Goal: Task Accomplishment & Management: Manage account settings

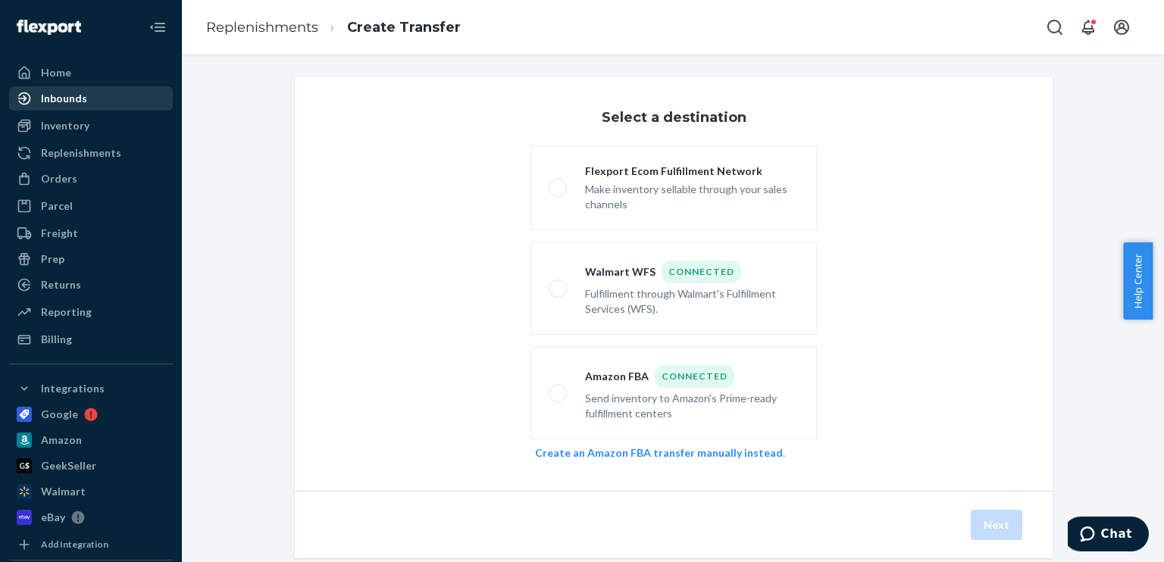
click at [63, 96] on div "Inbounds" at bounding box center [64, 98] width 46 height 15
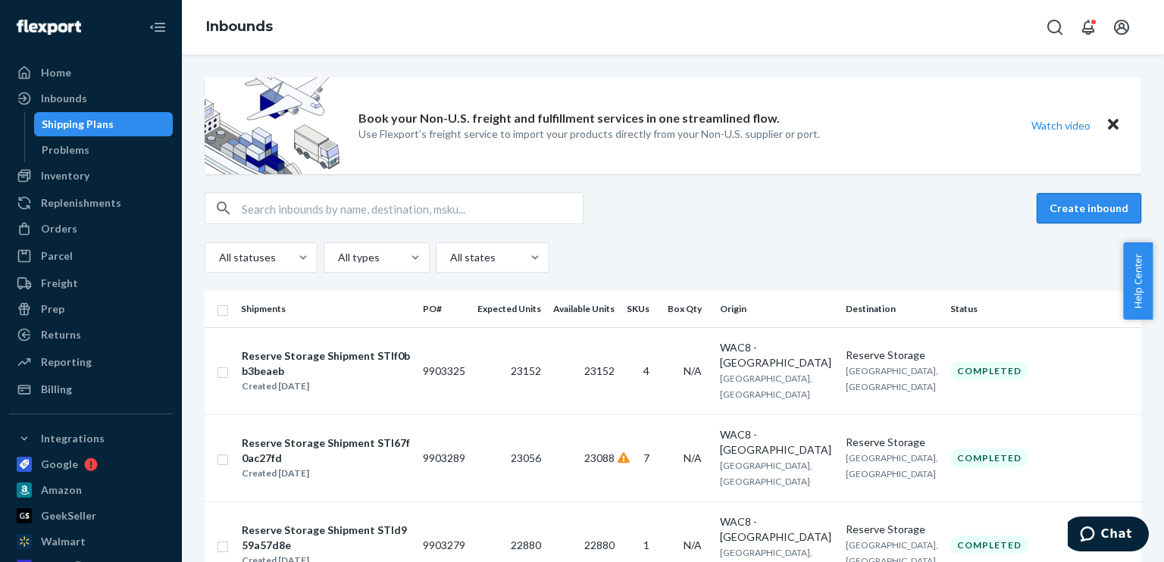
click at [1073, 212] on button "Create inbound" at bounding box center [1089, 208] width 105 height 30
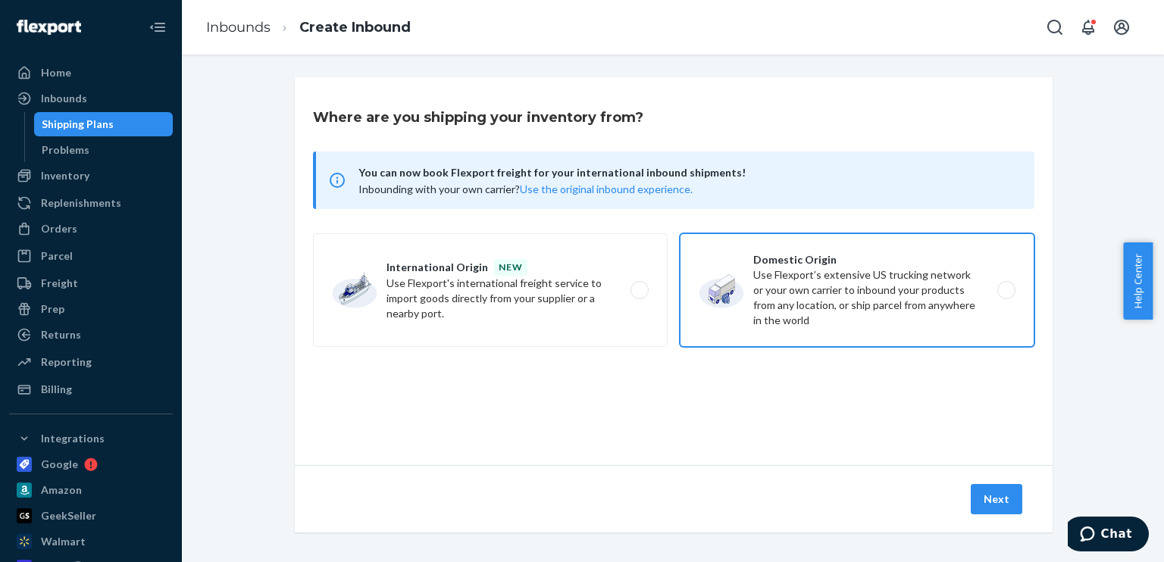
click at [818, 333] on label "Domestic Origin Use Flexport’s extensive US trucking network or your own carrie…" at bounding box center [857, 290] width 355 height 114
click at [1006, 296] on input "Domestic Origin Use Flexport’s extensive US trucking network or your own carrie…" at bounding box center [1011, 291] width 10 height 10
radio input "true"
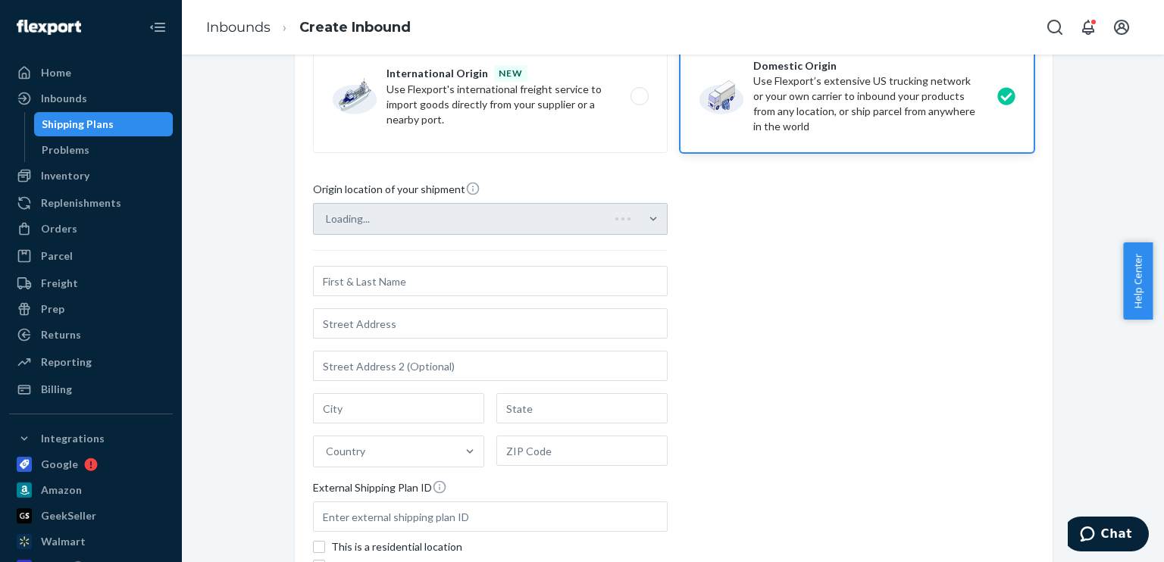
scroll to position [227, 0]
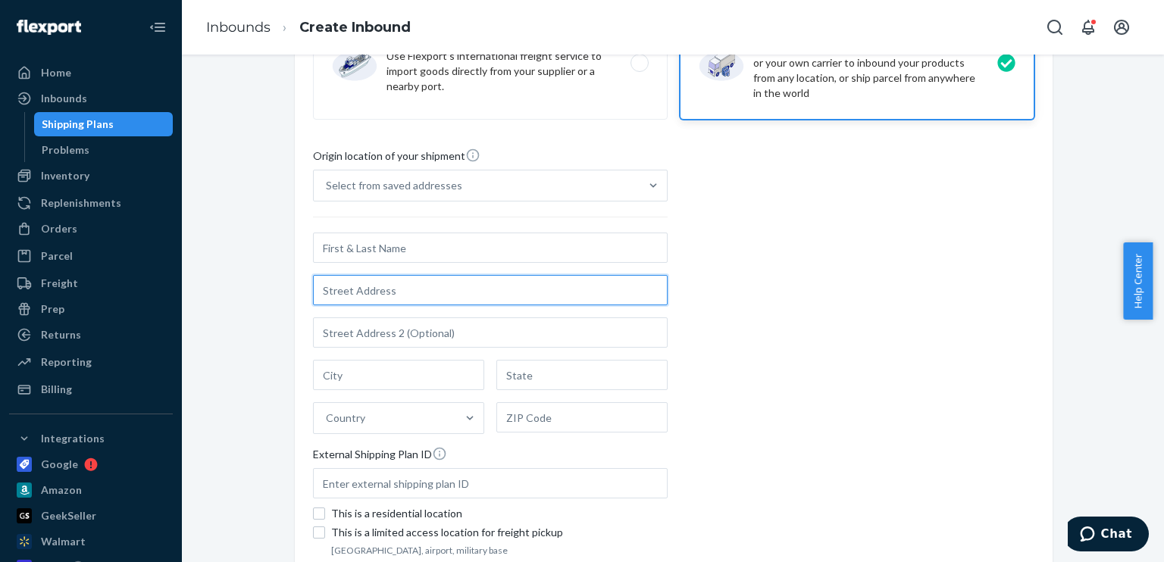
click at [363, 291] on input "text" at bounding box center [490, 290] width 355 height 30
paste input "Z952 - HANJIN SHIPPING CO, BERTHS T132-140, [STREET_ADDRESS]"
type input "Z952 - HANJIN SHIPPING CO, BERTHS T132-140, [STREET_ADDRESS]"
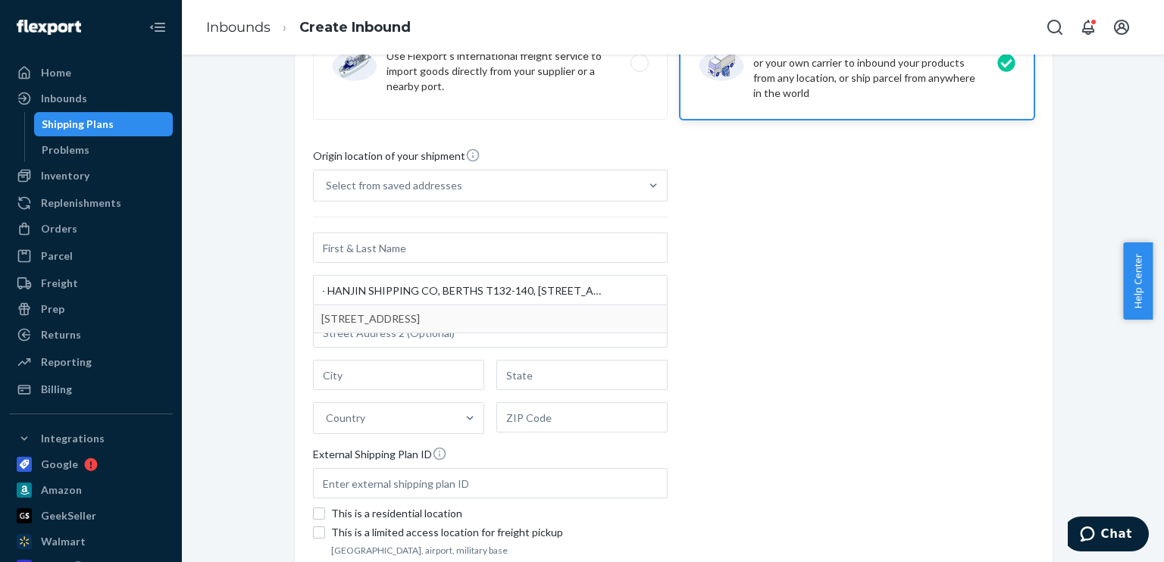
scroll to position [0, 0]
type input "[GEOGRAPHIC_DATA]"
type input "CA"
type input "90802"
type input "[STREET_ADDRESS]"
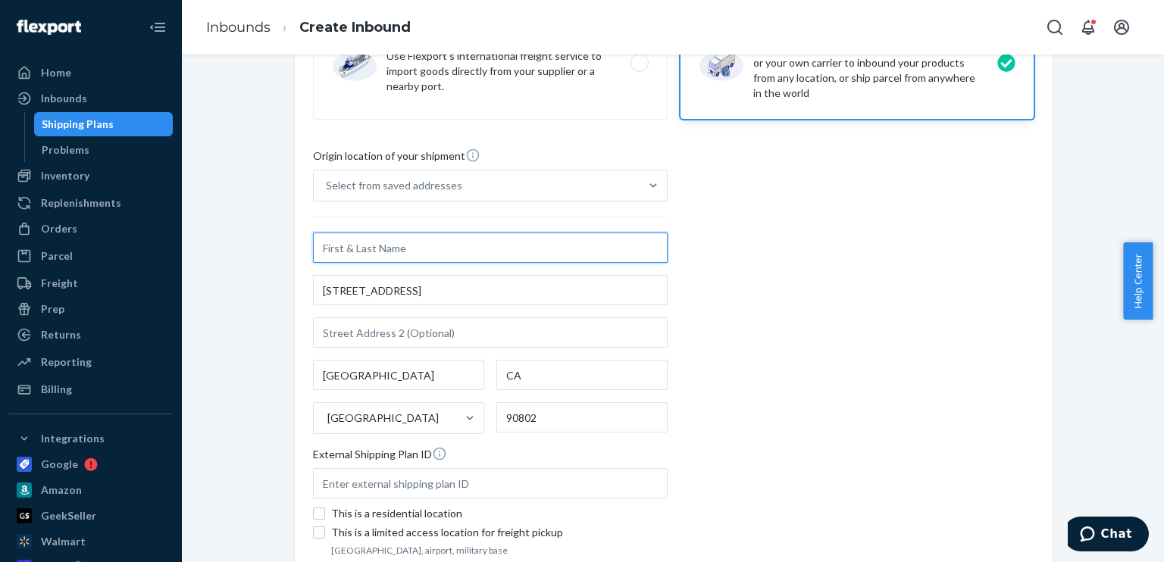
click at [367, 236] on input "text" at bounding box center [490, 248] width 355 height 30
paste input "Z952 - HANJIN SHIPPING CO,"
type input "Z952 - HANJIN SHIPPING CO"
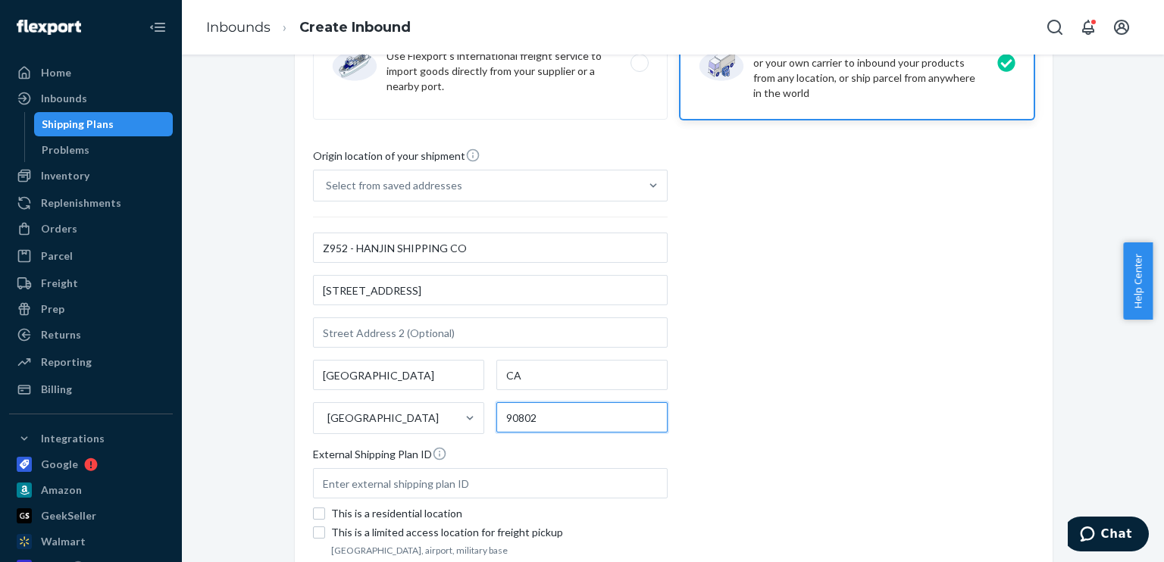
click at [534, 418] on input "90802" at bounding box center [581, 418] width 171 height 30
type input "90813"
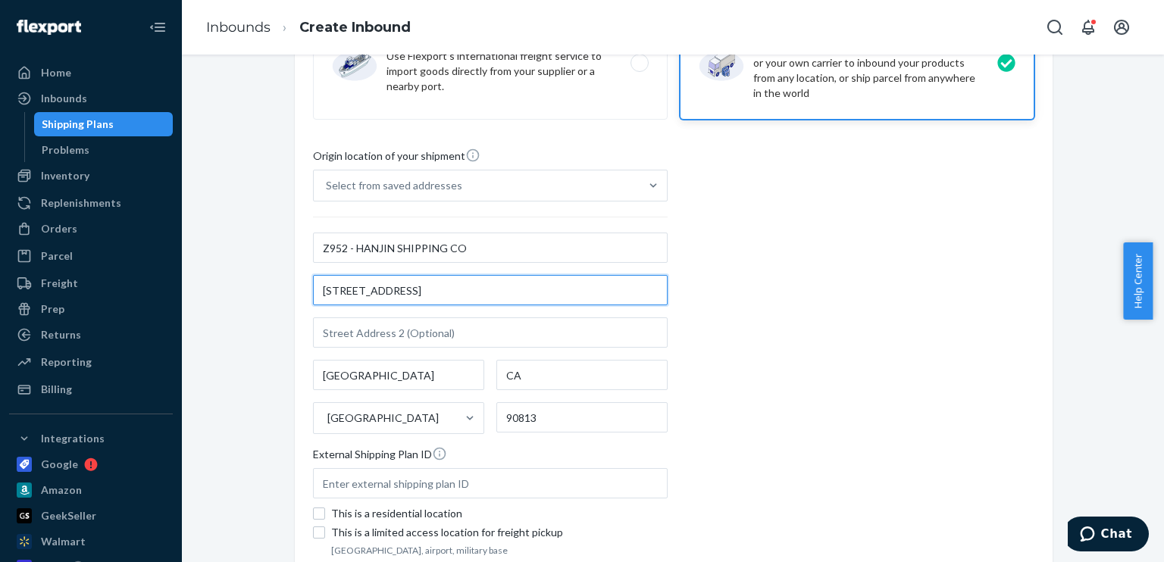
click at [421, 293] on input "[STREET_ADDRESS]" at bounding box center [490, 290] width 355 height 30
click at [313, 288] on input "[STREET_ADDRESS]" at bounding box center [490, 290] width 355 height 30
paste input "BERTHS T132-140,"
type input "BERTHS T132-140, [STREET_ADDRESS]"
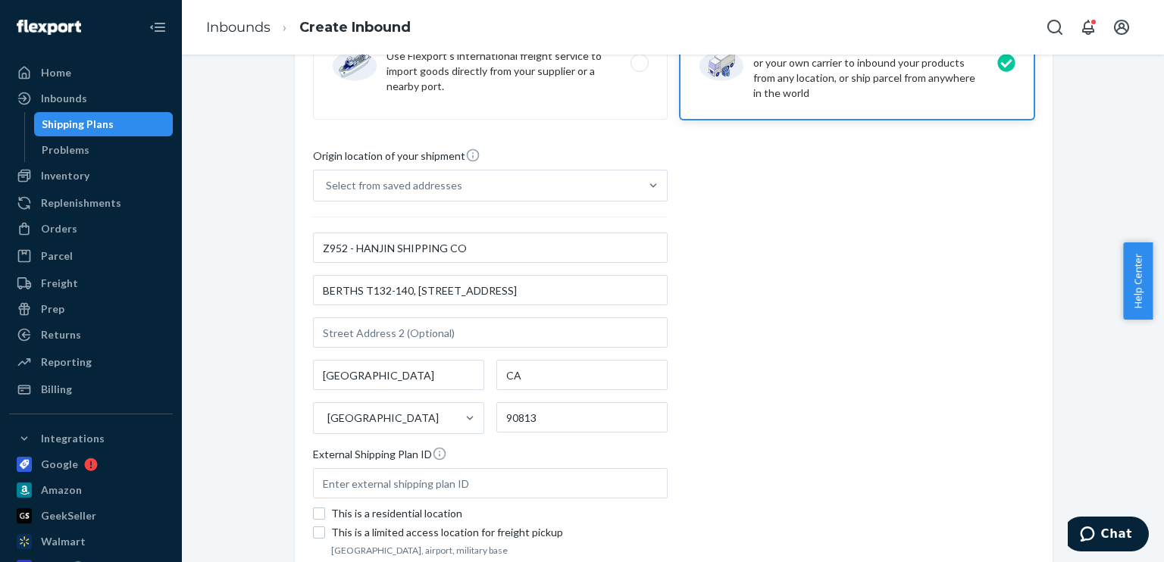
click at [832, 316] on div "Origin location of your shipment Select from saved addresses Z952 - HANJIN SHIP…" at bounding box center [674, 354] width 722 height 413
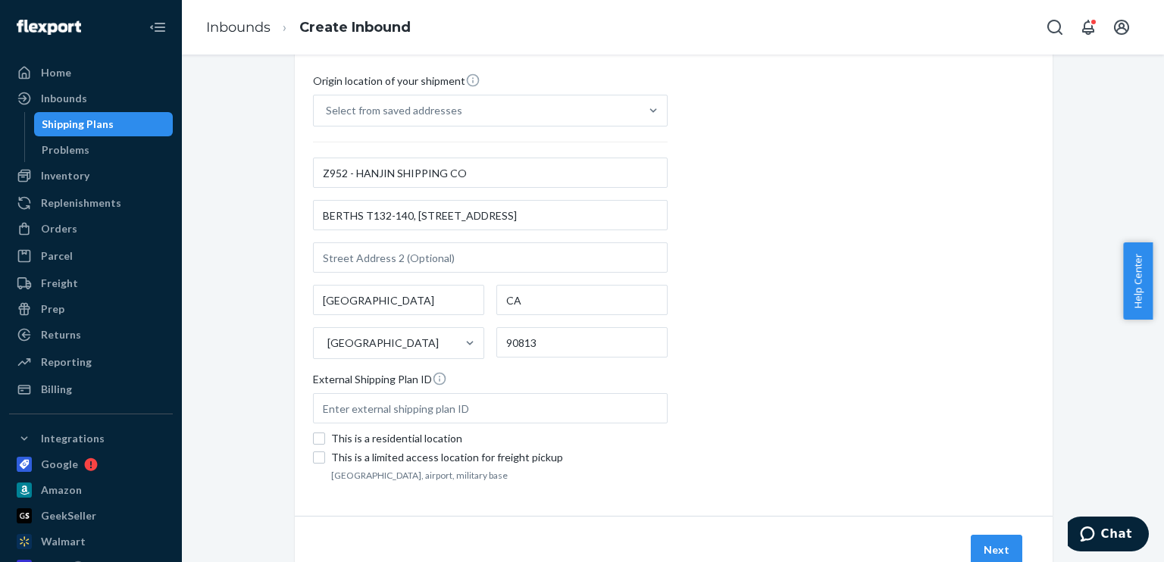
scroll to position [358, 0]
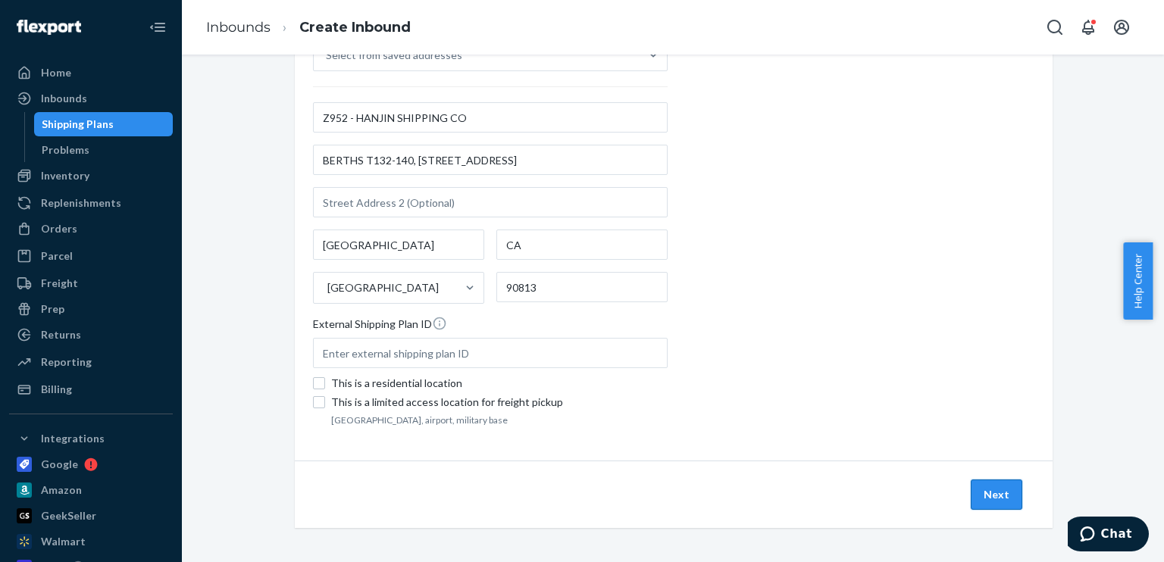
click at [996, 496] on button "Next" at bounding box center [997, 495] width 52 height 30
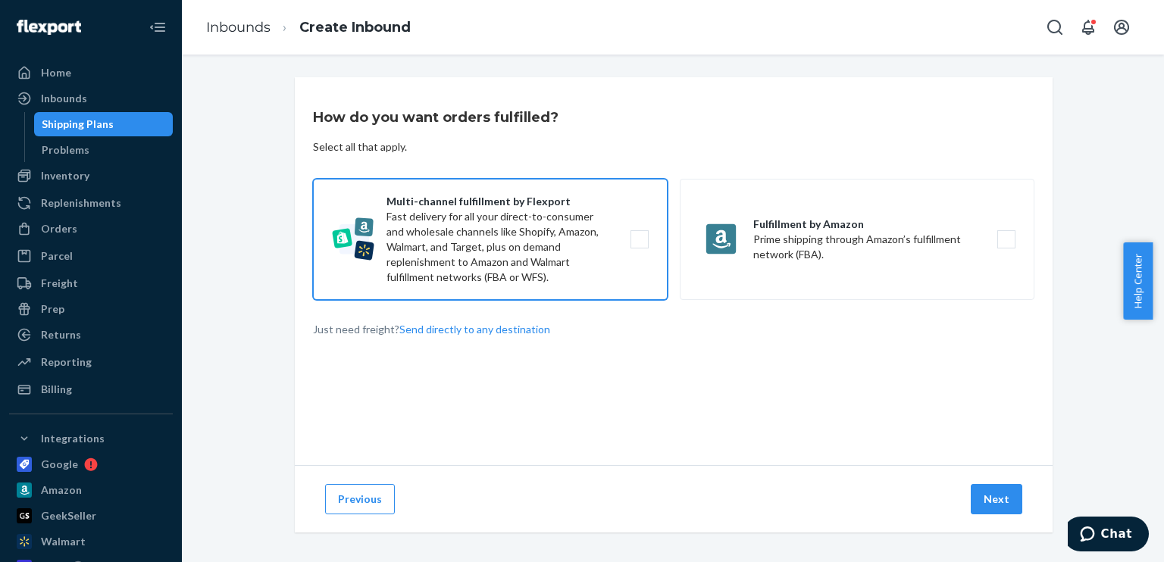
click at [531, 211] on label "Multi-channel fulfillment by Flexport Fast delivery for all your direct-to-cons…" at bounding box center [490, 239] width 355 height 121
click at [639, 235] on input "Multi-channel fulfillment by Flexport Fast delivery for all your direct-to-cons…" at bounding box center [644, 240] width 10 height 10
checkbox input "true"
click at [1002, 493] on button "Next" at bounding box center [997, 499] width 52 height 30
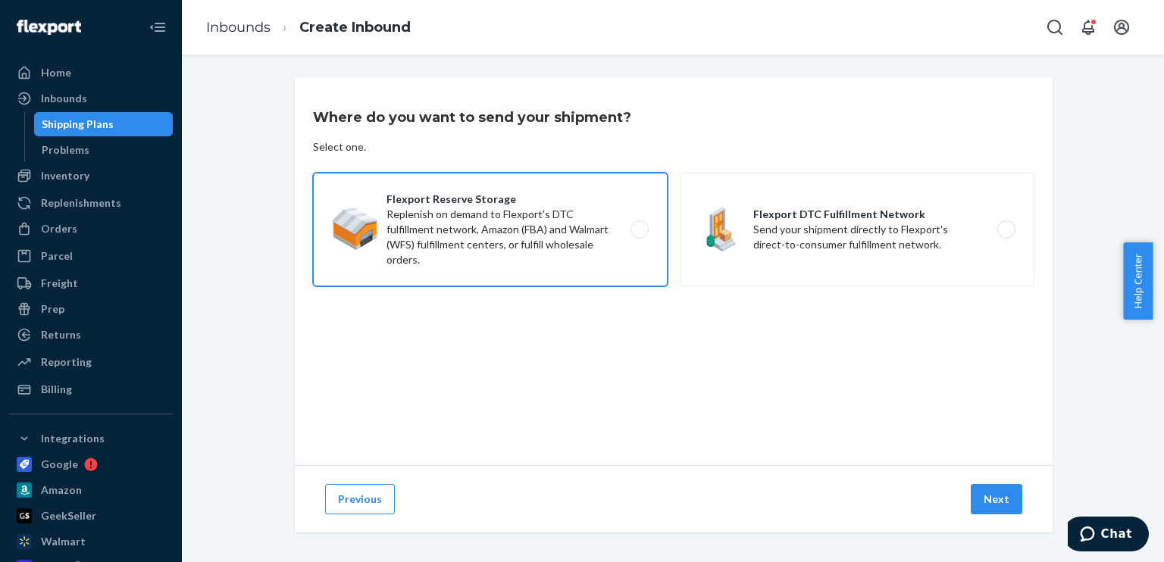
click at [587, 205] on label "Flexport Reserve Storage Replenish on demand to Flexport's DTC fulfillment netw…" at bounding box center [490, 230] width 355 height 114
click at [639, 225] on input "Flexport Reserve Storage Replenish on demand to Flexport's DTC fulfillment netw…" at bounding box center [644, 230] width 10 height 10
radio input "true"
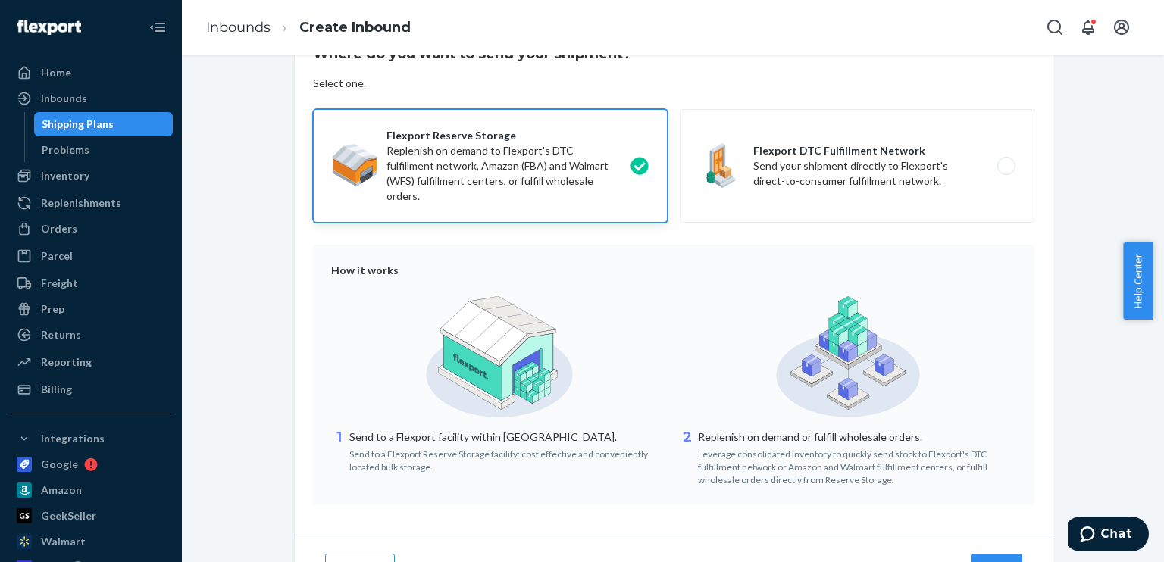
scroll to position [139, 0]
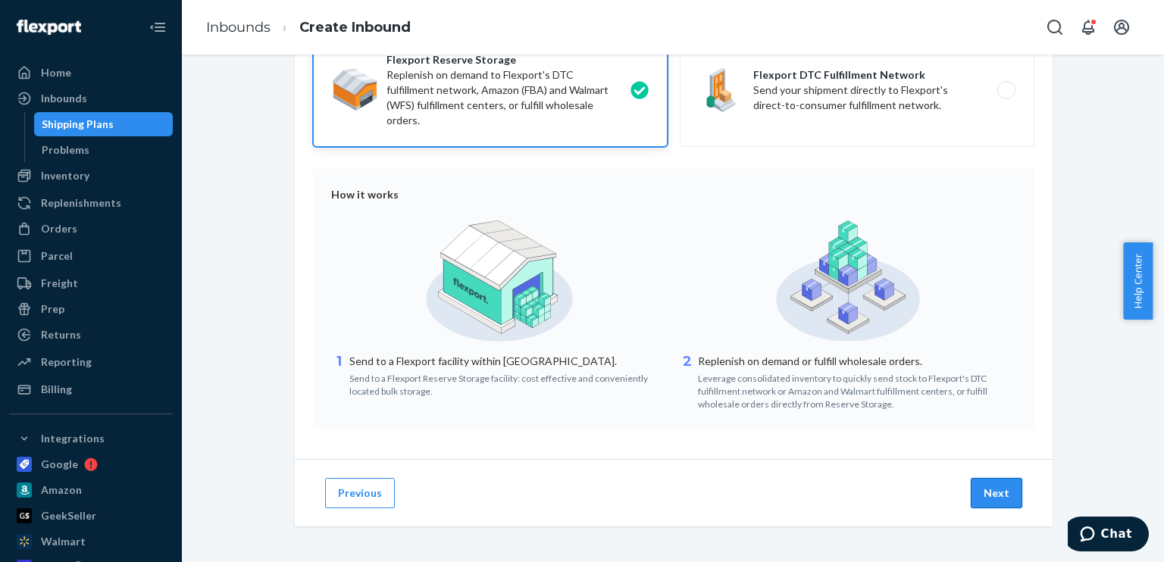
click at [995, 494] on button "Next" at bounding box center [997, 493] width 52 height 30
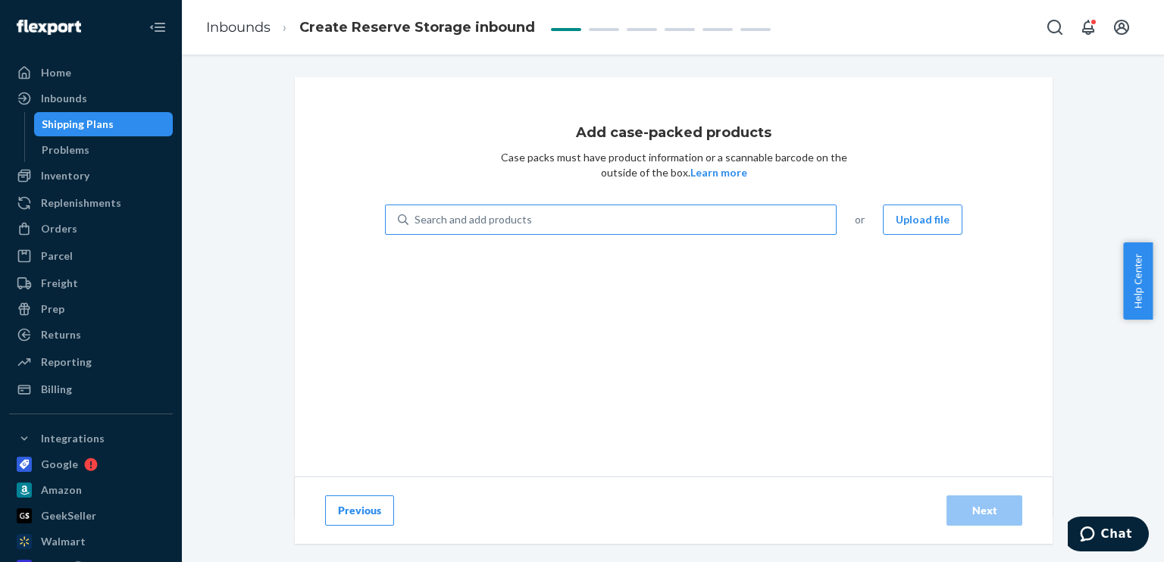
click at [607, 222] on div "Search and add products" at bounding box center [623, 219] width 428 height 27
click at [416, 222] on input "Search and add products" at bounding box center [416, 219] width 2 height 15
paste input "SF-SPINR01-006"
type input "SF-SPINR01-006"
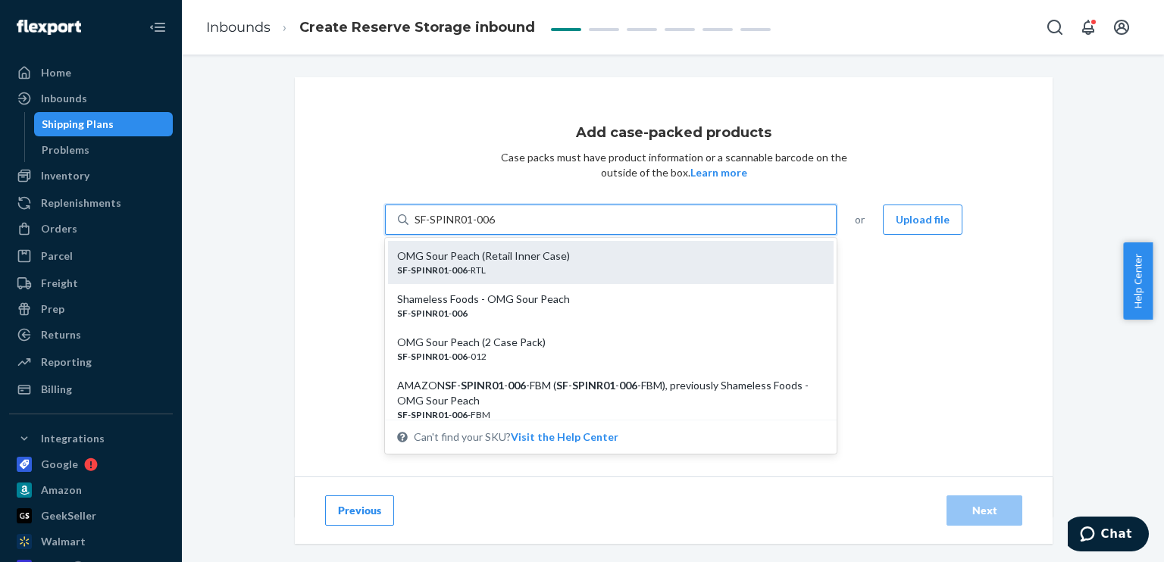
click at [471, 254] on div "OMG Sour Peach (Retail Inner Case)" at bounding box center [604, 256] width 415 height 15
click at [471, 227] on input "SF-SPINR01-006" at bounding box center [456, 219] width 82 height 15
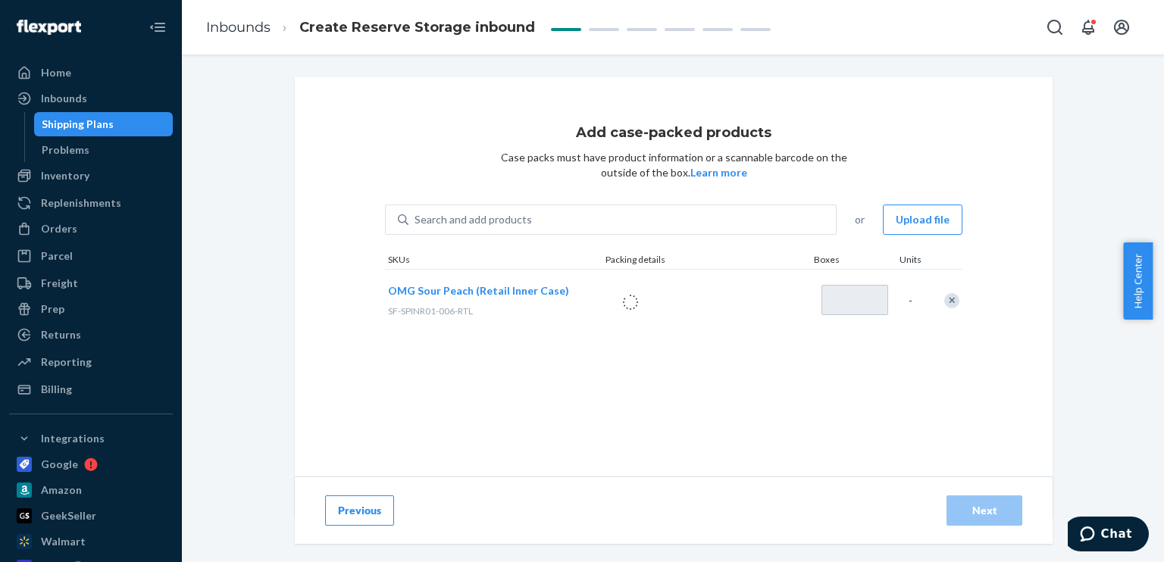
type input "1"
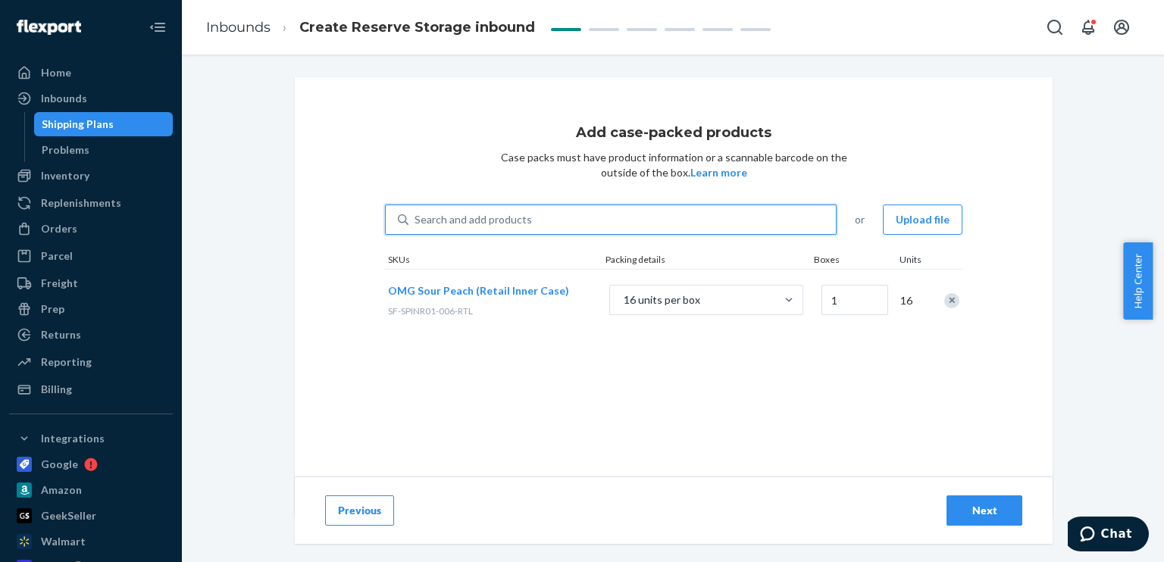
click at [613, 219] on div "Search and add products" at bounding box center [623, 219] width 428 height 27
click at [416, 219] on input "0 results available. Use Up and Down to choose options, press Enter to select t…" at bounding box center [416, 219] width 2 height 15
type input "v"
paste input "SF-WWINR01-006"
type input "SF-WWINR01-006"
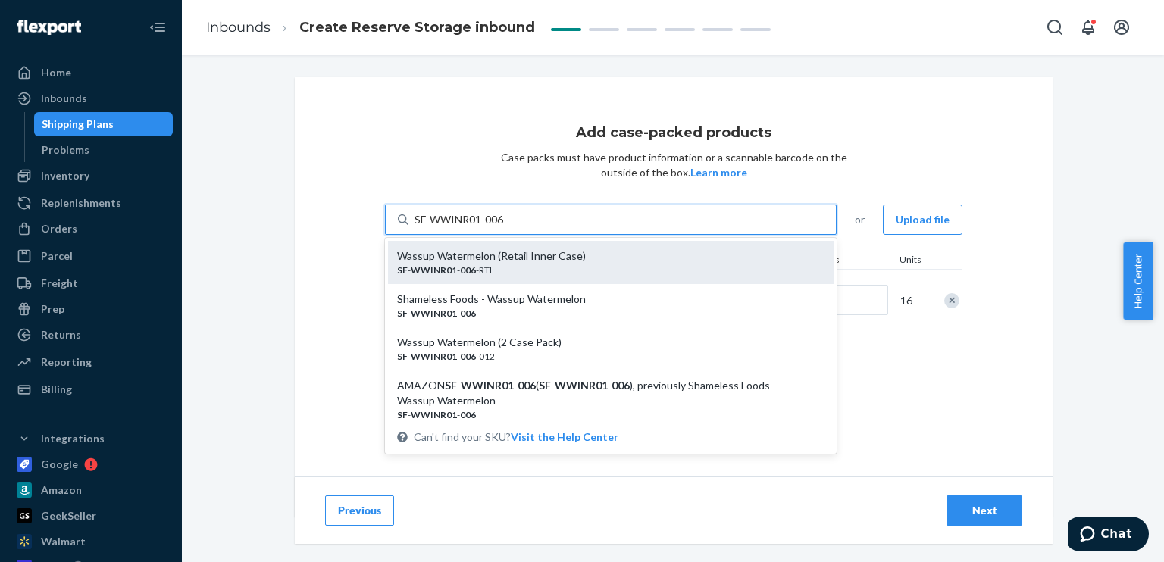
click at [588, 264] on div "SF - WWINR01 - 006 -RTL" at bounding box center [604, 270] width 415 height 13
click at [506, 227] on input "SF-WWINR01-006" at bounding box center [460, 219] width 91 height 15
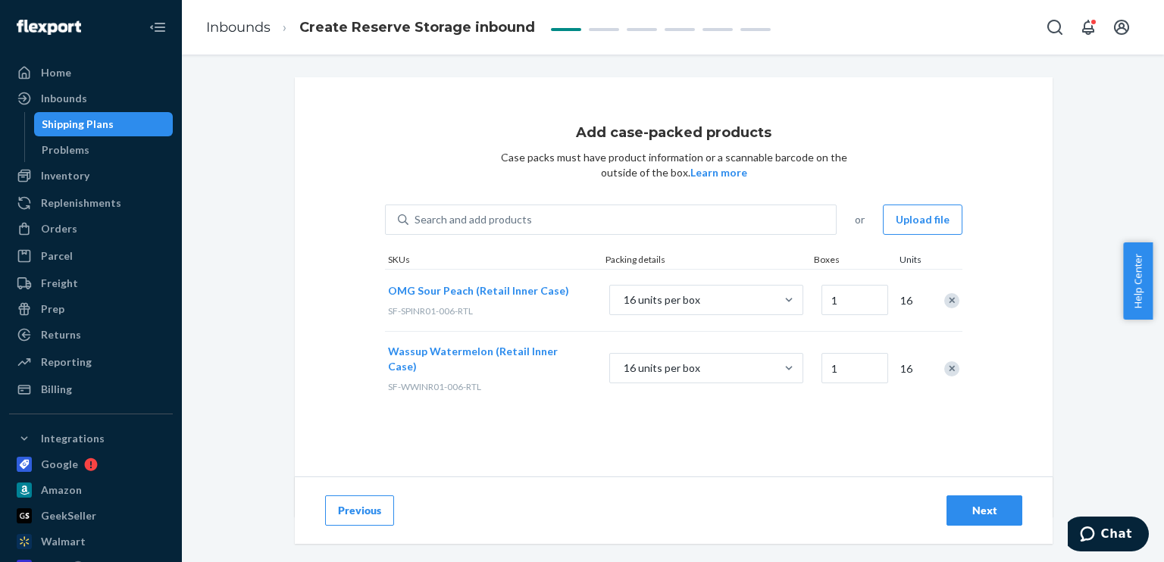
type input "1"
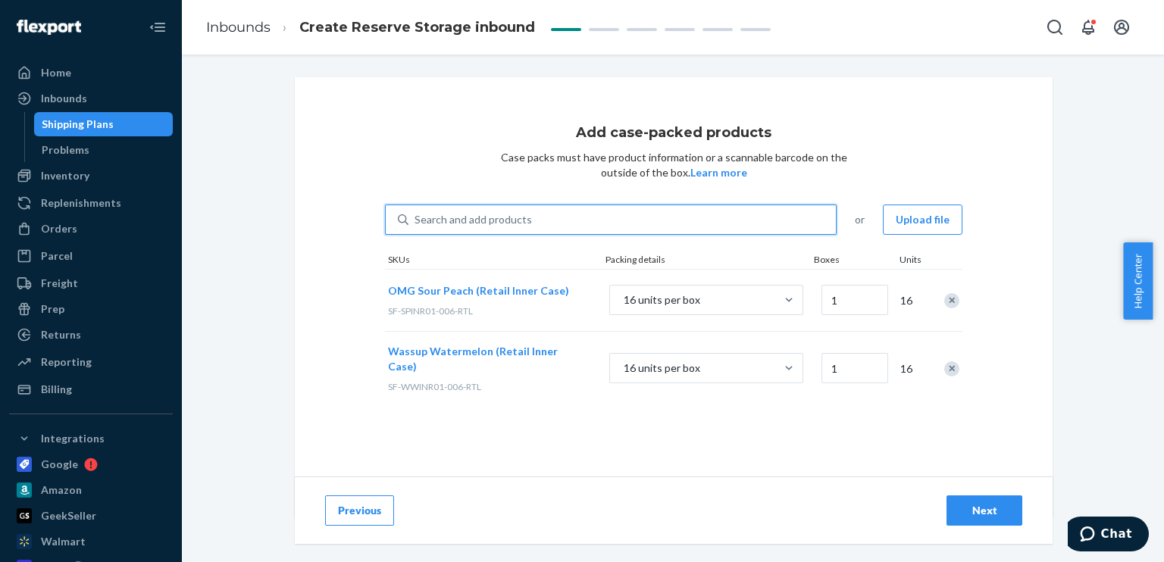
click at [452, 223] on div "Search and add products" at bounding box center [473, 219] width 117 height 15
click at [416, 223] on input "0 results available. Use Up and Down to choose options, press Enter to select t…" at bounding box center [416, 219] width 2 height 15
paste input "SF-RSINR01-006"
type input "SF-RSINR01-006"
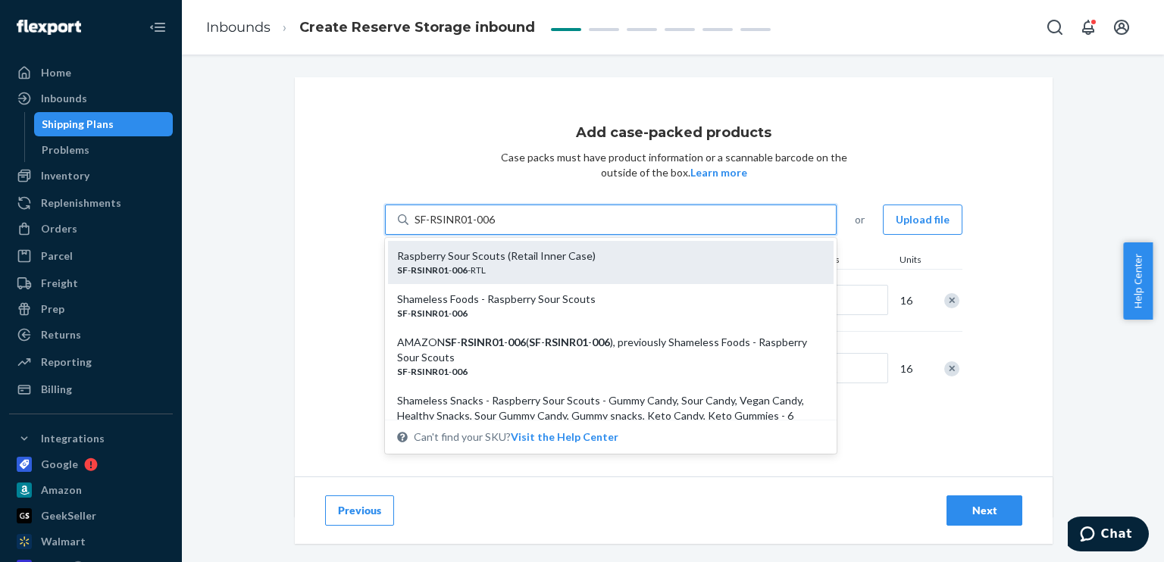
click at [453, 246] on div "Raspberry Sour Scouts (Retail Inner Case) SF - RSINR01 - 006 -RTL" at bounding box center [611, 262] width 446 height 43
click at [453, 227] on input "SF-RSINR01-006" at bounding box center [456, 219] width 82 height 15
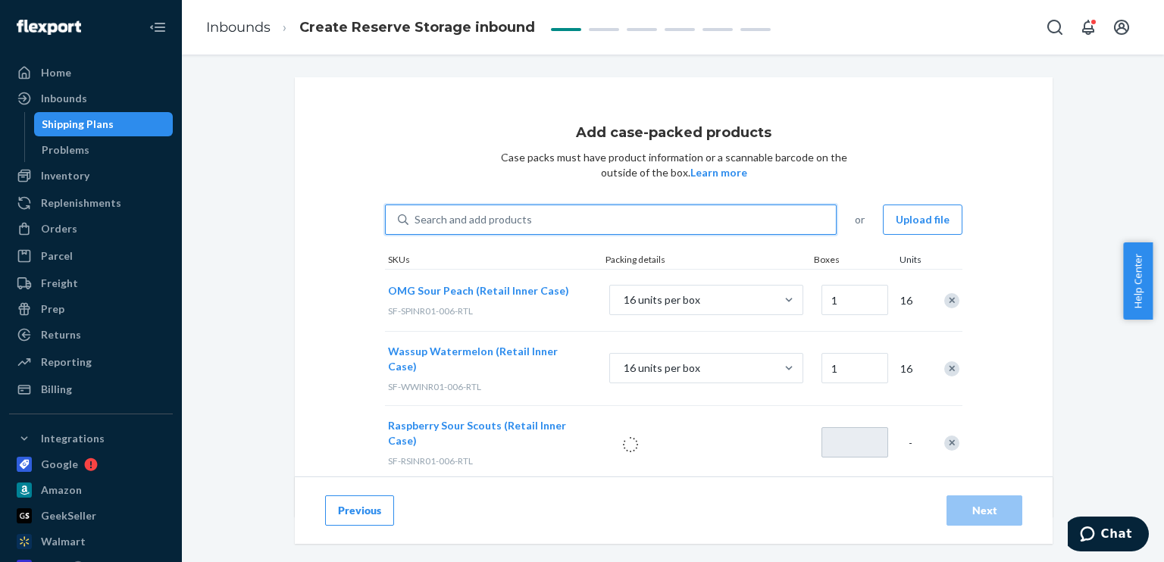
type input "1"
click at [496, 221] on div "Search and add products" at bounding box center [473, 219] width 117 height 15
click at [416, 221] on input "Search and add products" at bounding box center [416, 219] width 2 height 15
paste input "SF-BRINR01-006"
type input "SF-BRINR01-006"
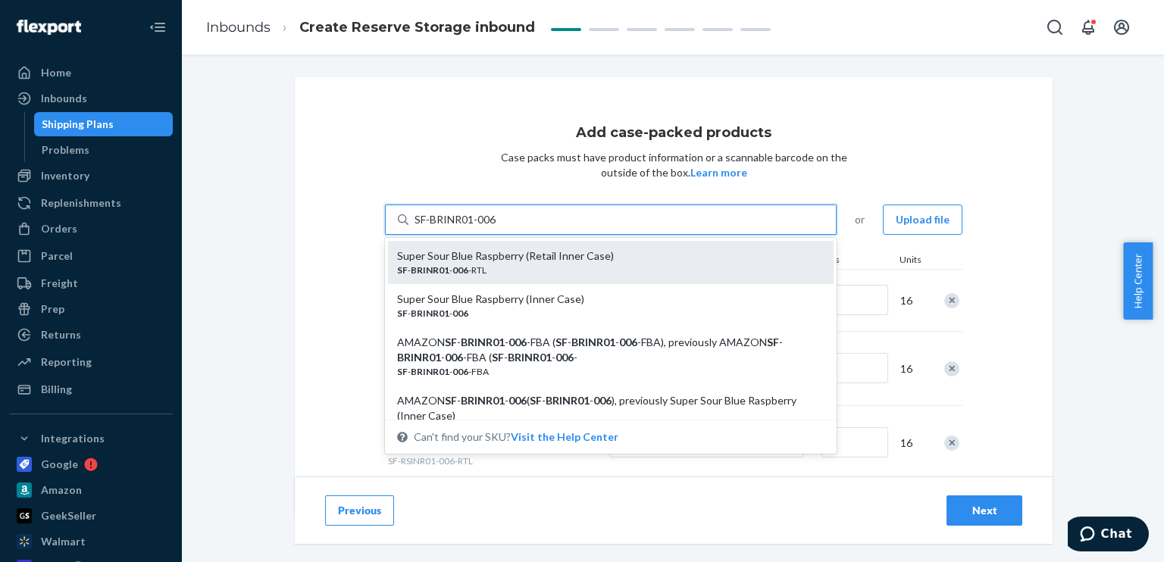
click at [494, 258] on div "Super Sour Blue Raspberry (Retail Inner Case)" at bounding box center [604, 256] width 415 height 15
click at [494, 227] on input "SF-BRINR01-006" at bounding box center [456, 219] width 83 height 15
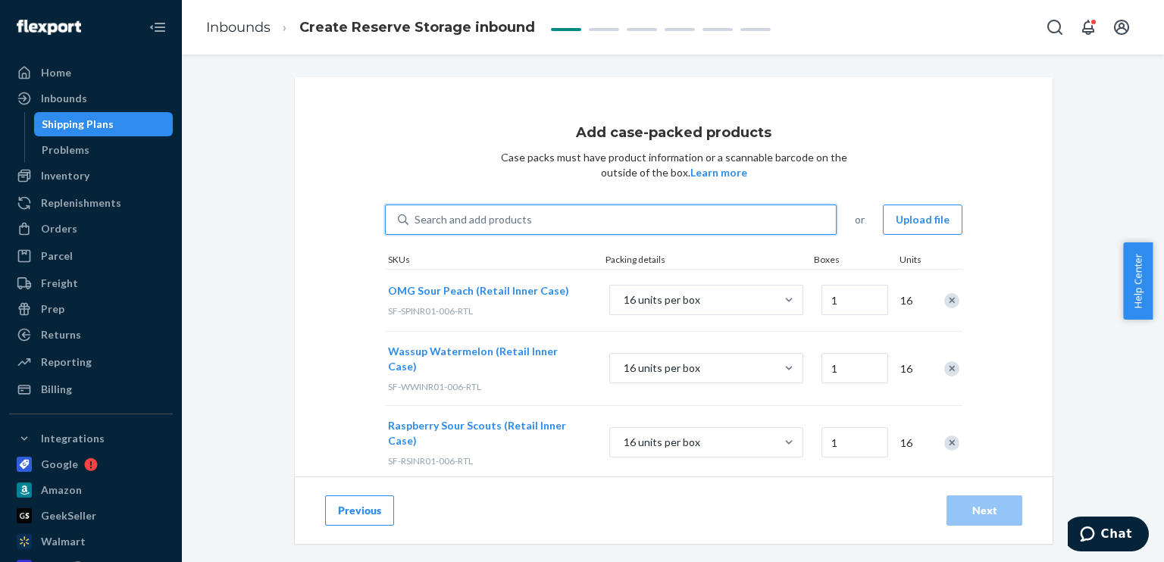
type input "1"
click at [493, 218] on div "Search and add products" at bounding box center [473, 219] width 117 height 15
click at [416, 218] on input "0 results available. Use Up and Down to choose options, press Enter to select t…" at bounding box center [416, 219] width 2 height 15
paste input "SF-WOINR01-006"
type input "SF-WOINR01-006"
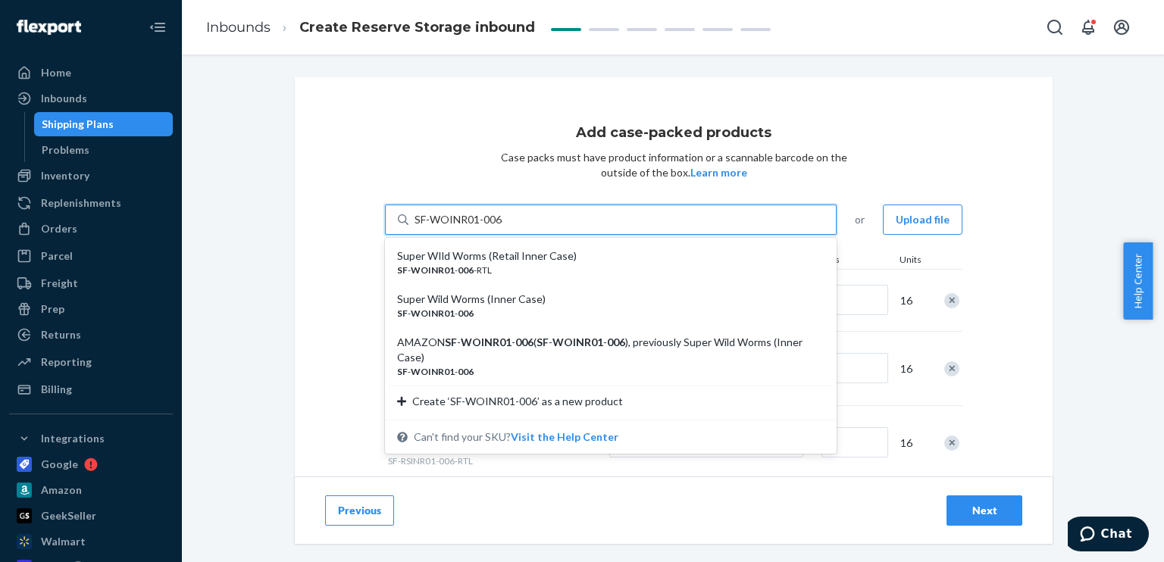
click at [493, 257] on div "Super WIld Worms (Retail Inner Case)" at bounding box center [604, 256] width 415 height 15
click at [493, 227] on input "SF-WOINR01-006" at bounding box center [459, 219] width 89 height 15
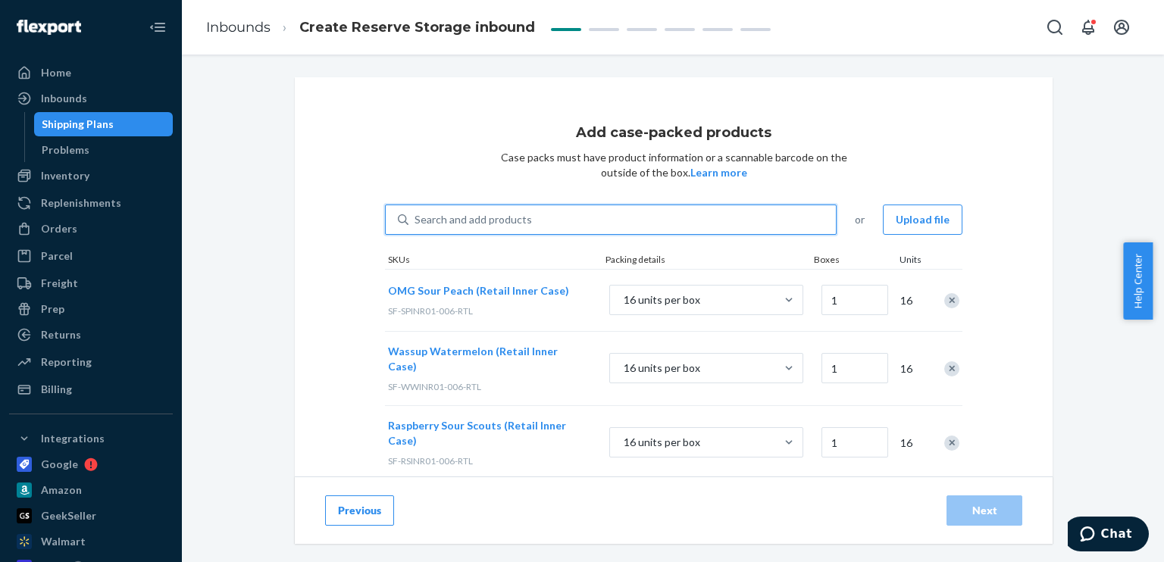
type input "1"
click at [455, 221] on div "Search and add products" at bounding box center [473, 219] width 117 height 15
click at [416, 221] on input "Search and add products" at bounding box center [416, 219] width 2 height 15
paste input "SF-GAINR01-006"
type input "SF-GAINR01-006"
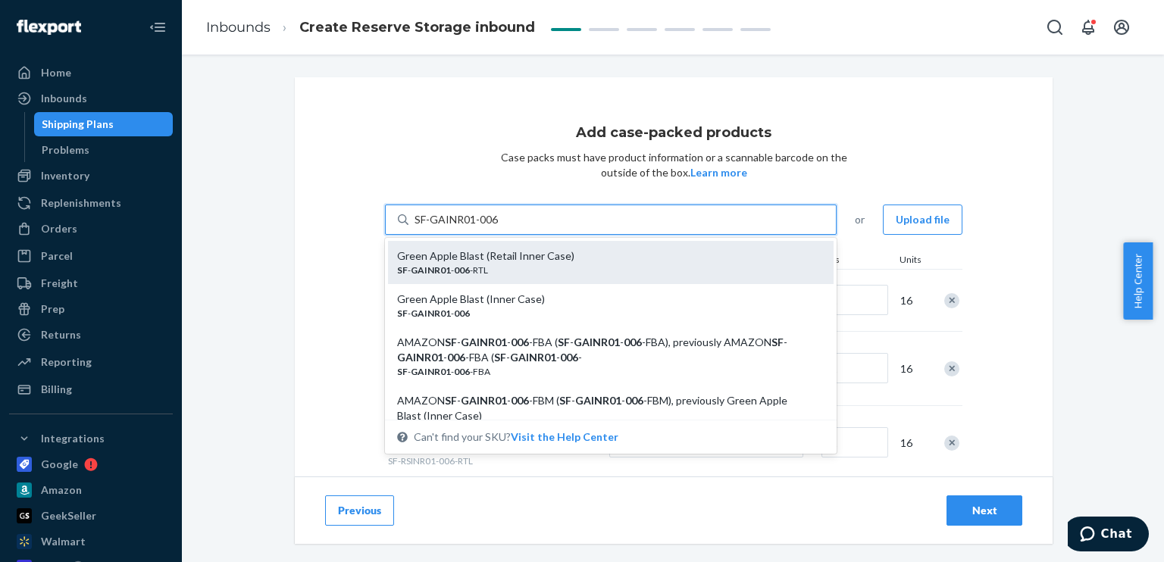
click at [477, 272] on div "SF - GAINR01 - 006 -RTL" at bounding box center [604, 270] width 415 height 13
click at [477, 227] on input "SF-GAINR01-006" at bounding box center [457, 219] width 84 height 15
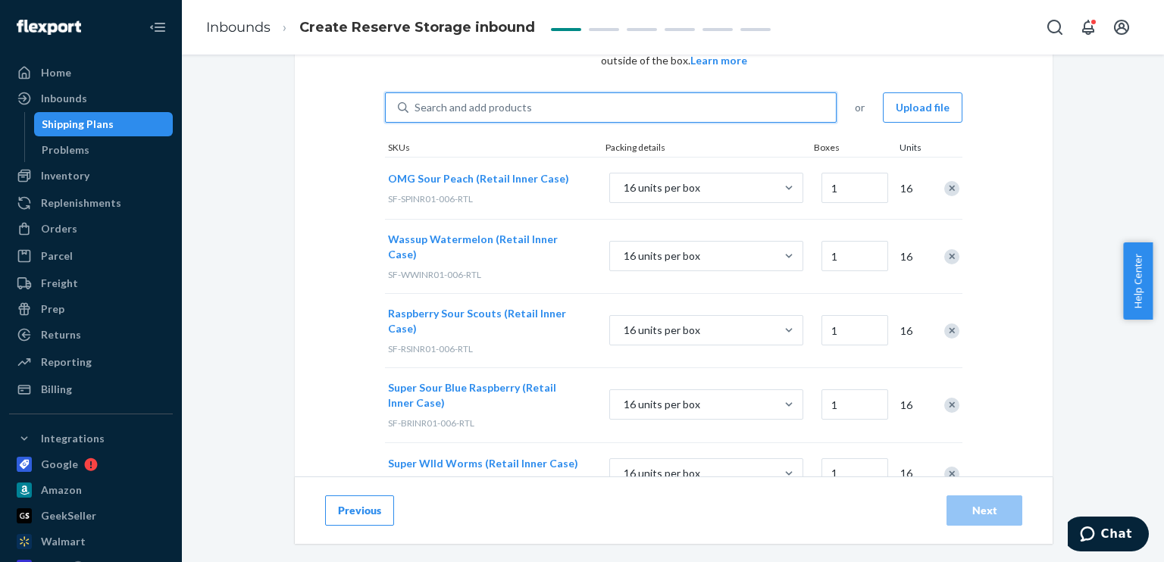
scroll to position [152, 0]
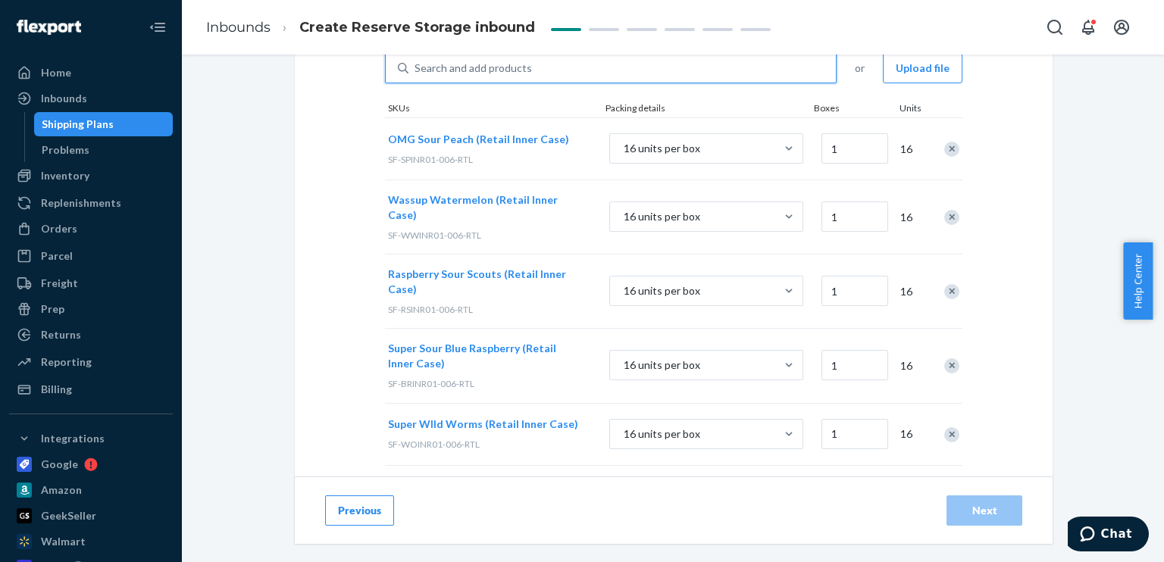
type input "1"
type input "260"
click at [855, 218] on input "1" at bounding box center [855, 217] width 67 height 30
type input "258"
click at [835, 285] on input "1" at bounding box center [855, 291] width 67 height 30
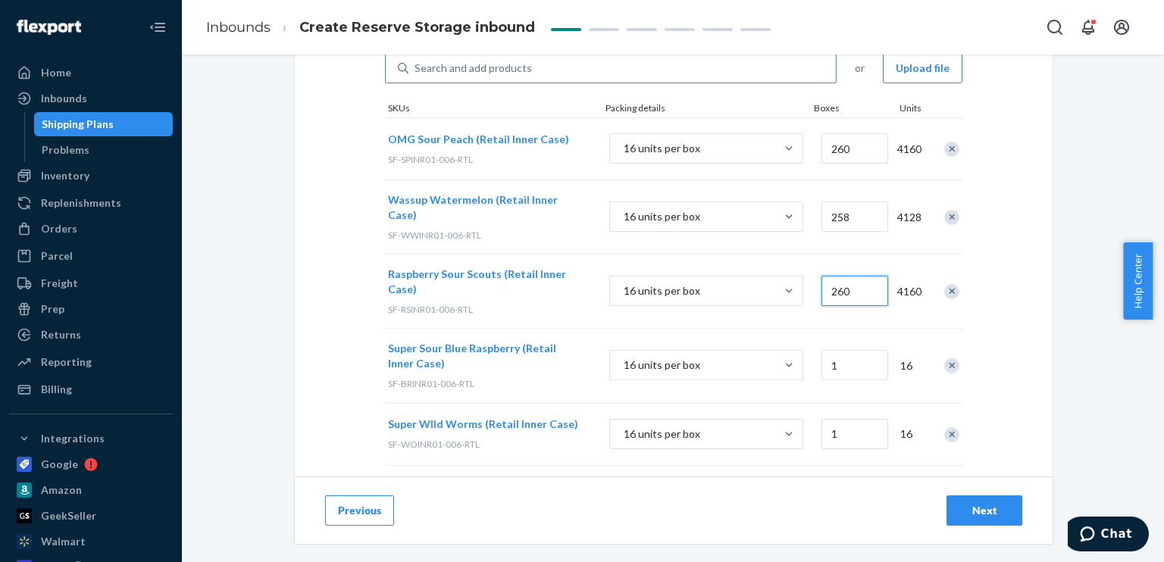
type input "260"
click at [832, 350] on input "1" at bounding box center [855, 365] width 67 height 30
type input "320"
click at [833, 421] on input "1" at bounding box center [855, 434] width 67 height 30
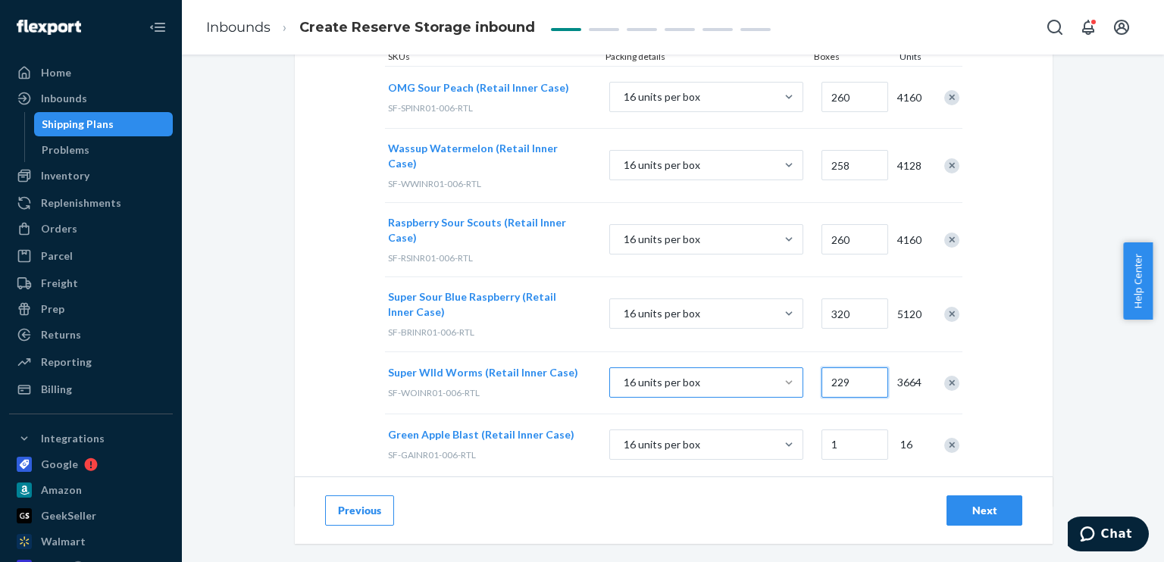
scroll to position [218, 0]
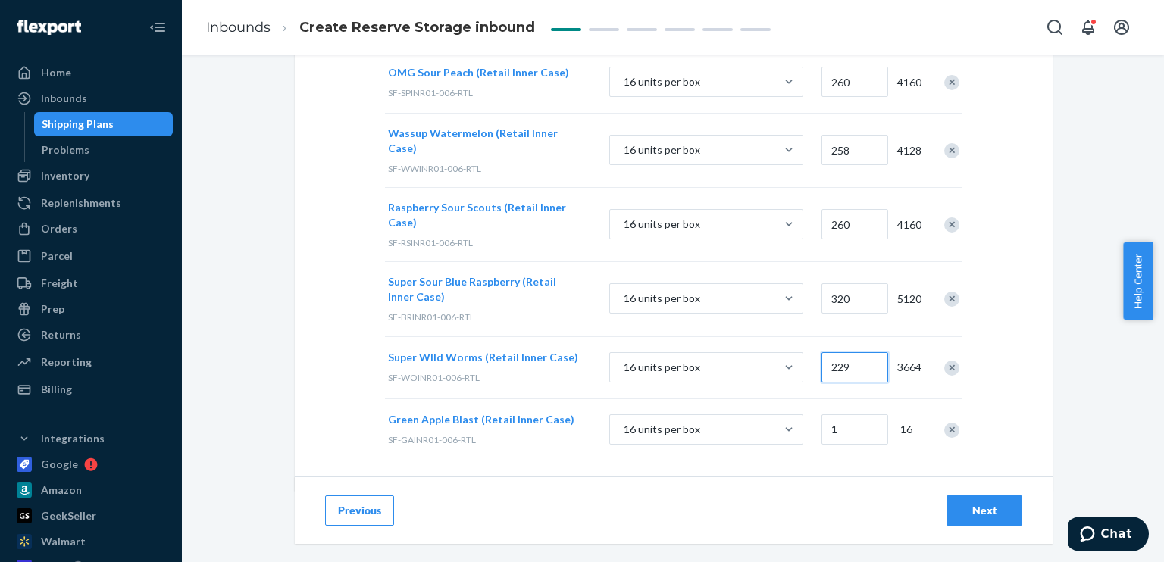
type input "229"
click at [844, 415] on input "1" at bounding box center [855, 430] width 67 height 30
type input "215"
click at [1020, 391] on div "Add case-packed products Case packs must have product information or a scannabl…" at bounding box center [674, 175] width 758 height 632
click at [981, 506] on div "Next" at bounding box center [985, 510] width 50 height 15
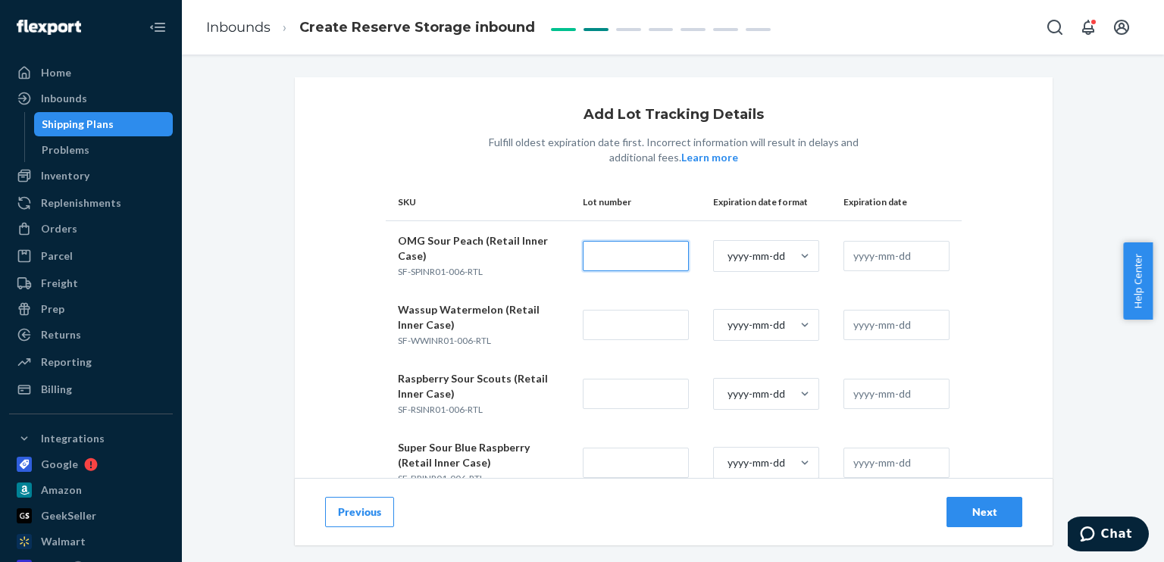
paste input "21724-1"
type input "21724-1"
paste input "21724-1"
type input "21724-1"
paste input "21724-1"
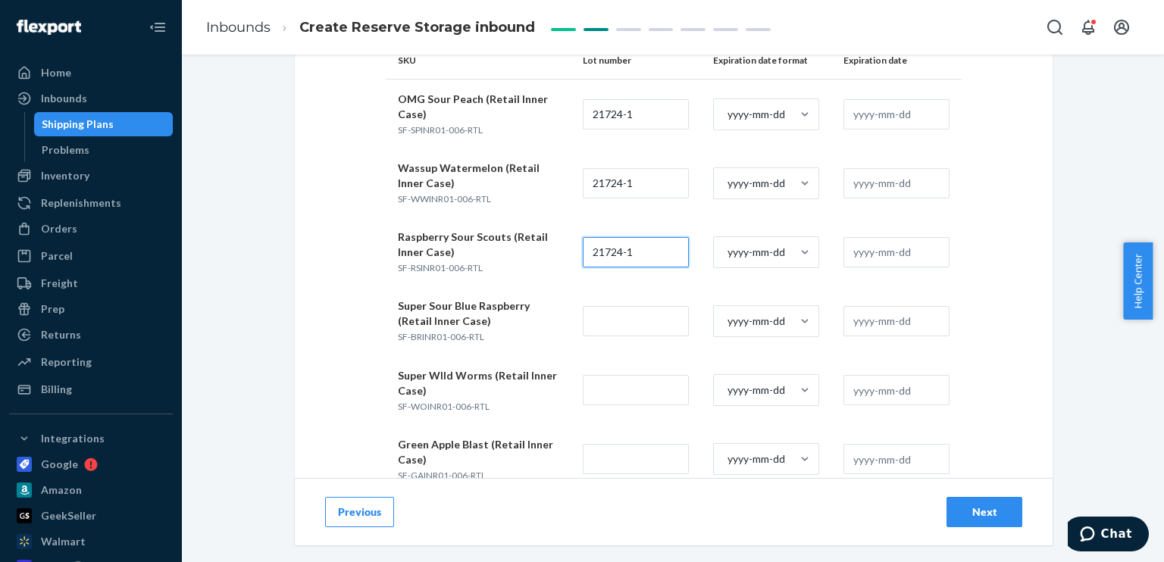
scroll to position [152, 0]
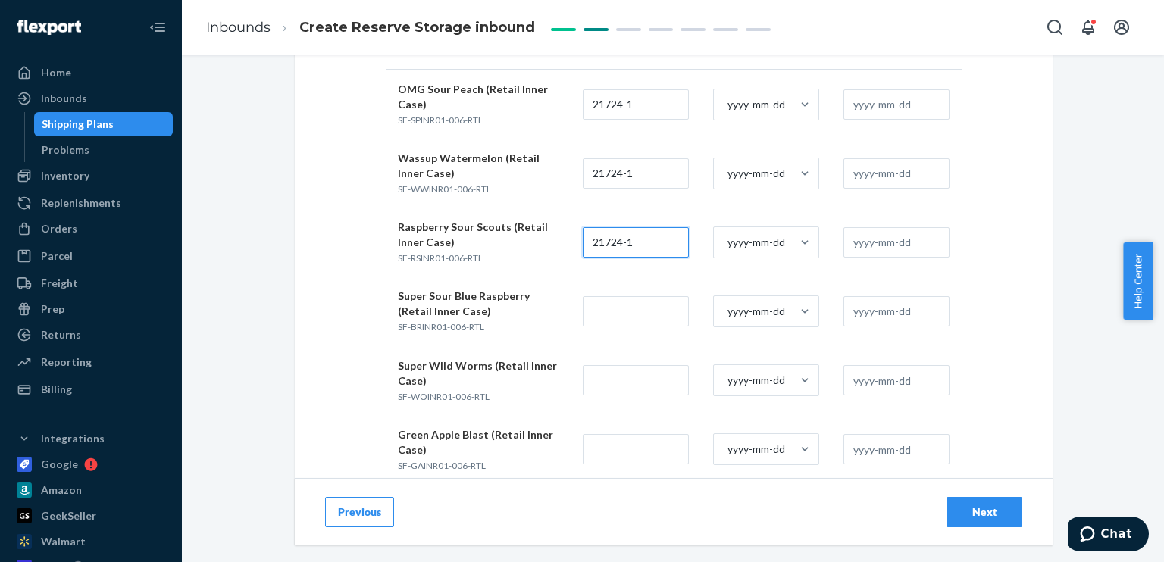
type input "21724-1"
paste input "21724-1"
type input "21724-1"
paste input "21724-1"
type input "21724-1"
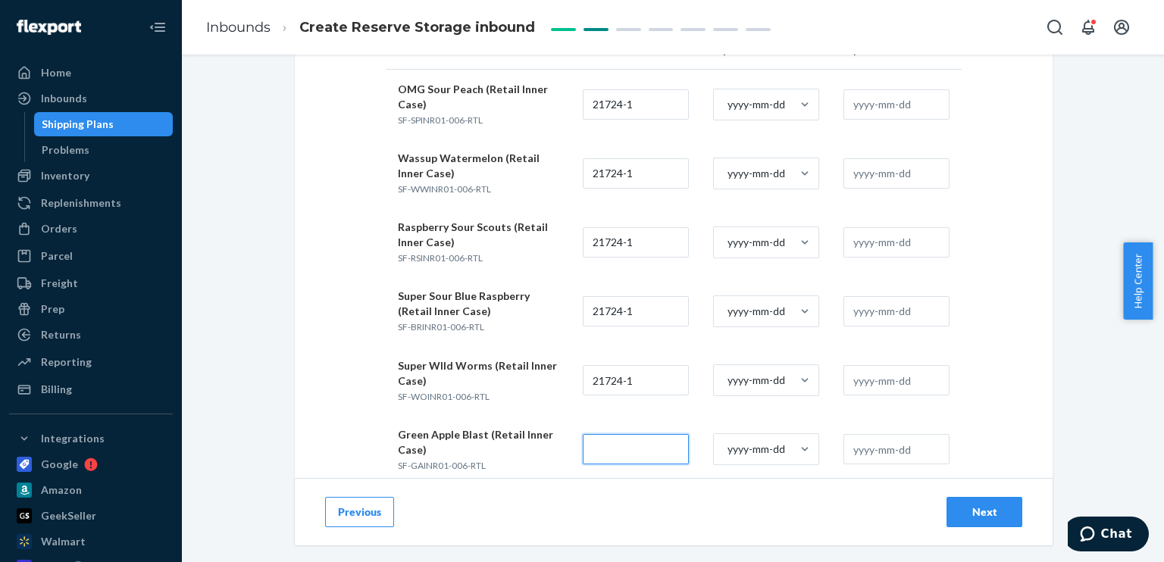
paste input "21724-1"
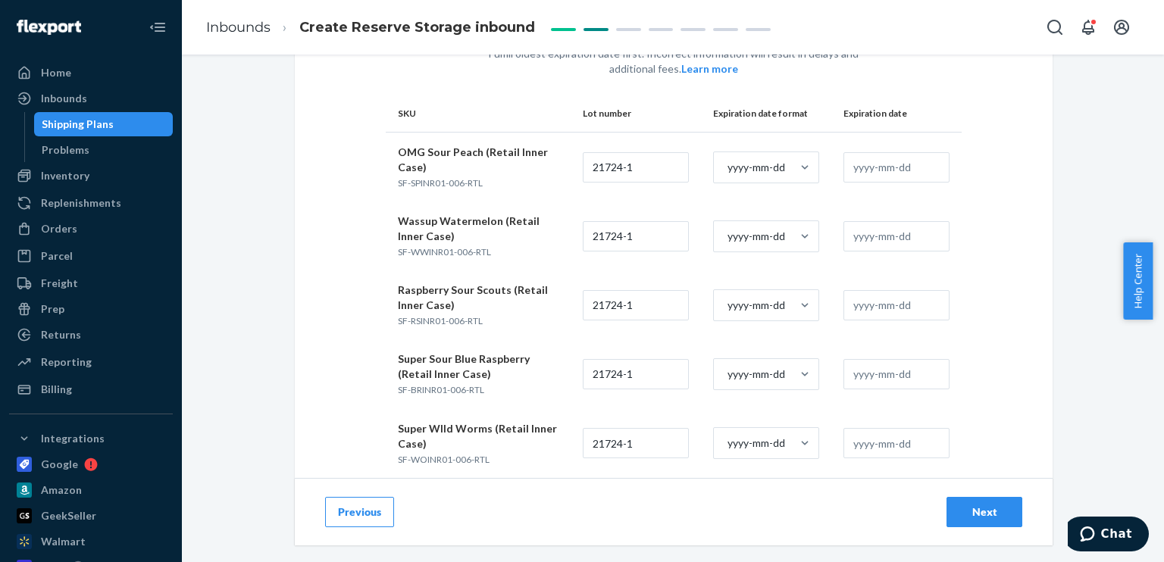
scroll to position [112, 0]
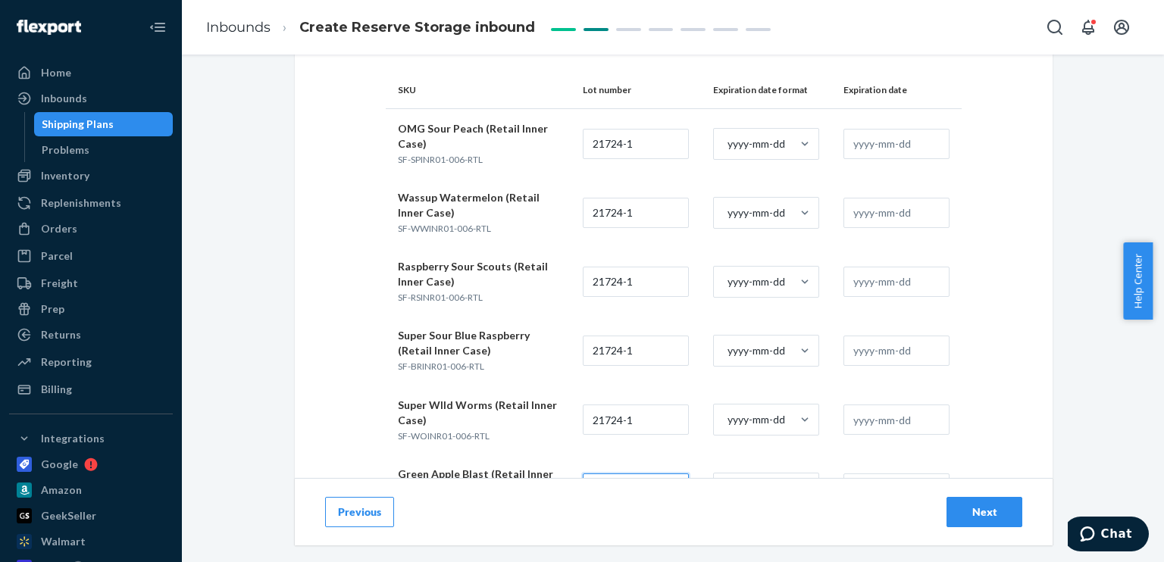
type input "21724-1"
click at [870, 131] on input "text" at bounding box center [897, 144] width 106 height 30
drag, startPoint x: 906, startPoint y: 139, endPoint x: 846, endPoint y: 142, distance: 60.0
click at [846, 142] on input "[DATE]" at bounding box center [897, 144] width 106 height 30
type input "[DATE]"
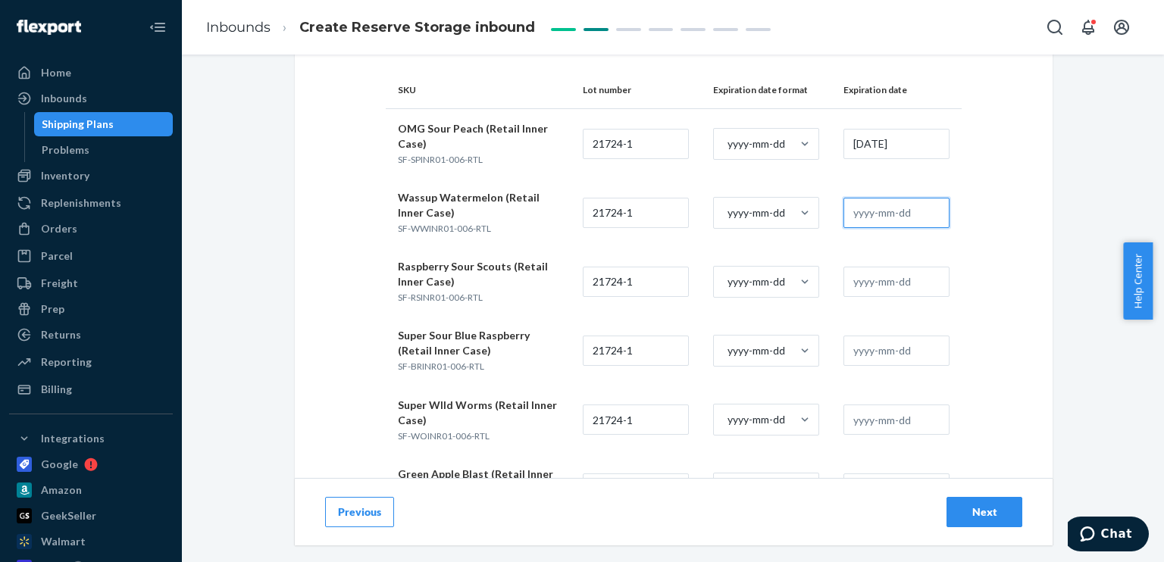
click at [867, 216] on input "text" at bounding box center [897, 213] width 106 height 30
paste input "[DATE]"
type input "[DATE]"
click at [875, 274] on input "text" at bounding box center [897, 282] width 106 height 30
paste input "[DATE]"
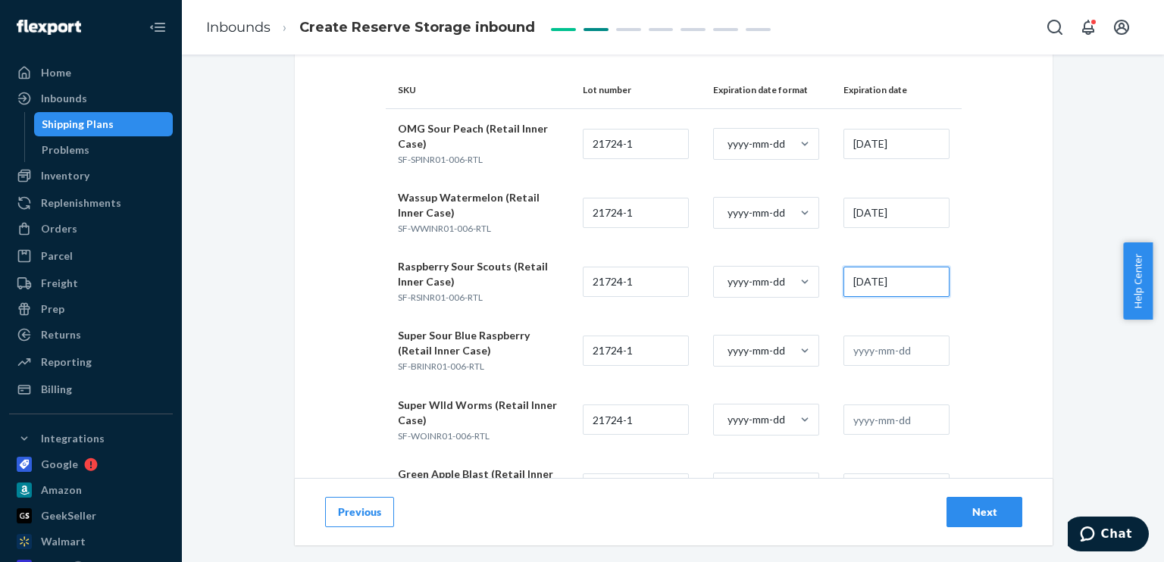
type input "[DATE]"
click at [878, 355] on input "text" at bounding box center [897, 351] width 106 height 30
paste input "[DATE]"
type input "[DATE]"
click at [876, 421] on input "text" at bounding box center [897, 420] width 106 height 30
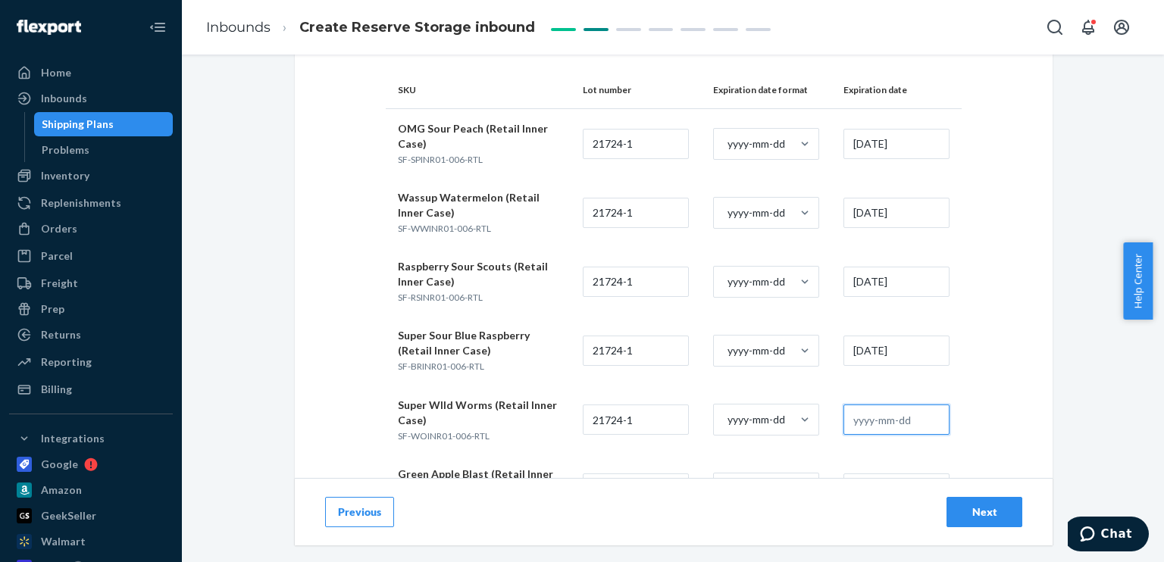
paste input "[DATE]"
type input "[DATE]"
click at [870, 145] on input "[DATE]" at bounding box center [897, 144] width 106 height 30
drag, startPoint x: 910, startPoint y: 144, endPoint x: 803, endPoint y: 124, distance: 107.9
click at [803, 124] on tr "OMG Sour Peach (Retail Inner Case) SF-SPINR01-006-RTL 21724-1 yyyy-mm-dd [DATE]" at bounding box center [674, 143] width 576 height 70
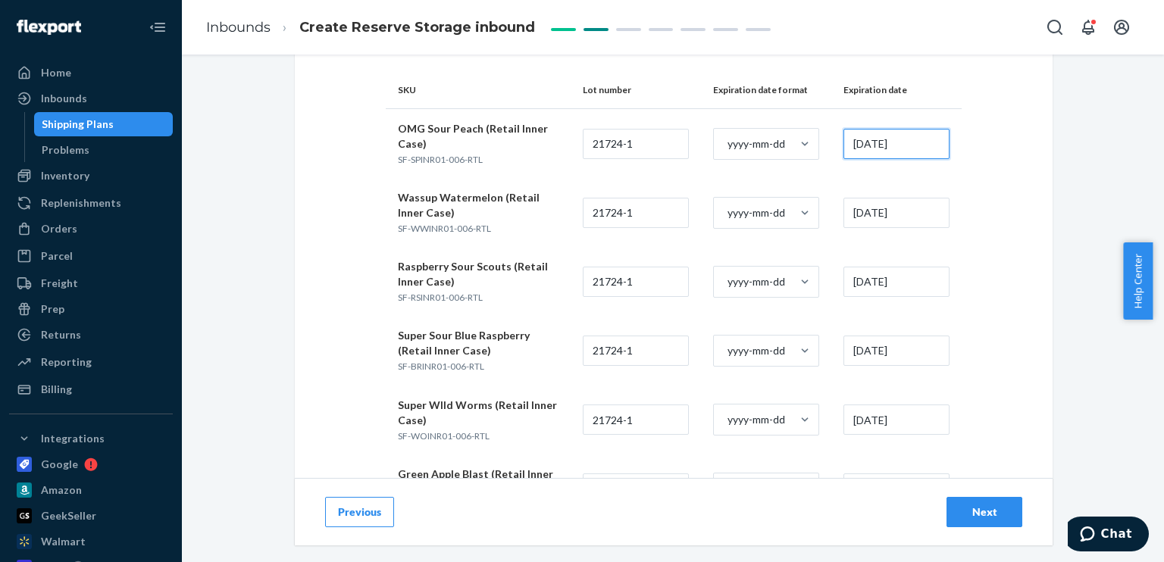
type input "[DATE]"
drag, startPoint x: 909, startPoint y: 215, endPoint x: 820, endPoint y: 215, distance: 88.7
click at [820, 215] on tr "Wassup Watermelon (Retail Inner Case) SF-WWINR01-006-RTL 21724-1 yyyy-mm-dd [DA…" at bounding box center [674, 212] width 576 height 69
paste input "6"
type input "[DATE]"
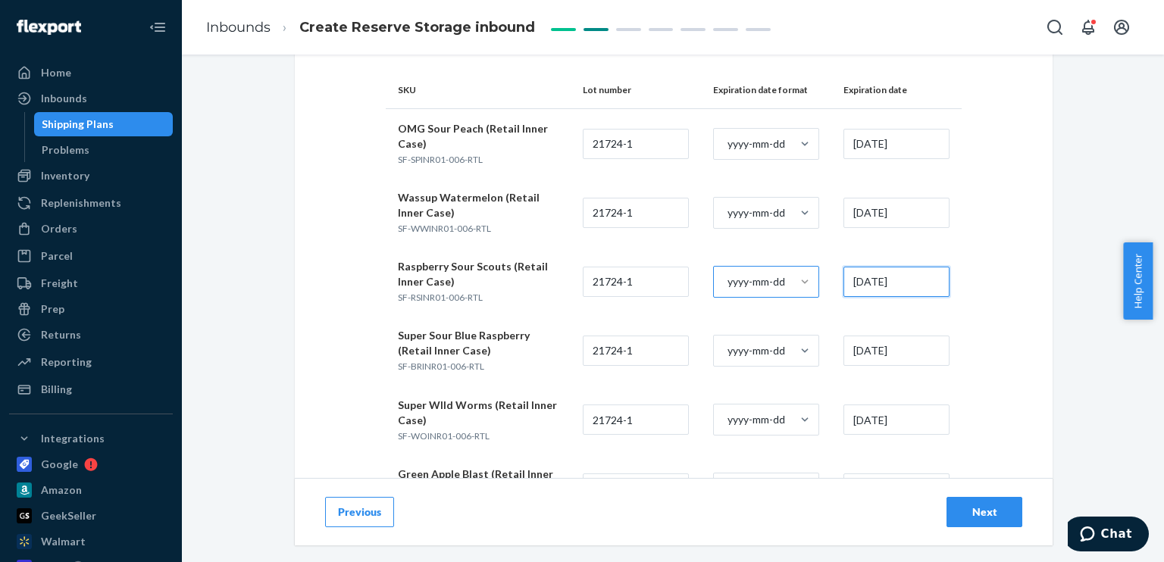
drag, startPoint x: 907, startPoint y: 279, endPoint x: 788, endPoint y: 275, distance: 119.1
click at [788, 275] on tr "Raspberry Sour Scouts (Retail Inner Case) SF-RSINR01-006-RTL 21724-1 yyyy-mm-dd…" at bounding box center [674, 281] width 576 height 69
paste input "6"
type input "[DATE]"
drag, startPoint x: 908, startPoint y: 344, endPoint x: 835, endPoint y: 351, distance: 73.1
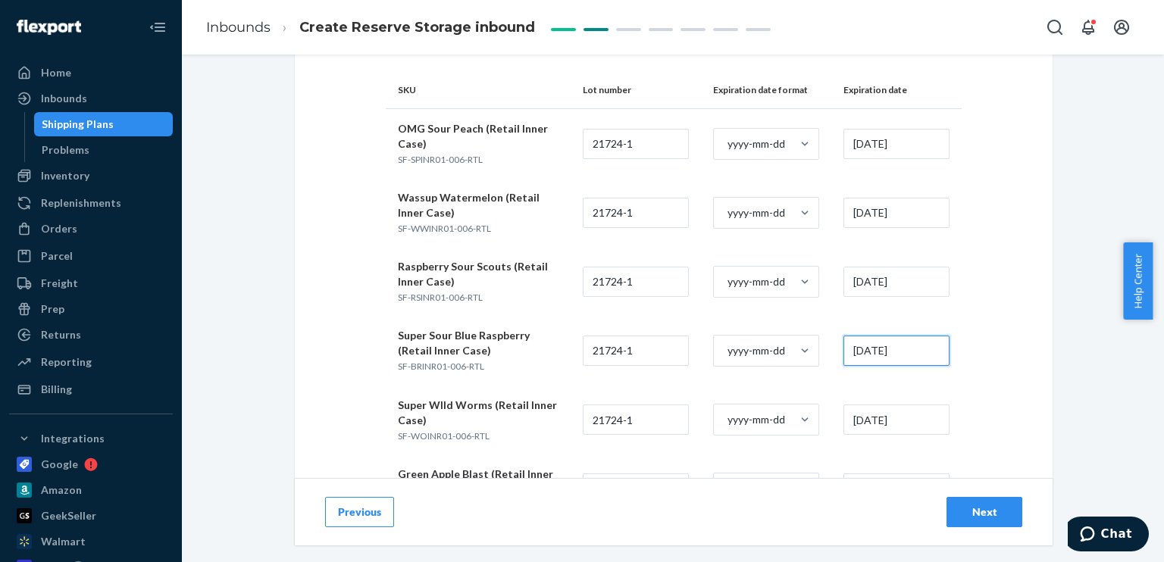
click at [835, 351] on td "[DATE]" at bounding box center [897, 350] width 130 height 69
paste input "6"
type input "[DATE]"
paste input "6"
drag, startPoint x: 915, startPoint y: 423, endPoint x: 793, endPoint y: 424, distance: 122.0
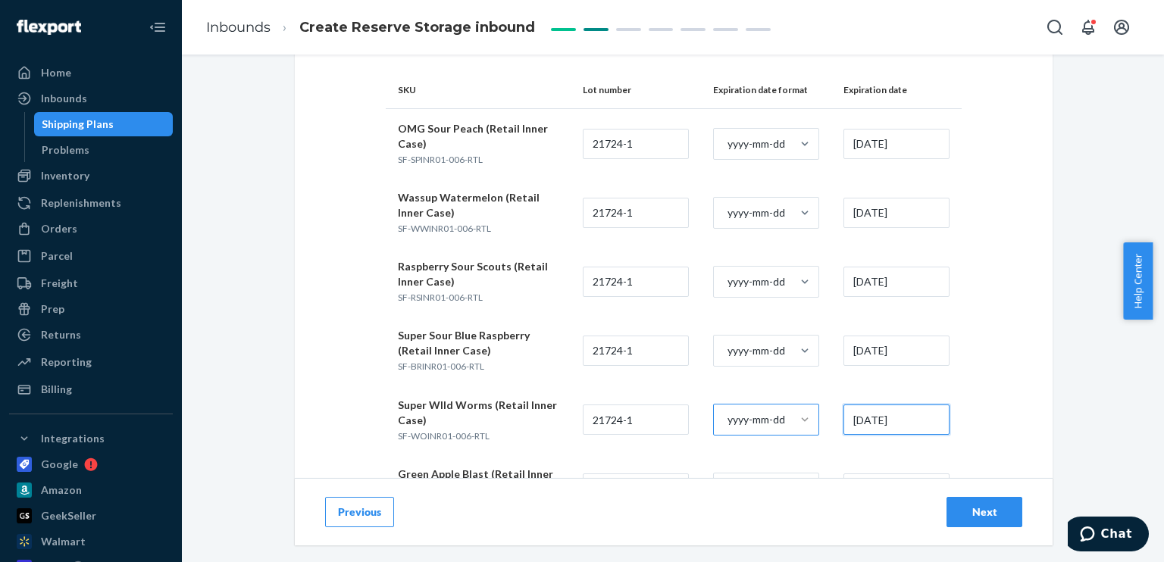
click at [793, 424] on tr "Super WIld Worms (Retail Inner Case) SF-WOINR01-006-RTL 21724-1 yyyy-mm-dd [DAT…" at bounding box center [674, 420] width 576 height 69
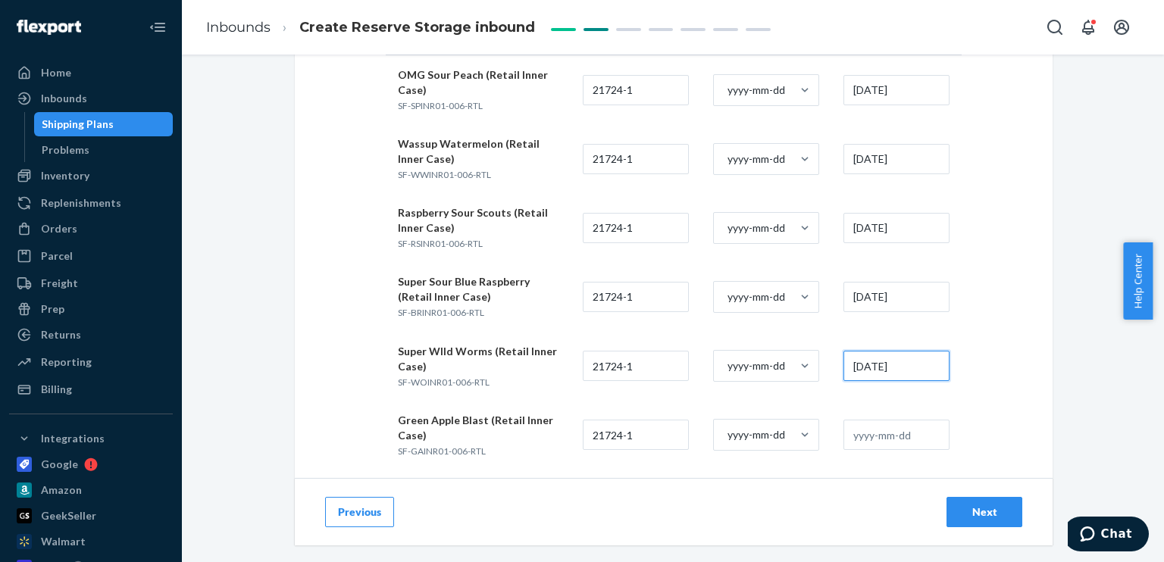
scroll to position [188, 0]
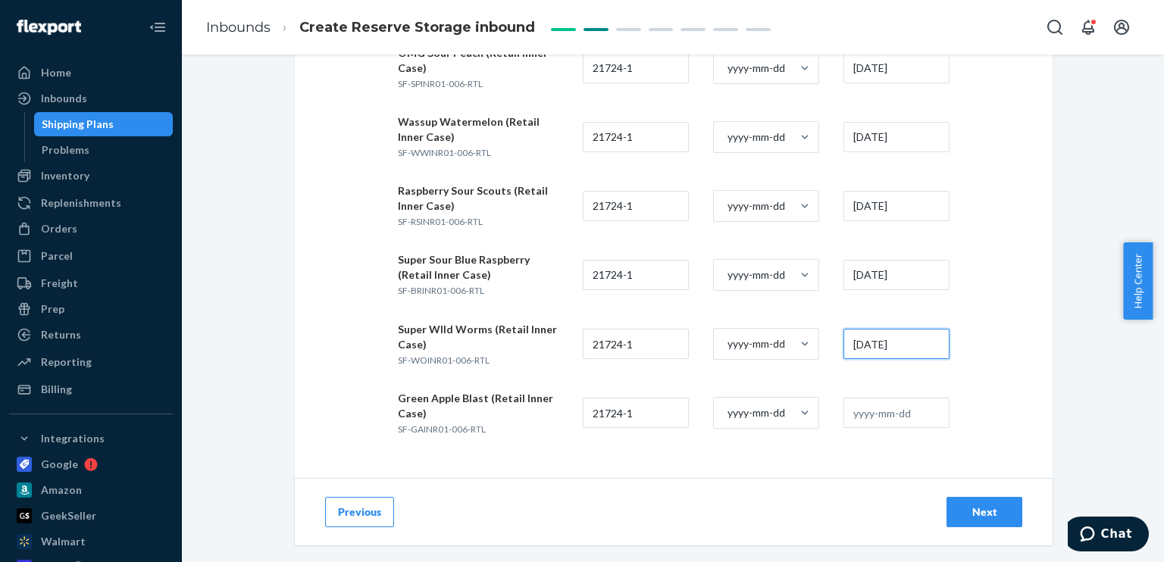
type input "[DATE]"
click at [888, 416] on input "text" at bounding box center [897, 413] width 106 height 30
type input "[DATE]"
click at [1021, 363] on div "Add Lot Tracking Details Fulfill oldest expiration date first. Incorrect inform…" at bounding box center [674, 225] width 758 height 673
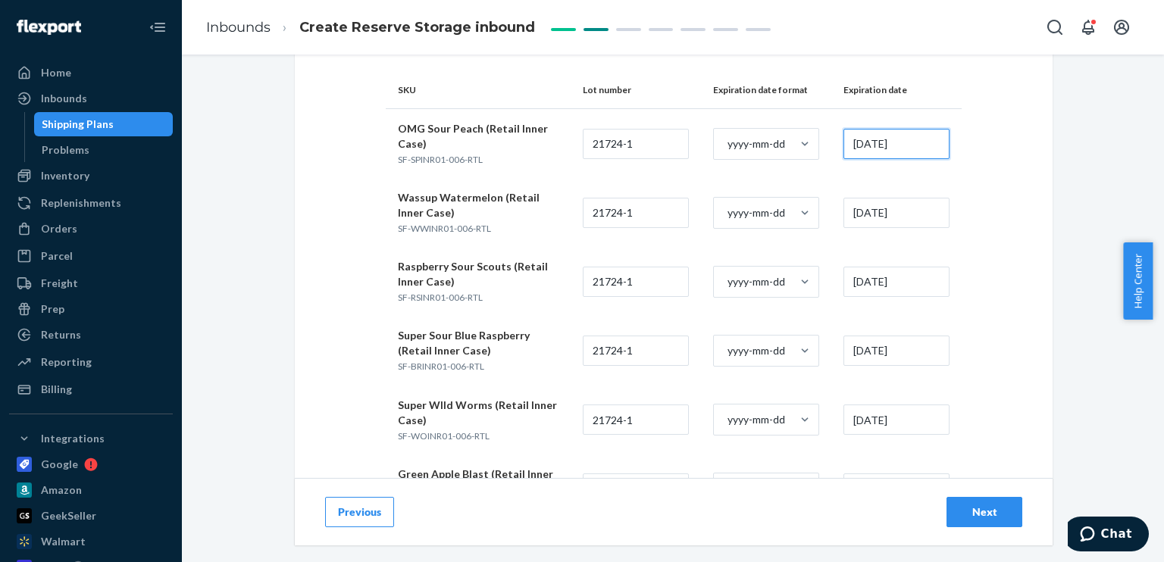
click at [887, 145] on input "[DATE]" at bounding box center [897, 144] width 106 height 30
drag, startPoint x: 913, startPoint y: 145, endPoint x: 846, endPoint y: 149, distance: 67.6
click at [846, 149] on input "[DATE]" at bounding box center [897, 144] width 106 height 30
type input "[DATE]"
drag, startPoint x: 907, startPoint y: 208, endPoint x: 835, endPoint y: 215, distance: 73.0
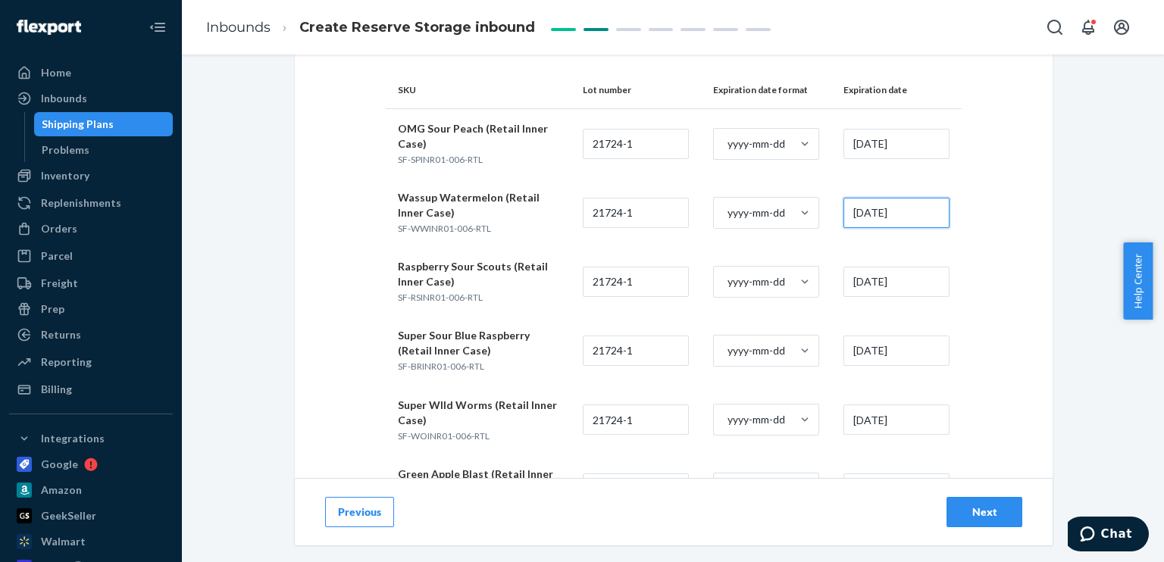
click at [835, 215] on td "[DATE]" at bounding box center [897, 212] width 130 height 69
paste input "7-01"
type input "[DATE]"
drag, startPoint x: 912, startPoint y: 280, endPoint x: 808, endPoint y: 285, distance: 104.0
click at [808, 285] on tr "Raspberry Sour Scouts (Retail Inner Case) SF-RSINR01-006-RTL 21724-1 yyyy-mm-dd…" at bounding box center [674, 281] width 576 height 69
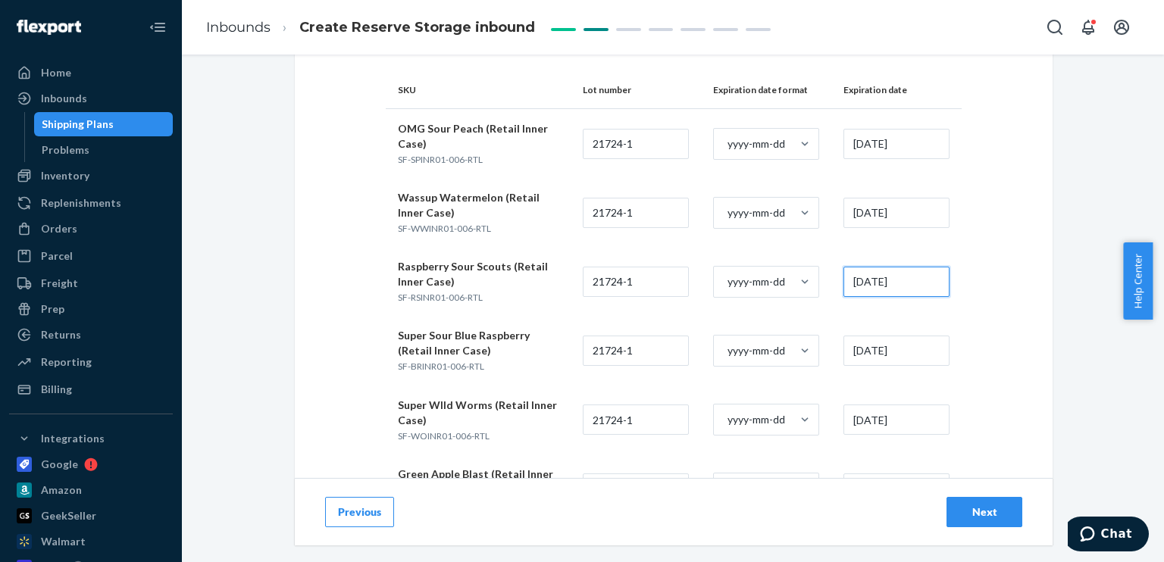
paste input "7-01"
type input "[DATE]"
drag, startPoint x: 910, startPoint y: 342, endPoint x: 829, endPoint y: 360, distance: 82.4
click at [832, 360] on td "[DATE]" at bounding box center [897, 350] width 130 height 69
paste input "7-01"
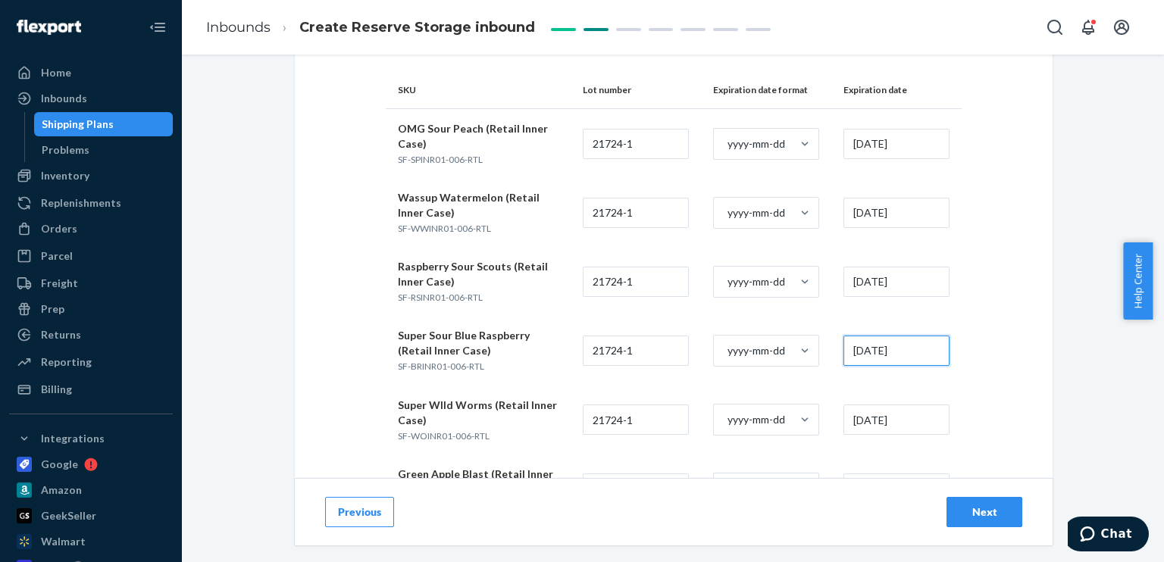
type input "[DATE]"
drag, startPoint x: 913, startPoint y: 421, endPoint x: 853, endPoint y: 427, distance: 60.9
click at [804, 424] on tr "Super WIld Worms (Retail Inner Case) SF-WOINR01-006-RTL 21724-1 yyyy-mm-dd [DAT…" at bounding box center [674, 420] width 576 height 69
paste input "7-01"
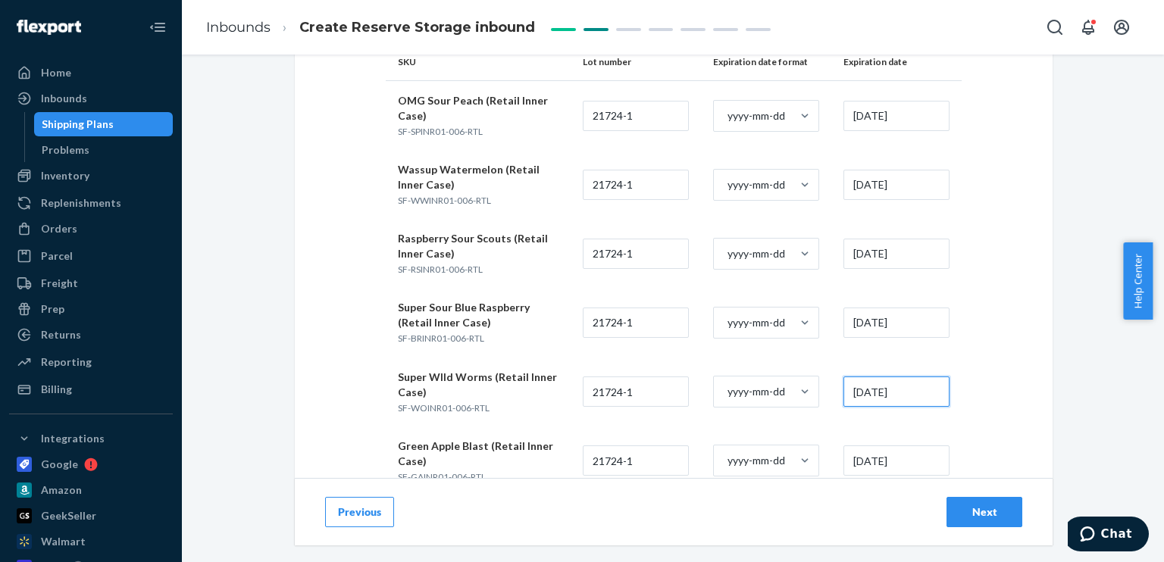
scroll to position [188, 0]
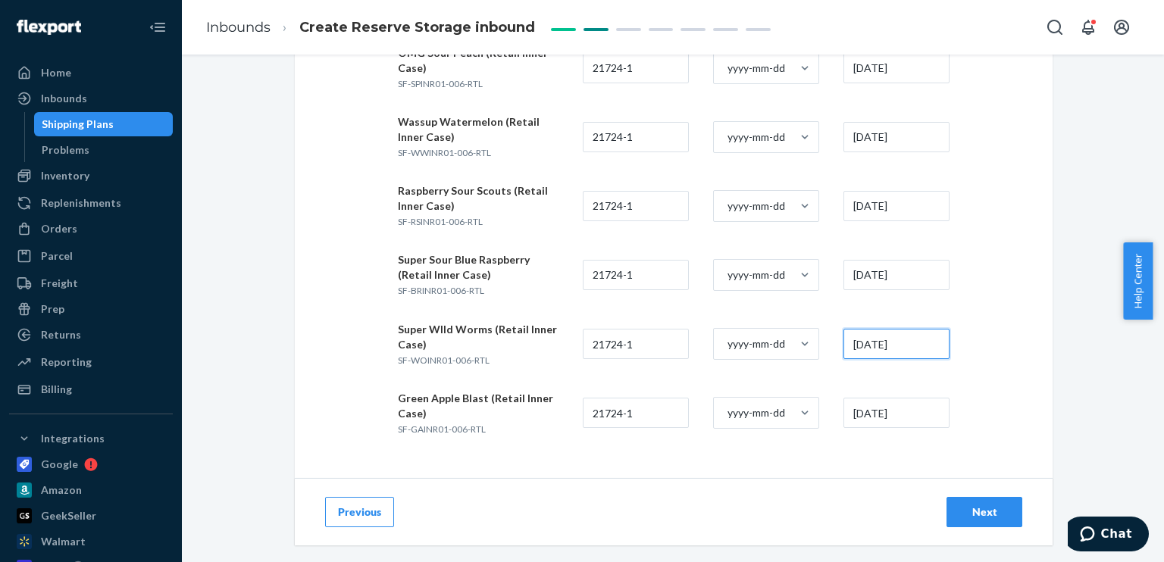
type input "[DATE]"
drag, startPoint x: 907, startPoint y: 417, endPoint x: 837, endPoint y: 424, distance: 70.1
click at [844, 424] on input "[DATE]" at bounding box center [897, 413] width 106 height 30
paste input "7-01"
type input "[DATE]"
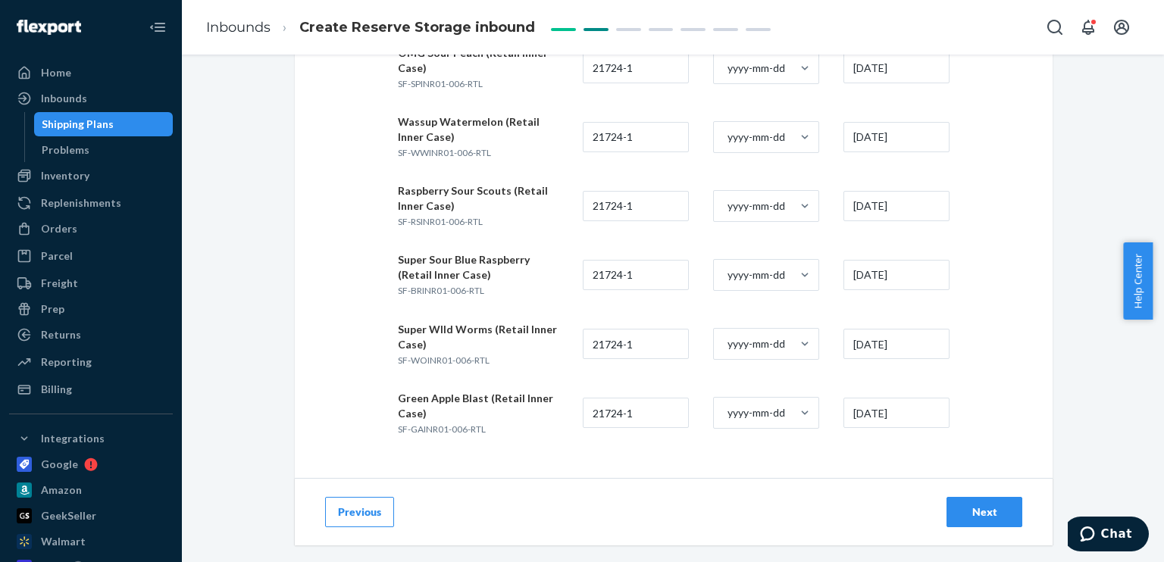
click at [991, 354] on div "Add Lot Tracking Details Fulfill oldest expiration date first. Incorrect inform…" at bounding box center [674, 225] width 758 height 673
click at [982, 507] on div "Next" at bounding box center [985, 512] width 50 height 15
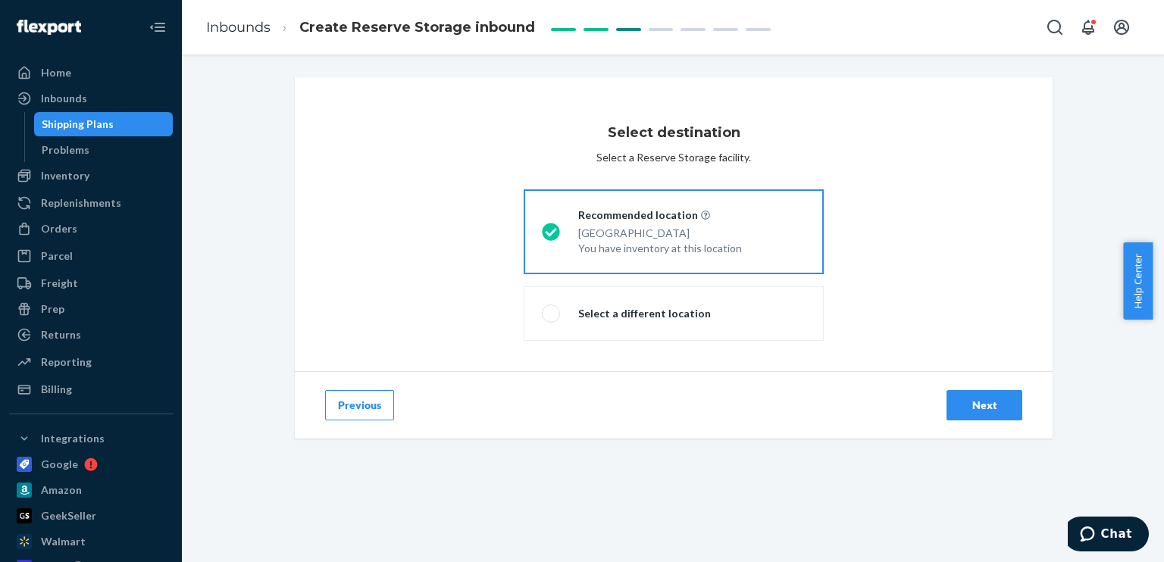
click at [967, 400] on div "Next" at bounding box center [985, 405] width 50 height 15
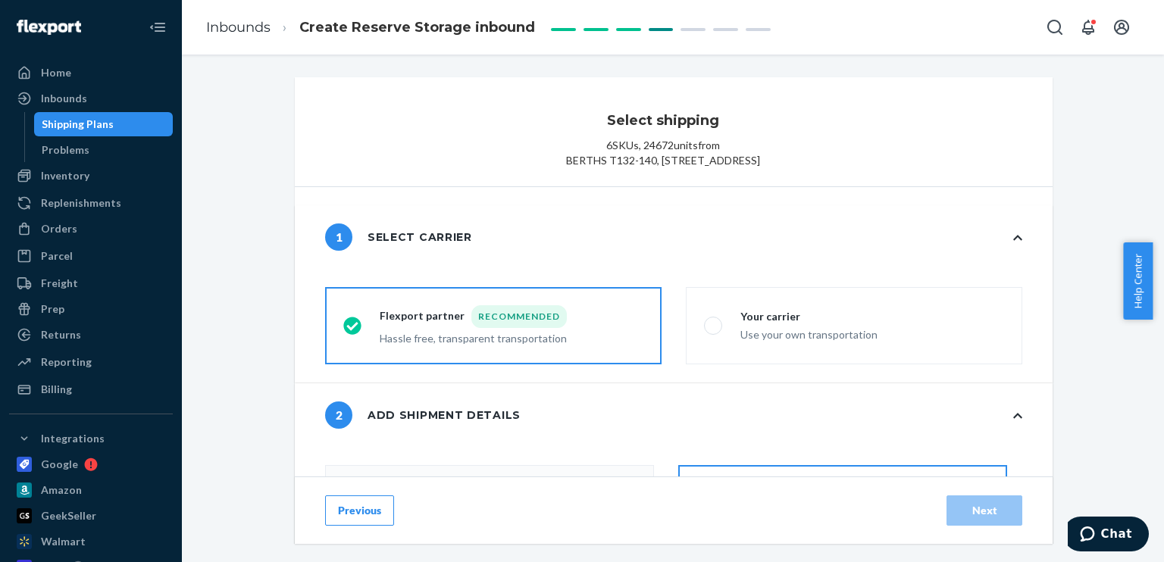
radio input "false"
type input "38"
radio input "false"
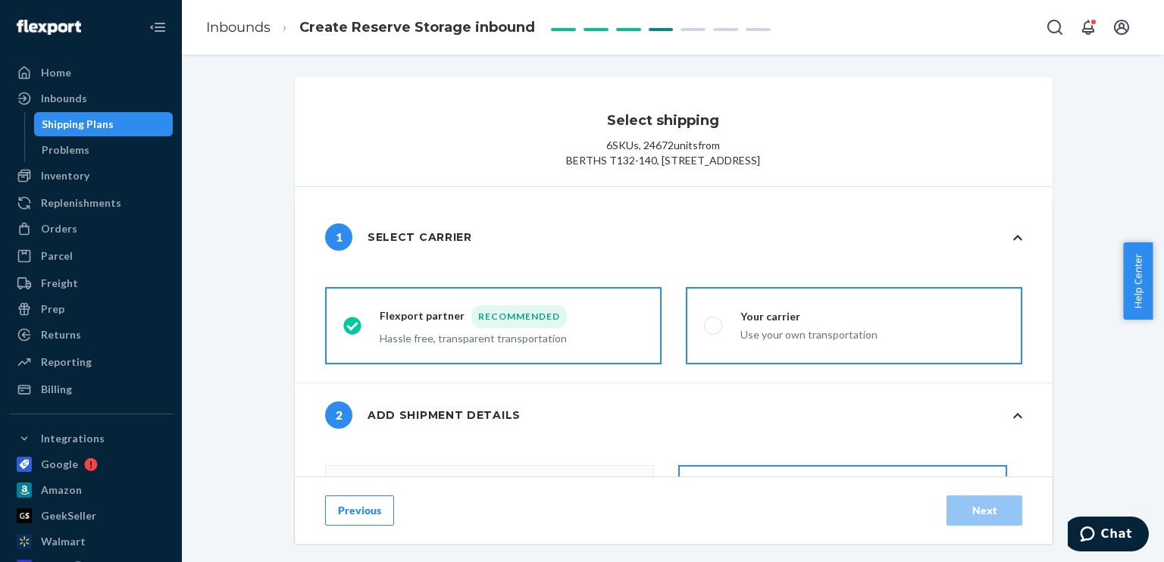
click at [835, 360] on label "Your carrier Use your own transportation" at bounding box center [854, 325] width 337 height 77
click at [714, 331] on input "Your carrier Use your own transportation" at bounding box center [709, 326] width 10 height 10
radio input "true"
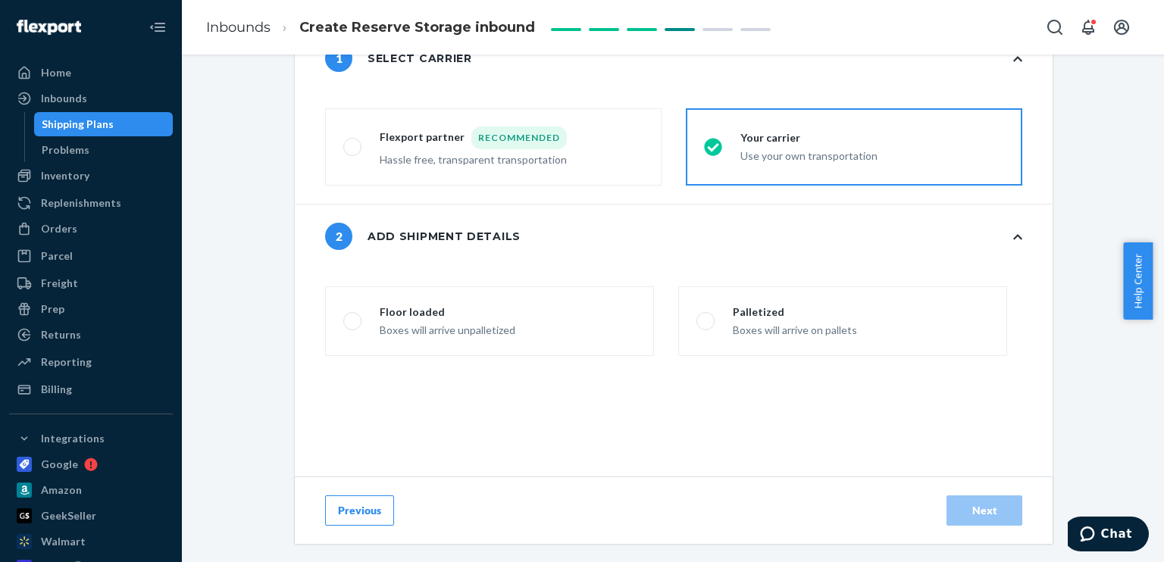
scroll to position [227, 0]
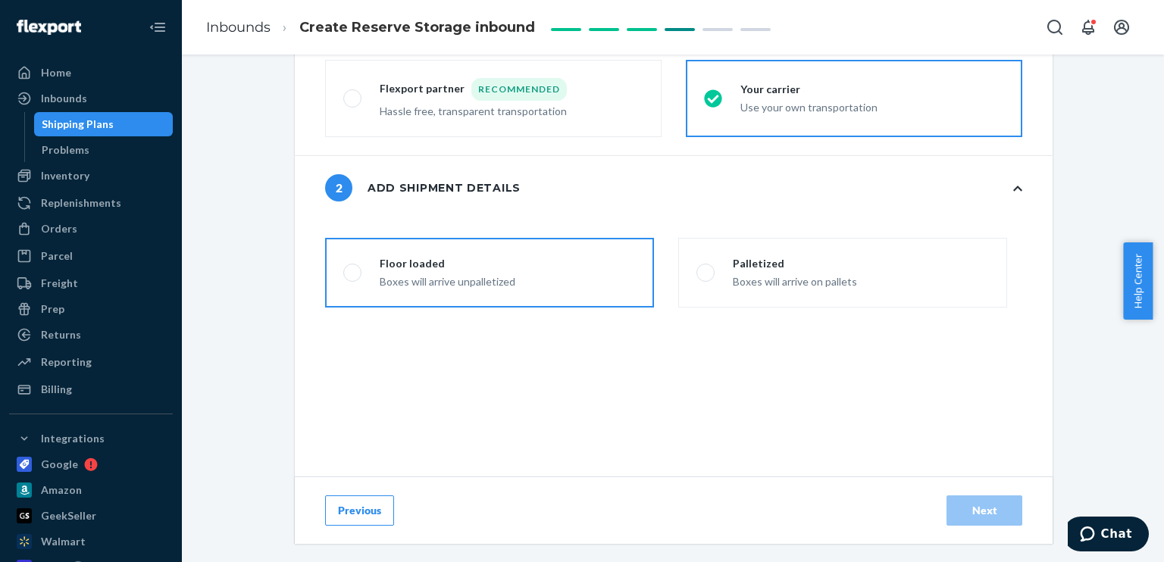
click at [606, 308] on label "Floor loaded Boxes will arrive unpalletized" at bounding box center [489, 273] width 329 height 70
click at [353, 278] on input "Floor loaded Boxes will arrive unpalletized" at bounding box center [348, 273] width 10 height 10
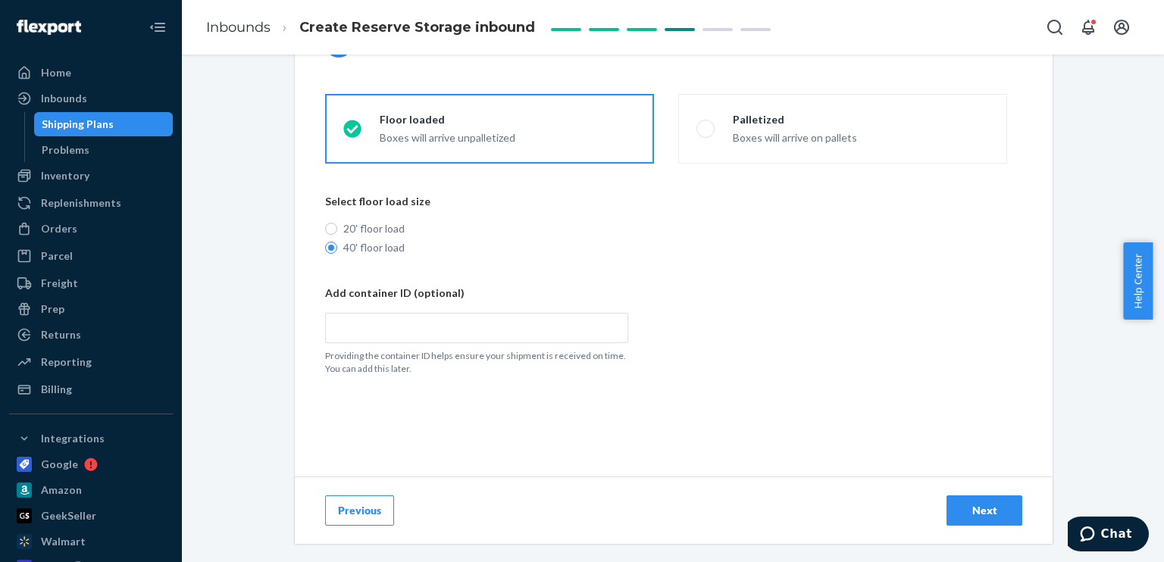
scroll to position [379, 0]
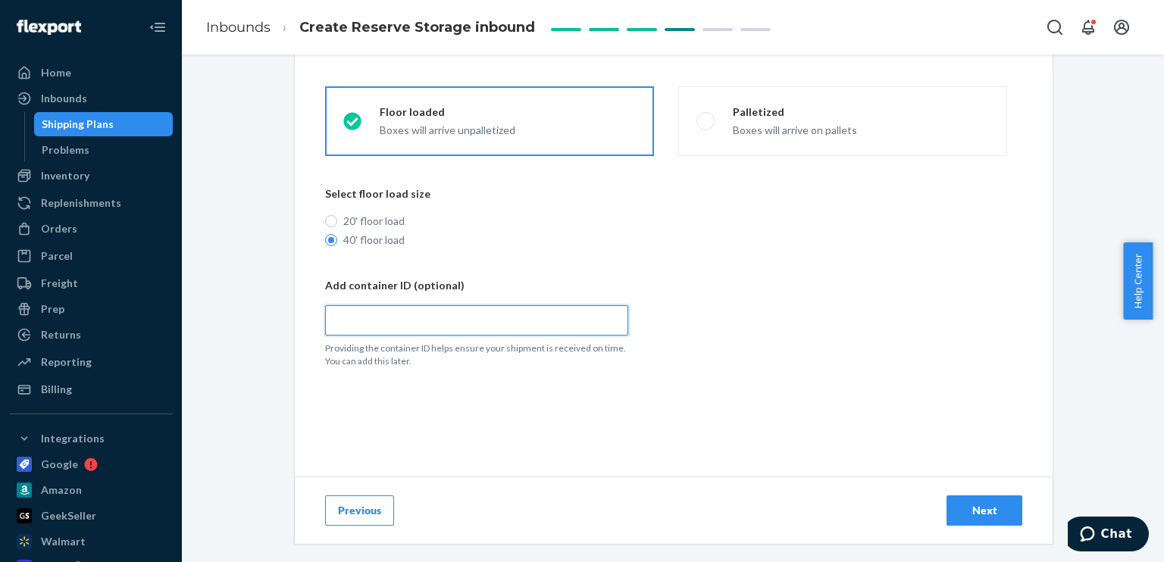
paste input "MSCU5478370"
radio input "true"
type input "MSCU5478370"
click at [978, 504] on div "Next" at bounding box center [985, 510] width 50 height 15
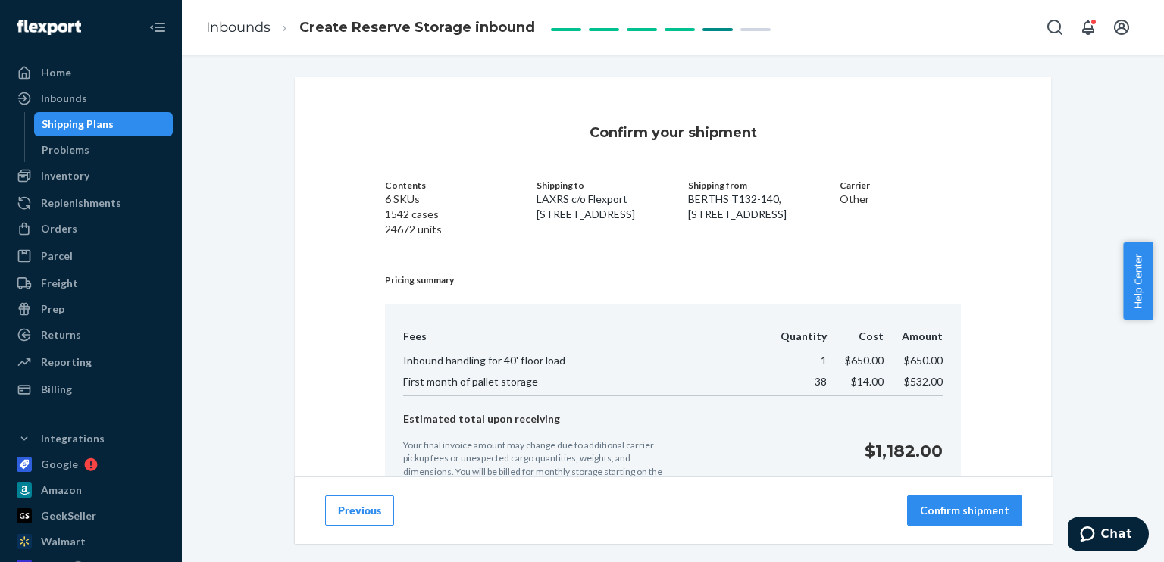
click at [928, 508] on p "Confirm shipment" at bounding box center [964, 510] width 89 height 15
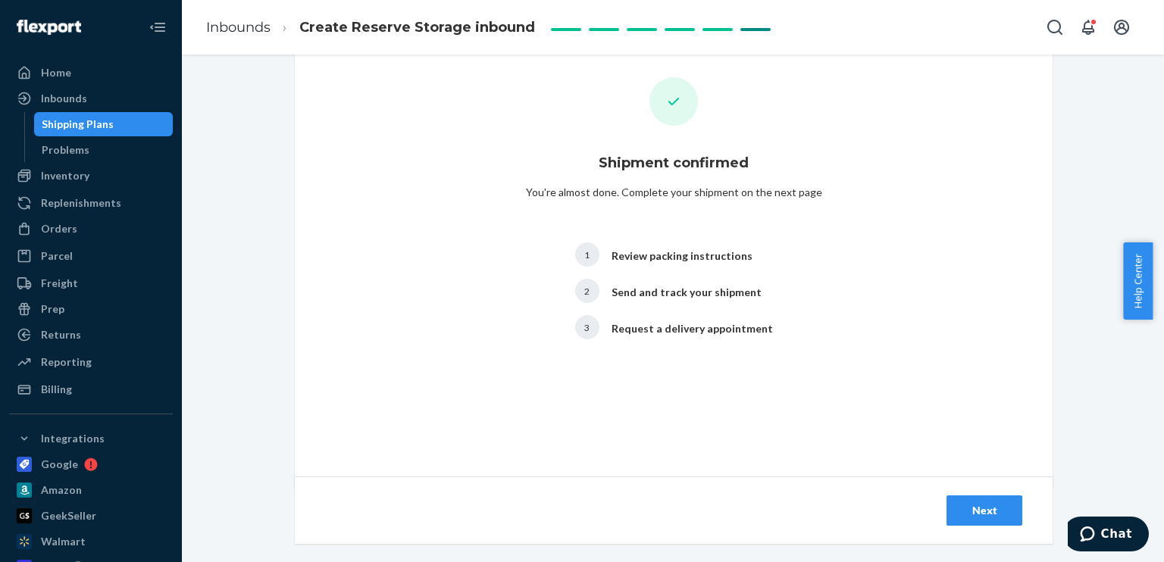
scroll to position [39, 0]
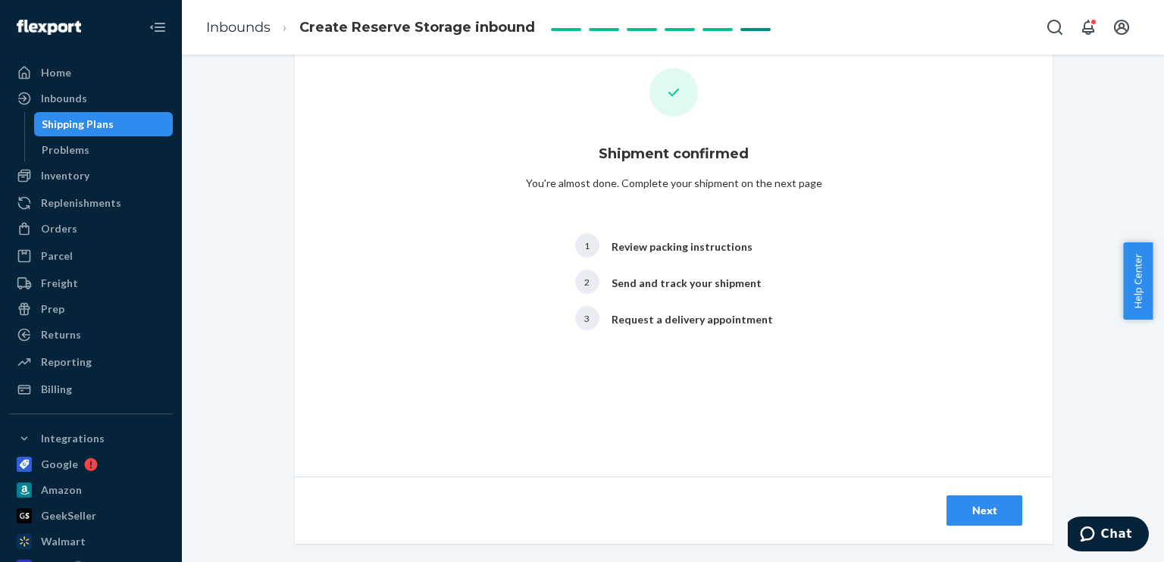
click at [966, 506] on div "Next" at bounding box center [985, 510] width 50 height 15
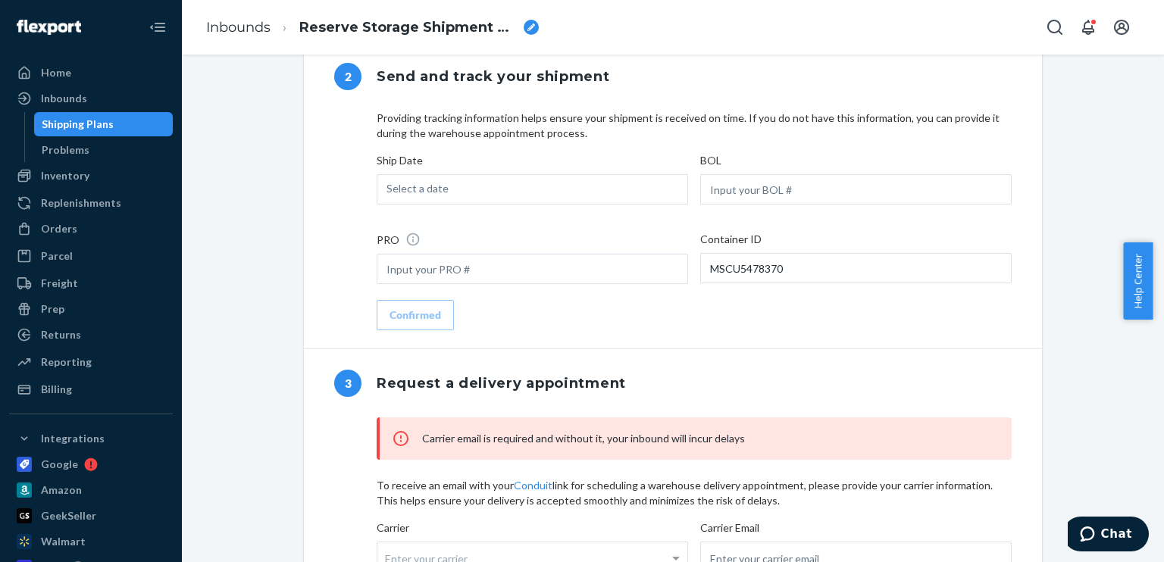
scroll to position [1213, 0]
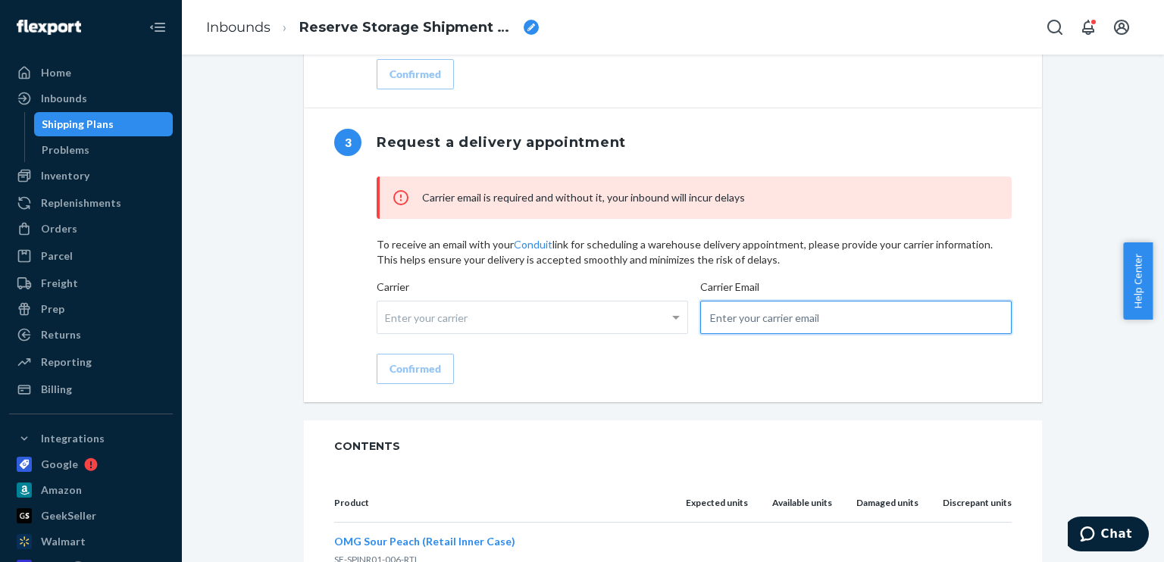
click at [760, 334] on input "email" at bounding box center [856, 317] width 312 height 33
paste input "[PERSON_NAME][EMAIL_ADDRESS][PERSON_NAME][DOMAIN_NAME]"
type input "[PERSON_NAME][EMAIL_ADDRESS][PERSON_NAME][DOMAIN_NAME]"
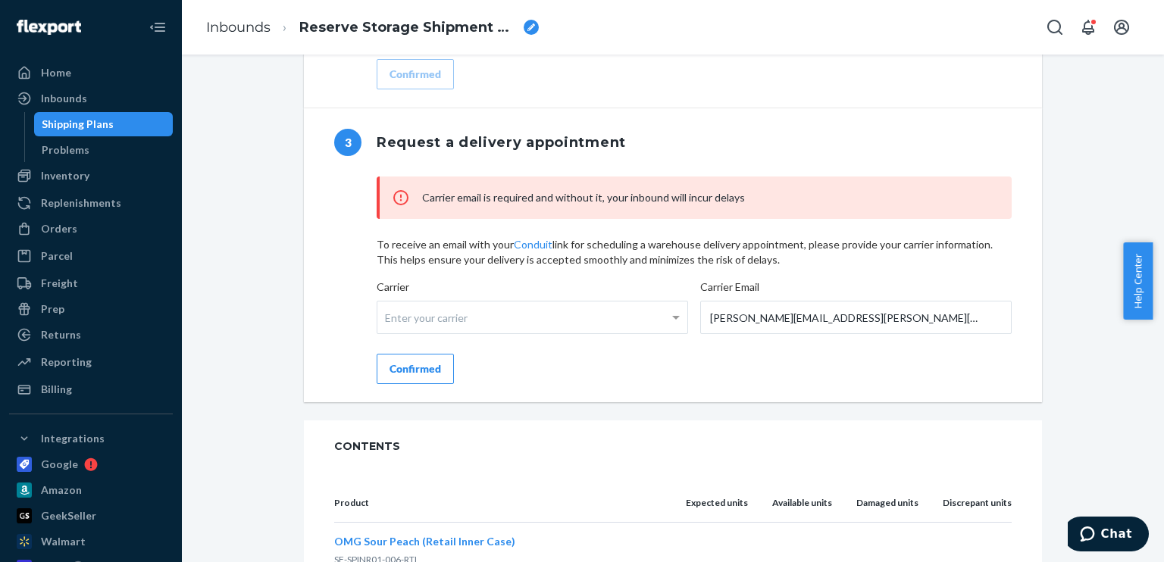
click at [431, 377] on div "Confirmed" at bounding box center [416, 369] width 52 height 15
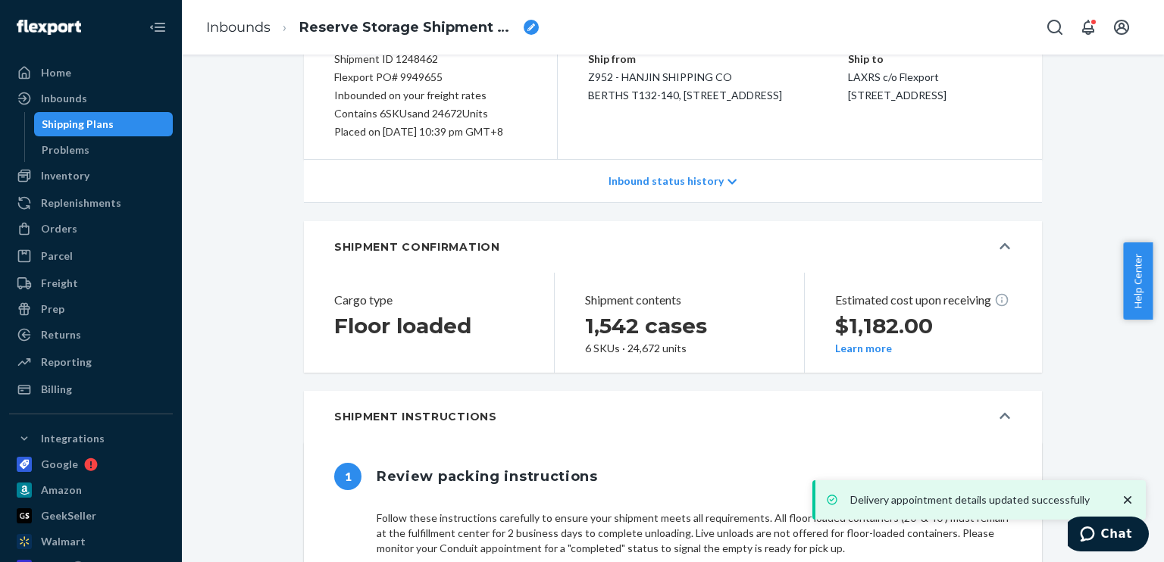
scroll to position [152, 0]
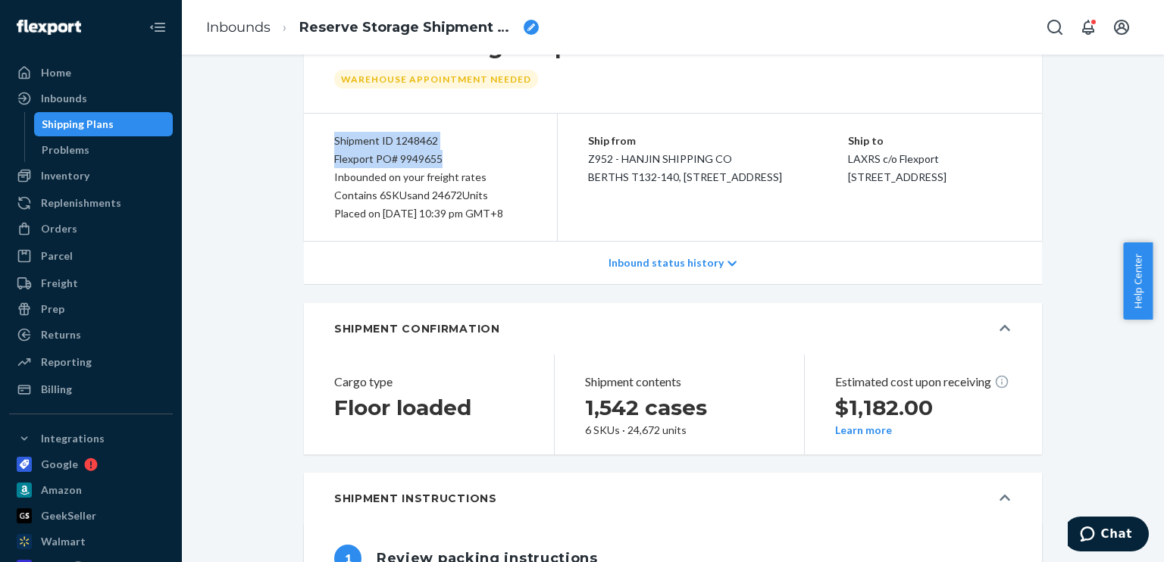
drag, startPoint x: 433, startPoint y: 160, endPoint x: 330, endPoint y: 140, distance: 104.2
click at [330, 140] on div "Shipment ID 1248462 Flexport PO# 9949655 Inbounded on your freight rates Contai…" at bounding box center [431, 177] width 254 height 127
copy div "Shipment ID 1248462 Flexport PO# 9949655"
drag, startPoint x: 88, startPoint y: 99, endPoint x: 359, endPoint y: 59, distance: 274.3
click at [88, 99] on div "Inbounds" at bounding box center [91, 98] width 161 height 21
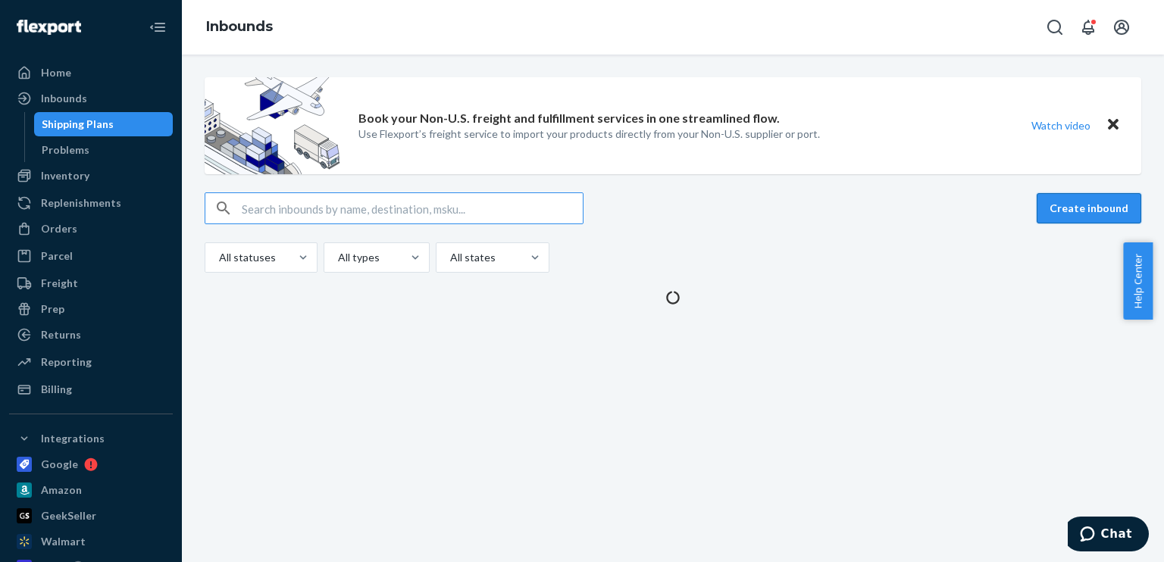
click at [1076, 215] on button "Create inbound" at bounding box center [1089, 208] width 105 height 30
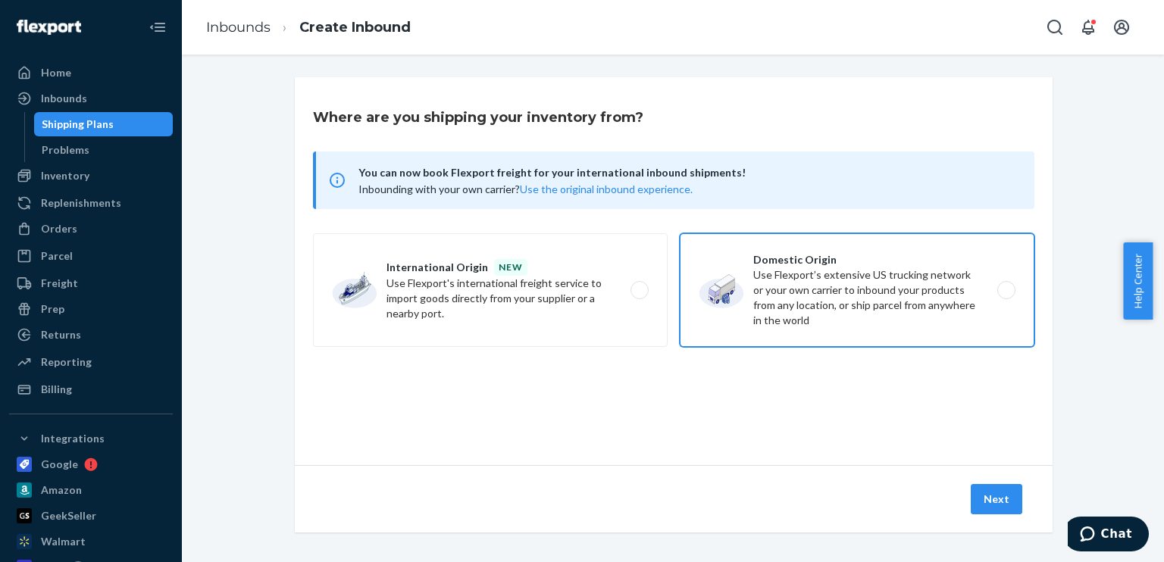
click at [788, 285] on label "Domestic Origin Use Flexport’s extensive US trucking network or your own carrie…" at bounding box center [857, 290] width 355 height 114
click at [1006, 286] on input "Domestic Origin Use Flexport’s extensive US trucking network or your own carrie…" at bounding box center [1011, 291] width 10 height 10
radio input "true"
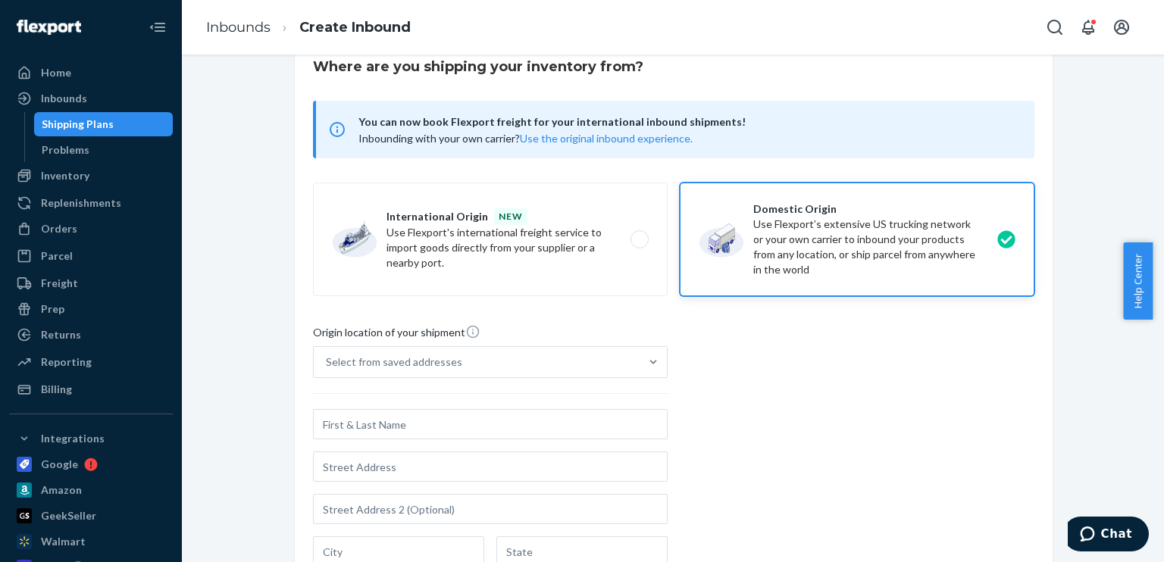
scroll to position [152, 0]
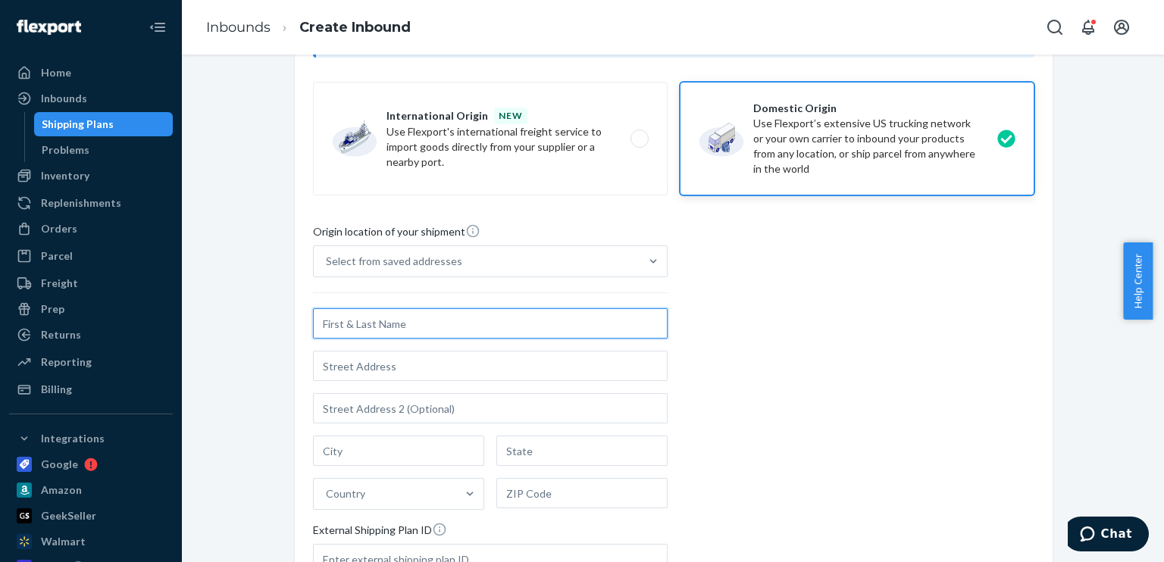
click at [340, 322] on input "text" at bounding box center [490, 324] width 355 height 30
paste input "Z952 - HANJIN SHIPPING CO,"
type input "Z952 - HANJIN SHIPPING CO"
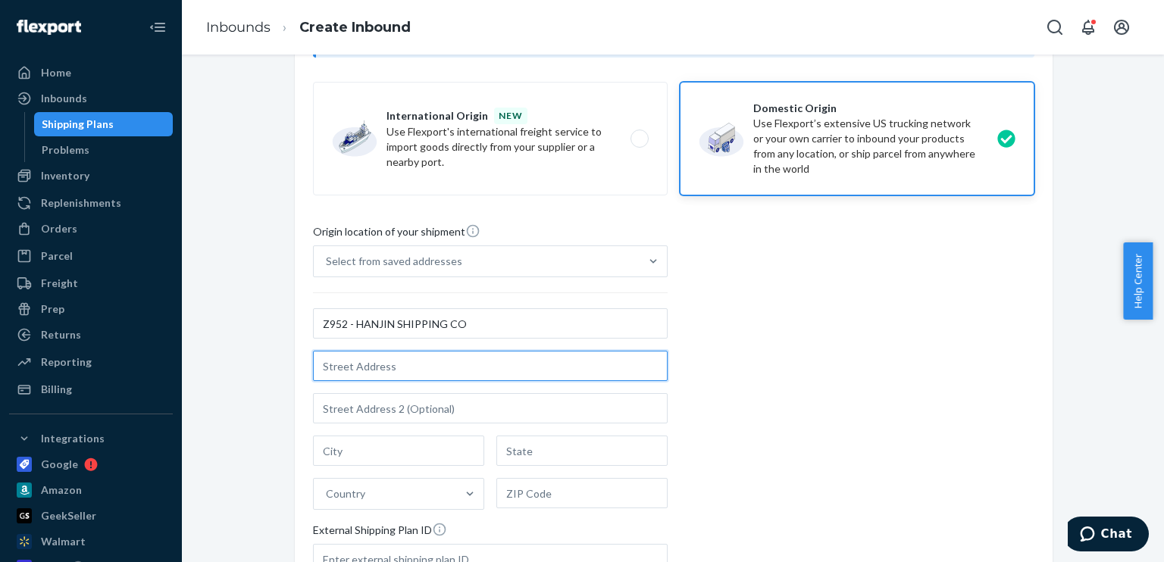
click at [350, 367] on input "text" at bounding box center [490, 366] width 355 height 30
paste input "BERTHS T132-140, [STREET_ADDRESS]"
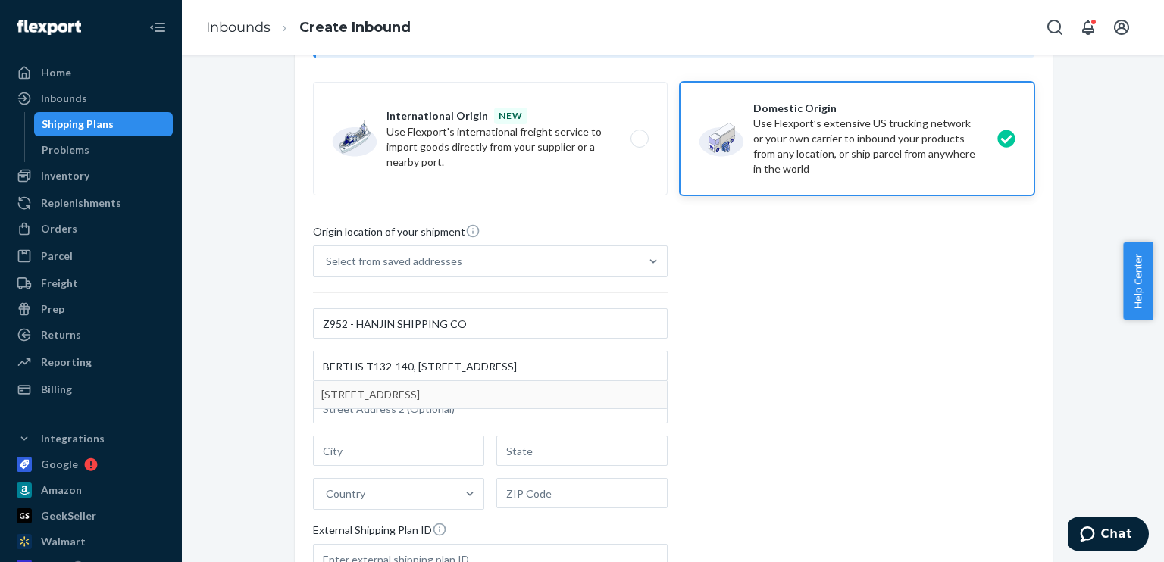
type input "[STREET_ADDRESS]"
type input "[GEOGRAPHIC_DATA]"
type input "CA"
type input "90802"
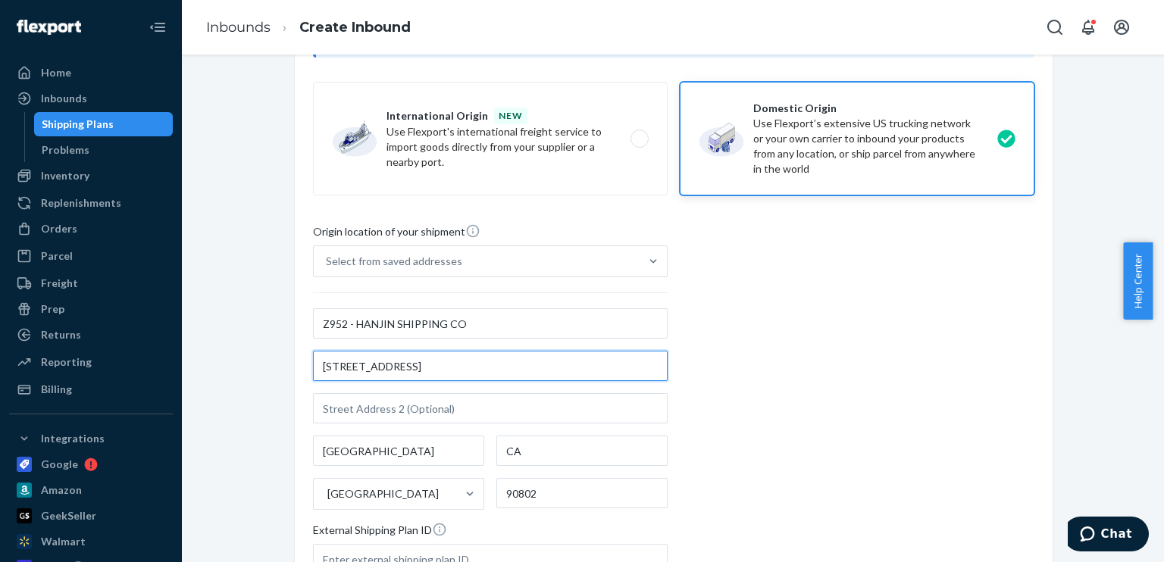
click at [316, 366] on input "[STREET_ADDRESS]" at bounding box center [490, 366] width 355 height 30
paste input "BERTHS T132-140,"
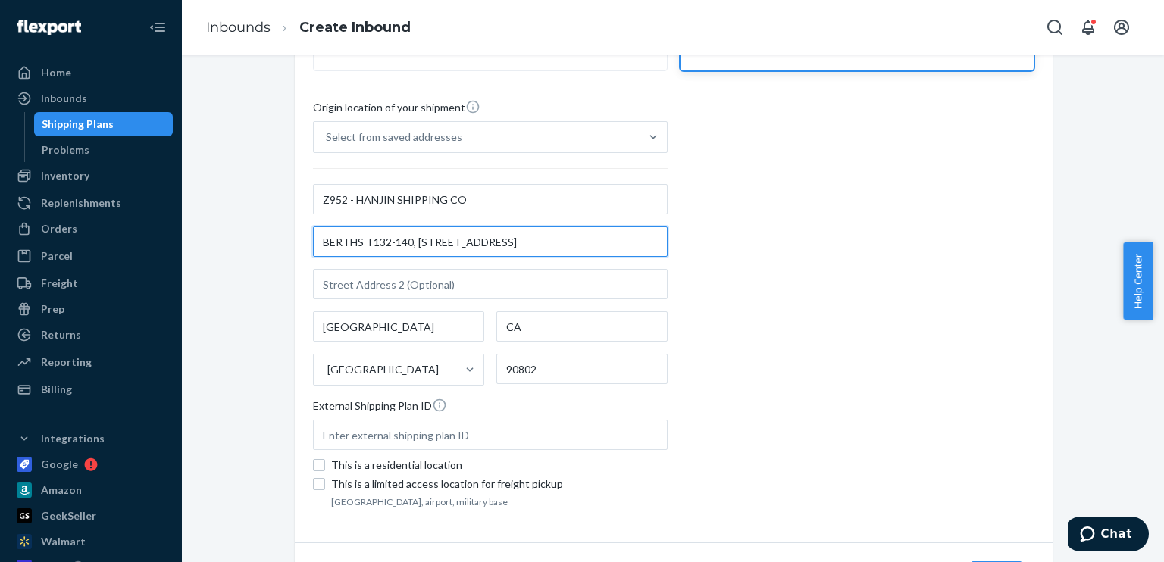
scroll to position [303, 0]
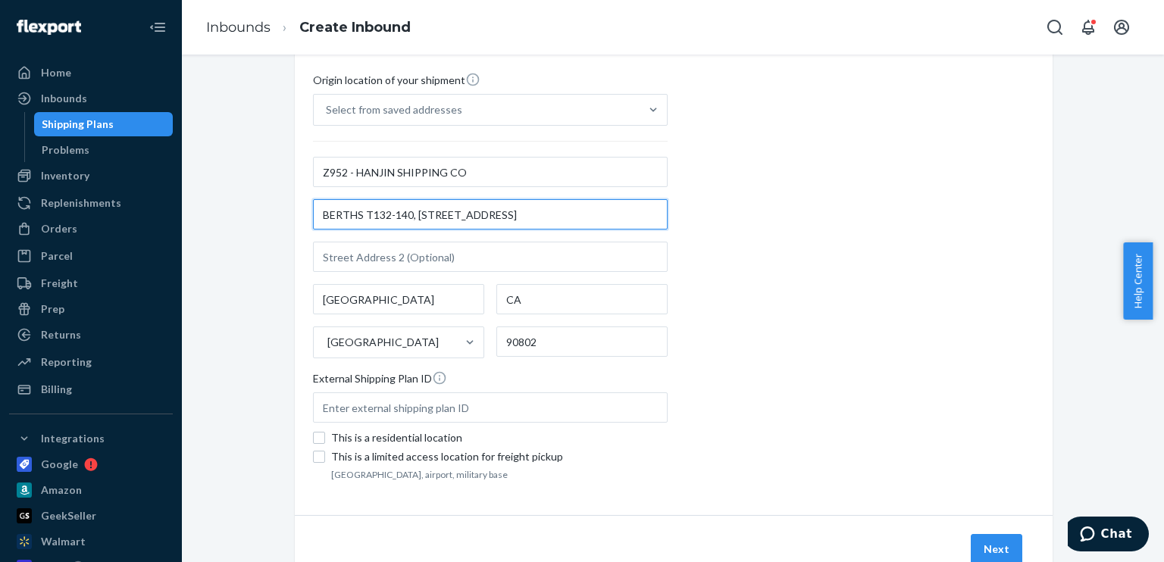
type input "BERTHS T132-140, [STREET_ADDRESS]"
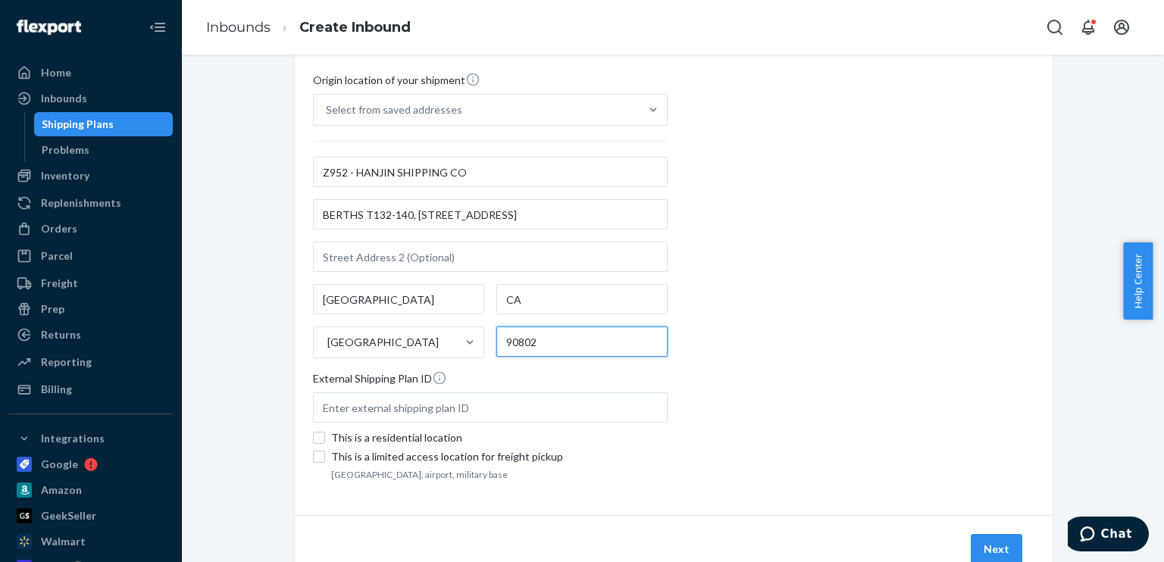
click at [553, 340] on input "90802" at bounding box center [581, 342] width 171 height 30
type input "90813"
click at [755, 324] on div "Origin location of your shipment Select from saved addresses Z952 - HANJIN SHIP…" at bounding box center [674, 278] width 722 height 413
click at [1004, 534] on button "Next" at bounding box center [997, 549] width 52 height 30
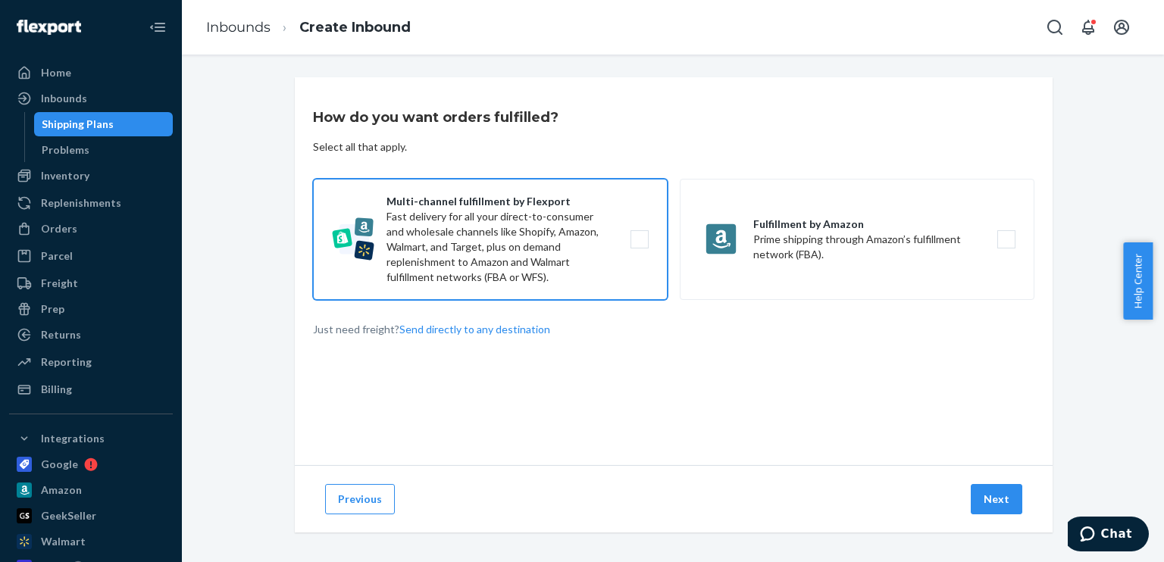
click at [572, 270] on label "Multi-channel fulfillment by Flexport Fast delivery for all your direct-to-cons…" at bounding box center [490, 239] width 355 height 121
click at [639, 245] on input "Multi-channel fulfillment by Flexport Fast delivery for all your direct-to-cons…" at bounding box center [644, 240] width 10 height 10
checkbox input "true"
click at [995, 496] on button "Next" at bounding box center [997, 499] width 52 height 30
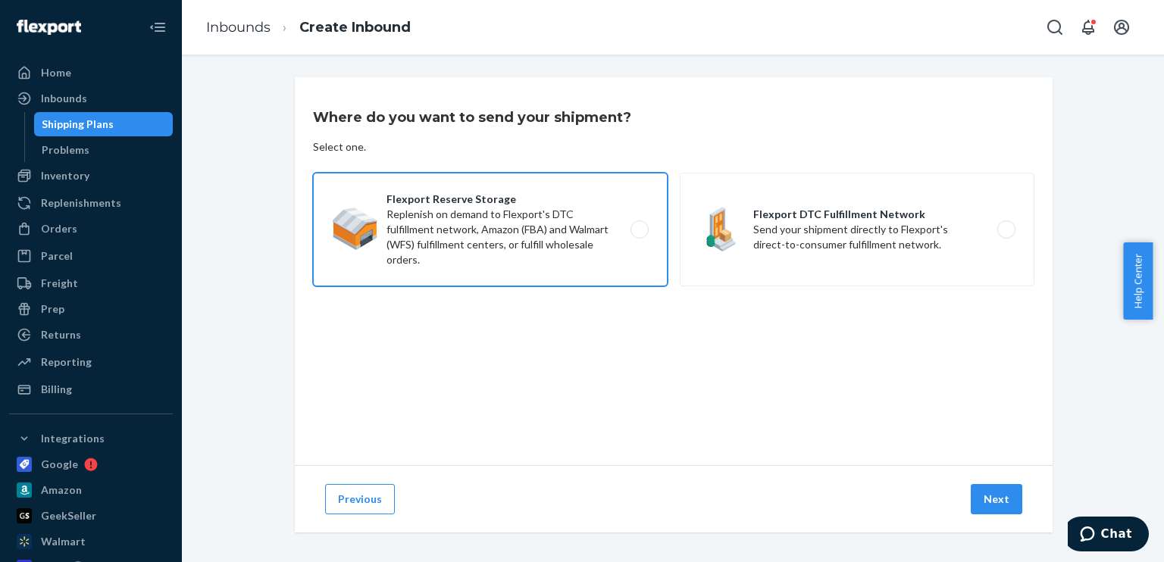
click at [585, 245] on label "Flexport Reserve Storage Replenish on demand to Flexport's DTC fulfillment netw…" at bounding box center [490, 230] width 355 height 114
click at [639, 235] on input "Flexport Reserve Storage Replenish on demand to Flexport's DTC fulfillment netw…" at bounding box center [644, 230] width 10 height 10
radio input "true"
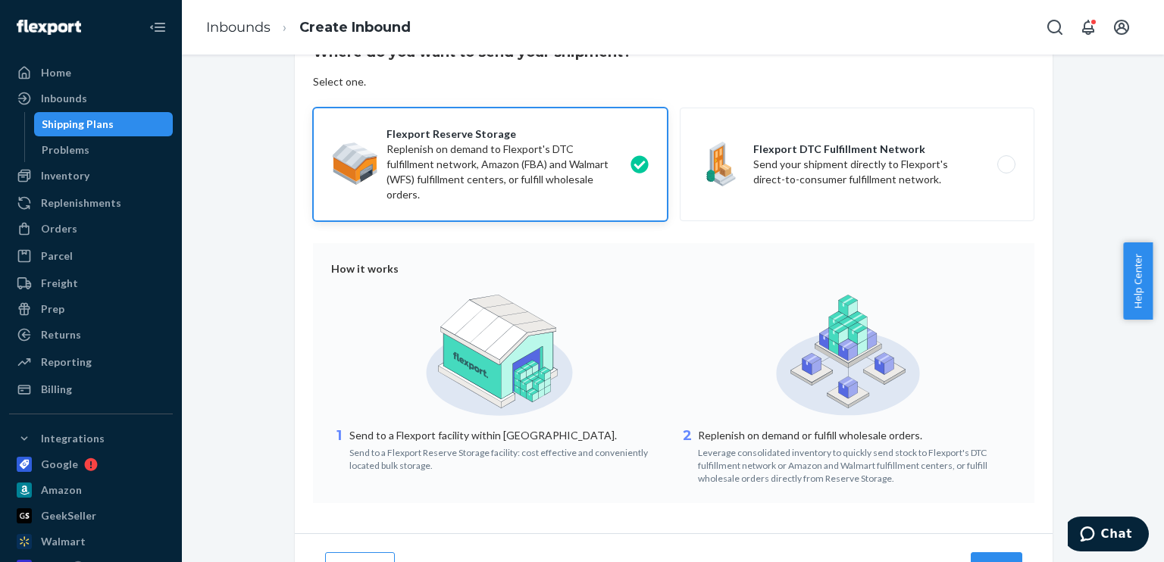
scroll to position [139, 0]
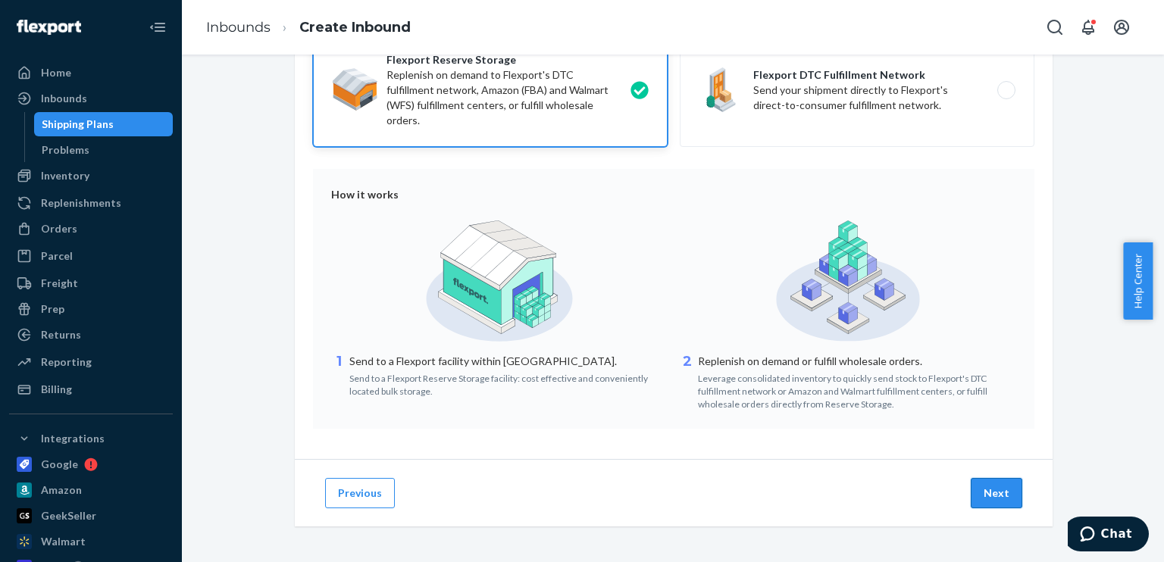
click at [982, 485] on button "Next" at bounding box center [997, 493] width 52 height 30
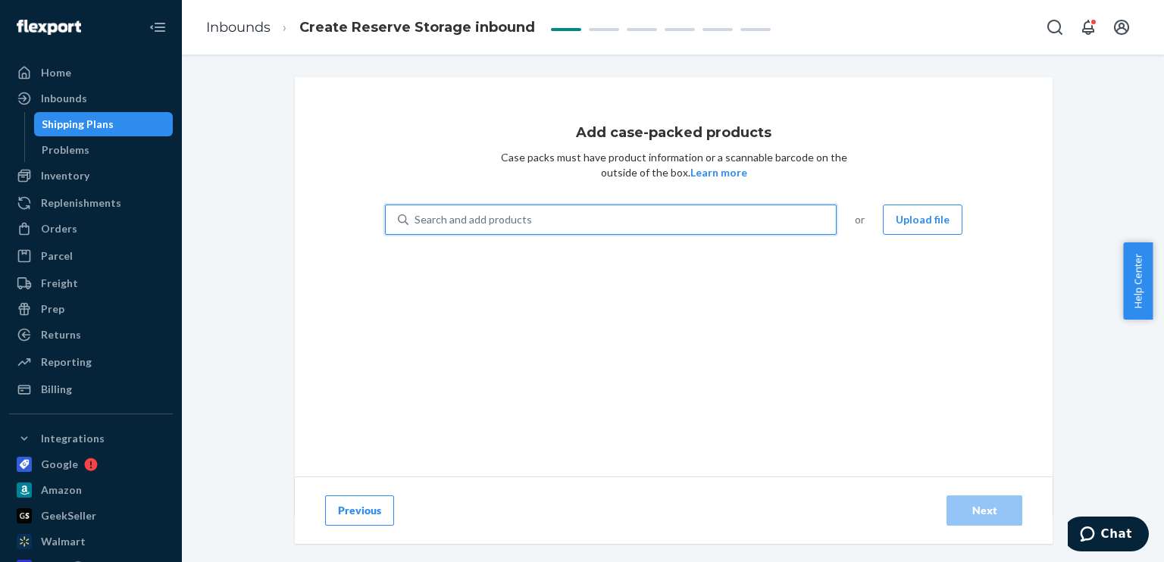
click at [597, 215] on div "Search and add products" at bounding box center [623, 219] width 428 height 27
click at [416, 215] on input "0 results available. Use Up and Down to choose options, press Enter to select t…" at bounding box center [416, 219] width 2 height 15
paste input "SF-CHINR01-006"
type input "SF-CHINR01-006"
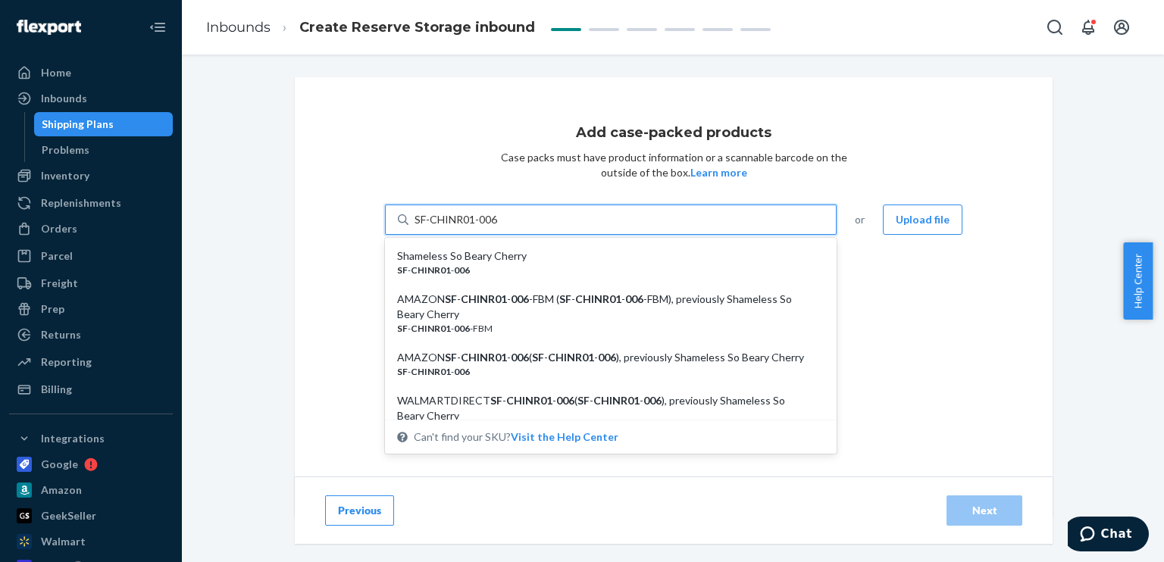
click at [597, 259] on div "Shameless So Beary Cherry" at bounding box center [604, 256] width 415 height 15
click at [500, 227] on input "SF-CHINR01-006" at bounding box center [457, 219] width 85 height 15
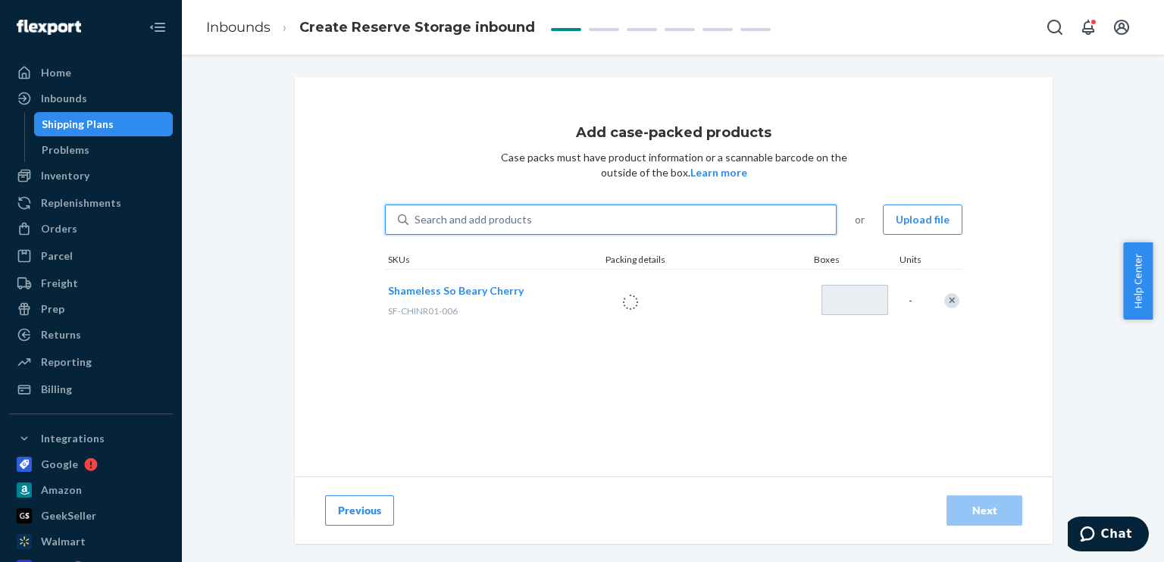
type input "1"
click at [719, 228] on div "Search and add products" at bounding box center [623, 219] width 428 height 27
click at [416, 227] on input "0 results available. Use Up and Down to choose options, press Enter to select t…" at bounding box center [416, 219] width 2 height 15
paste input "SF-ASINR01-006"
type input "SF-ASINR01-006"
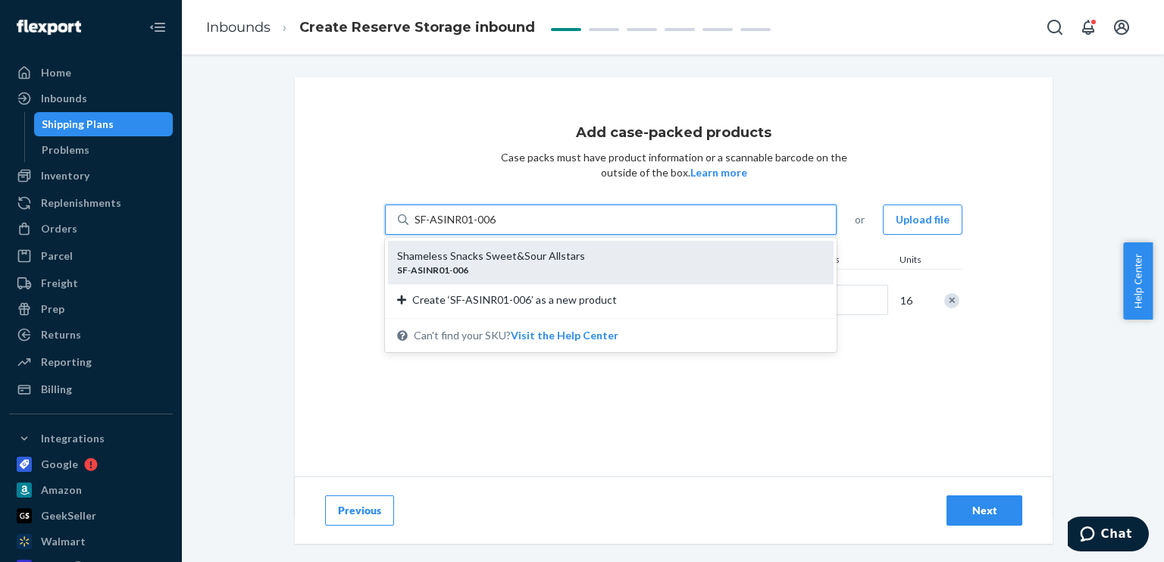
click at [584, 259] on div "Shameless Snacks Sweet&Sour Allstars" at bounding box center [604, 256] width 415 height 15
click at [496, 227] on input "SF-ASINR01-006" at bounding box center [456, 219] width 82 height 15
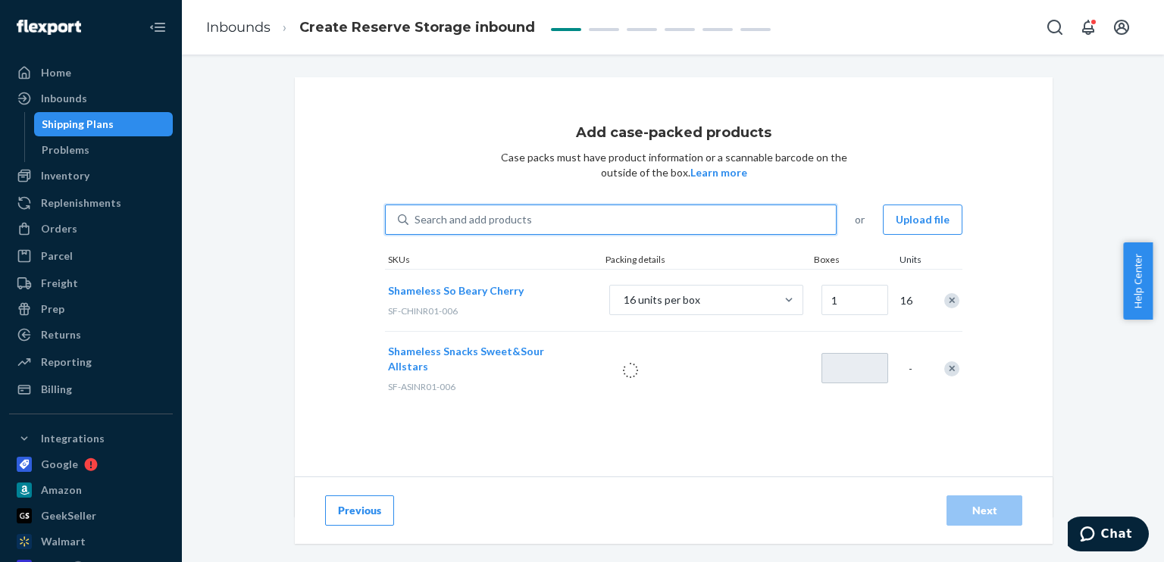
type input "1"
click at [543, 218] on div "Search and add products" at bounding box center [623, 219] width 428 height 27
click at [416, 218] on input "Search and add products" at bounding box center [416, 219] width 2 height 15
paste input "SF-STINR01-006"
type input "SF-STINR01-006"
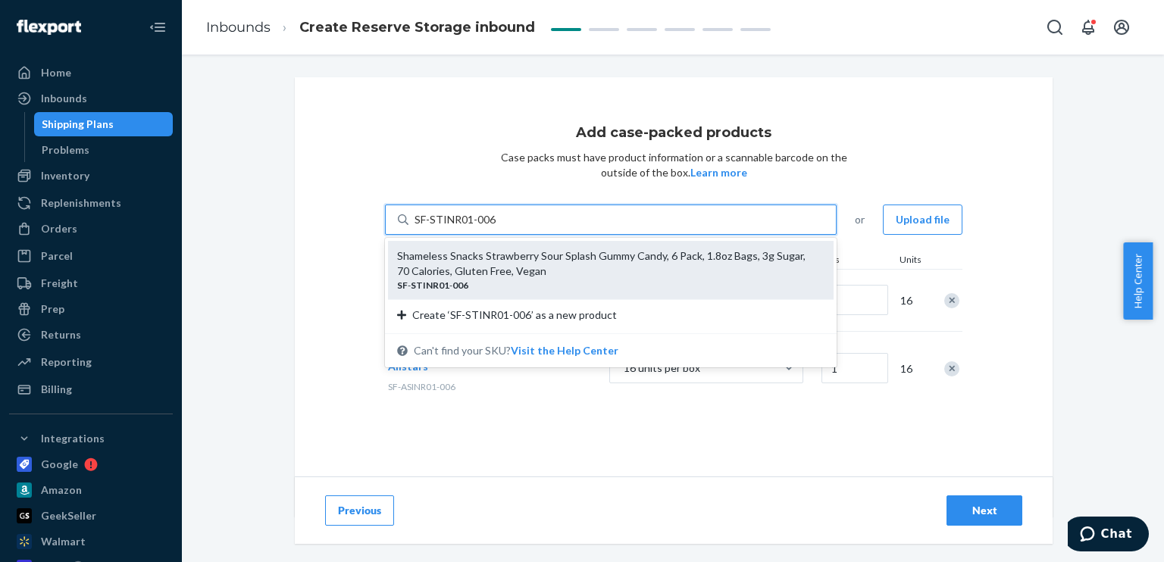
click at [543, 257] on div "Shameless Snacks Strawberry Sour Splash Gummy Candy, 6 Pack, 1.8oz Bags, 3g Sug…" at bounding box center [604, 264] width 415 height 30
click at [496, 227] on input "SF-STINR01-006" at bounding box center [455, 219] width 81 height 15
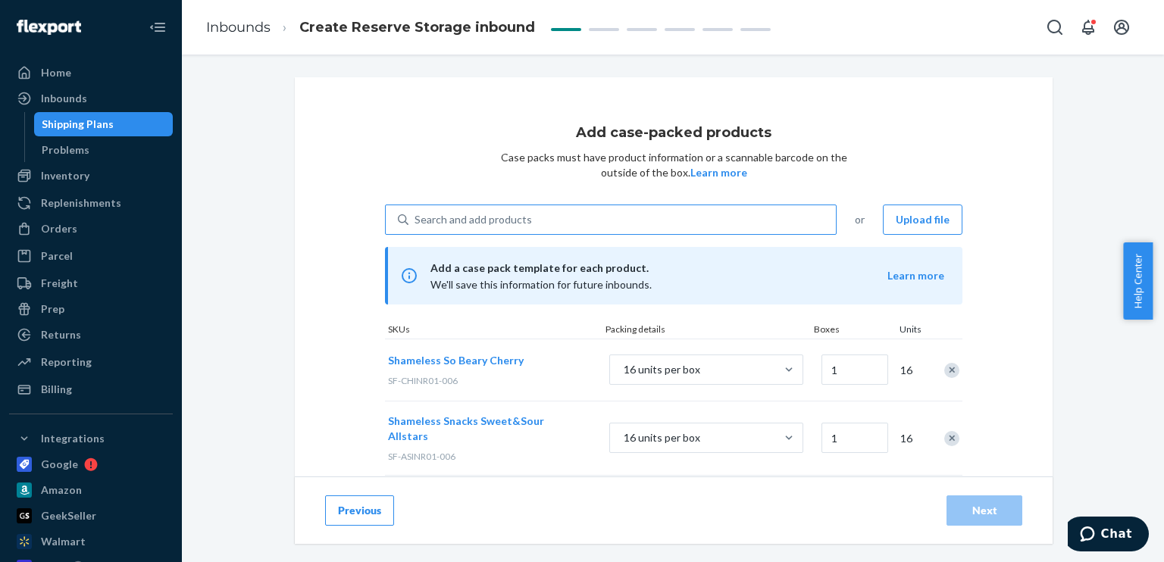
click at [574, 216] on div "Search and add products" at bounding box center [623, 219] width 428 height 27
click at [416, 216] on input "Search and add products" at bounding box center [416, 219] width 2 height 15
paste input "SF-MMINR01-006"
type input "SF-MMINR01-006"
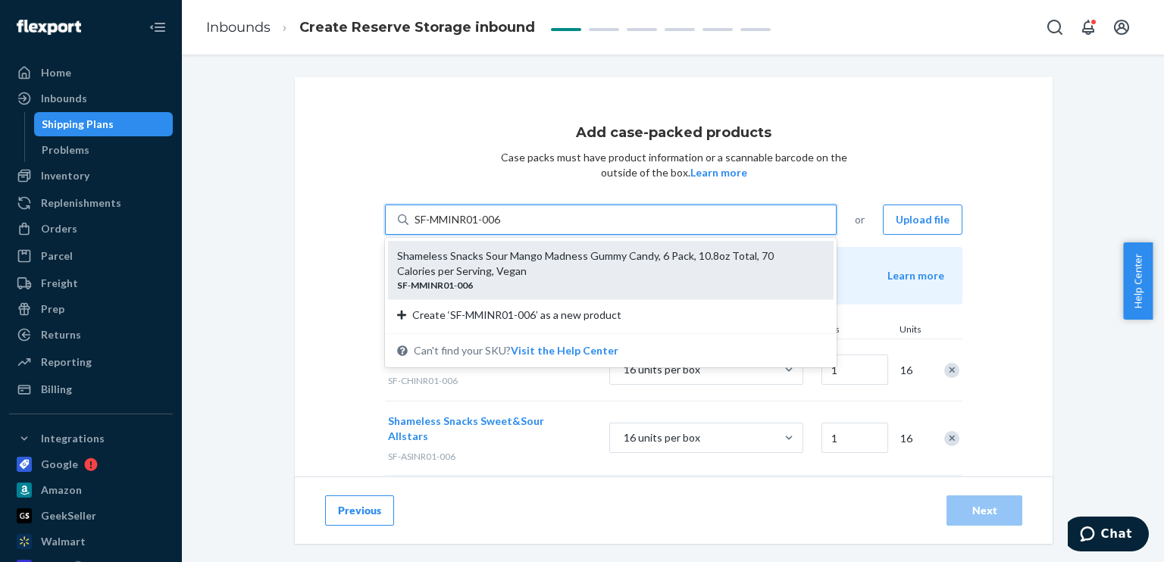
click at [567, 257] on div "Shameless Snacks Sour Mango Madness Gummy Candy, 6 Pack, 10.8oz Total, 70 Calor…" at bounding box center [604, 264] width 415 height 30
click at [503, 227] on input "SF-MMINR01-006" at bounding box center [459, 219] width 89 height 15
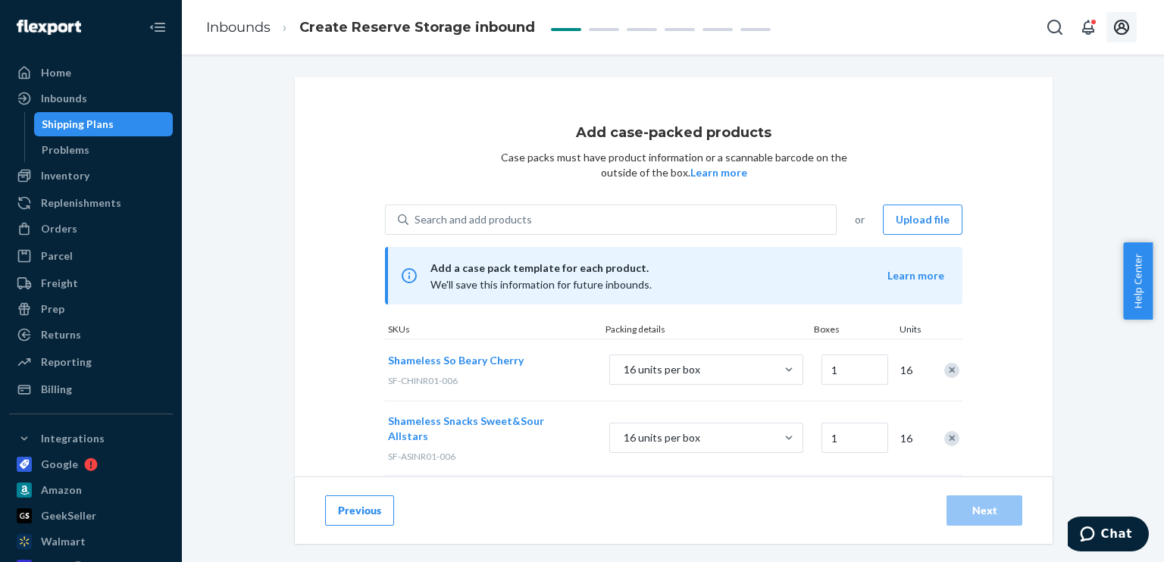
click at [1122, 30] on icon "Open account menu" at bounding box center [1122, 27] width 18 height 18
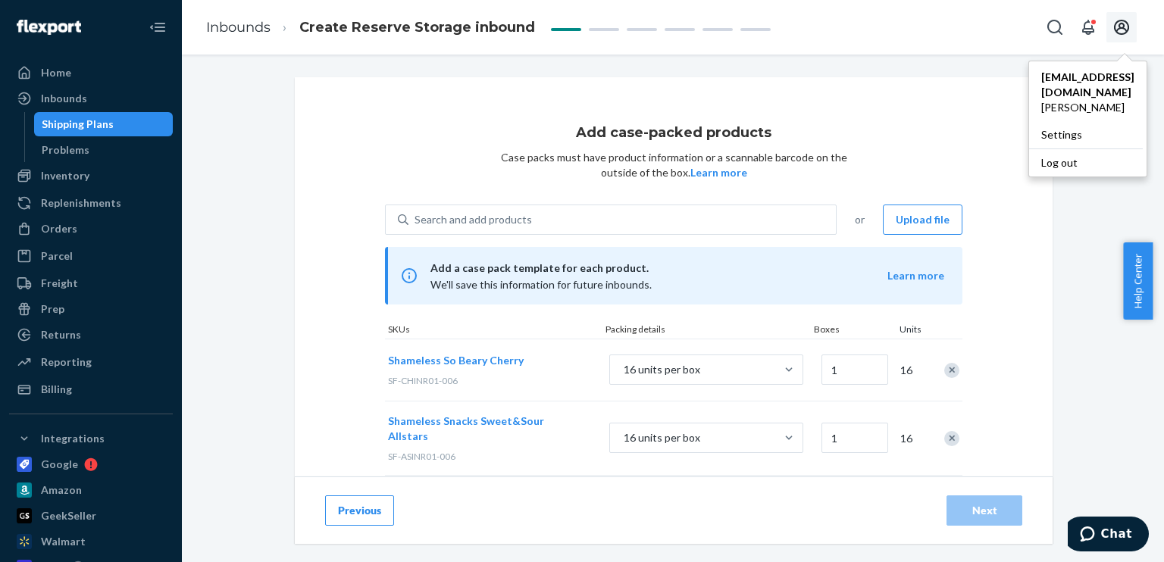
click at [873, 110] on div "Add case-packed products Case packs must have product information or a scannabl…" at bounding box center [674, 396] width 758 height 638
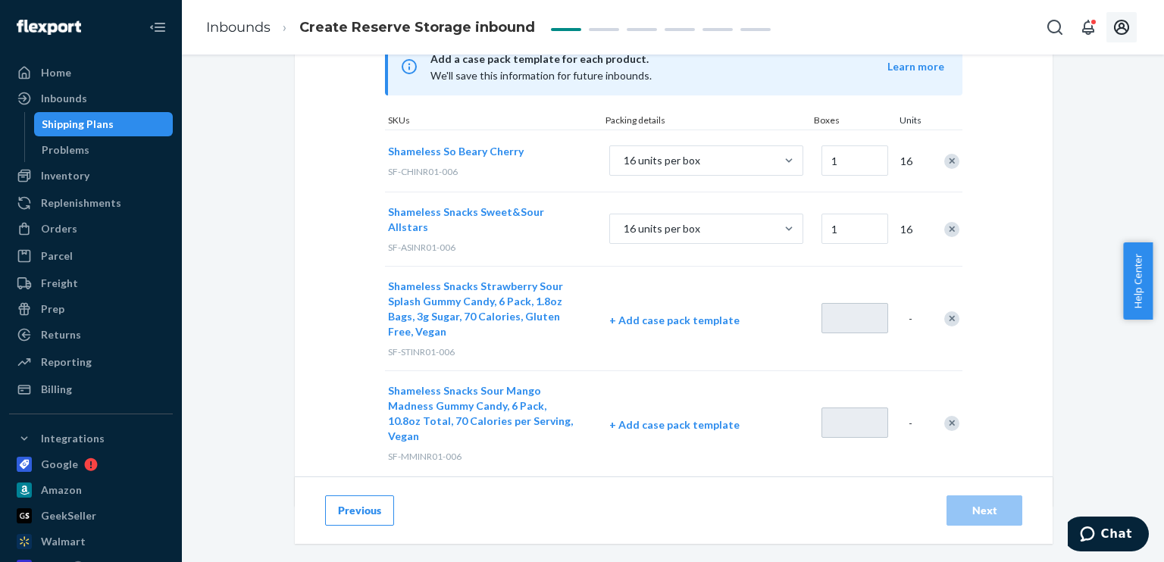
scroll to position [58, 0]
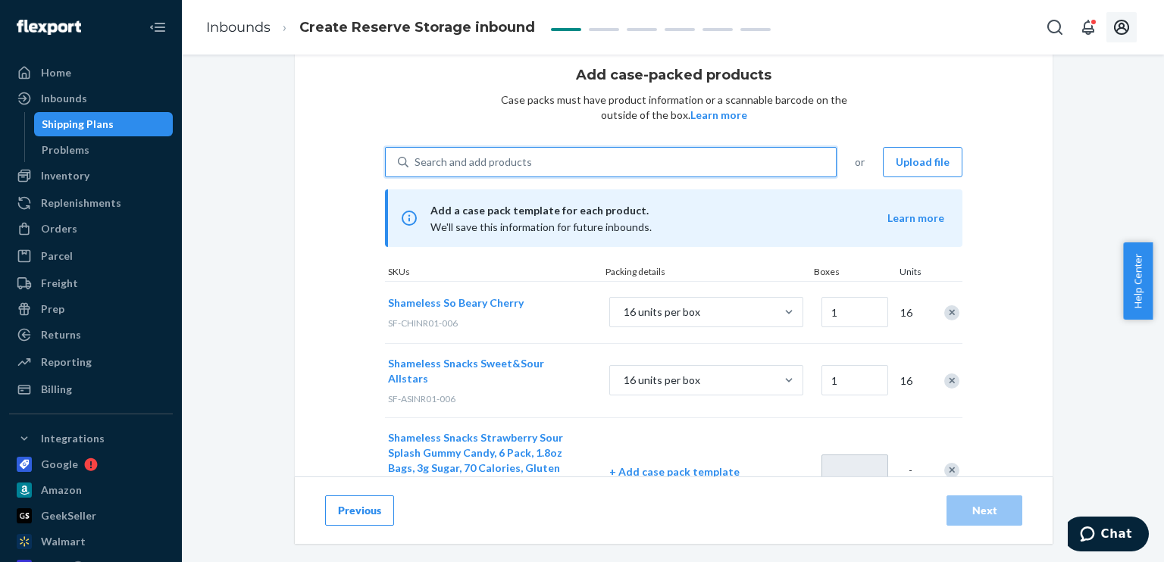
click at [558, 159] on div "Search and add products" at bounding box center [623, 162] width 428 height 27
click at [416, 159] on input "0 results available. Use Up and Down to choose options, press Enter to select t…" at bounding box center [416, 162] width 2 height 15
paste input "SF-PAINR01-006"
type input "SF-PAINR01-006"
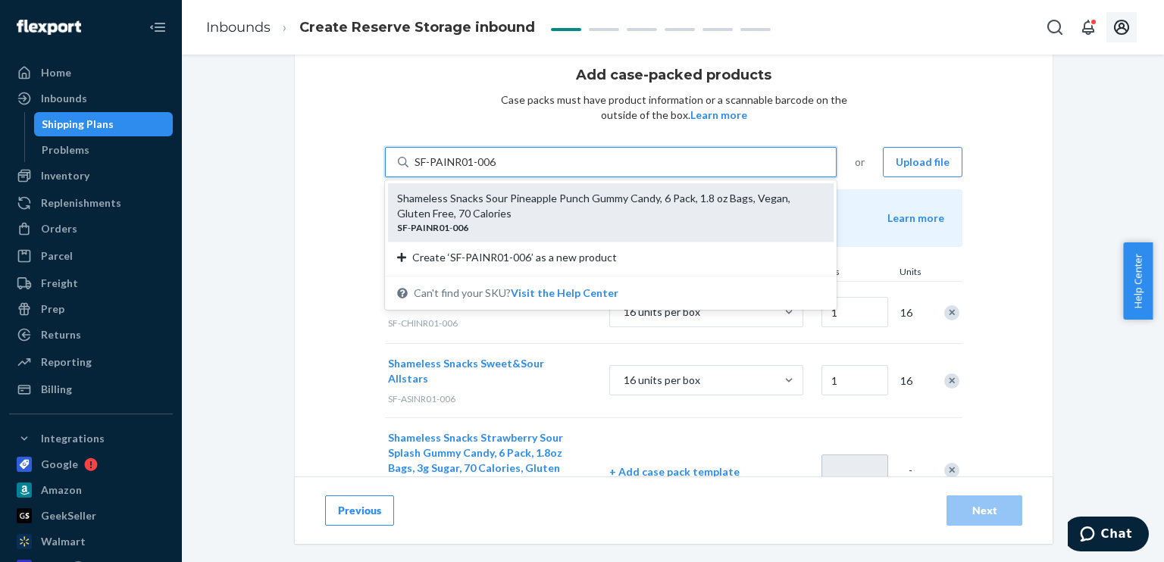
click at [556, 210] on div "Shameless Snacks Sour Pineapple Punch Gummy Candy, 6 Pack, 1.8 oz Bags, Vegan, …" at bounding box center [604, 206] width 415 height 30
click at [497, 170] on input "SF-PAINR01-006" at bounding box center [456, 162] width 83 height 15
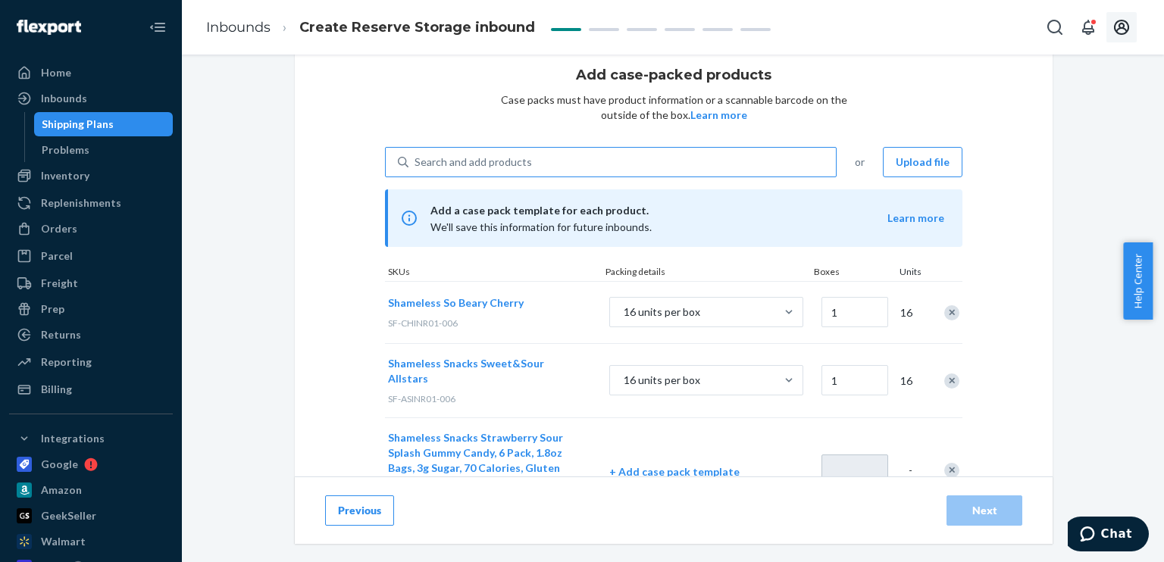
click at [562, 168] on div "Search and add products" at bounding box center [623, 162] width 428 height 27
click at [416, 168] on input "Search and add products" at bounding box center [416, 162] width 2 height 15
paste input "SF-COINR01-006"
type input "SF-COINR01-006"
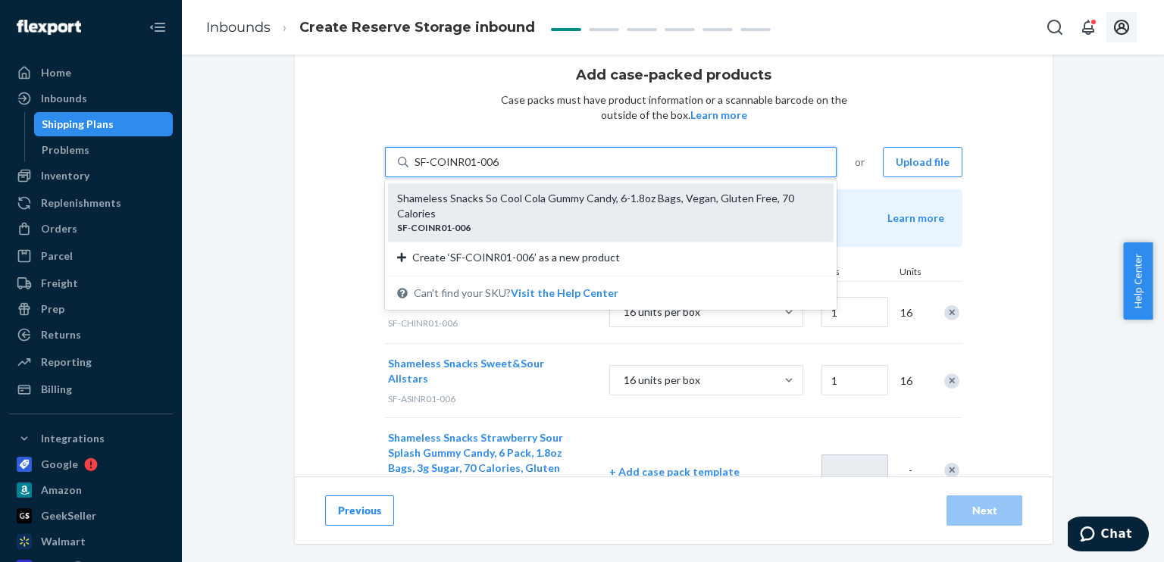
click at [570, 199] on div "Shameless Snacks So Cool Cola Gummy Candy, 6-1.8oz Bags, Vegan, Gluten Free, 70…" at bounding box center [604, 206] width 415 height 30
click at [500, 170] on input "SF-COINR01-006" at bounding box center [457, 162] width 85 height 15
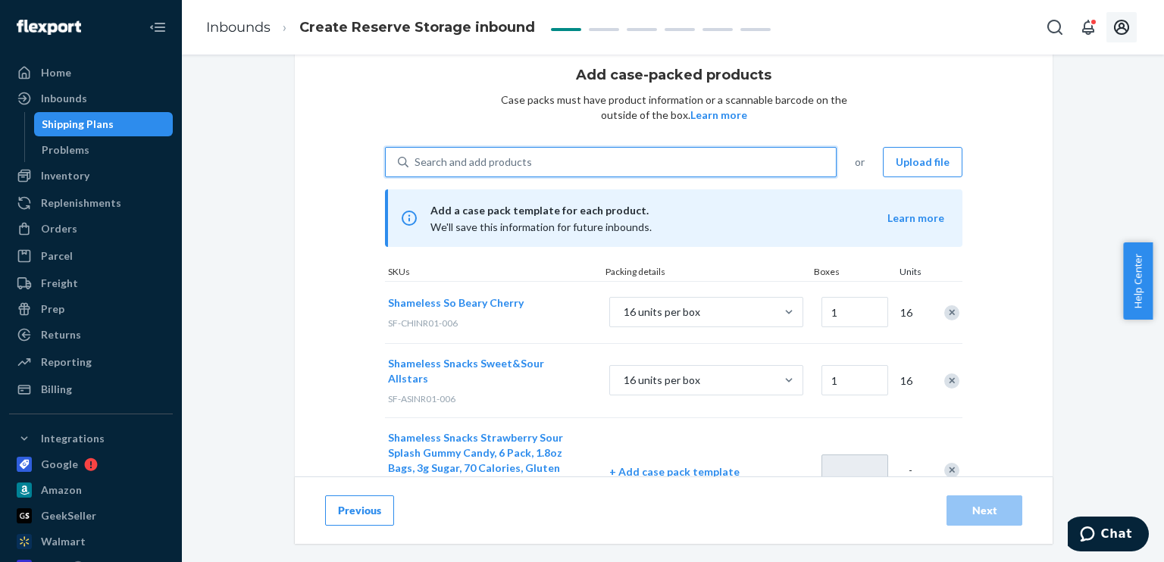
click at [528, 159] on div "Search and add products" at bounding box center [623, 162] width 428 height 27
click at [416, 159] on input "0 results available. Use Up and Down to choose options, press Enter to select t…" at bounding box center [416, 162] width 2 height 15
paste input "SF-OBINR01-006"
type input "SF-OBINR01-006"
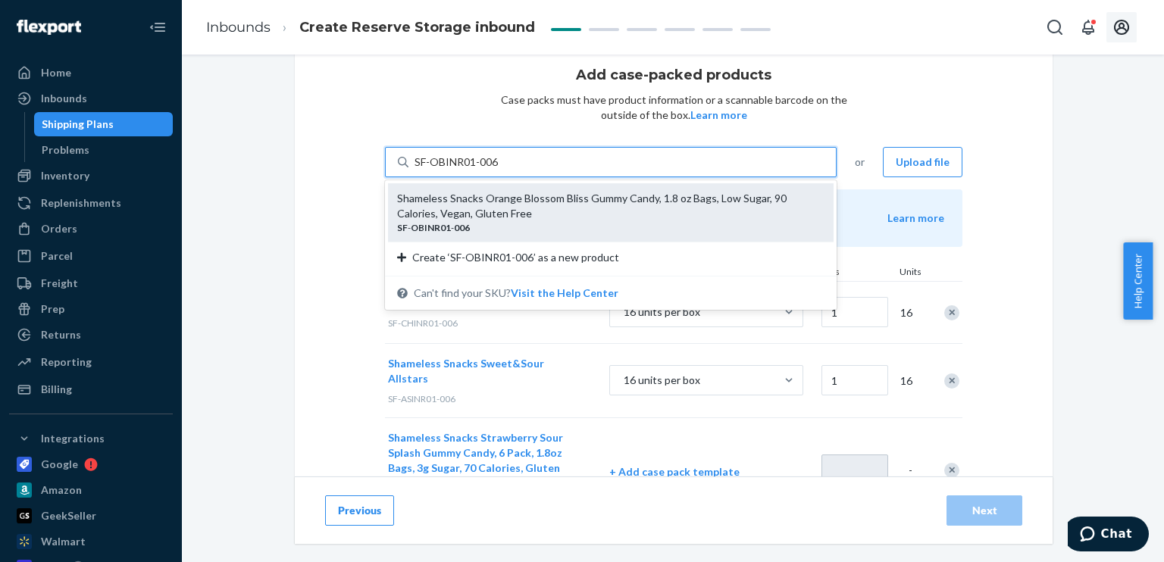
click at [550, 199] on div "Shameless Snacks Orange Blossom Bliss Gummy Candy, 1.8 oz Bags, Low Sugar, 90 C…" at bounding box center [604, 206] width 415 height 30
click at [500, 170] on input "SF-OBINR01-006" at bounding box center [457, 162] width 85 height 15
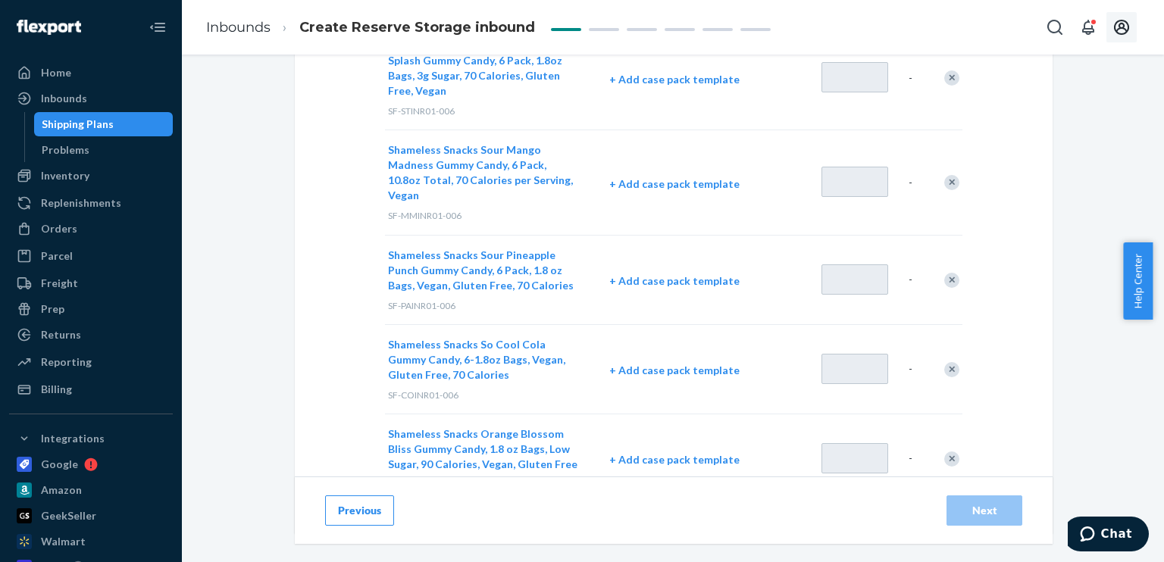
scroll to position [403, 0]
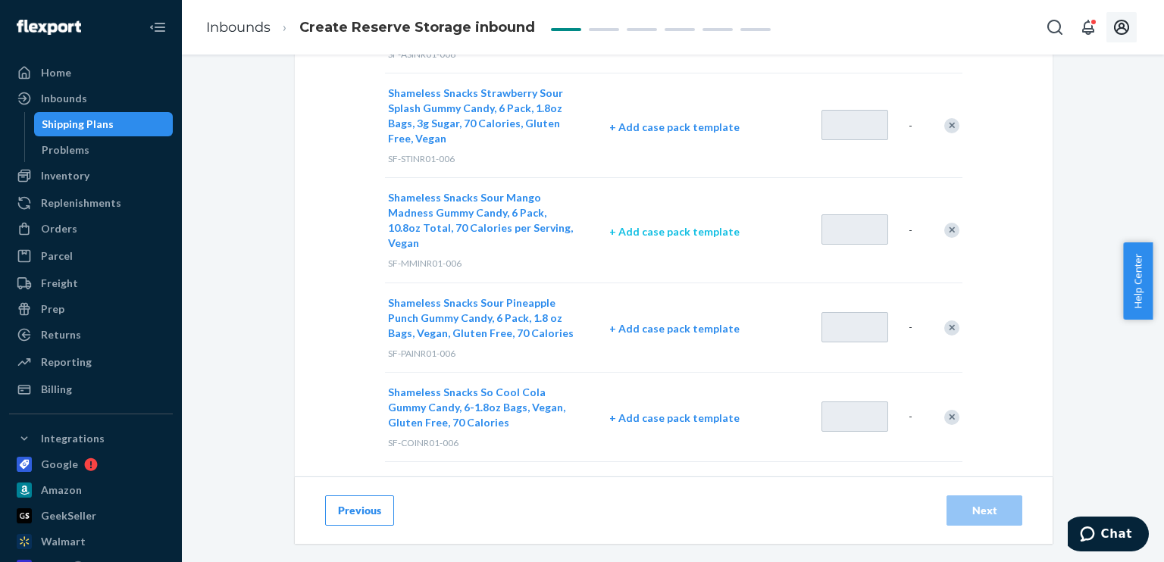
click at [695, 224] on p "+ Add case pack template" at bounding box center [706, 231] width 194 height 15
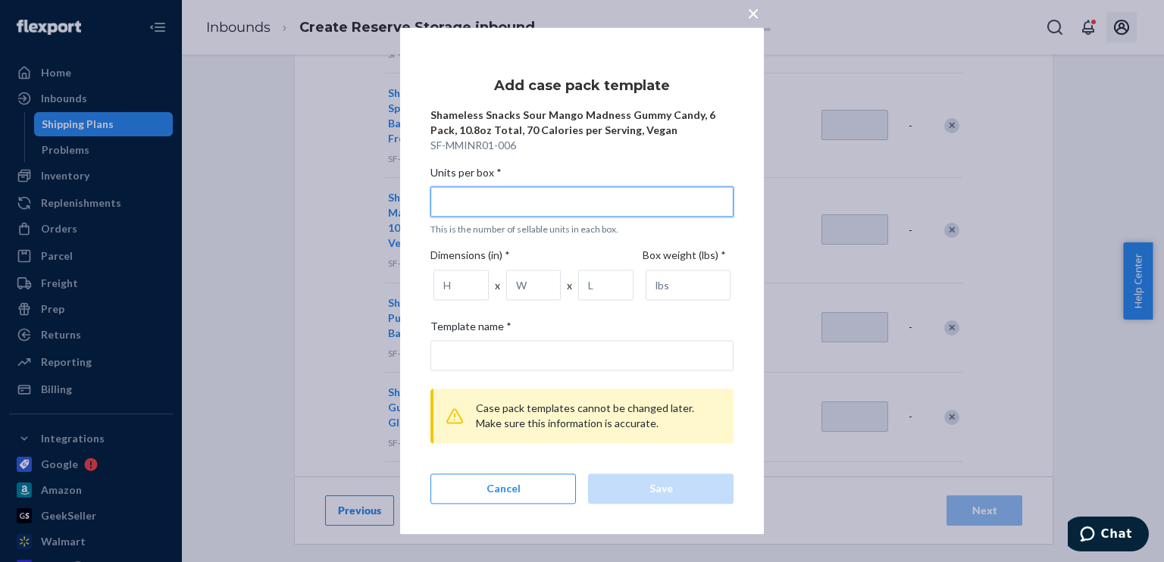
click at [495, 198] on input "Units per box * This is the number of sellable units in each box." at bounding box center [582, 201] width 303 height 30
type input "1"
type input "1 unit per box"
type input "16"
type input "16 units per box"
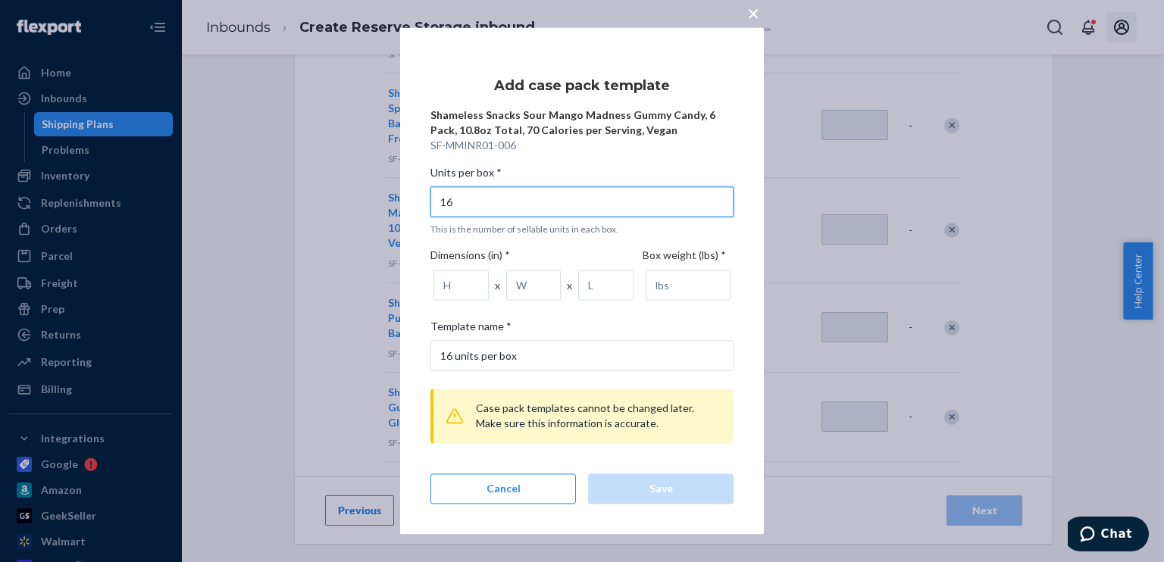
type input "16"
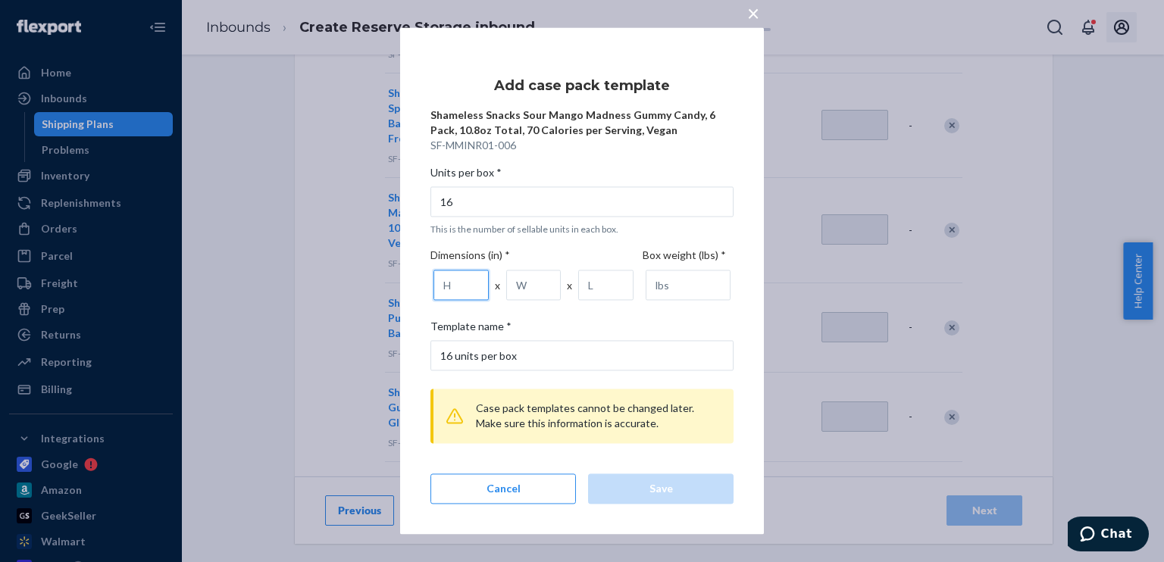
click at [461, 285] on input "number" at bounding box center [461, 286] width 55 height 30
click at [594, 287] on input "number" at bounding box center [605, 286] width 55 height 30
type input "18.3"
click at [534, 286] on input "number" at bounding box center [533, 286] width 55 height 30
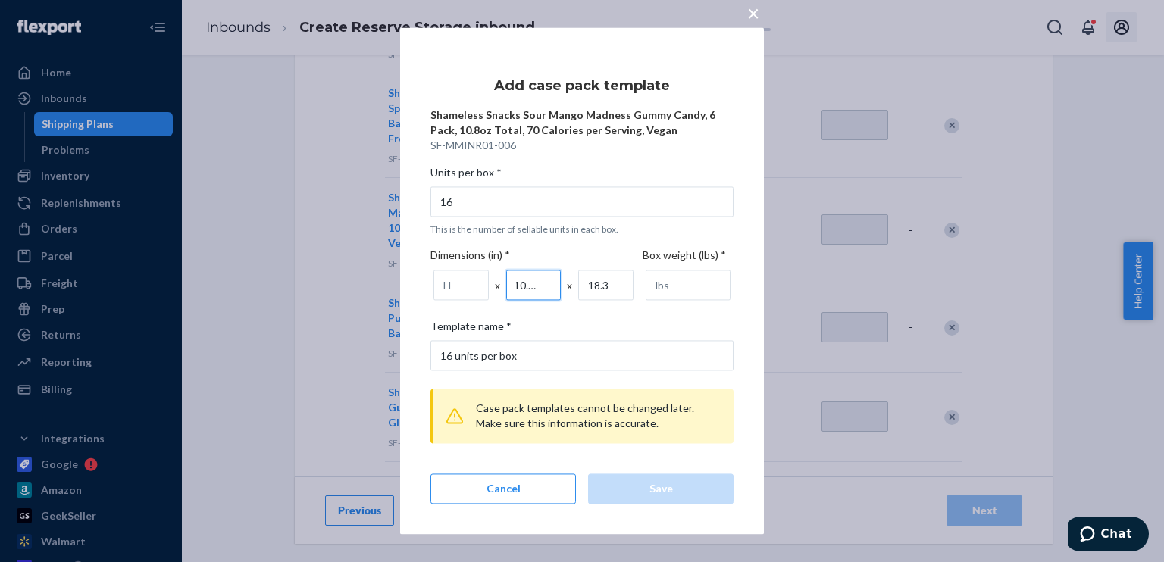
type input "10.63"
click at [446, 288] on input "number" at bounding box center [461, 286] width 55 height 30
type input "11.42"
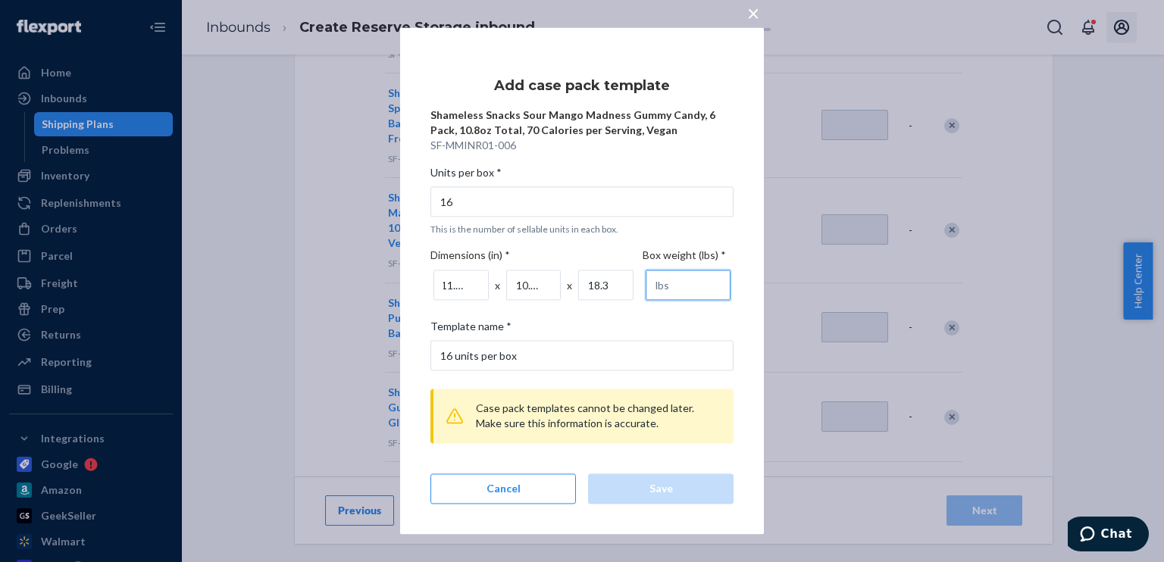
scroll to position [0, 0]
click at [667, 287] on input "number" at bounding box center [688, 286] width 85 height 30
type input "14.5"
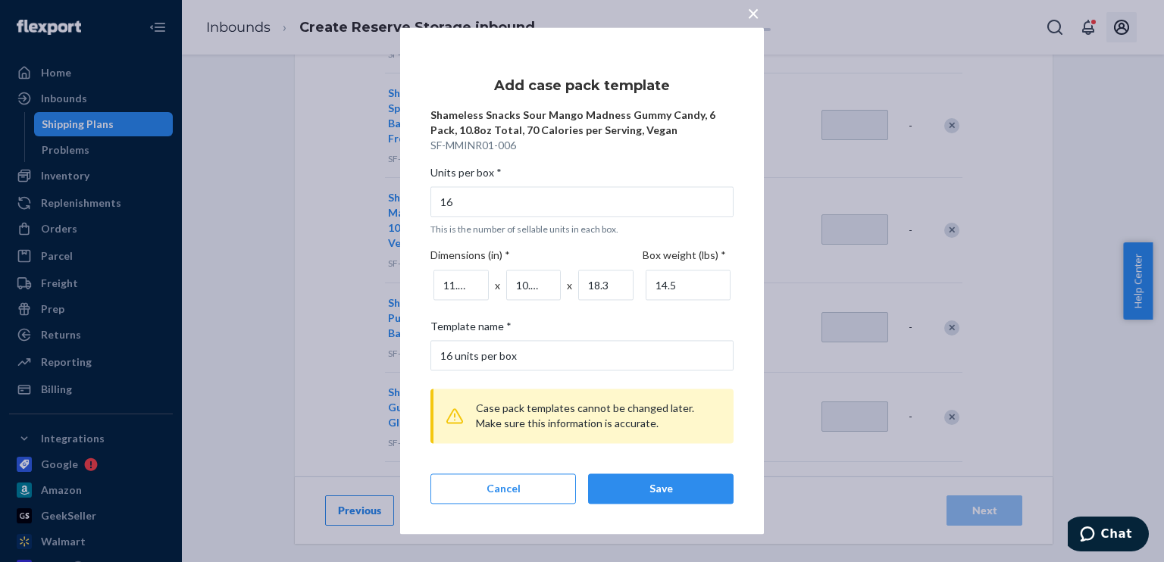
click at [639, 312] on div "Units per box * 16 This is the number of sellable units in each box. Dimensions…" at bounding box center [582, 334] width 303 height 351
click at [667, 499] on button "Save" at bounding box center [661, 490] width 146 height 30
type input "1"
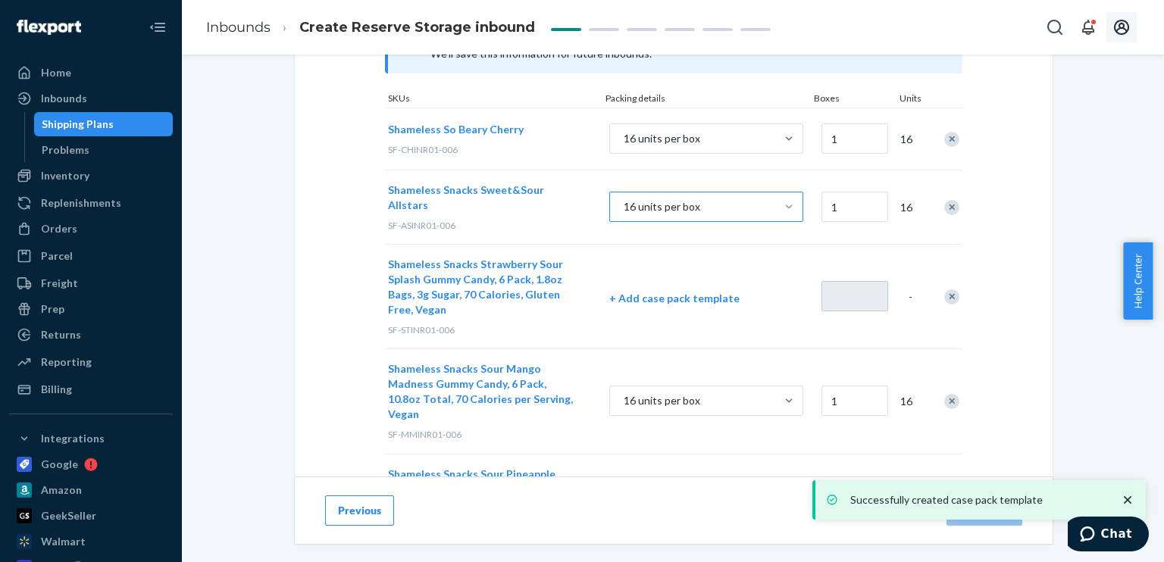
scroll to position [251, 0]
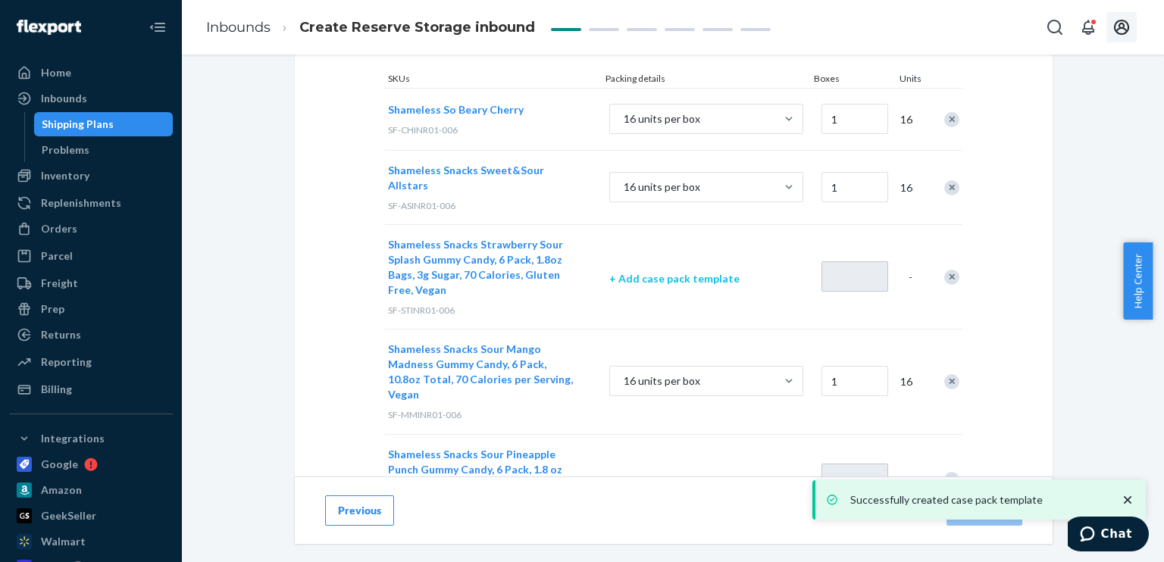
click at [695, 271] on p "+ Add case pack template" at bounding box center [706, 278] width 194 height 15
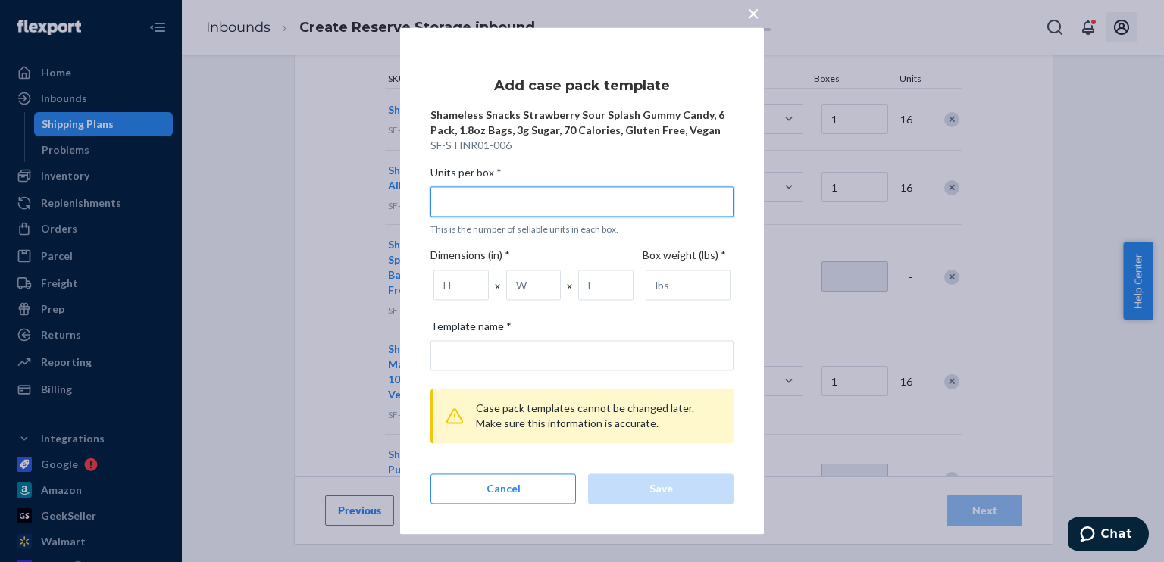
click at [500, 208] on input "Units per box * This is the number of sellable units in each box." at bounding box center [582, 201] width 303 height 30
type input "1"
type input "1 unit per box"
type input "16"
type input "16 units per box"
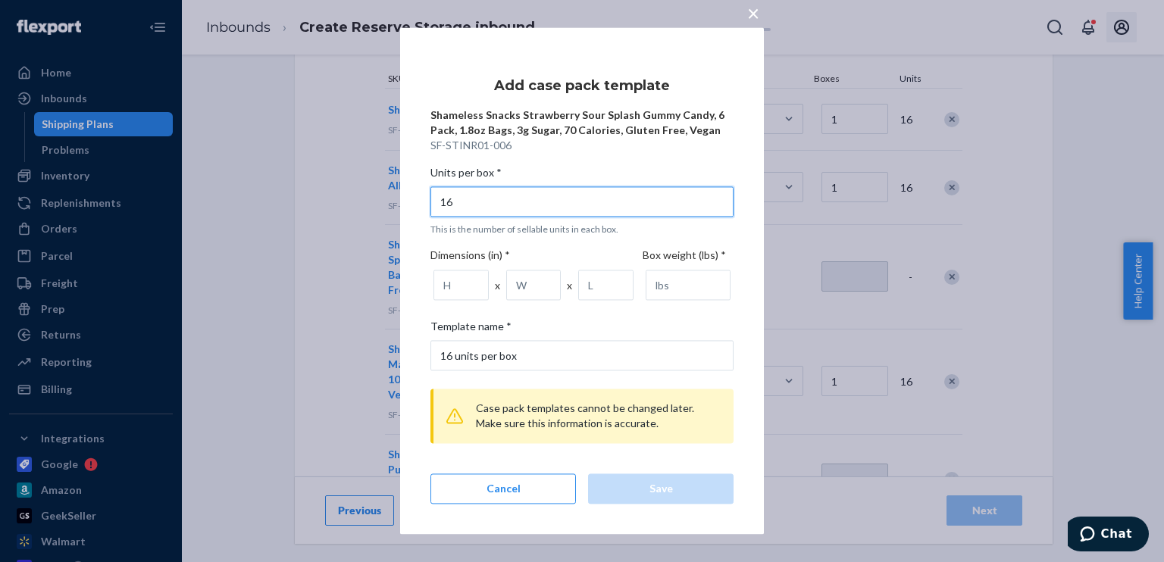
type input "16"
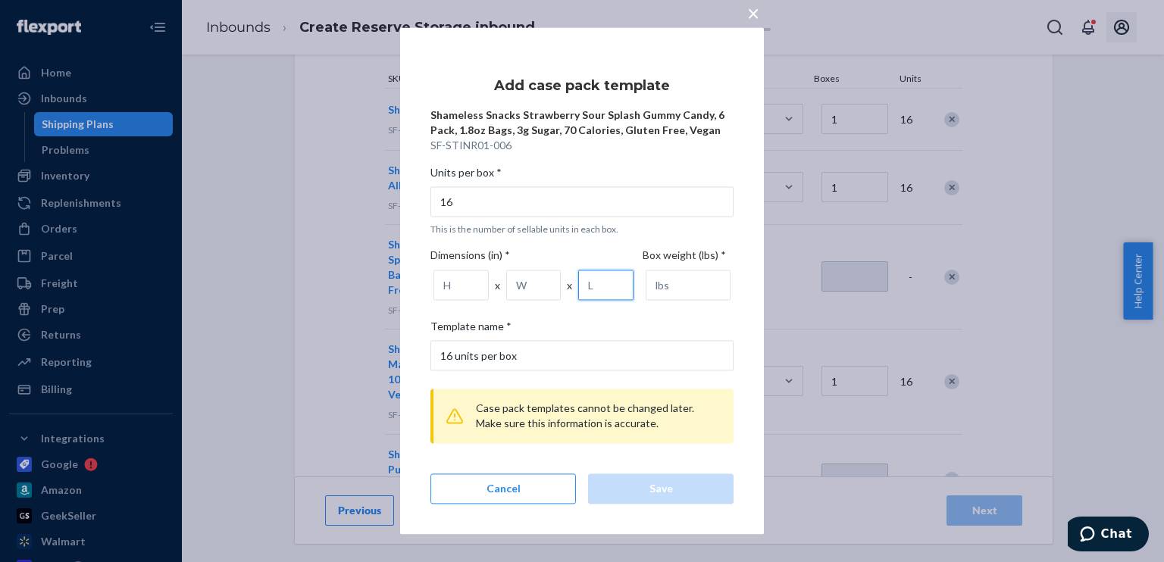
click at [594, 289] on input "number" at bounding box center [605, 286] width 55 height 30
type input "18.3"
drag, startPoint x: 543, startPoint y: 287, endPoint x: 534, endPoint y: 287, distance: 9.1
click at [534, 287] on input "1" at bounding box center [533, 286] width 55 height 30
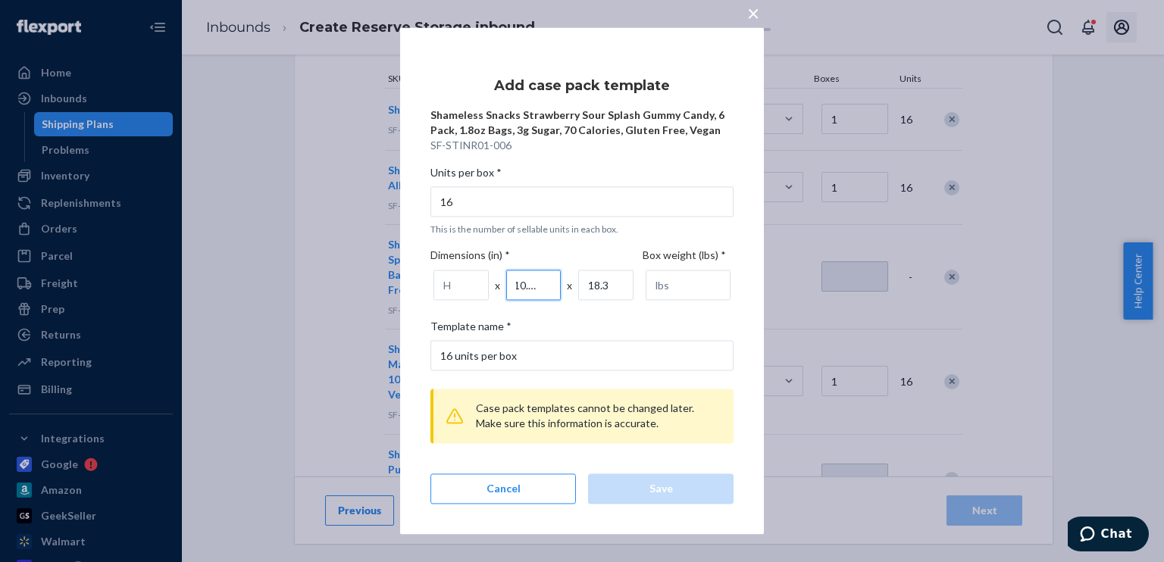
type input "10.63"
click at [453, 283] on input "number" at bounding box center [461, 286] width 55 height 30
type input "11.42"
click at [681, 287] on input "number" at bounding box center [688, 286] width 85 height 30
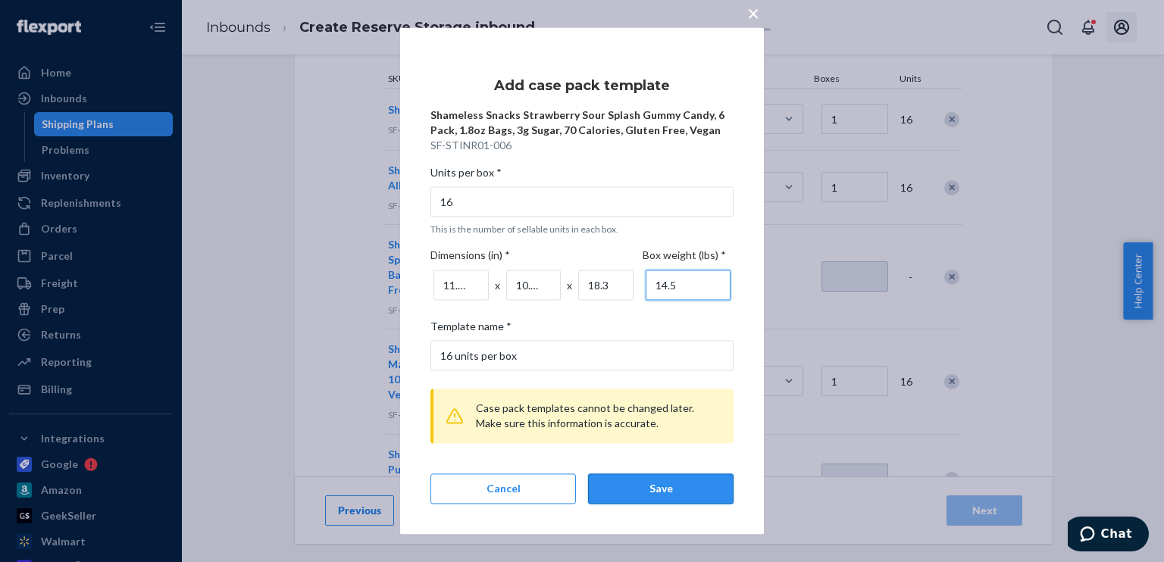
type input "14.5"
click at [640, 489] on div "Save" at bounding box center [661, 489] width 120 height 15
type input "1"
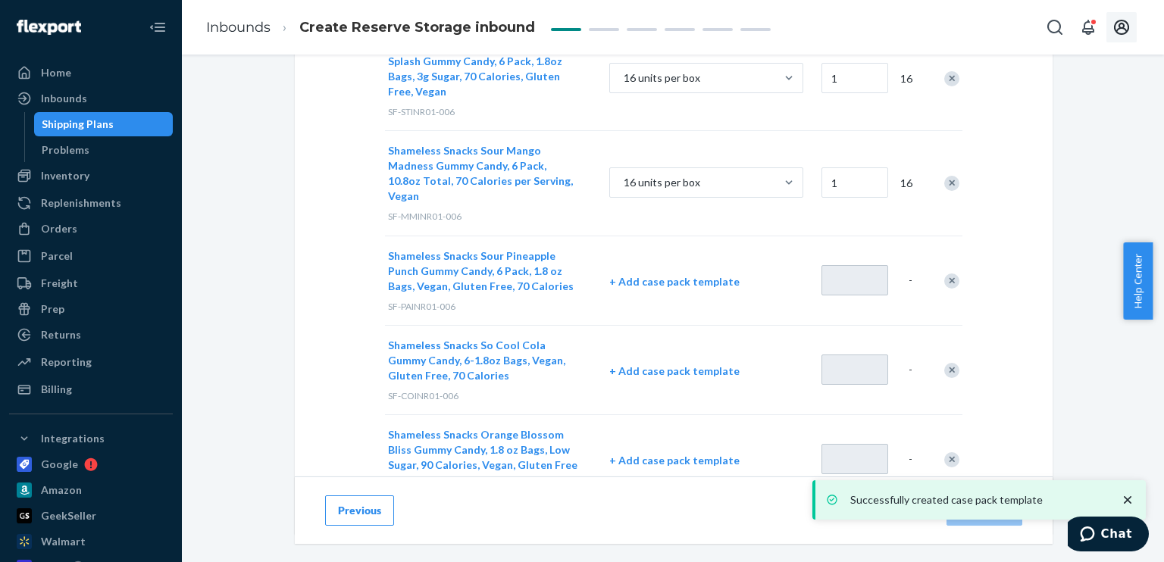
scroll to position [478, 0]
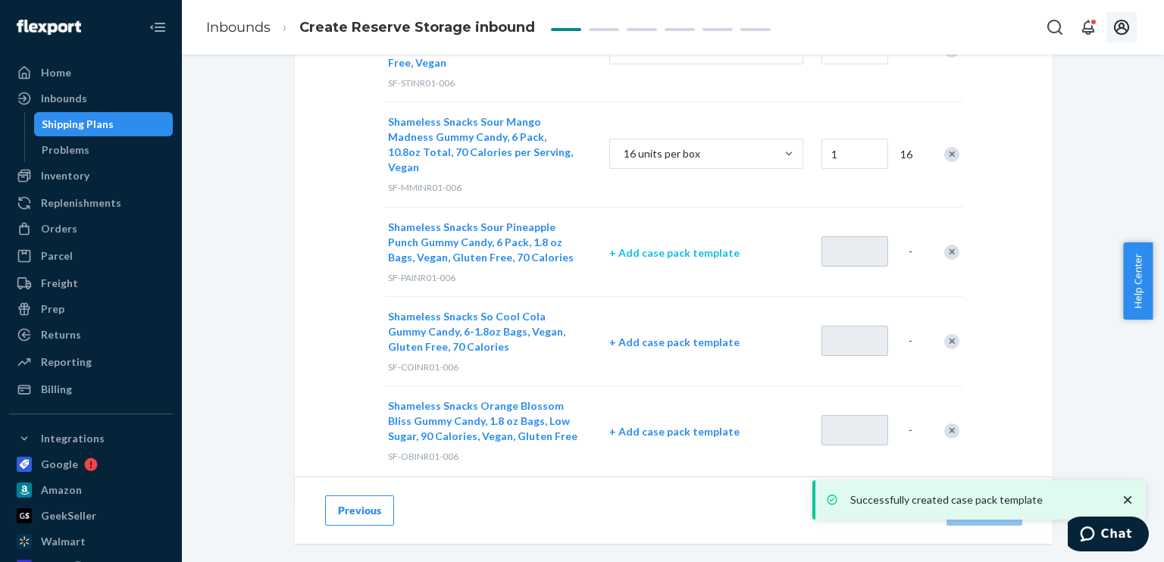
click at [656, 246] on p "+ Add case pack template" at bounding box center [706, 253] width 194 height 15
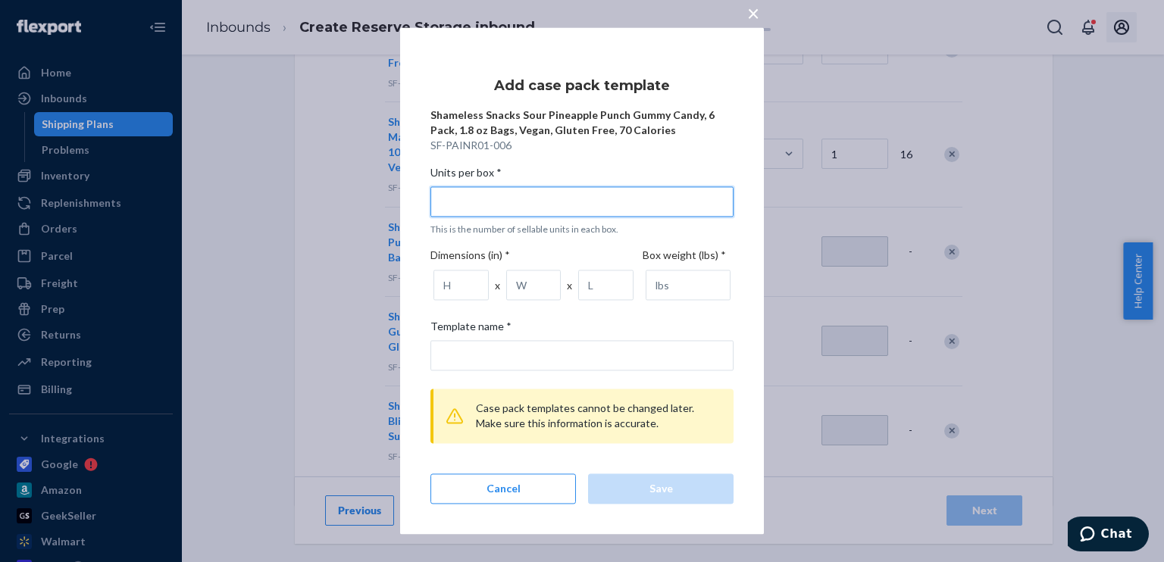
click at [614, 213] on input "Units per box * This is the number of sellable units in each box." at bounding box center [582, 201] width 303 height 30
type input "1"
type input "1 unit per box"
type input "16"
type input "16 units per box"
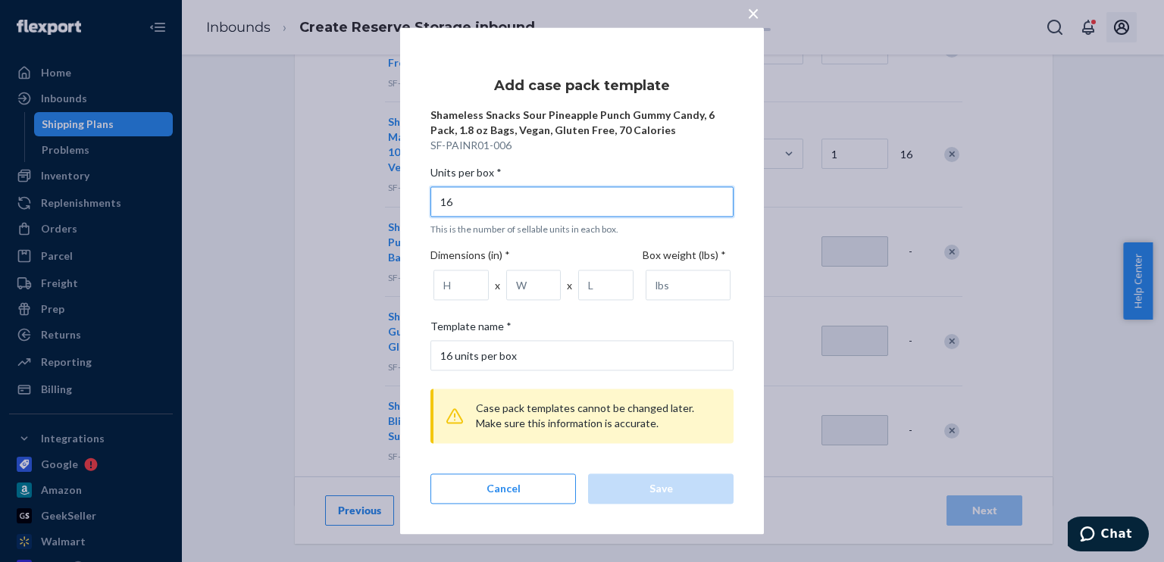
type input "16"
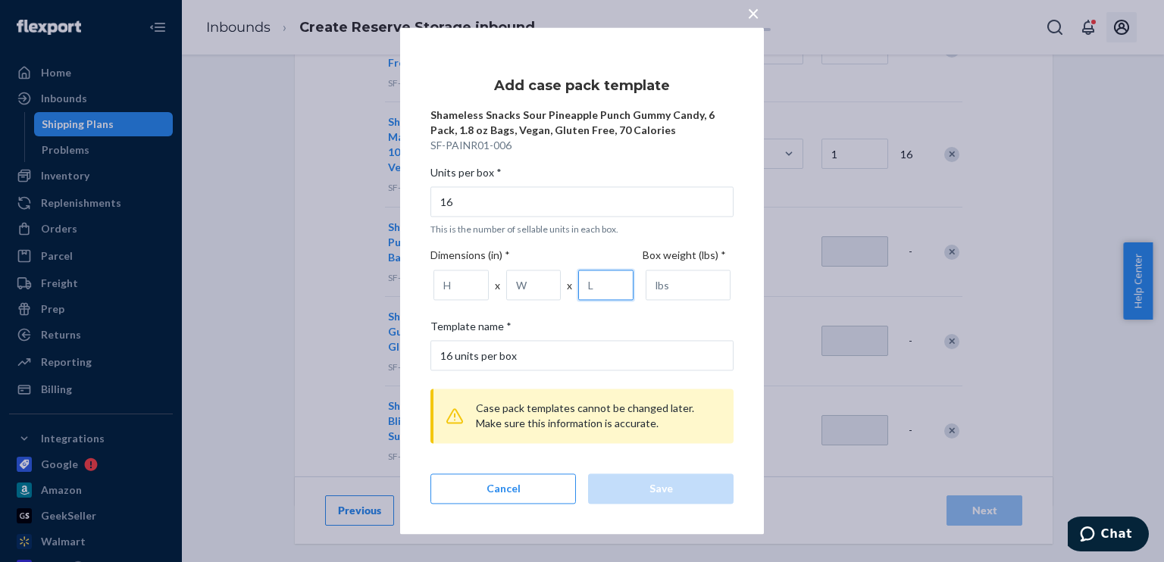
click at [594, 287] on input "number" at bounding box center [605, 286] width 55 height 30
type input "18.3"
click at [522, 287] on input "number" at bounding box center [533, 286] width 55 height 30
type input "10.63"
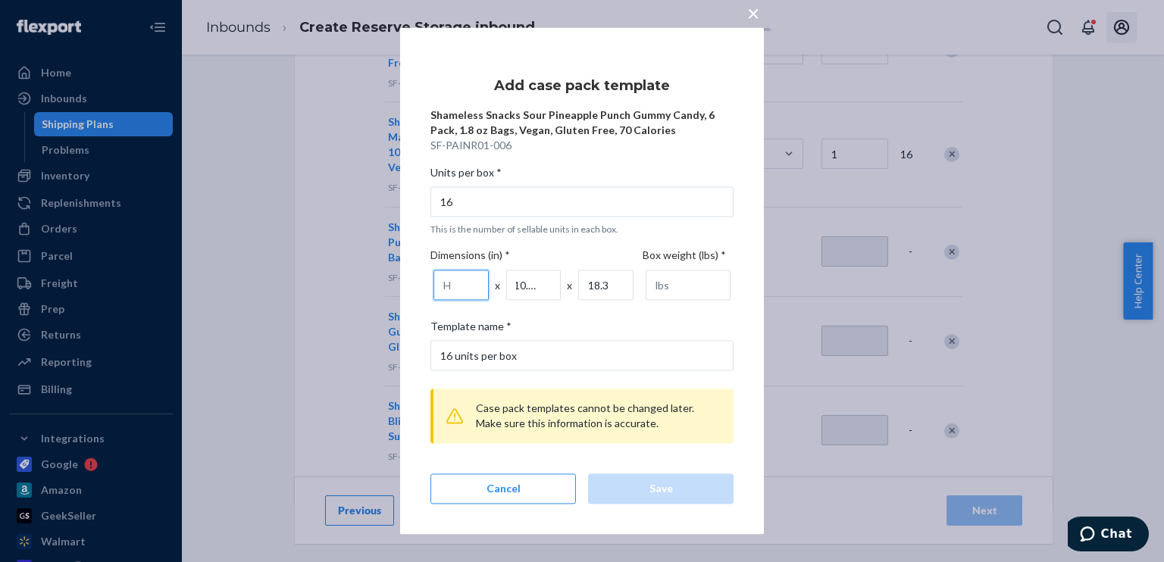
scroll to position [0, 0]
click at [453, 282] on input "number" at bounding box center [461, 286] width 55 height 30
type input "11.42"
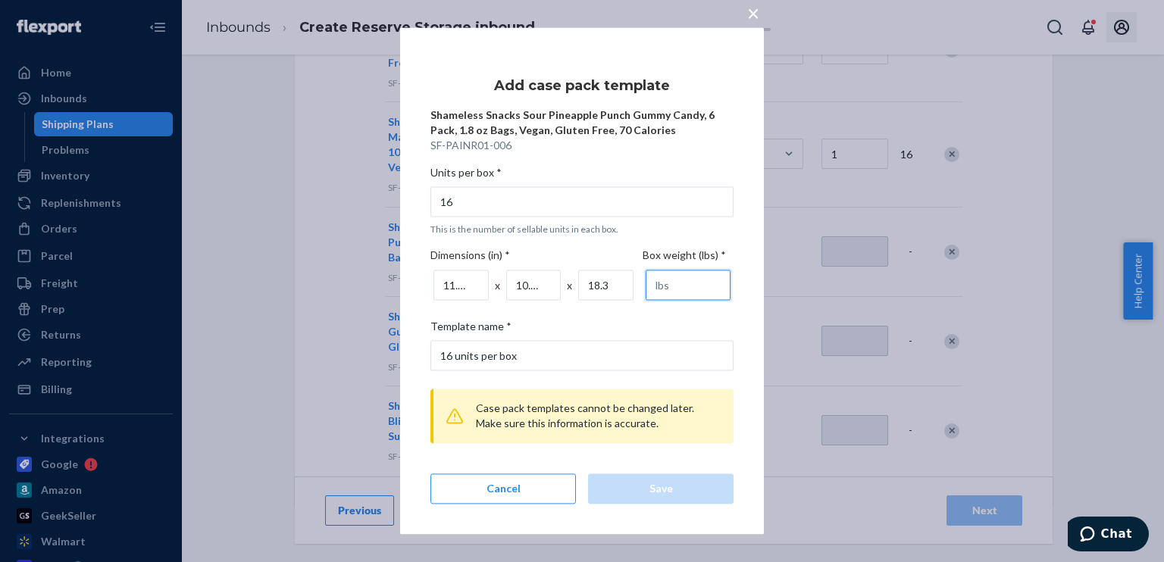
click at [668, 290] on input "number" at bounding box center [688, 286] width 85 height 30
type input "14.5"
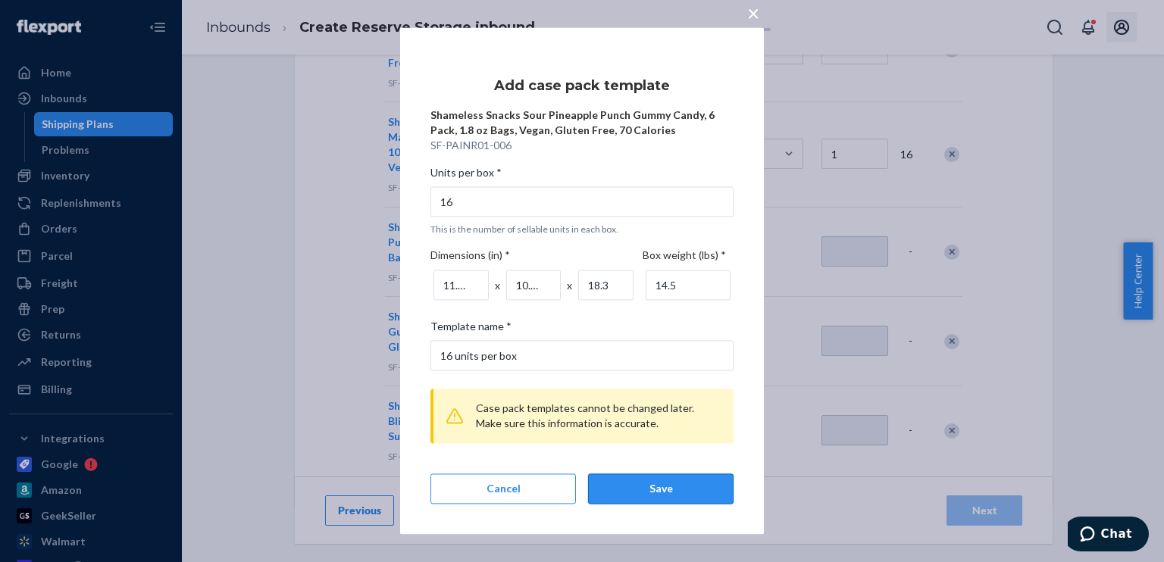
click at [653, 494] on div "Save" at bounding box center [661, 489] width 120 height 15
type input "1"
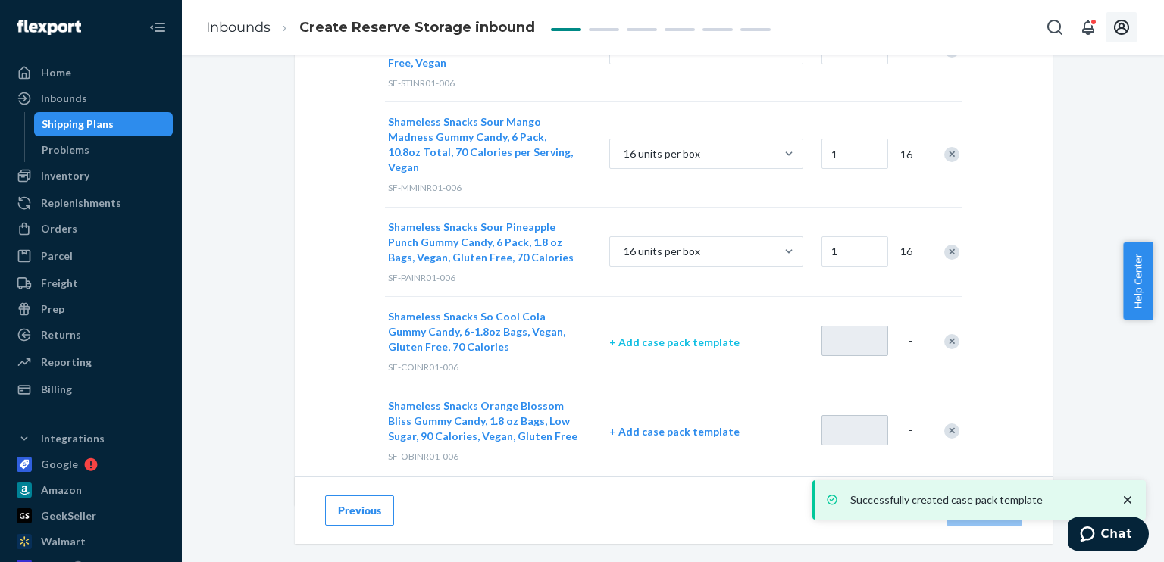
click at [676, 335] on p "+ Add case pack template" at bounding box center [706, 342] width 194 height 15
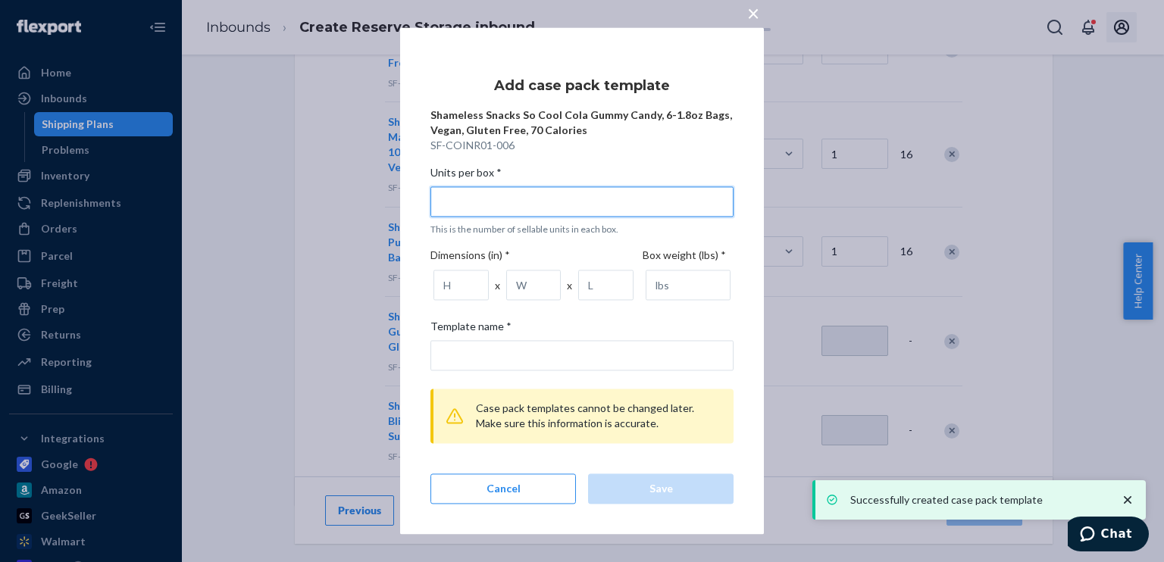
click at [509, 206] on input "Units per box * This is the number of sellable units in each box." at bounding box center [582, 201] width 303 height 30
type input "1"
type input "1 unit per box"
type input "16"
type input "16 units per box"
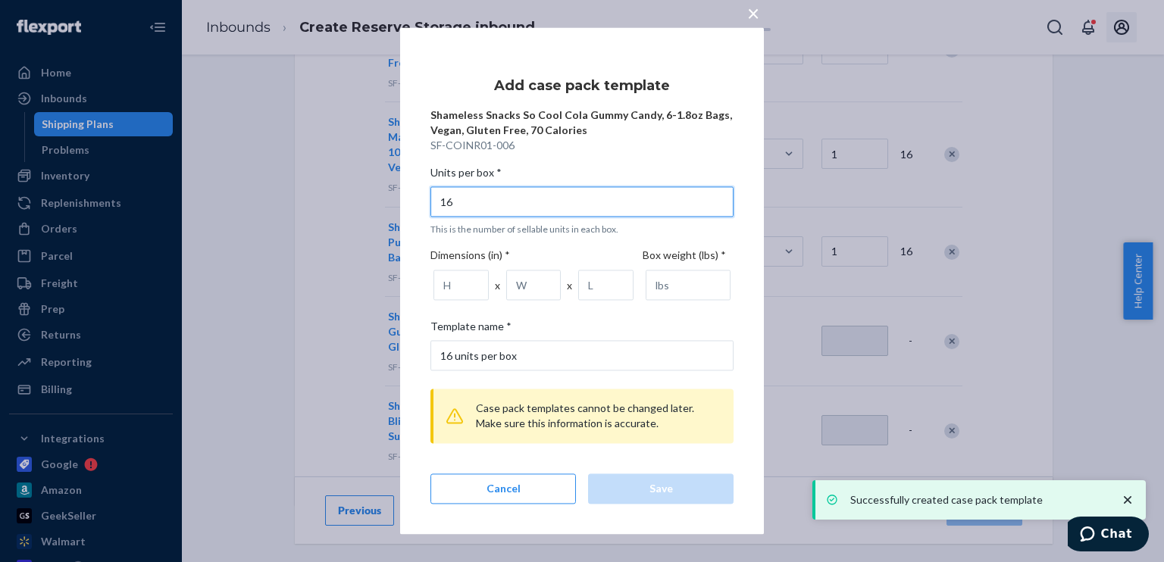
type input "16"
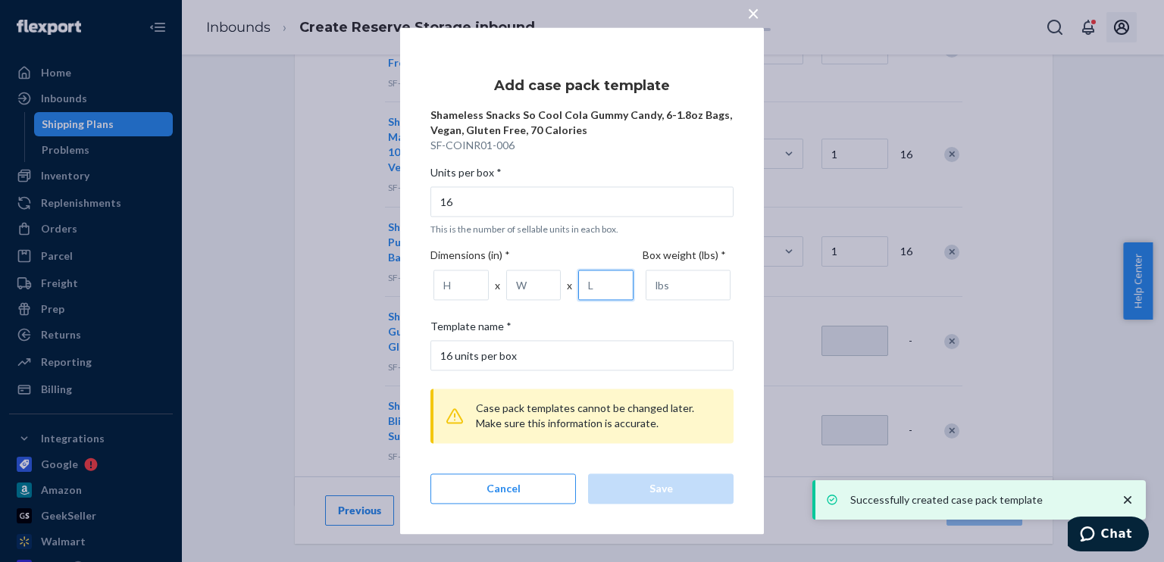
click at [591, 284] on input "number" at bounding box center [605, 286] width 55 height 30
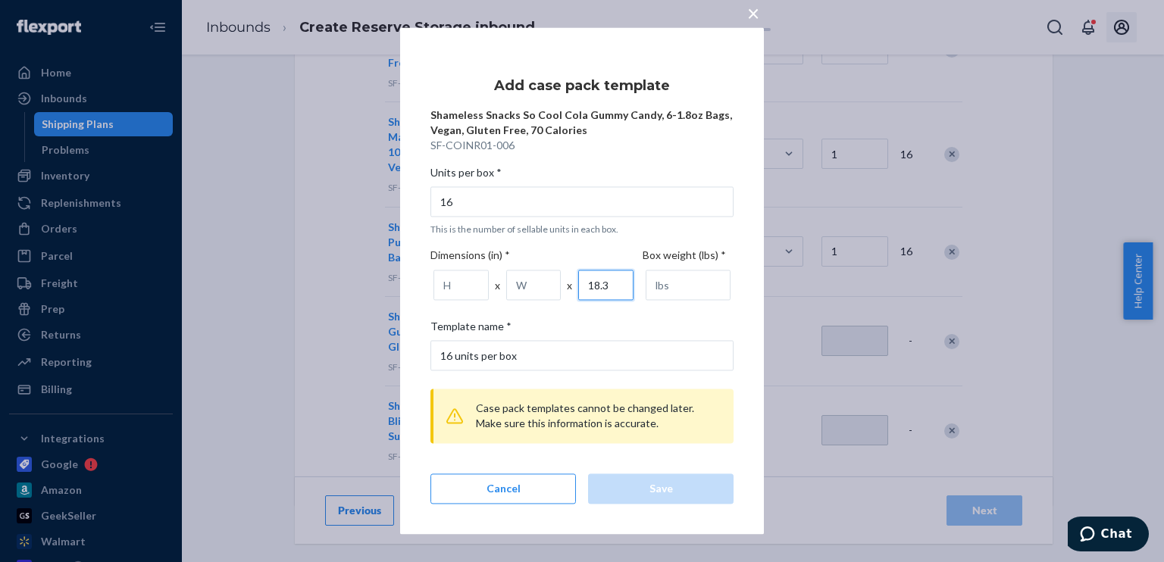
type input "18.3"
click at [533, 287] on input "number" at bounding box center [533, 286] width 55 height 30
type input "10.63"
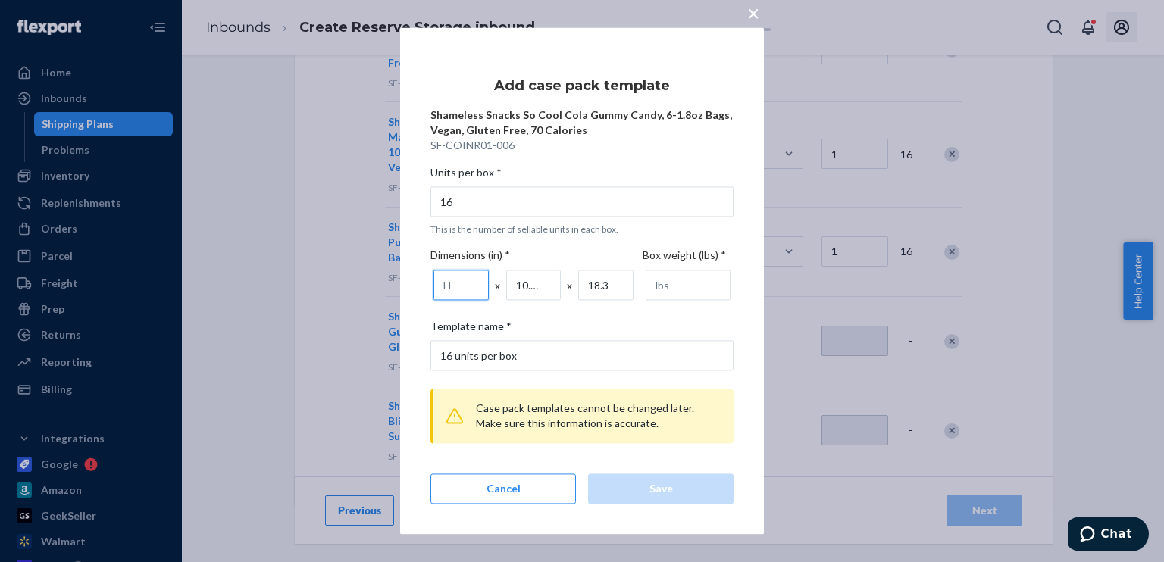
click at [467, 286] on input "number" at bounding box center [461, 286] width 55 height 30
type input "11.42"
click at [678, 287] on input "number" at bounding box center [688, 286] width 85 height 30
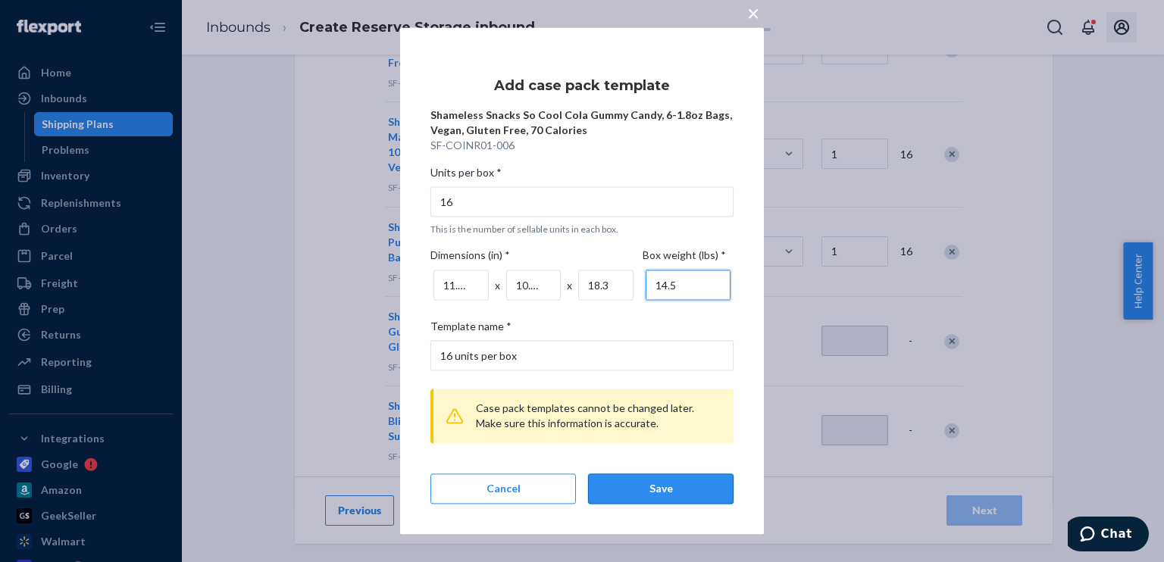
type input "14.5"
click at [661, 481] on button "Save" at bounding box center [661, 490] width 146 height 30
type input "1"
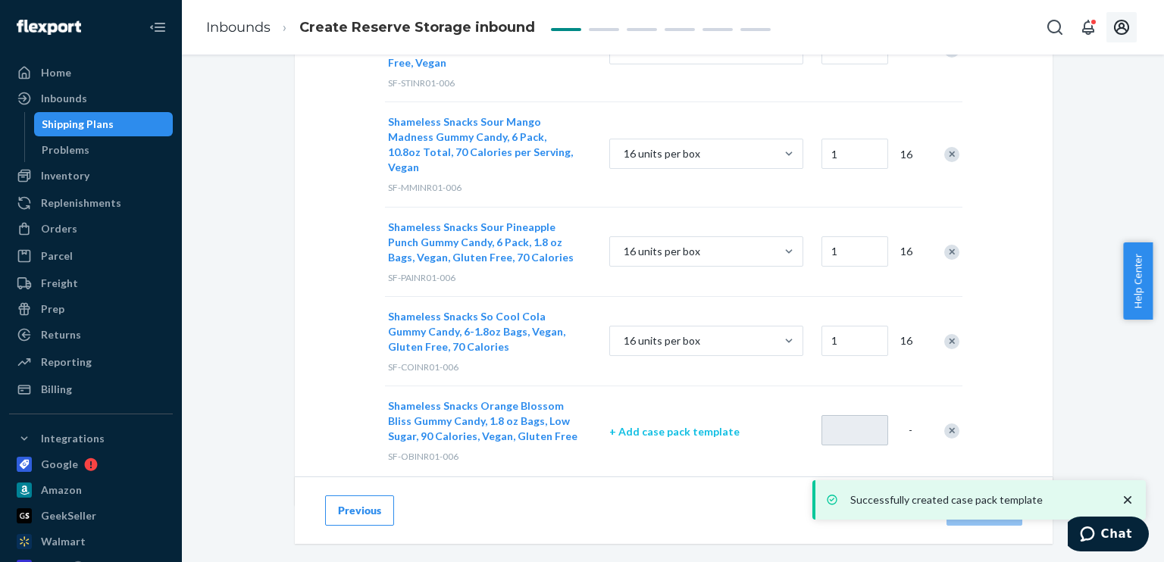
click at [629, 424] on p "+ Add case pack template" at bounding box center [706, 431] width 194 height 15
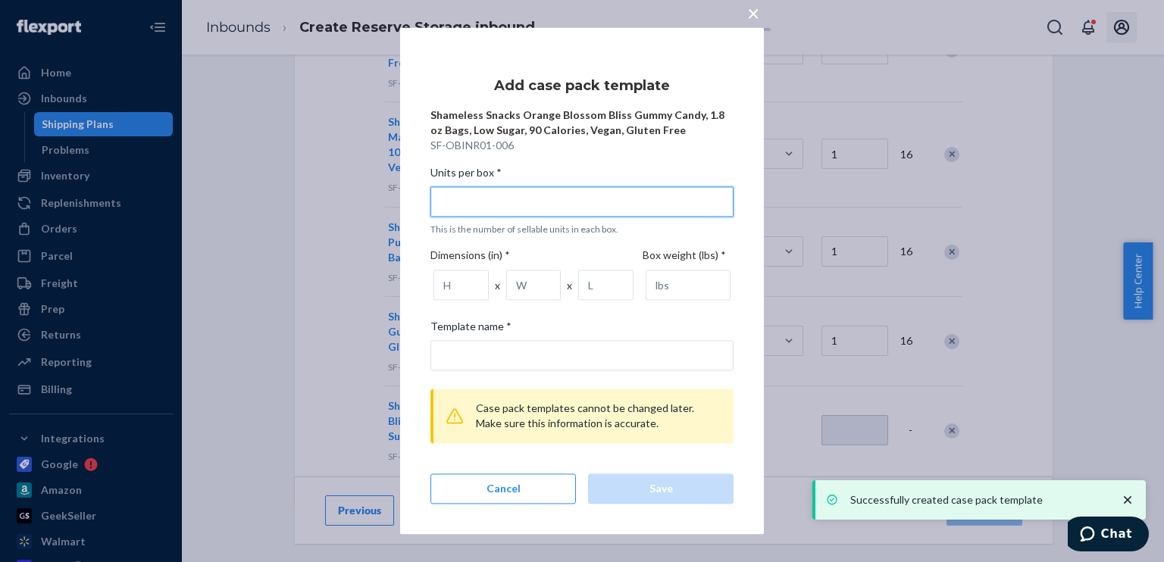
click at [557, 203] on input "Units per box * This is the number of sellable units in each box." at bounding box center [582, 201] width 303 height 30
type input "1"
type input "1 unit per box"
type input "16"
type input "16 units per box"
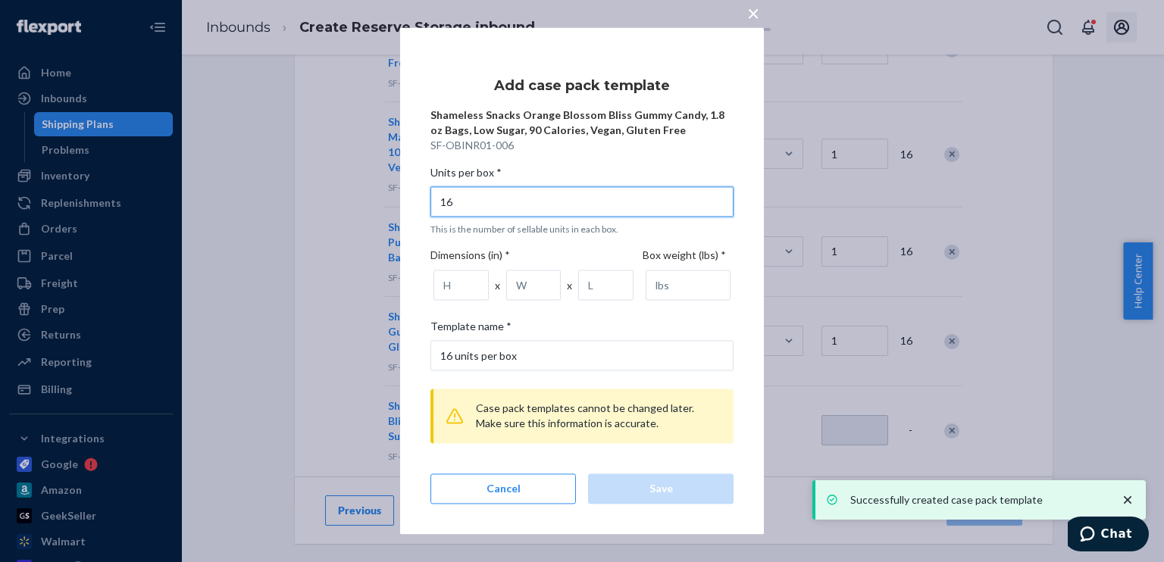
type input "16"
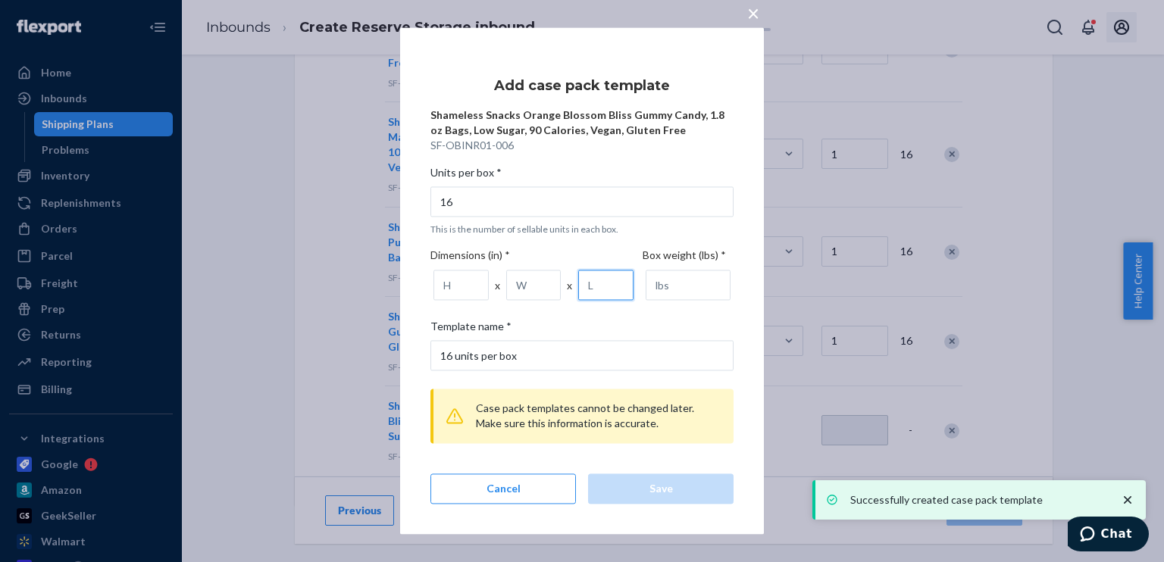
click at [594, 300] on input "number" at bounding box center [605, 286] width 55 height 30
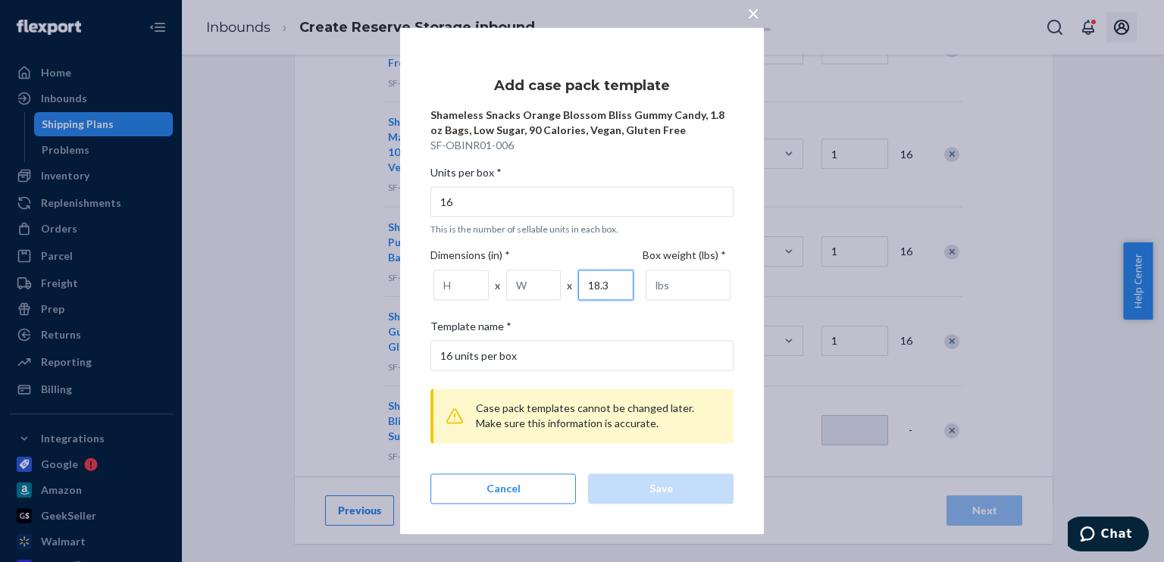
type input "18.3"
click at [524, 287] on input "number" at bounding box center [533, 286] width 55 height 30
type input "10.63"
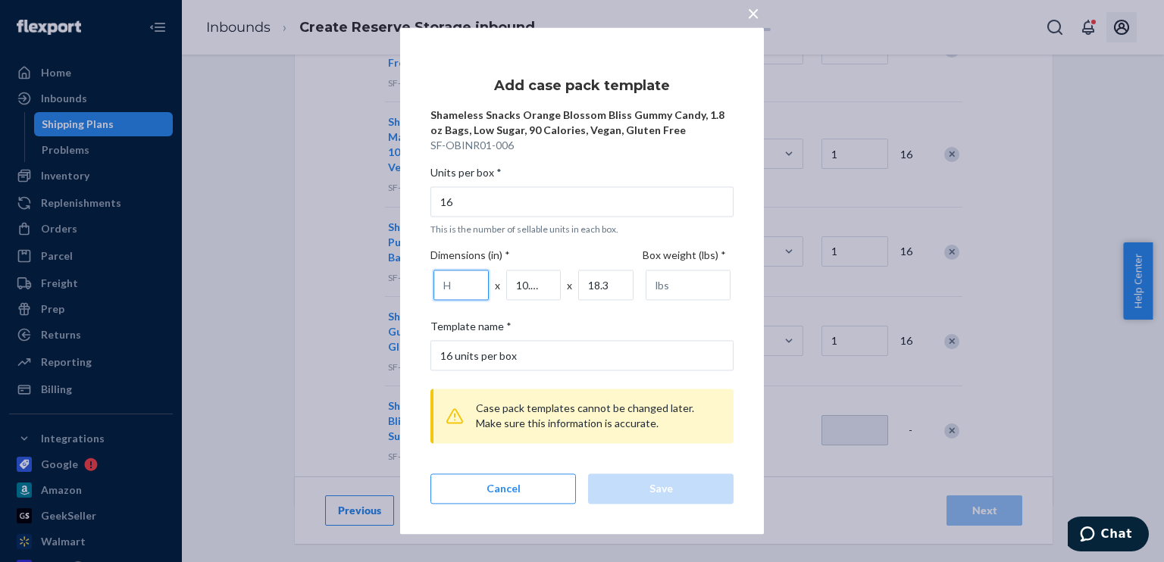
click at [458, 284] on input "number" at bounding box center [461, 286] width 55 height 30
type input "11.42"
click at [691, 280] on input "number" at bounding box center [688, 286] width 85 height 30
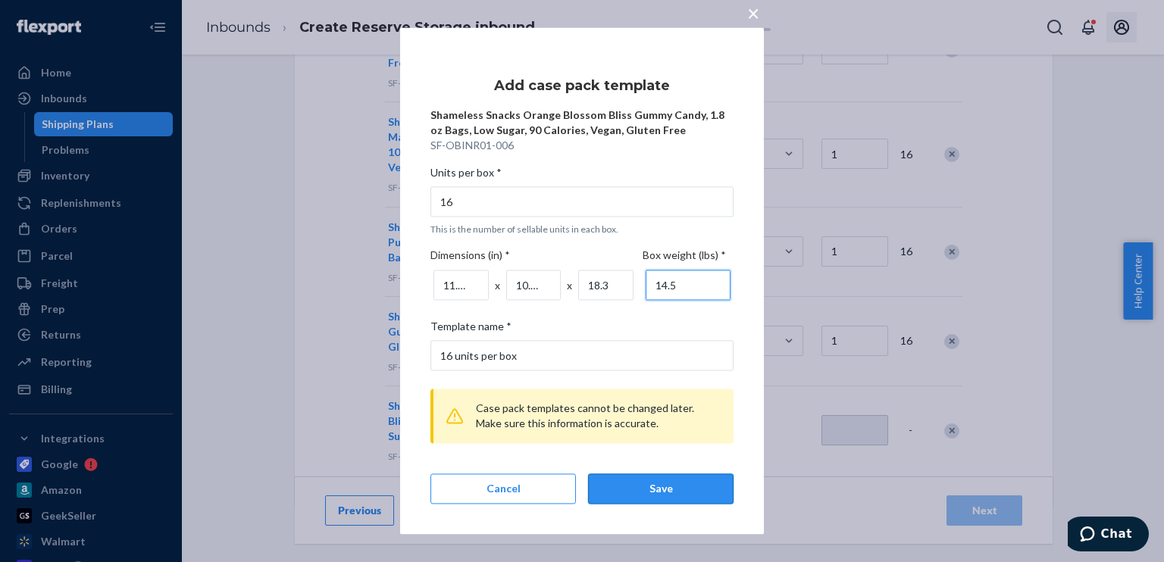
type input "14.5"
click at [668, 484] on div "Save" at bounding box center [661, 489] width 120 height 15
type input "1"
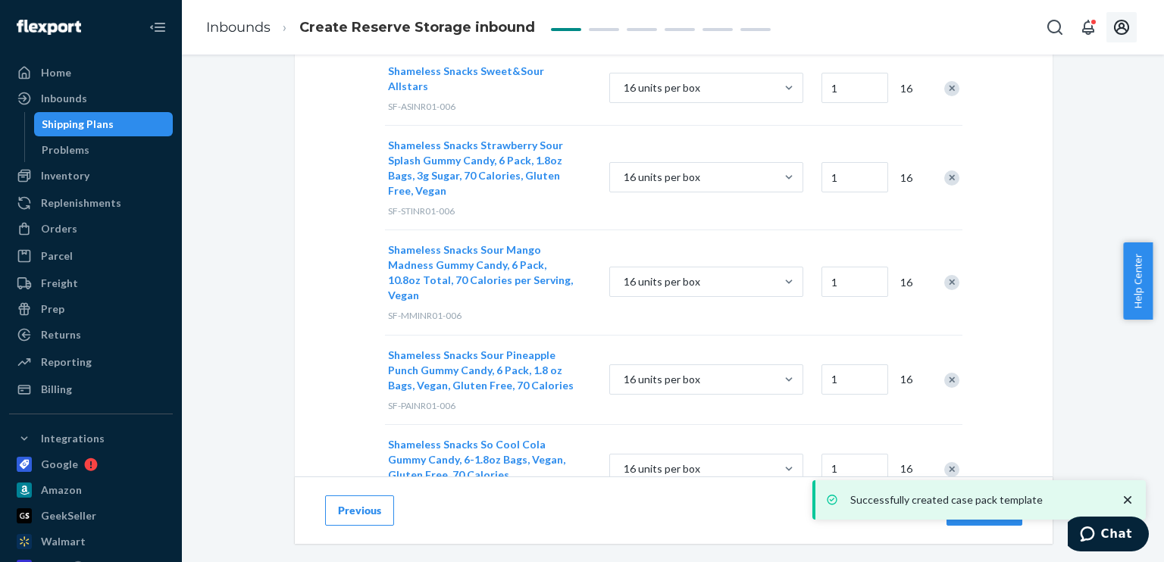
scroll to position [333, 0]
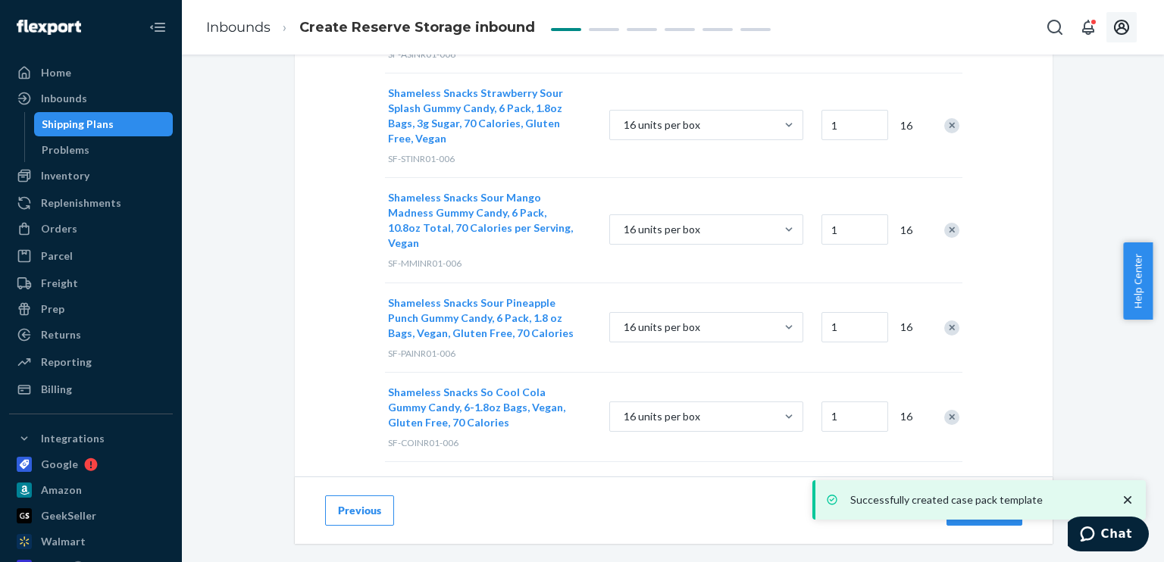
drag, startPoint x: 1128, startPoint y: 500, endPoint x: 1119, endPoint y: 486, distance: 16.4
click at [1128, 499] on icon "close toast" at bounding box center [1127, 500] width 15 height 15
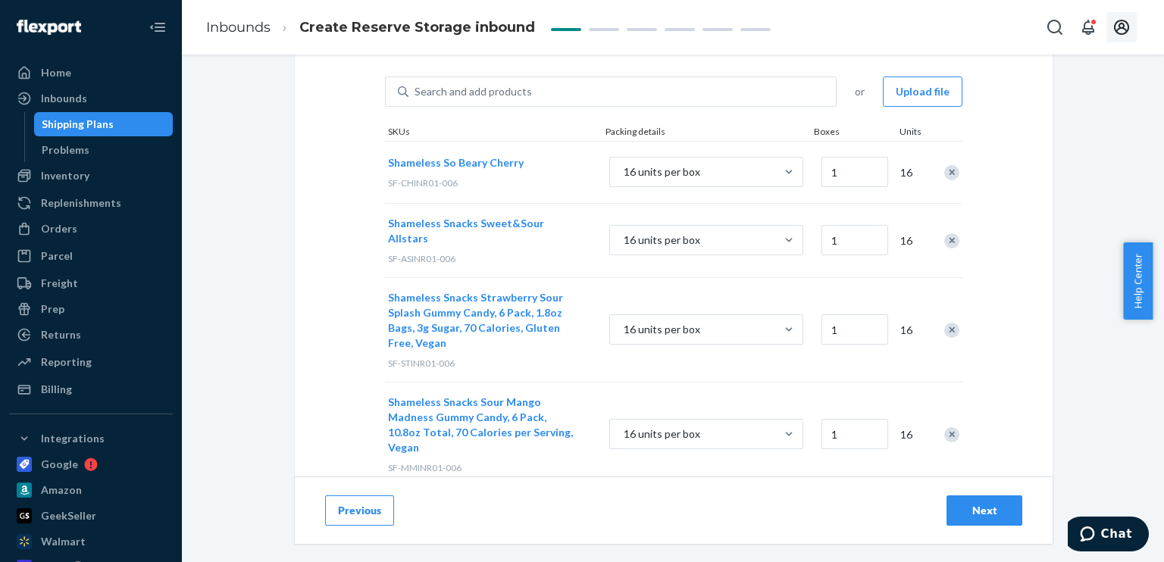
scroll to position [105, 0]
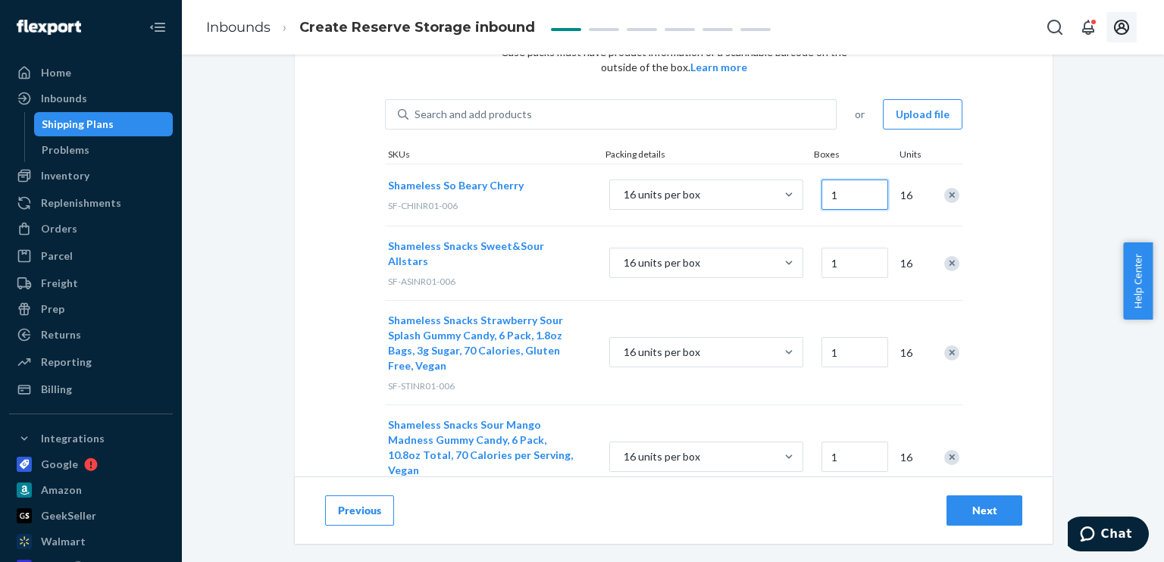
click at [837, 199] on input "1" at bounding box center [855, 195] width 67 height 30
click at [838, 196] on input "1" at bounding box center [855, 195] width 67 height 30
type input "215"
click at [859, 257] on input "1" at bounding box center [855, 263] width 67 height 30
type input "800"
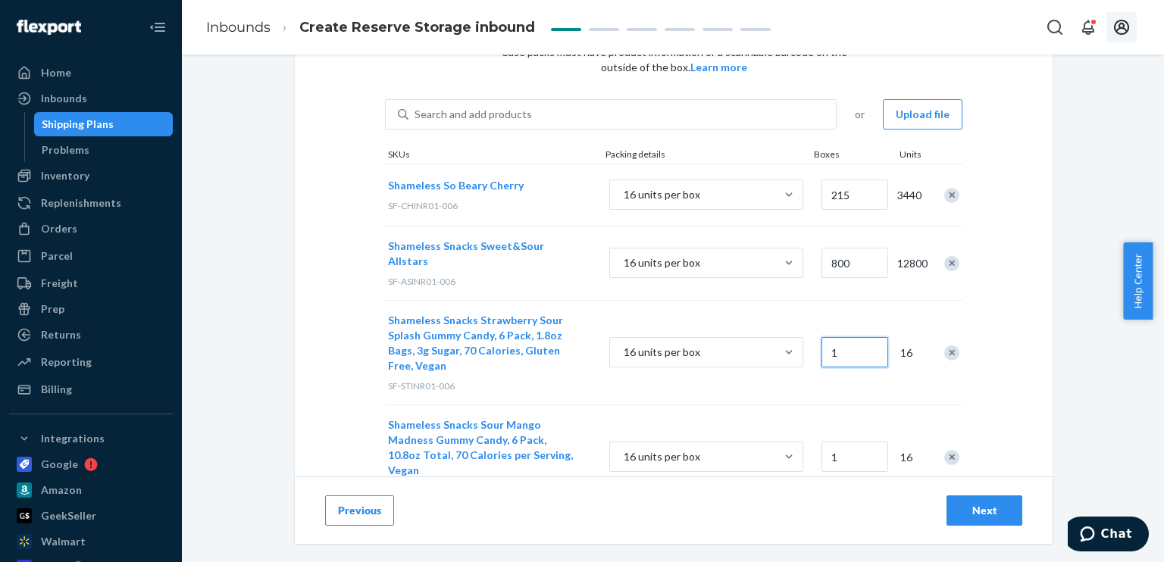
click at [847, 339] on input "1" at bounding box center [855, 352] width 67 height 30
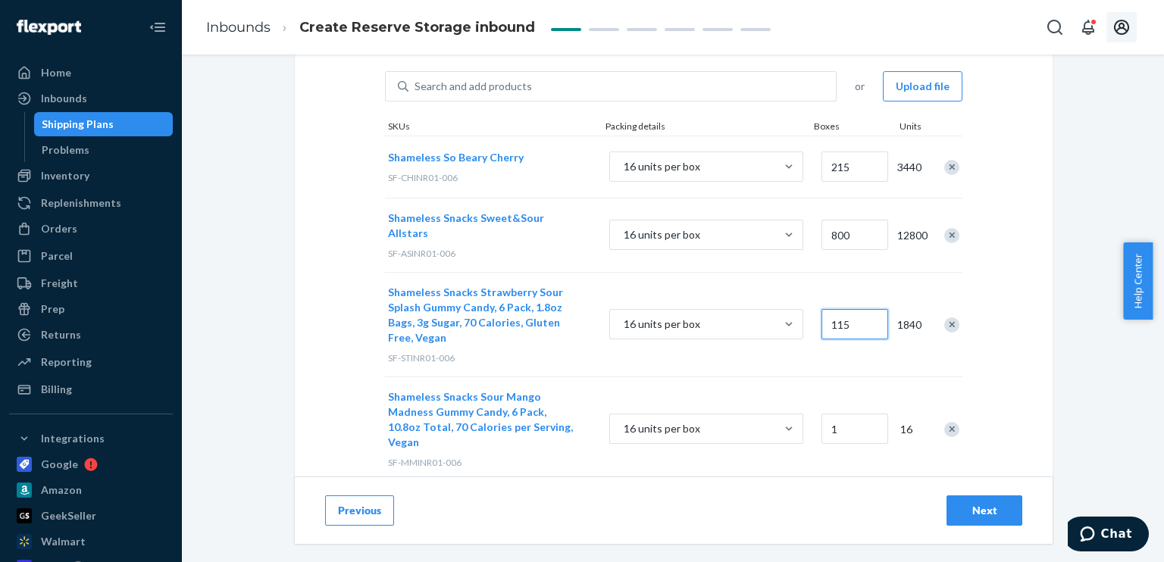
scroll to position [181, 0]
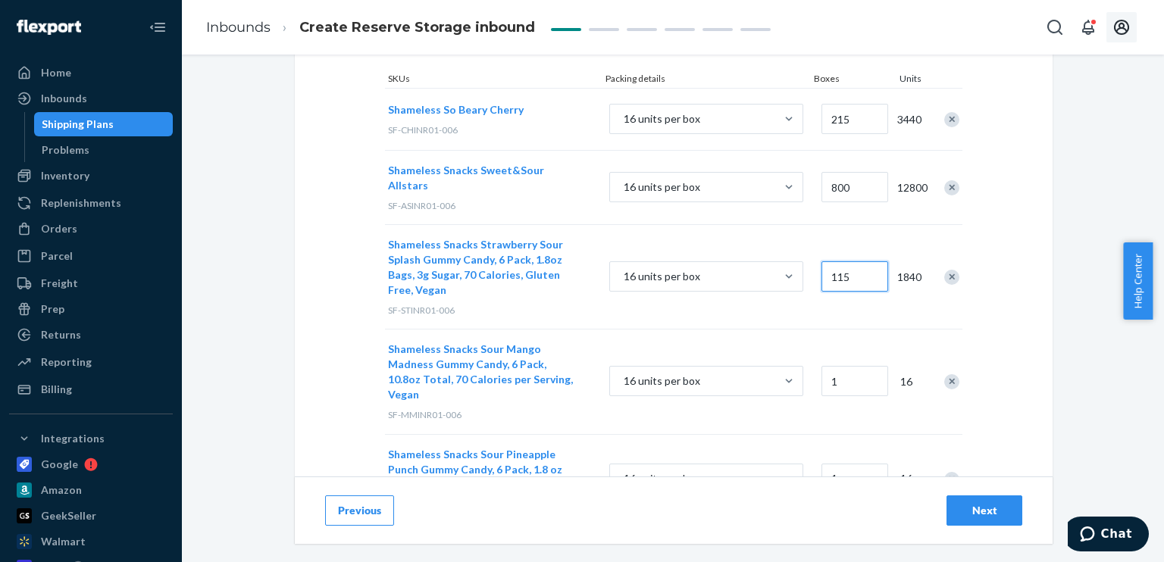
type input "115"
click at [837, 366] on input "1" at bounding box center [855, 381] width 67 height 30
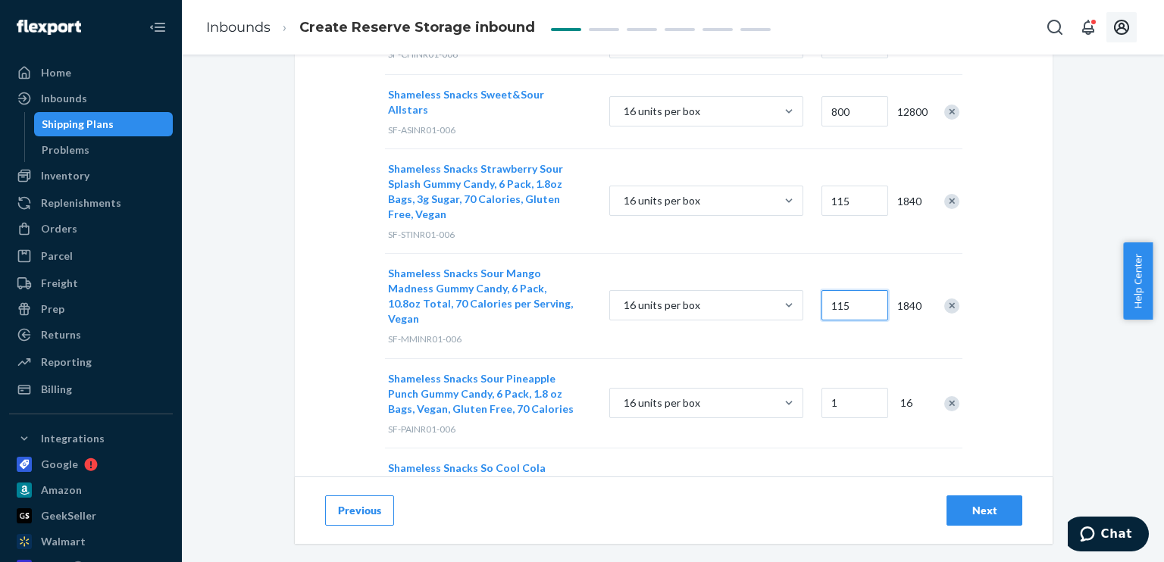
type input "115"
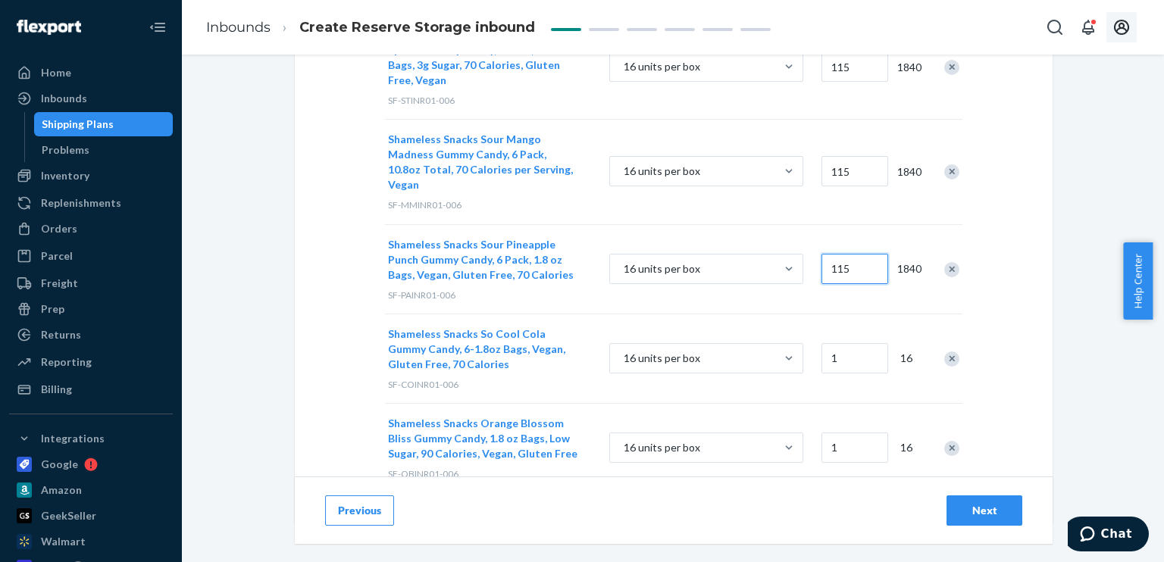
scroll to position [409, 0]
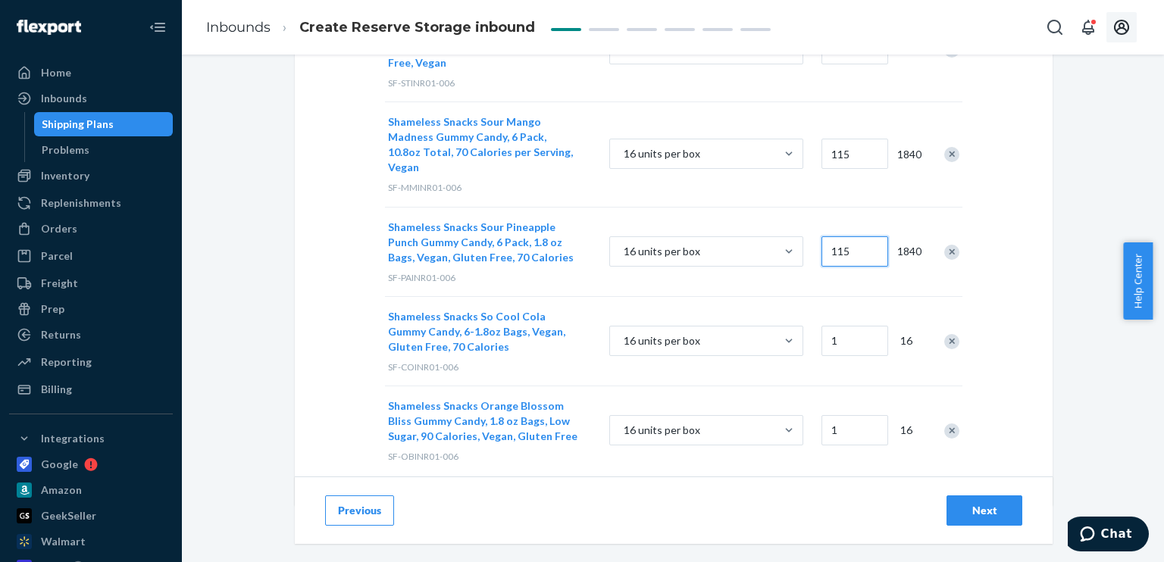
type input "115"
click at [843, 326] on input "1" at bounding box center [855, 341] width 67 height 30
type input "113"
click at [848, 415] on input "1" at bounding box center [855, 430] width 67 height 30
type input "110"
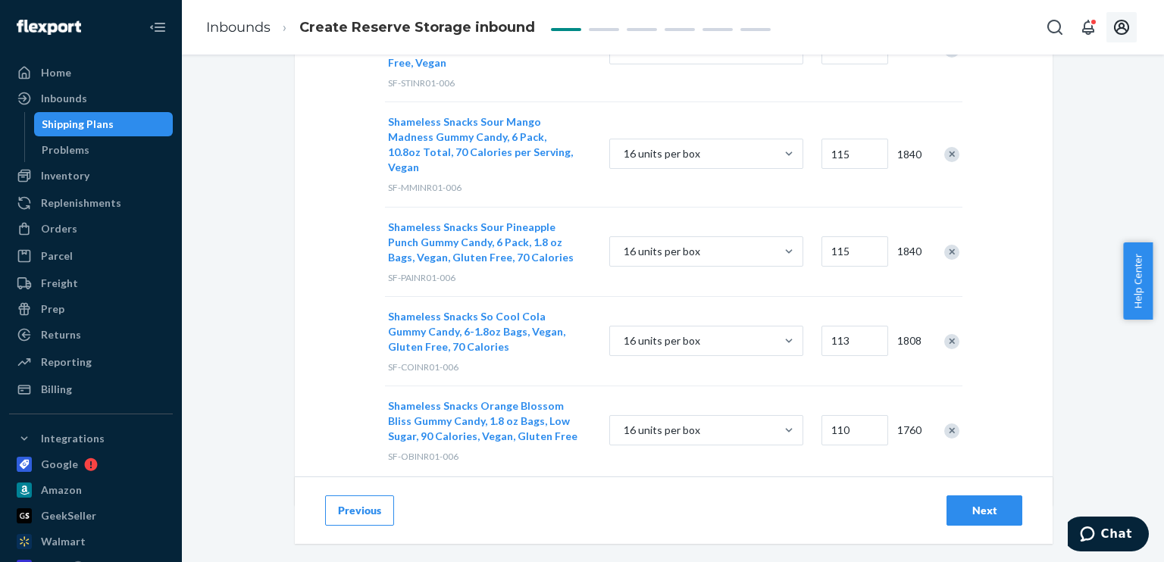
click at [1067, 409] on div "Add case-packed products Case packs must have product information or a scannabl…" at bounding box center [673, 130] width 960 height 922
click at [983, 518] on div "Next" at bounding box center [985, 510] width 50 height 15
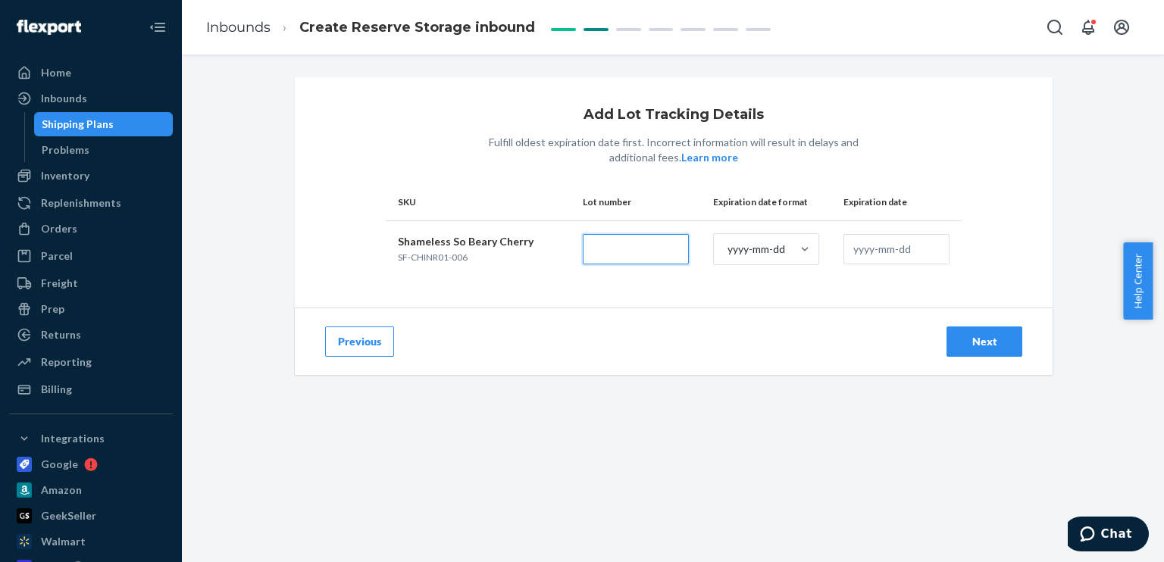
paste input "21724-1"
type input "21724-1"
click at [847, 242] on input "text" at bounding box center [897, 249] width 106 height 30
type input "[DATE]"
click at [859, 277] on div "Add Lot Tracking Details Fulfill oldest expiration date first. Incorrect inform…" at bounding box center [674, 234] width 758 height 315
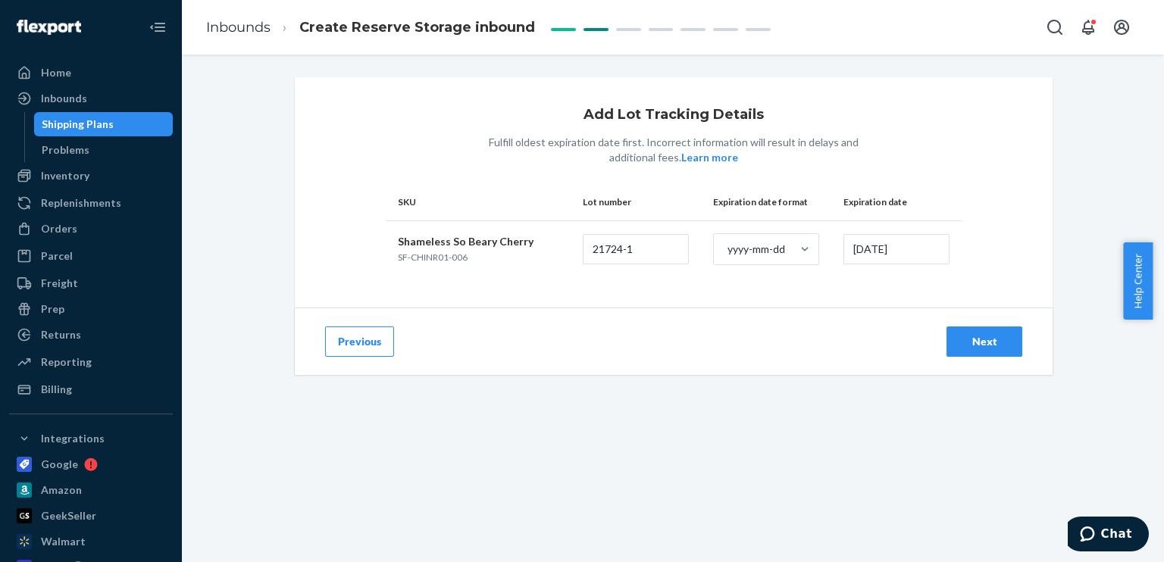
click at [985, 337] on div "Next" at bounding box center [985, 341] width 50 height 15
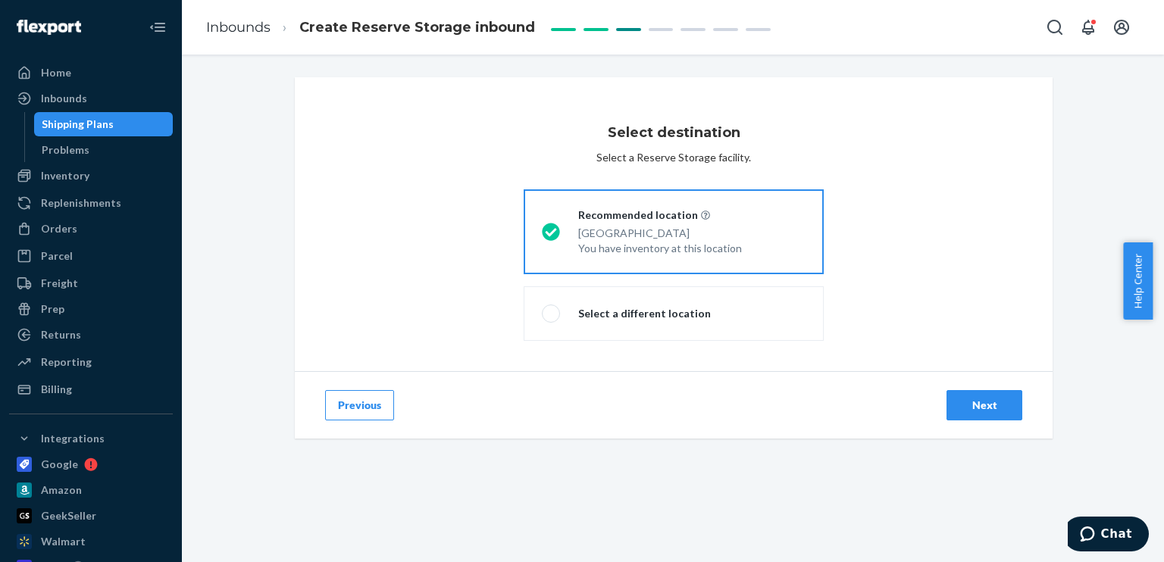
click at [979, 394] on button "Next" at bounding box center [985, 405] width 76 height 30
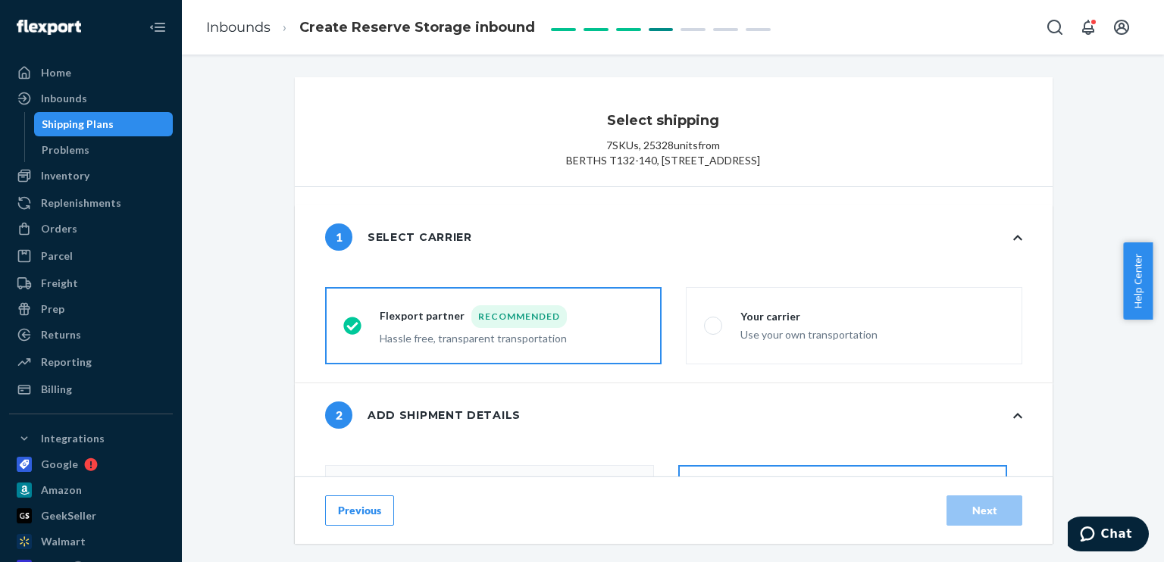
radio input "false"
type input "38"
radio input "false"
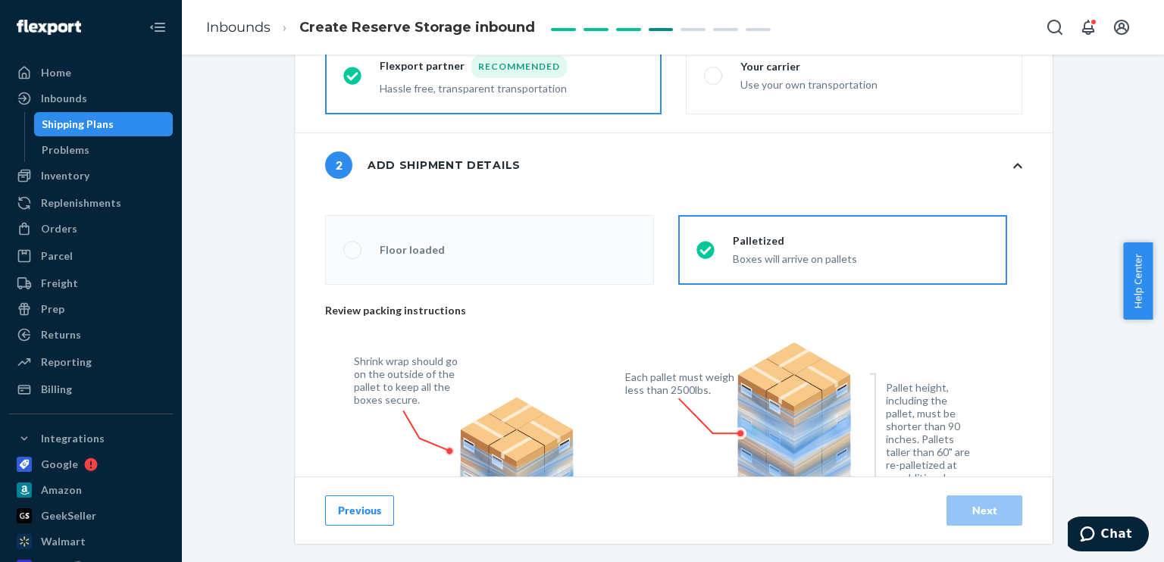
scroll to position [152, 0]
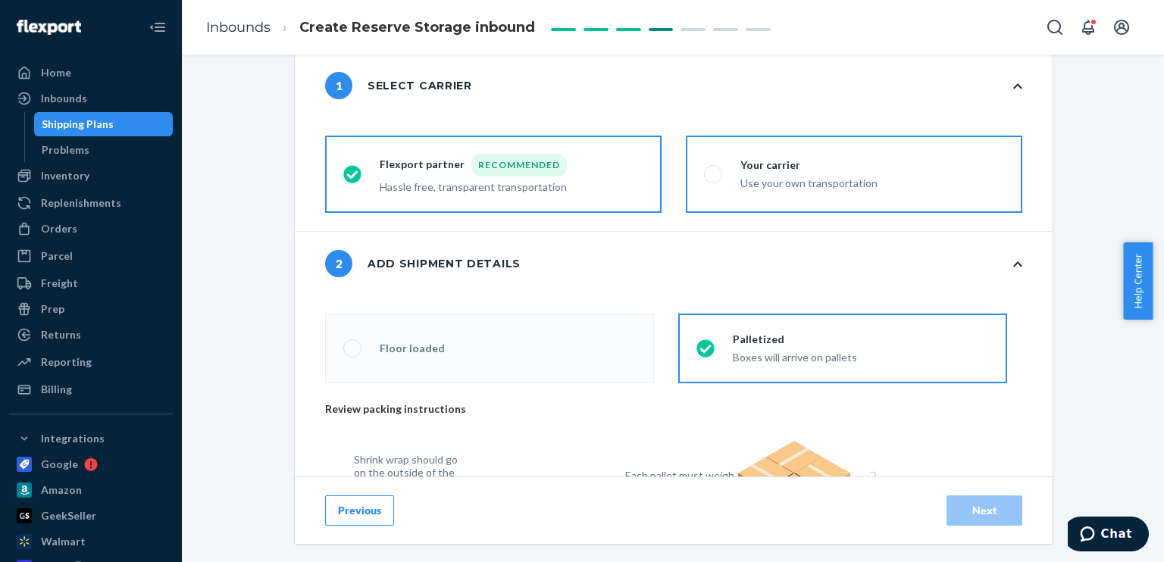
click at [773, 191] on div "Use your own transportation" at bounding box center [809, 182] width 137 height 18
click at [714, 180] on input "Your carrier Use your own transportation" at bounding box center [709, 175] width 10 height 10
radio input "true"
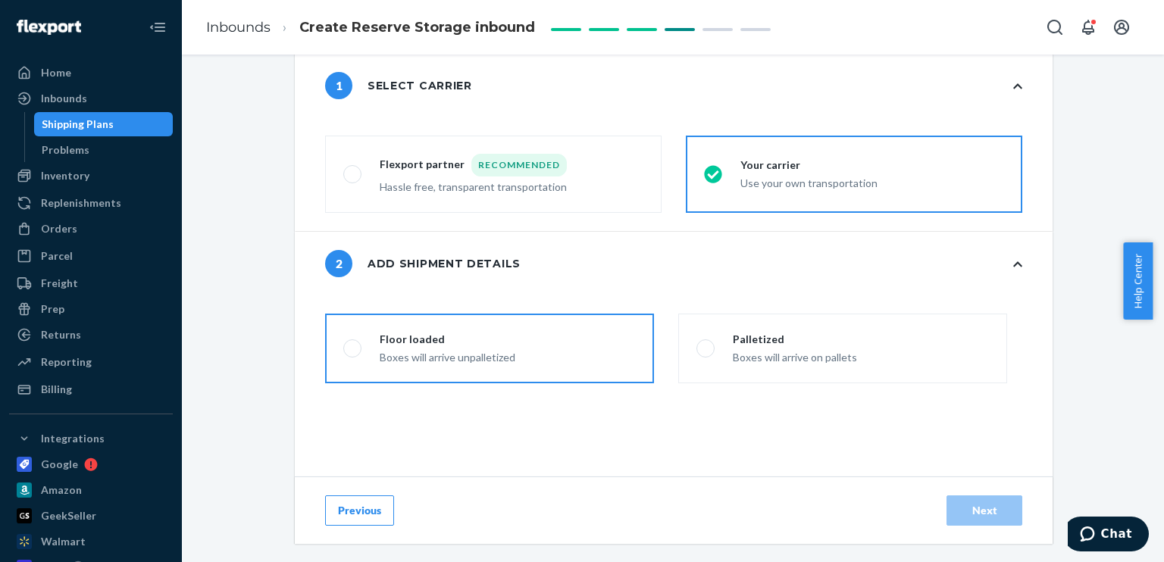
click at [559, 365] on label "Floor loaded Boxes will arrive unpalletized" at bounding box center [489, 349] width 329 height 70
click at [353, 354] on input "Floor loaded Boxes will arrive unpalletized" at bounding box center [348, 349] width 10 height 10
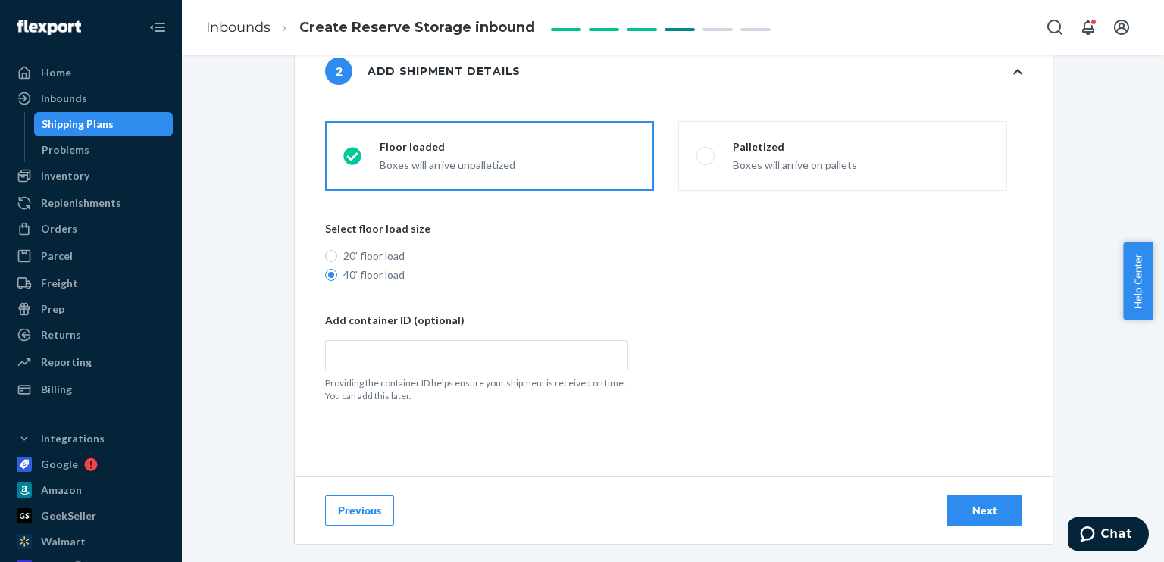
scroll to position [379, 0]
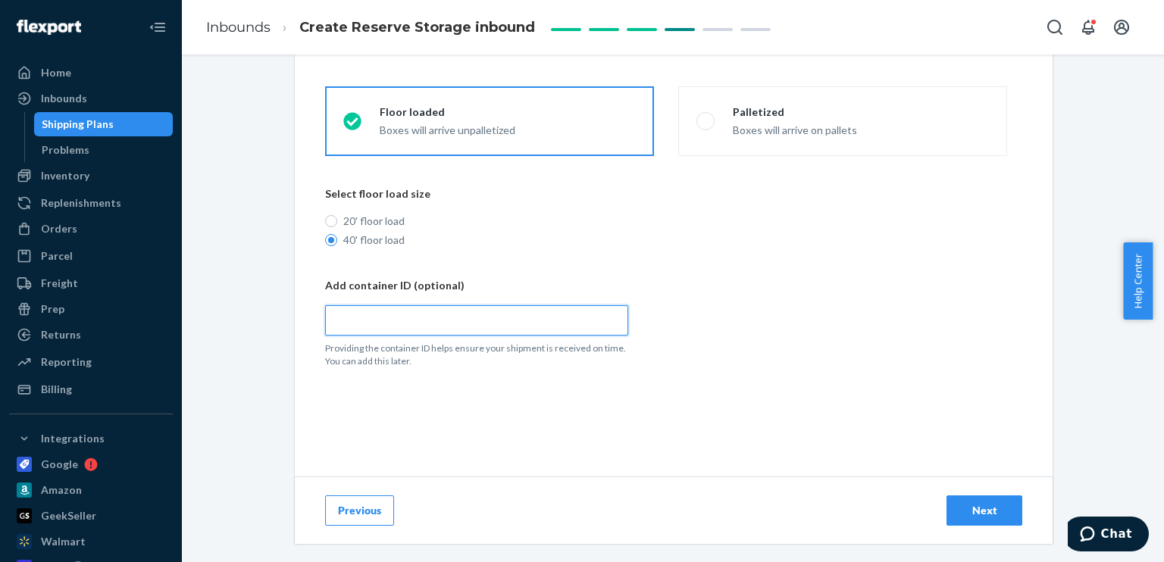
paste input "MSDU5509069"
radio input "true"
type input "MSDU5509069"
click at [988, 518] on div "Next" at bounding box center [985, 510] width 50 height 15
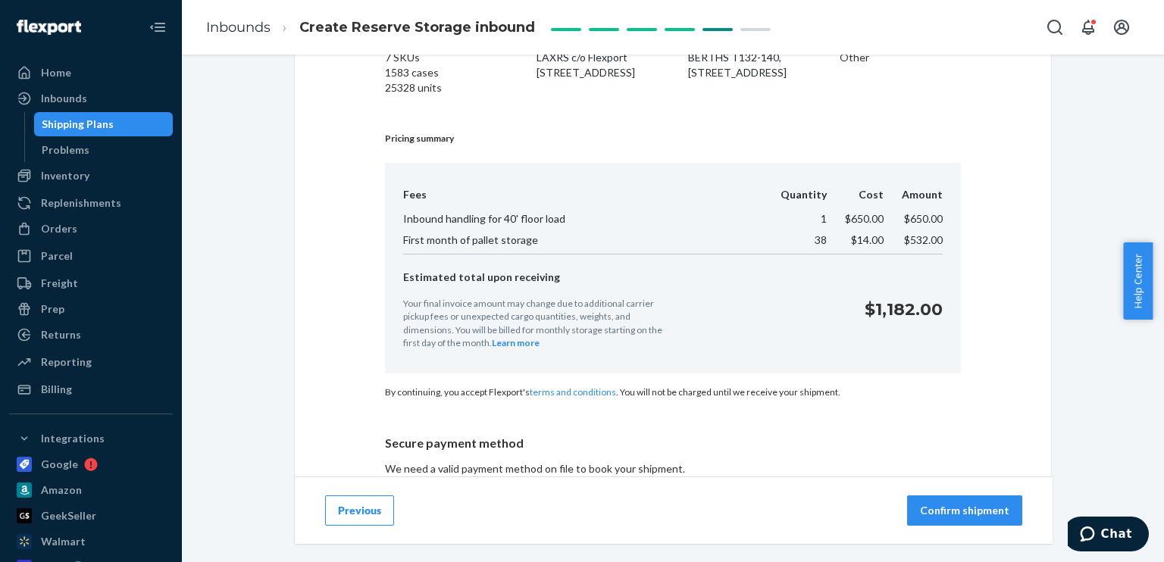
scroll to position [152, 0]
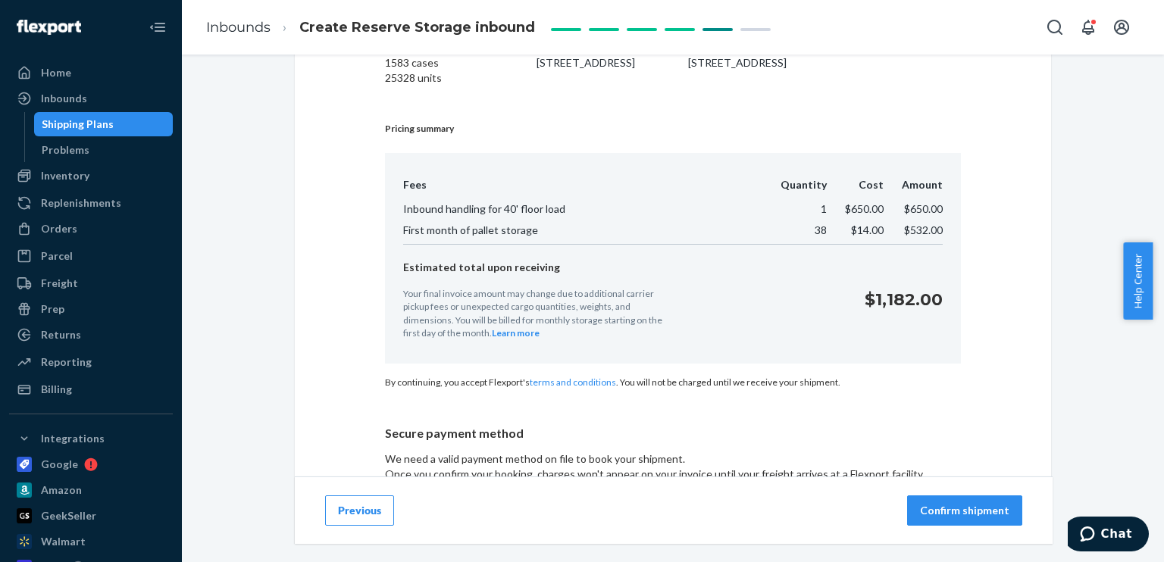
click at [985, 518] on p "Confirm shipment" at bounding box center [964, 510] width 89 height 15
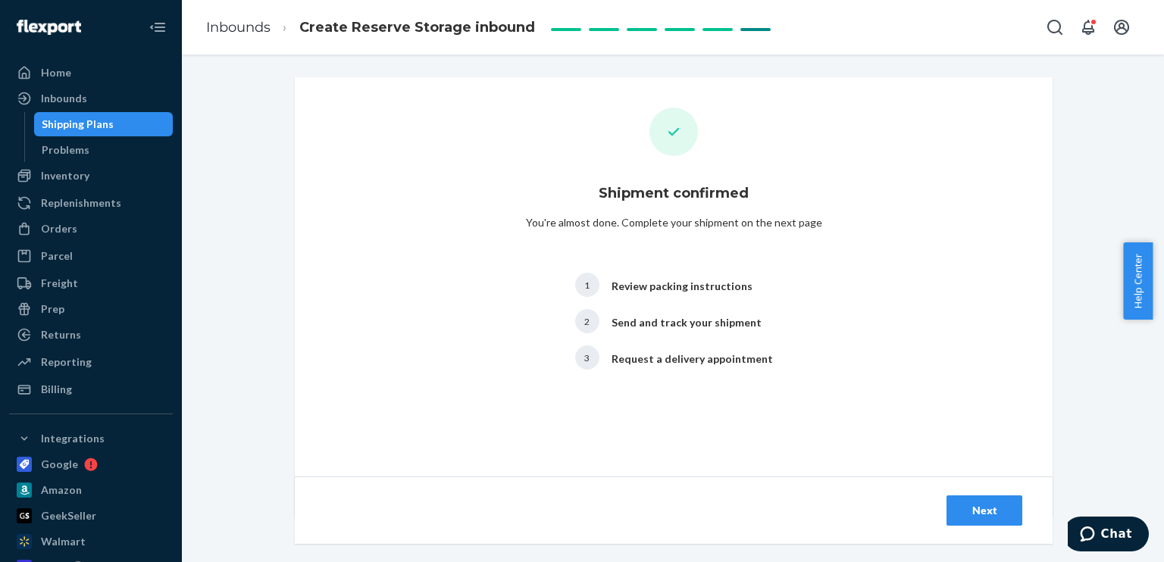
click at [976, 512] on div "Next" at bounding box center [985, 510] width 50 height 15
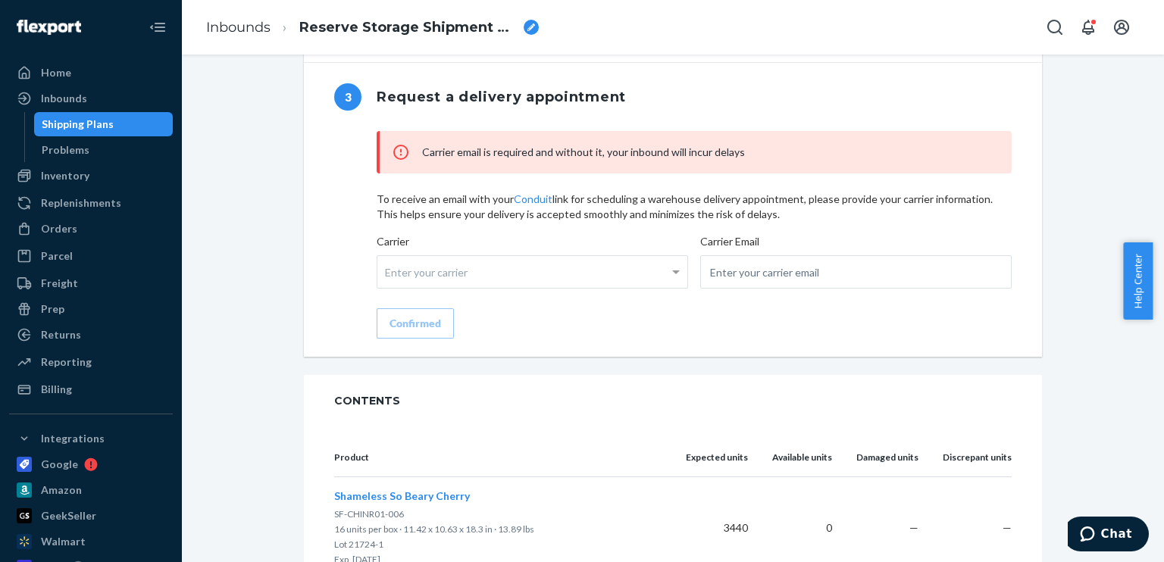
scroll to position [1289, 0]
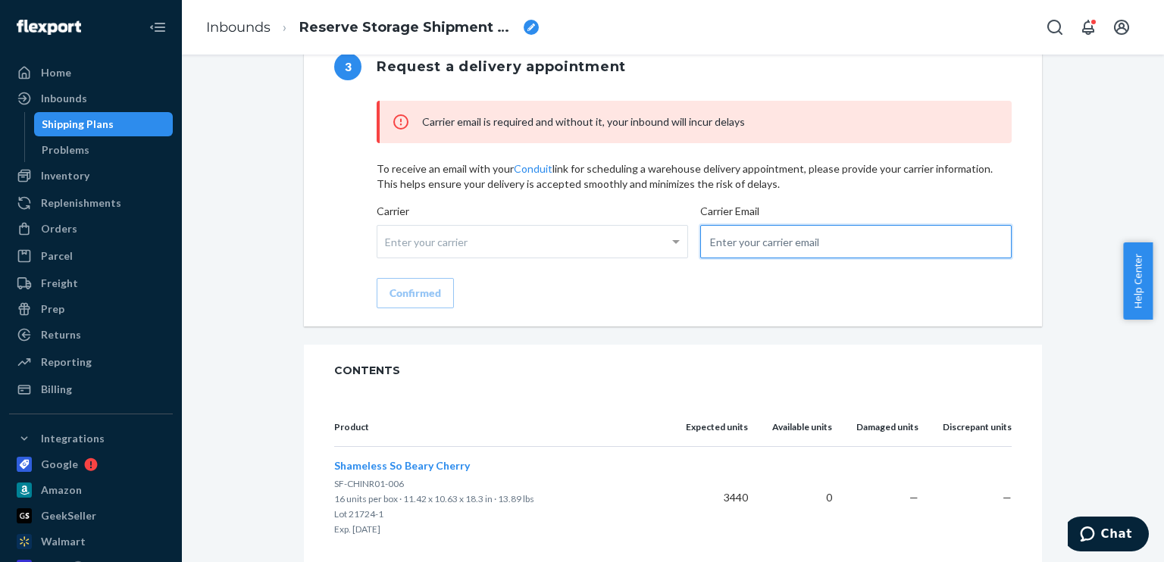
paste input "[PERSON_NAME][EMAIL_ADDRESS][PERSON_NAME][DOMAIN_NAME]"
type input "[PERSON_NAME][EMAIL_ADDRESS][PERSON_NAME][DOMAIN_NAME]"
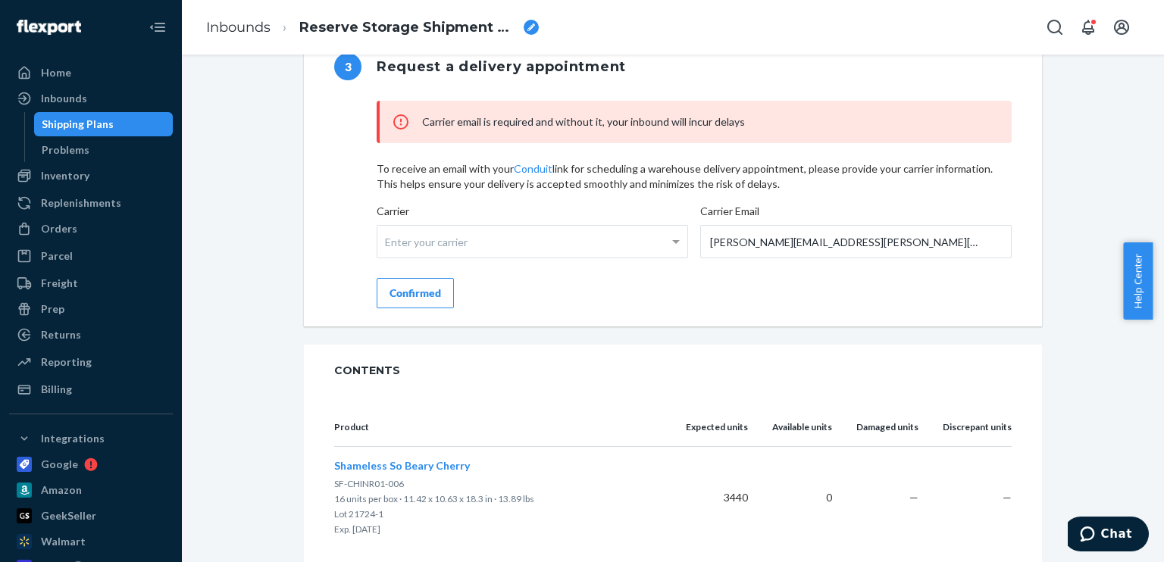
drag, startPoint x: 430, startPoint y: 312, endPoint x: 452, endPoint y: 309, distance: 22.2
click at [429, 301] on div "Confirmed" at bounding box center [416, 293] width 52 height 15
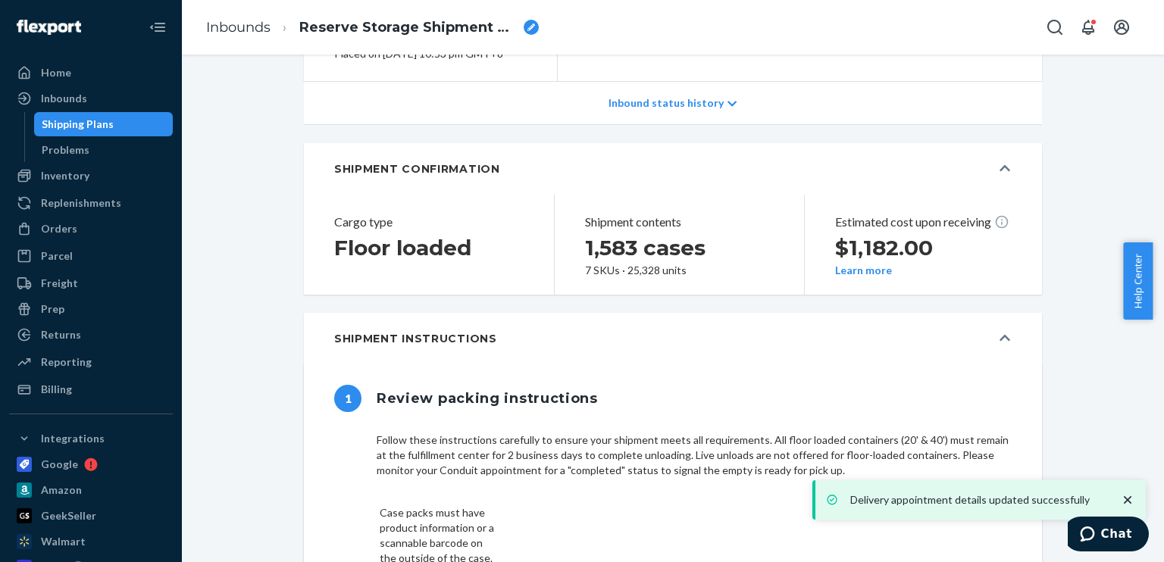
scroll to position [152, 0]
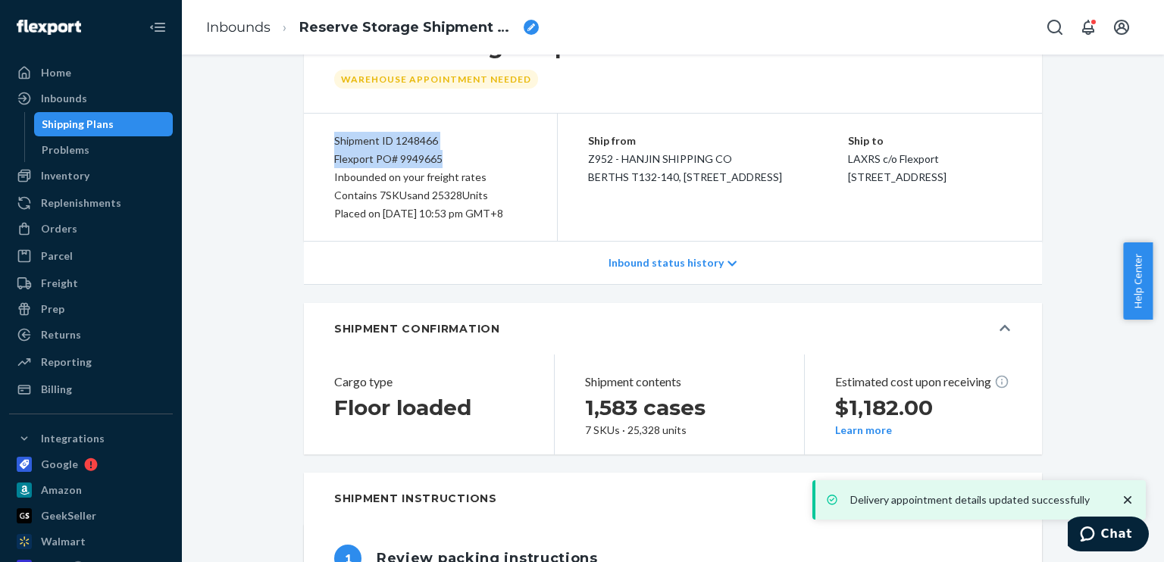
drag, startPoint x: 454, startPoint y: 156, endPoint x: 328, endPoint y: 142, distance: 126.7
click at [328, 142] on div "Shipment ID 1248466 Flexport PO# 9949665 Inbounded on your freight rates Contai…" at bounding box center [431, 177] width 254 height 127
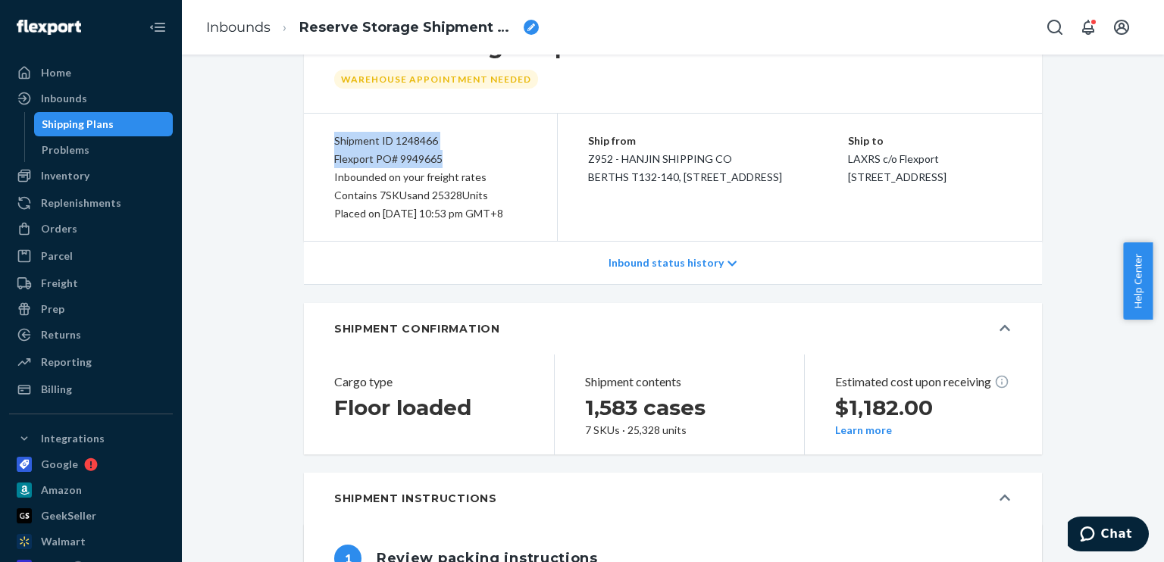
copy div "Shipment ID 1248466 Flexport PO# 9949665"
drag, startPoint x: 79, startPoint y: 106, endPoint x: 174, endPoint y: 114, distance: 95.8
click at [79, 106] on div "Inbounds" at bounding box center [91, 98] width 161 height 21
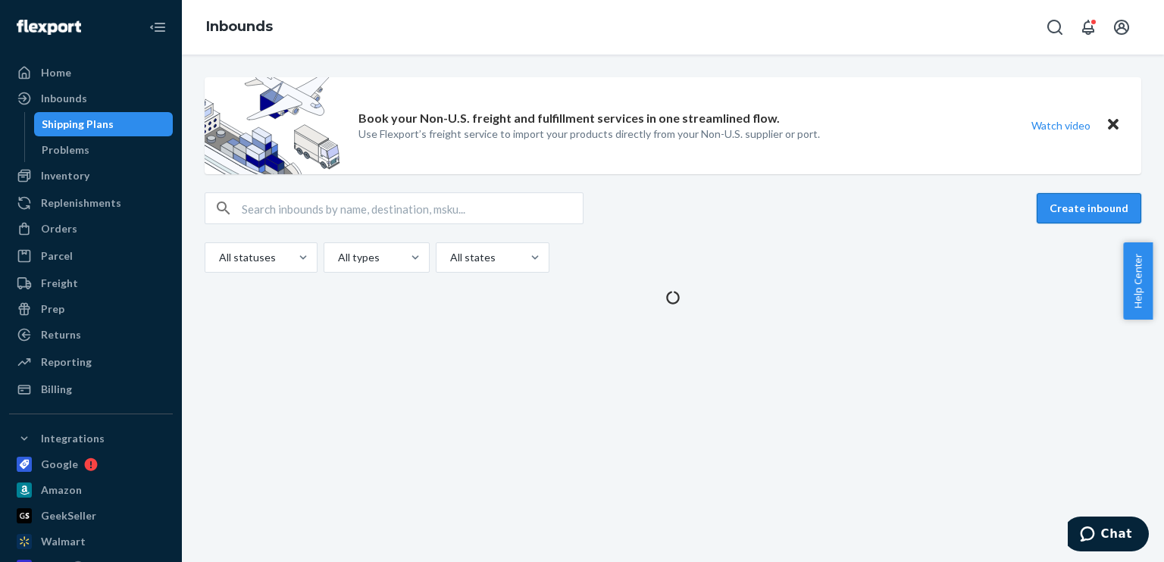
click at [1080, 205] on button "Create inbound" at bounding box center [1089, 208] width 105 height 30
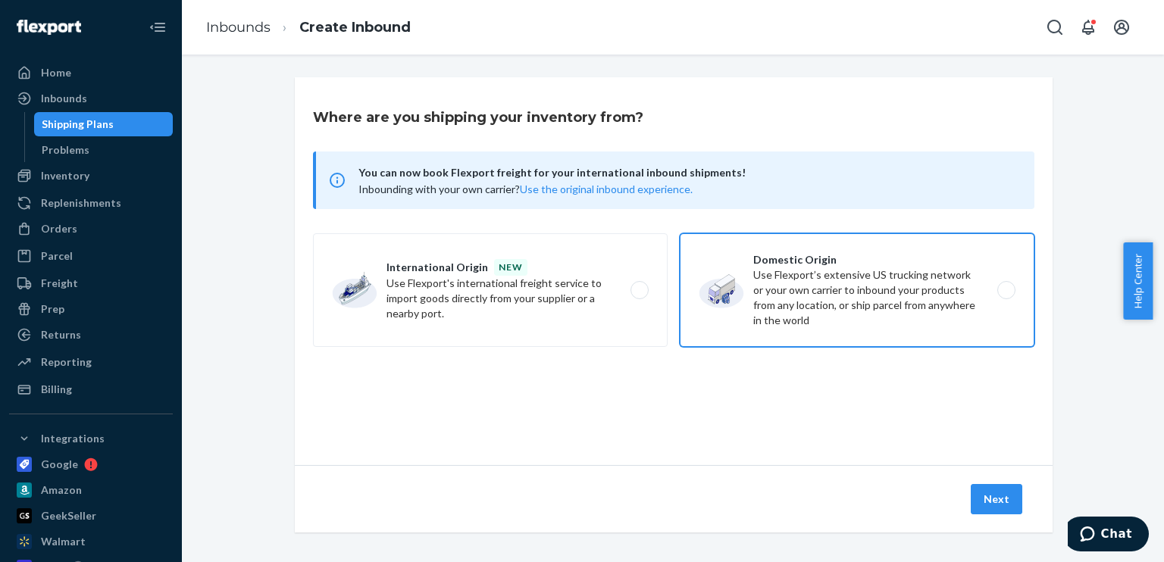
click at [861, 262] on label "Domestic Origin Use Flexport’s extensive US trucking network or your own carrie…" at bounding box center [857, 290] width 355 height 114
click at [1006, 286] on input "Domestic Origin Use Flexport’s extensive US trucking network or your own carrie…" at bounding box center [1011, 291] width 10 height 10
radio input "true"
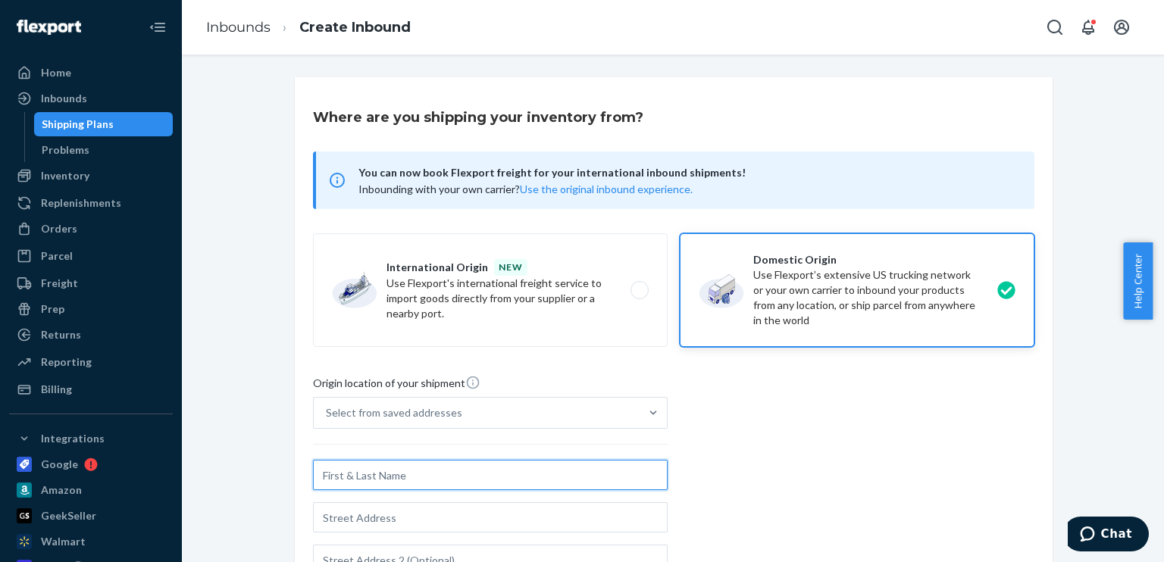
paste input "Z952 - HANJIN SHIPPING CO,"
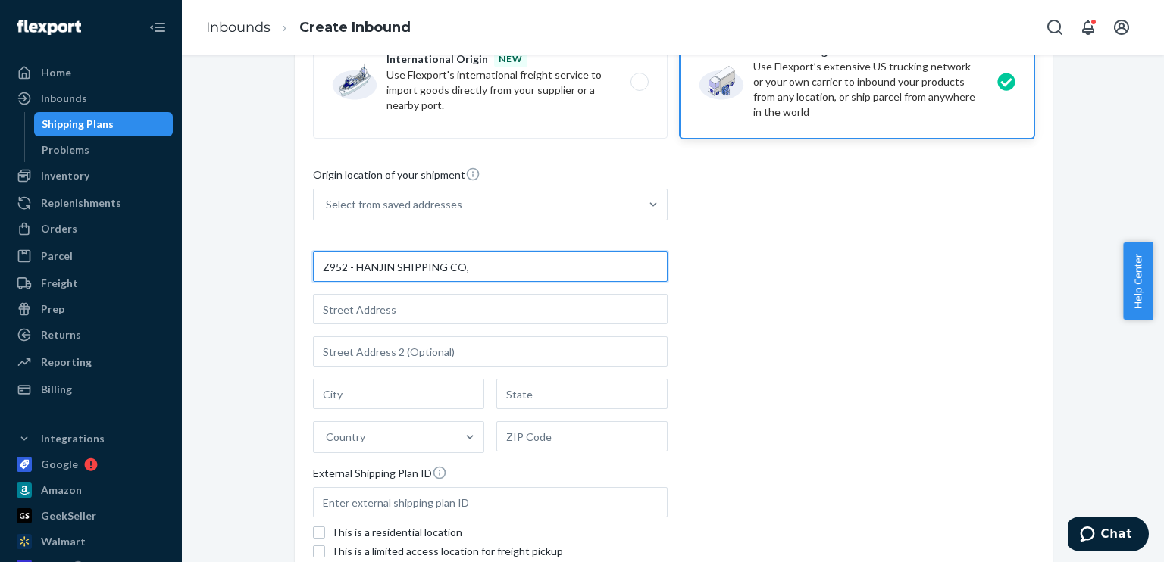
scroll to position [303, 0]
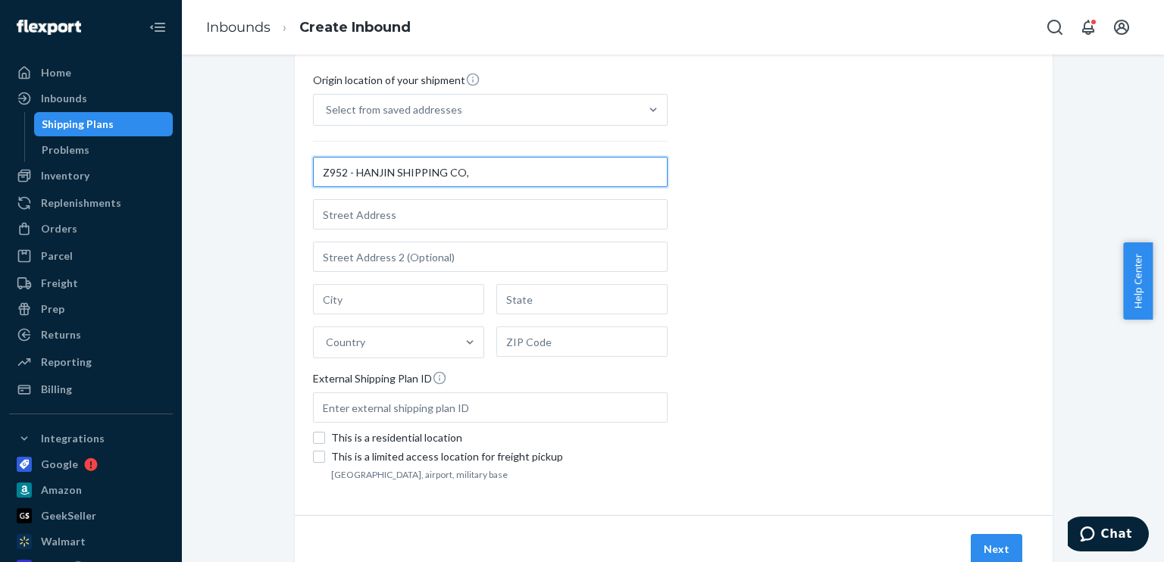
type input "Z952 - HANJIN SHIPPING CO,"
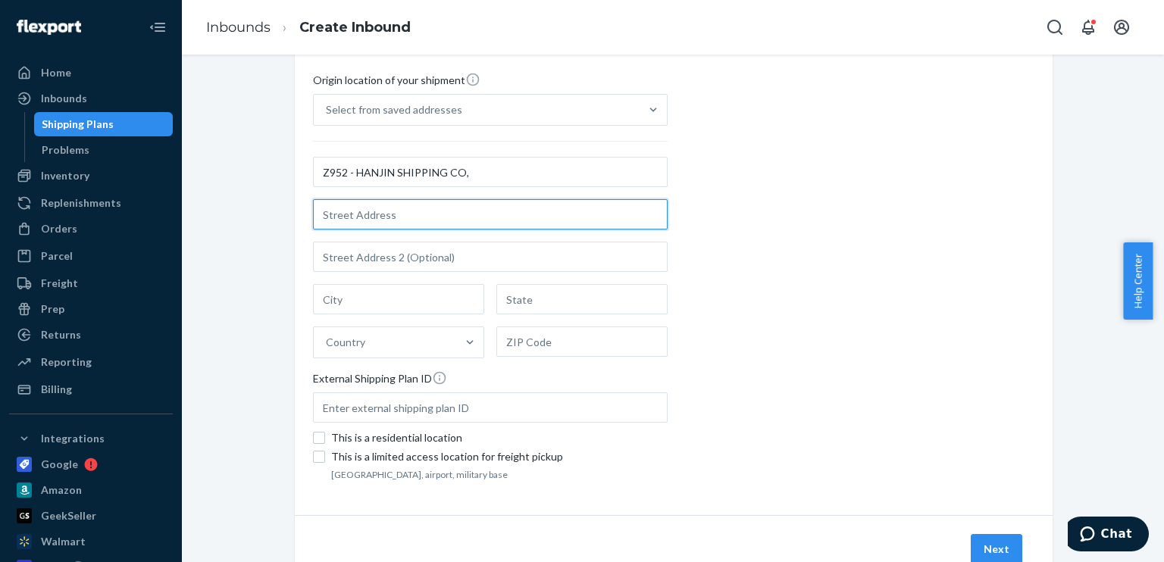
paste input "BERTHS T132-140, [STREET_ADDRESS]"
type input "[STREET_ADDRESS]"
type input "[GEOGRAPHIC_DATA]"
type input "CA"
type input "90802"
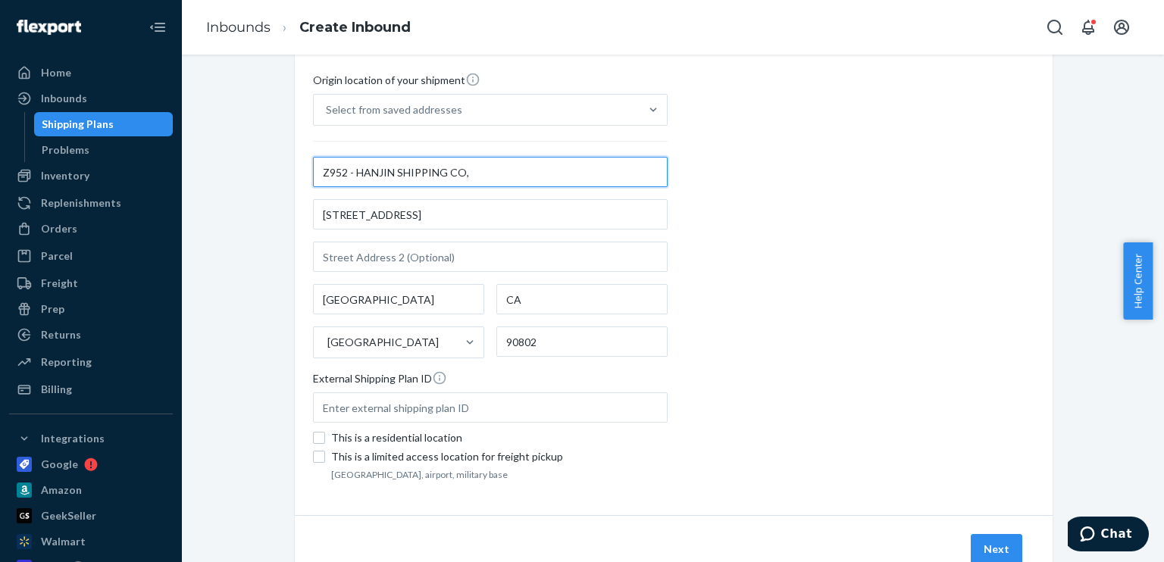
paste input "BERTHS T132-140,"
type input "BERTHS T132-140, Z952 - HANJIN SHIPPING CO,"
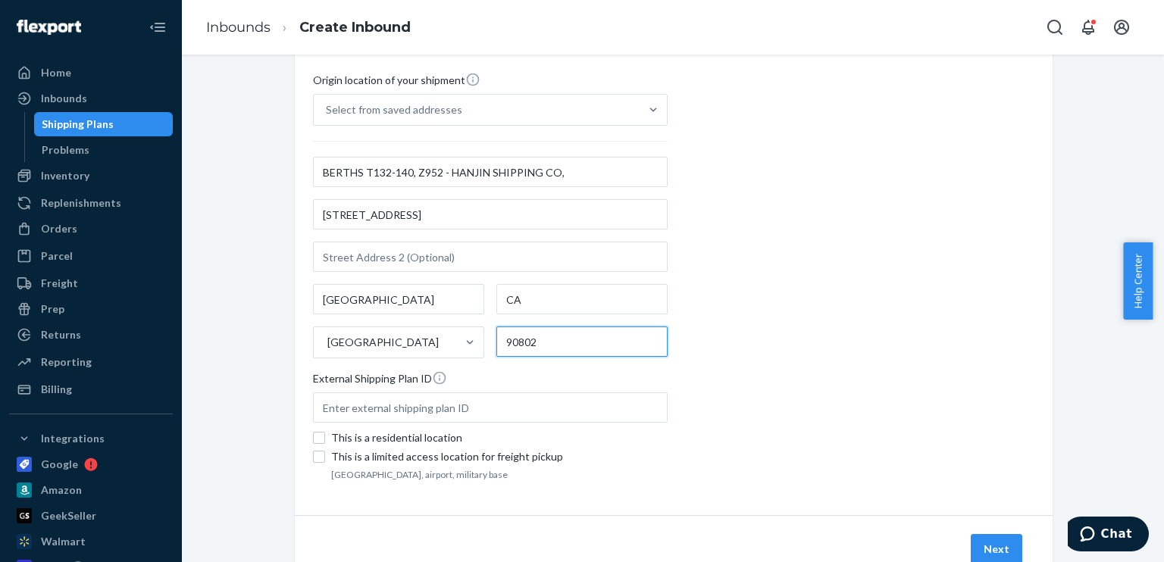
click at [572, 345] on input "90802" at bounding box center [581, 342] width 171 height 30
type input "90813"
click at [947, 305] on div "Origin location of your shipment Select from saved addresses BERTHS T132-140, Z…" at bounding box center [674, 278] width 722 height 413
click at [995, 547] on button "Next" at bounding box center [997, 549] width 52 height 30
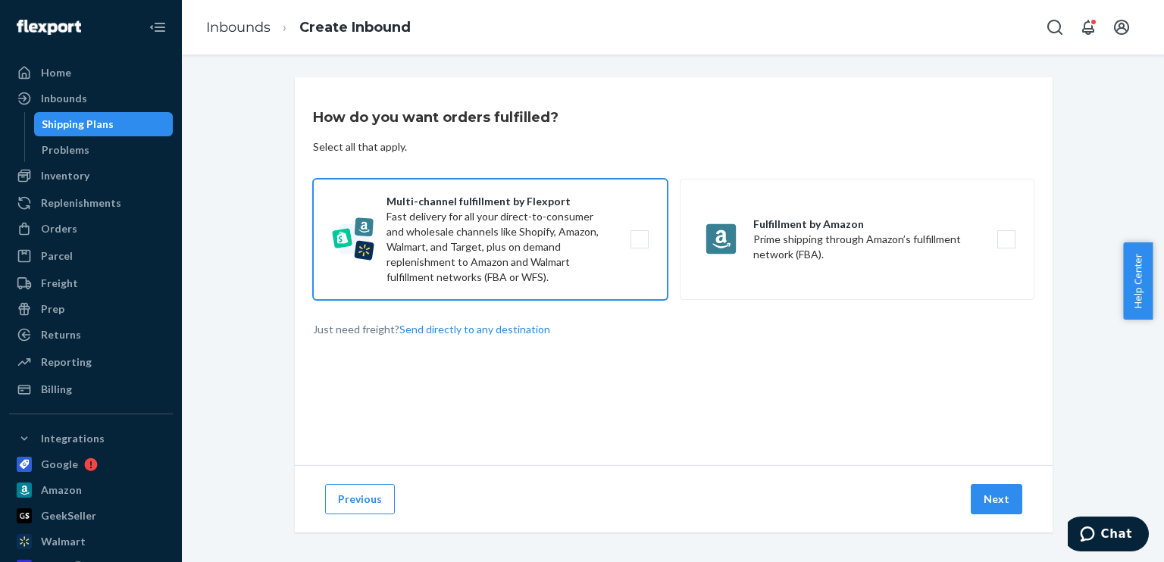
click at [576, 264] on label "Multi-channel fulfillment by Flexport Fast delivery for all your direct-to-cons…" at bounding box center [490, 239] width 355 height 121
click at [639, 245] on input "Multi-channel fulfillment by Flexport Fast delivery for all your direct-to-cons…" at bounding box center [644, 240] width 10 height 10
checkbox input "true"
click at [998, 502] on button "Next" at bounding box center [997, 499] width 52 height 30
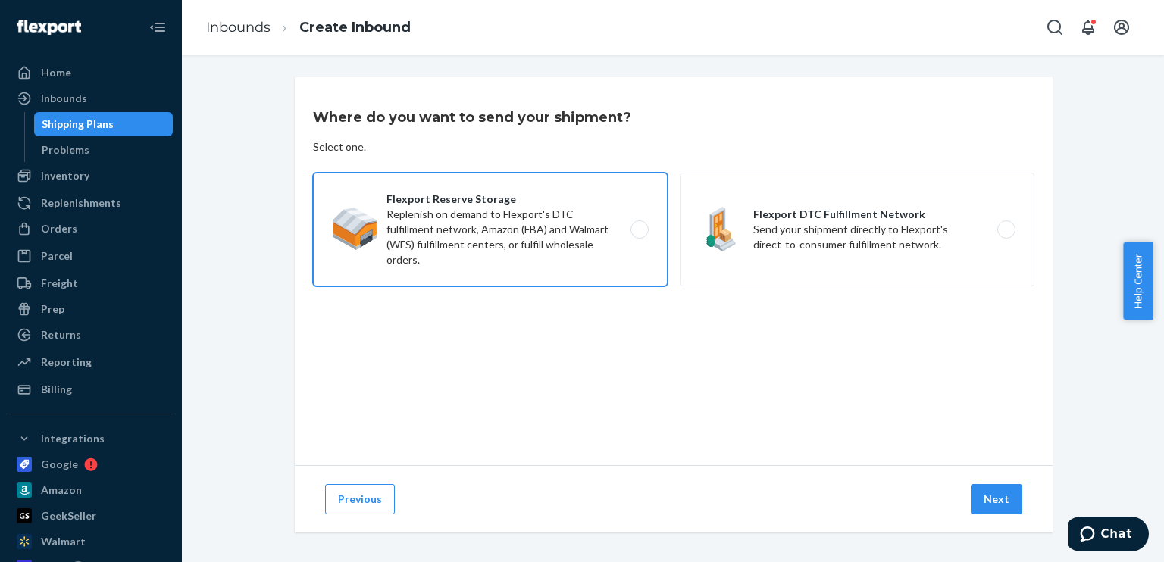
click at [591, 235] on label "Flexport Reserve Storage Replenish on demand to Flexport's DTC fulfillment netw…" at bounding box center [490, 230] width 355 height 114
click at [639, 235] on input "Flexport Reserve Storage Replenish on demand to Flexport's DTC fulfillment netw…" at bounding box center [644, 230] width 10 height 10
radio input "true"
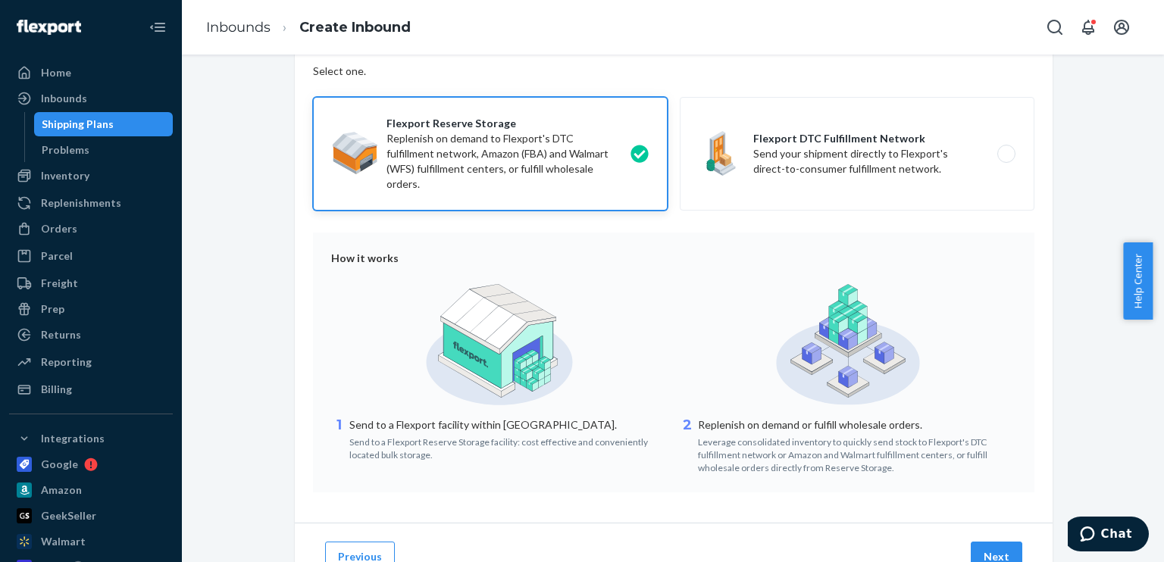
scroll to position [139, 0]
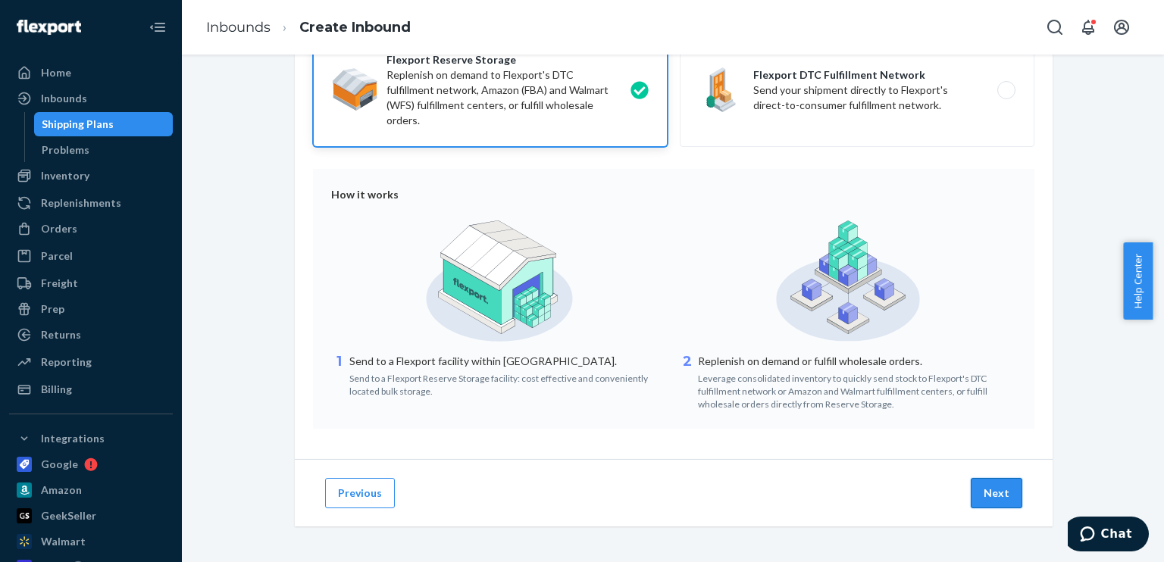
click at [1010, 488] on button "Next" at bounding box center [997, 493] width 52 height 30
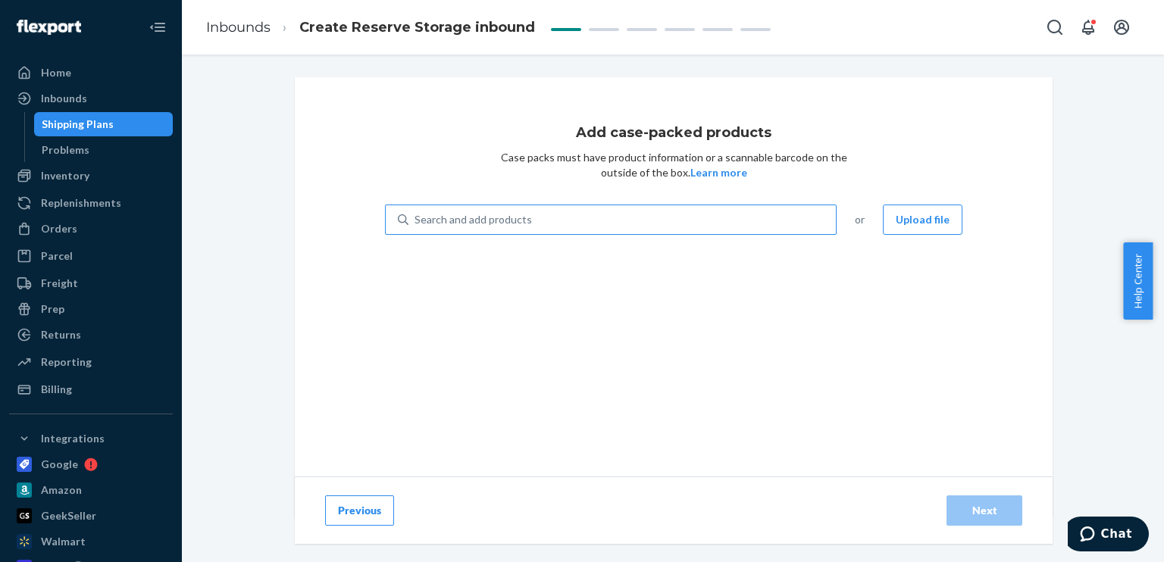
click at [464, 218] on div "Search and add products" at bounding box center [473, 219] width 117 height 15
click at [416, 218] on input "Search and add products" at bounding box center [416, 219] width 2 height 15
paste input "SF-CBINR01-006"
type input "SF-CBINR01-006"
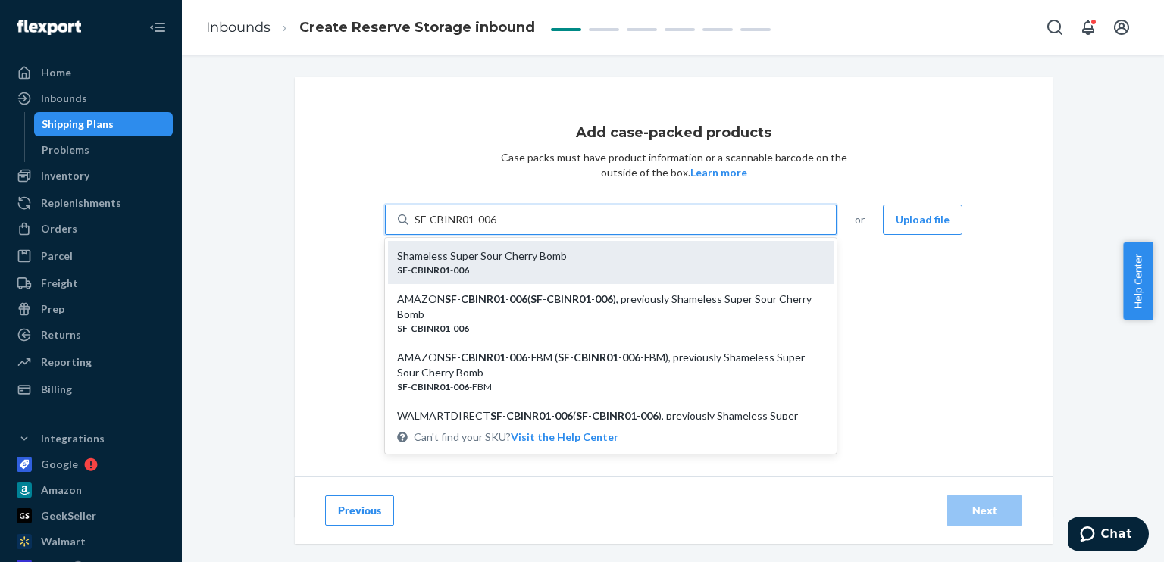
click at [526, 257] on div "Shameless Super Sour Cherry Bomb" at bounding box center [604, 256] width 415 height 15
click at [498, 227] on input "SF-CBINR01-006" at bounding box center [456, 219] width 83 height 15
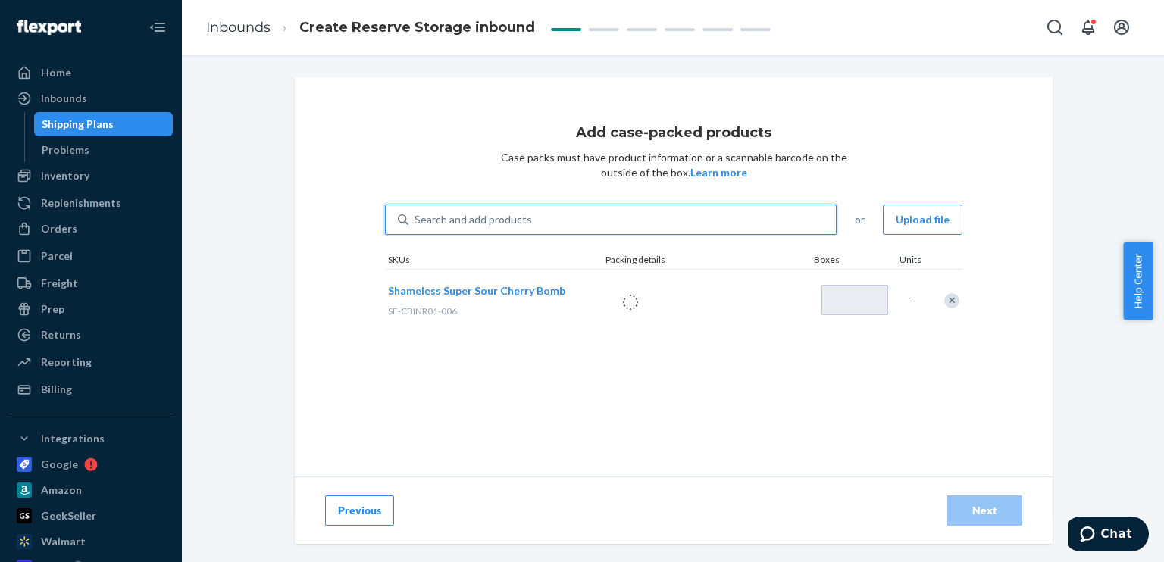
type input "1"
click at [658, 221] on div "Search and add products" at bounding box center [623, 219] width 428 height 27
click at [416, 221] on input "Search and add products" at bounding box center [416, 219] width 2 height 15
paste input "SF-K1INR01-006"
type input "SF-K1INR01-006"
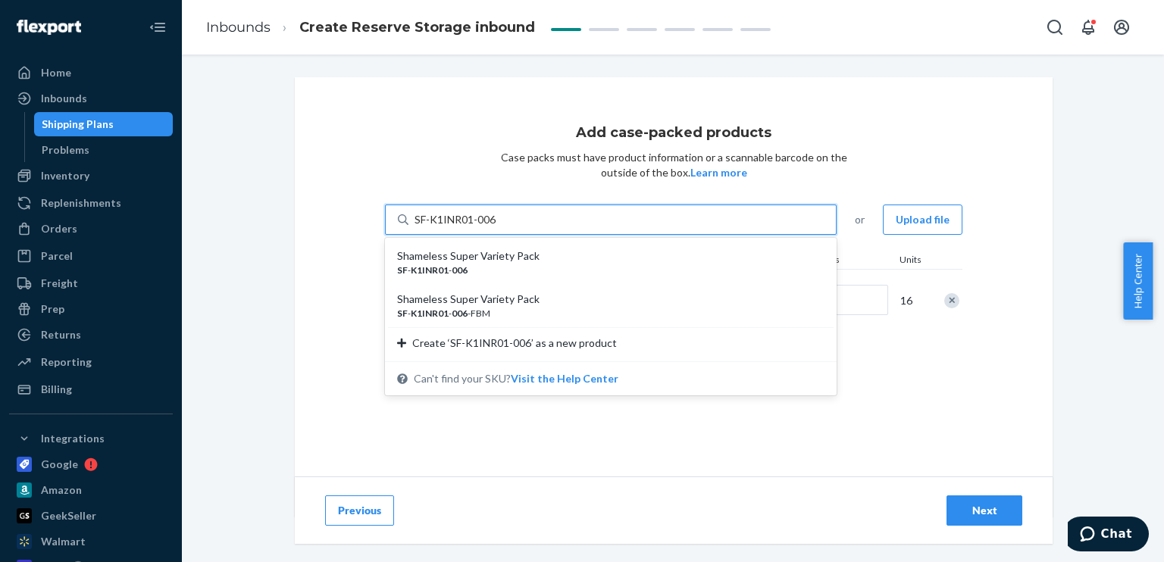
click at [635, 248] on div "Shameless Super Variety Pack SF - K1INR01 - 006" at bounding box center [611, 262] width 446 height 43
click at [497, 227] on input "SF-K1INR01-006" at bounding box center [456, 219] width 83 height 15
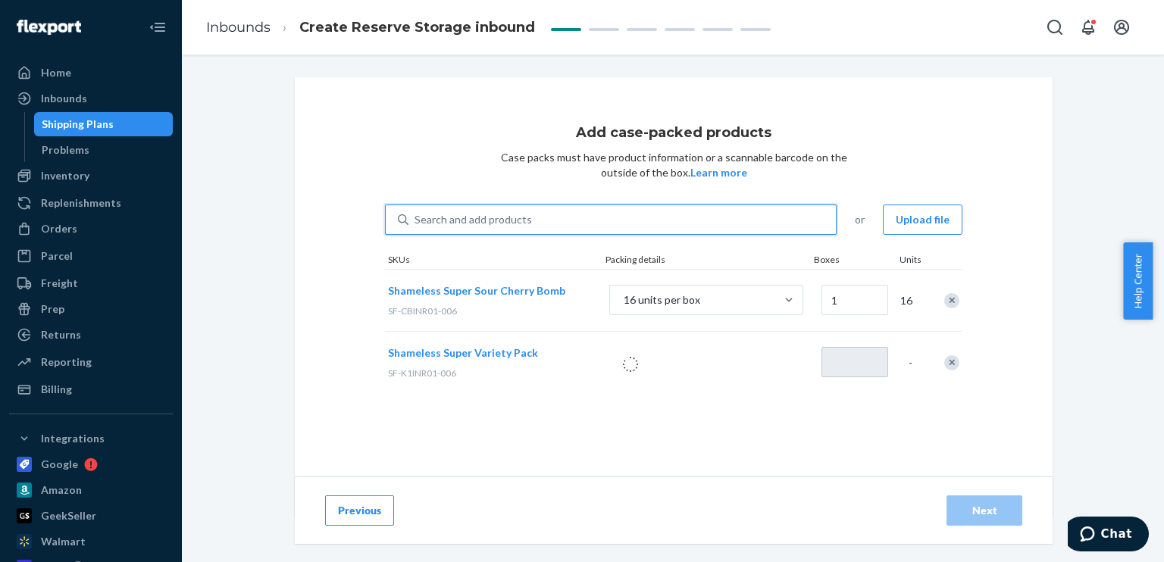
type input "1"
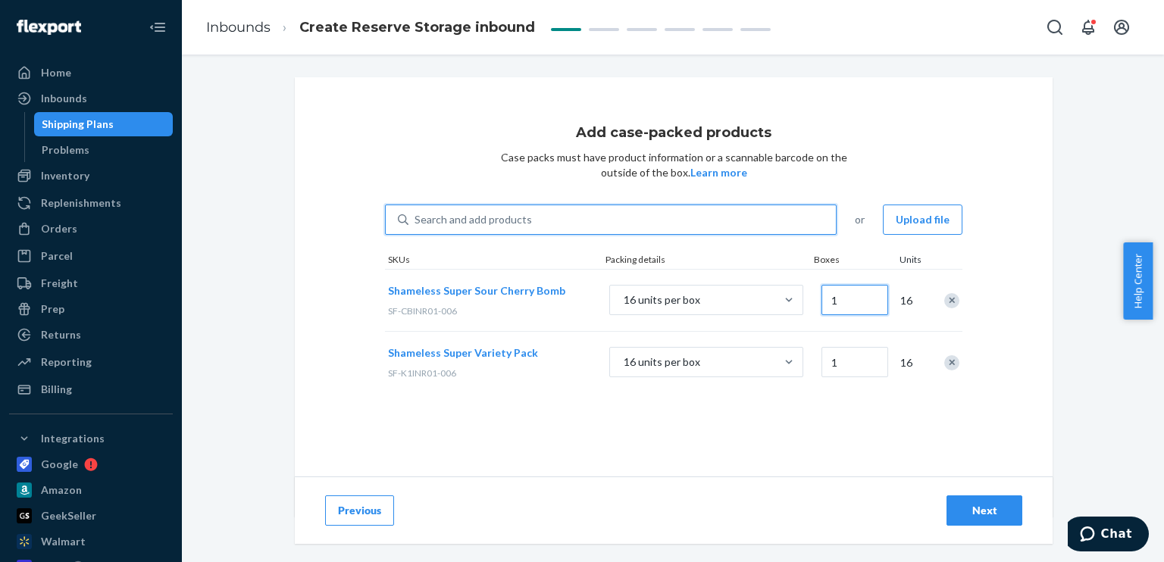
click at [857, 299] on input "1" at bounding box center [855, 300] width 67 height 30
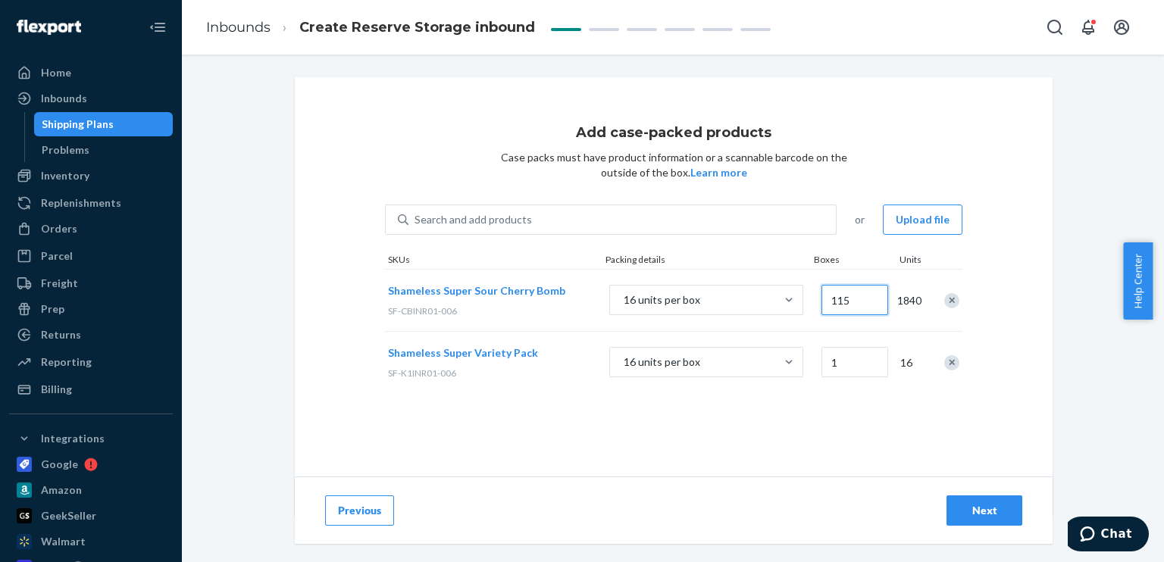
type input "115"
click at [847, 364] on input "1" at bounding box center [855, 362] width 67 height 30
type input "1461"
click at [830, 406] on div "Add case-packed products Case packs must have product information or a scannabl…" at bounding box center [674, 297] width 758 height 440
click at [983, 508] on div "Next" at bounding box center [985, 510] width 50 height 15
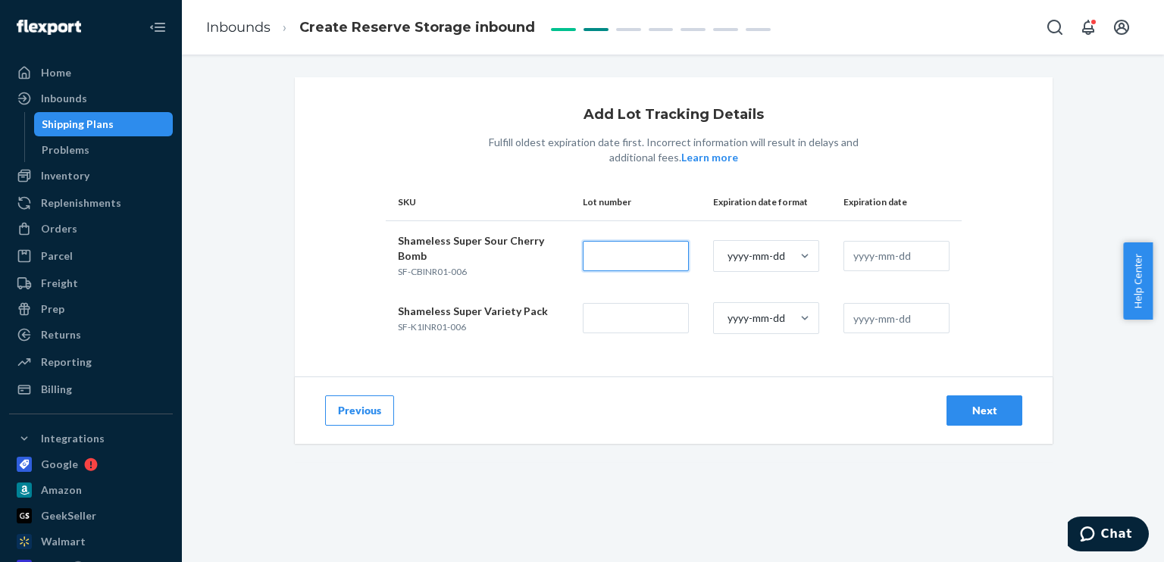
paste input "21724-1"
type input "21724-1"
paste input "21724-1"
type input "21724-1"
click at [872, 257] on input "text" at bounding box center [897, 256] width 106 height 30
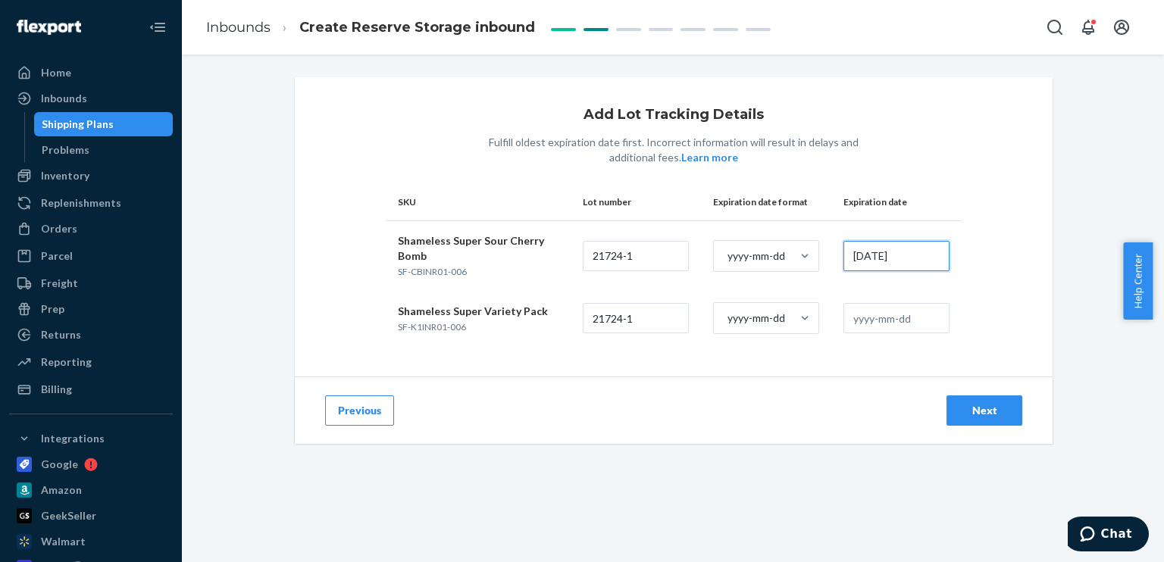
drag, startPoint x: 924, startPoint y: 255, endPoint x: 832, endPoint y: 263, distance: 92.0
click at [832, 263] on td "[DATE]" at bounding box center [897, 256] width 130 height 70
type input "[DATE]"
click at [854, 323] on input "text" at bounding box center [897, 318] width 106 height 30
paste input "[DATE]"
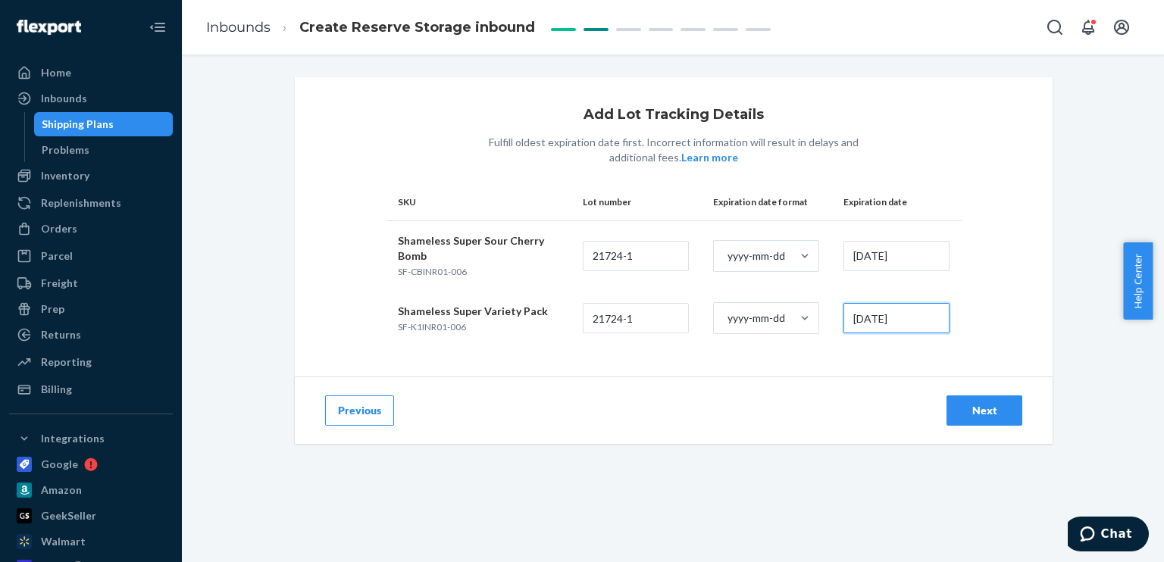
type input "[DATE]"
click at [988, 409] on div "Next" at bounding box center [985, 410] width 50 height 15
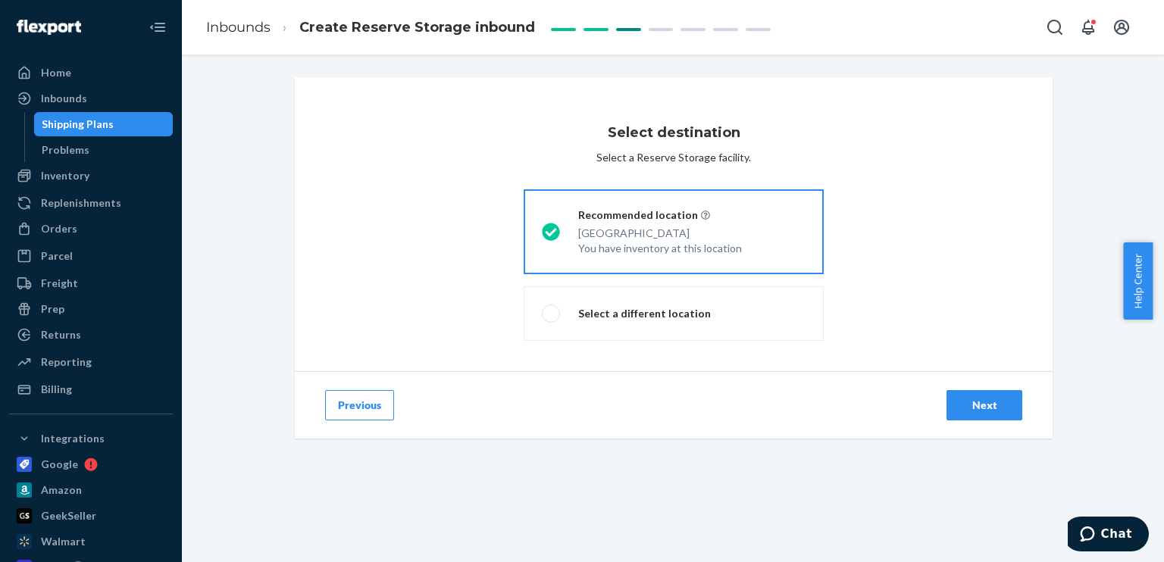
click at [988, 410] on div "Next" at bounding box center [985, 405] width 50 height 15
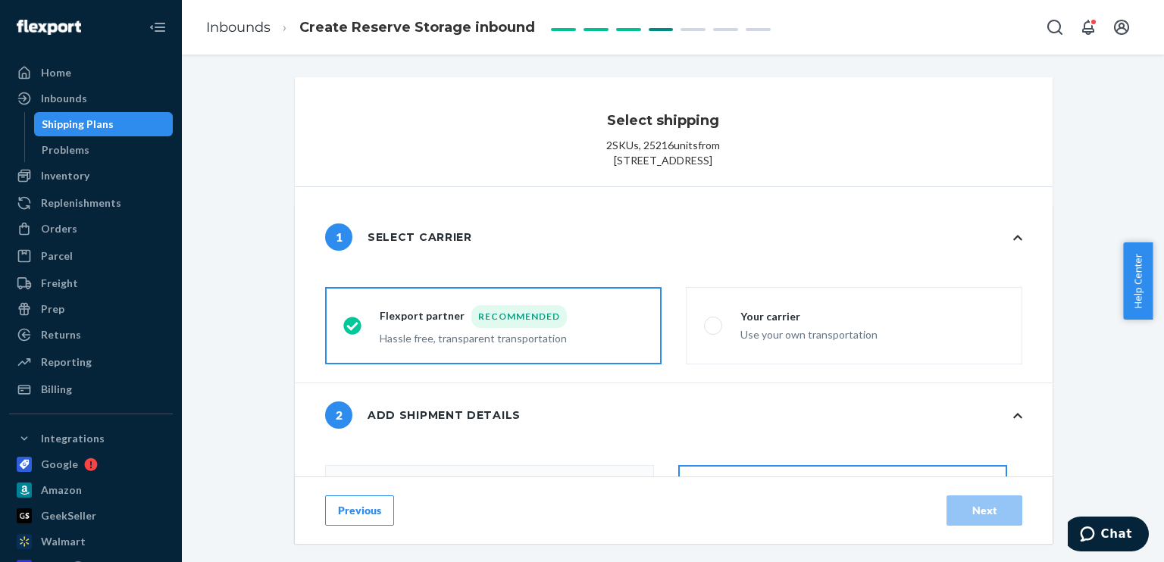
radio input "false"
type input "37"
radio input "false"
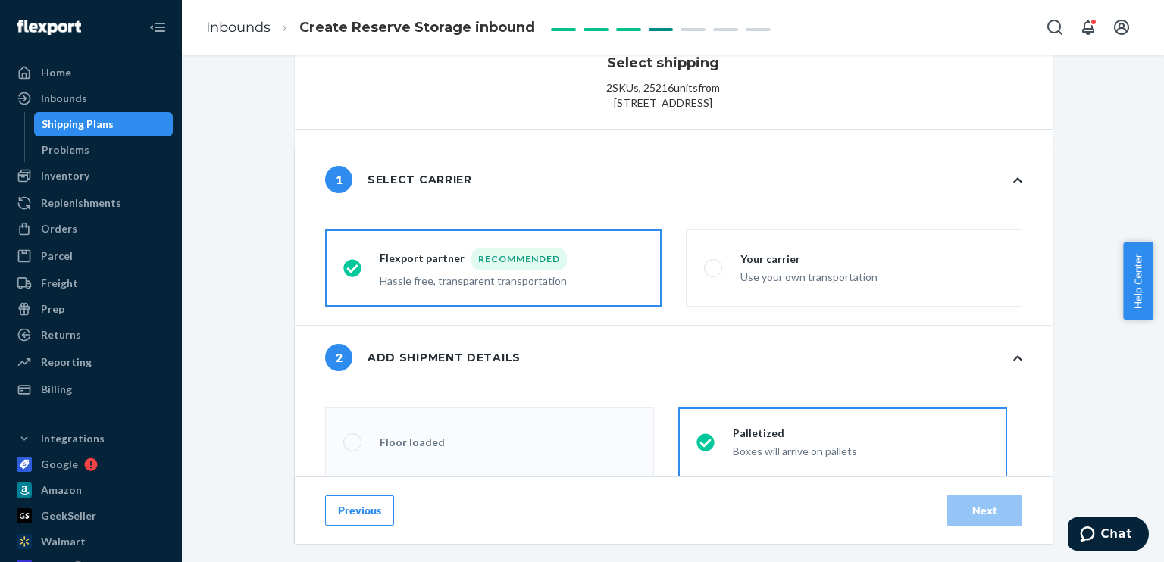
scroll to position [227, 0]
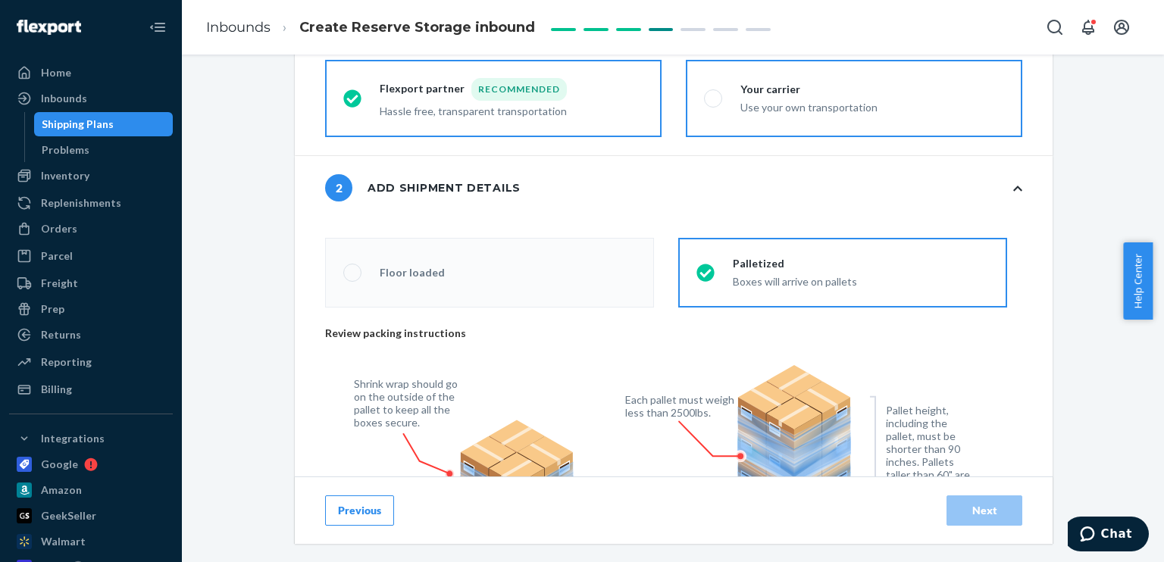
click at [814, 115] on div "Use your own transportation" at bounding box center [809, 106] width 137 height 18
click at [714, 104] on input "Your carrier Use your own transportation" at bounding box center [709, 99] width 10 height 10
radio input "true"
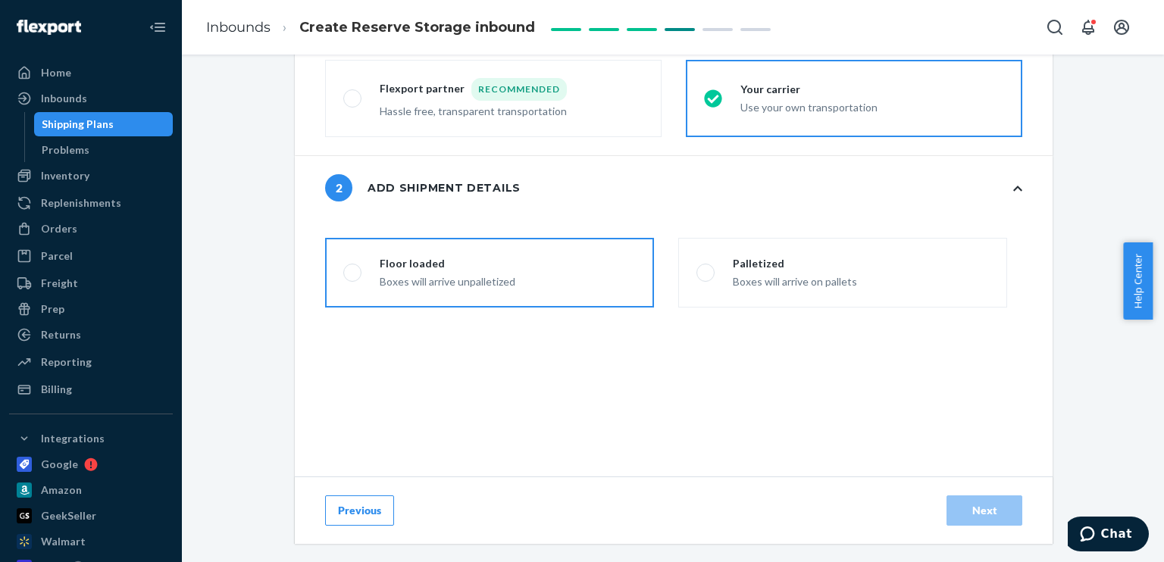
click at [609, 304] on label "Floor loaded Boxes will arrive unpalletized" at bounding box center [489, 273] width 329 height 70
click at [353, 278] on input "Floor loaded Boxes will arrive unpalletized" at bounding box center [348, 273] width 10 height 10
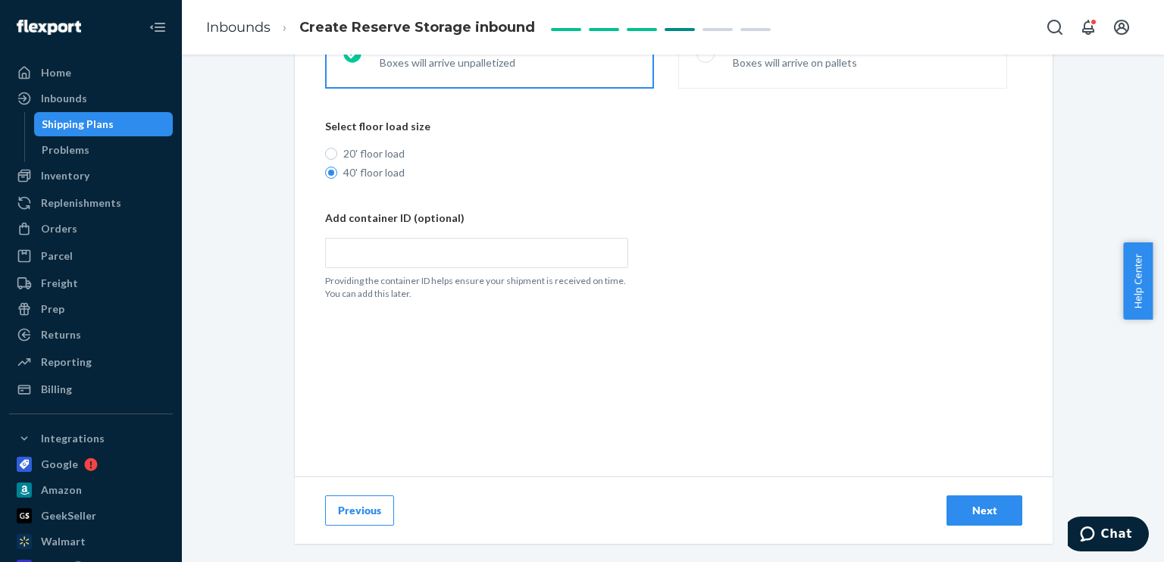
scroll to position [455, 0]
paste input "BMOU6556318"
radio input "true"
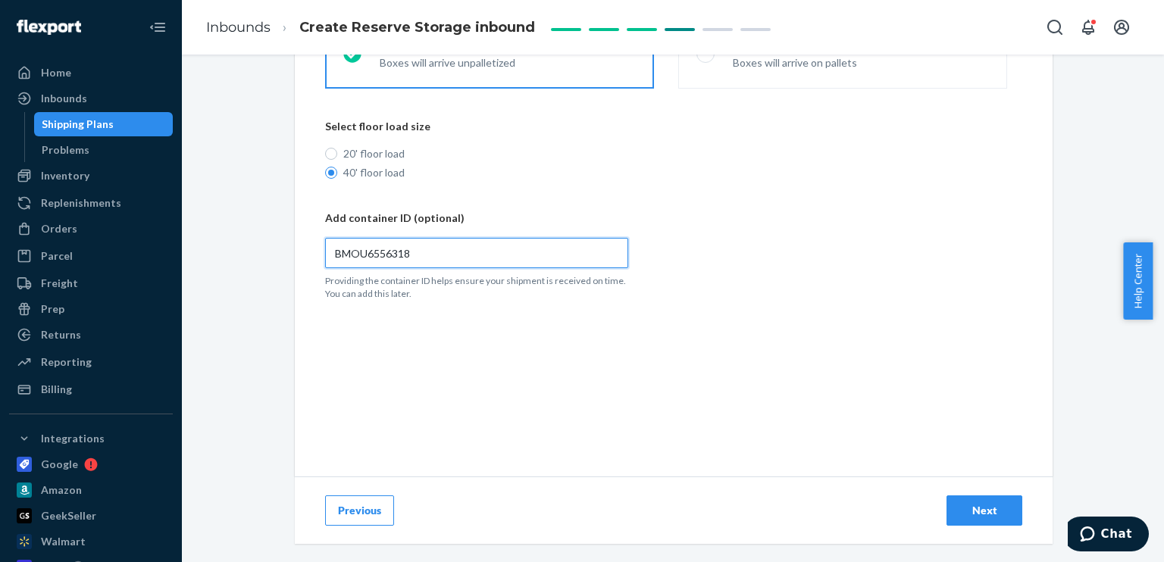
type input "BMOU6556318"
drag, startPoint x: 960, startPoint y: 514, endPoint x: 1137, endPoint y: 459, distance: 185.1
click at [963, 512] on div "Next" at bounding box center [985, 510] width 50 height 15
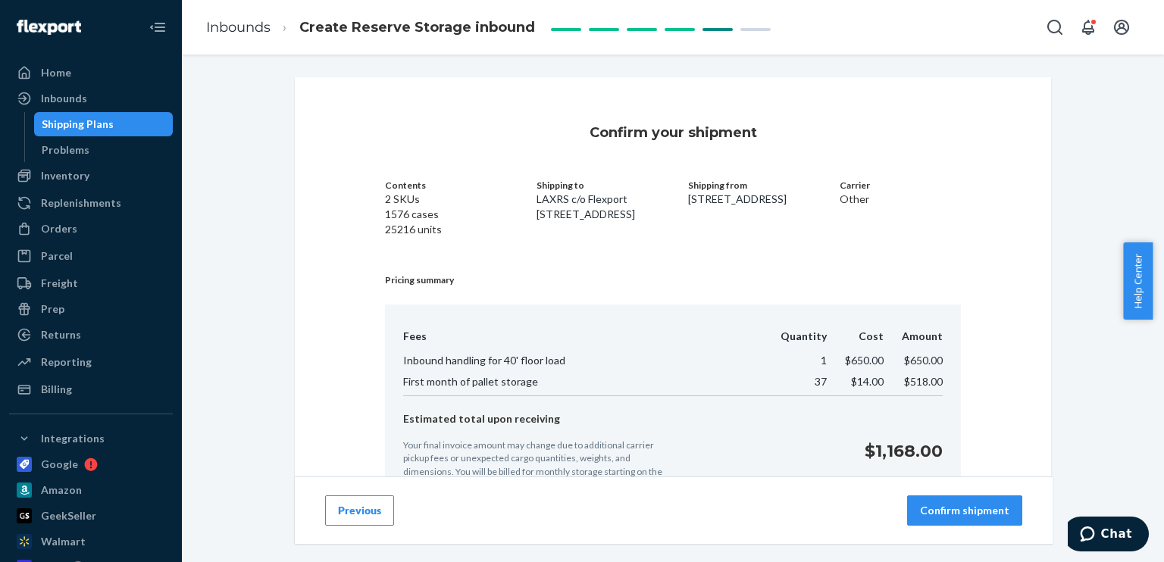
click at [936, 506] on p "Confirm shipment" at bounding box center [964, 510] width 89 height 15
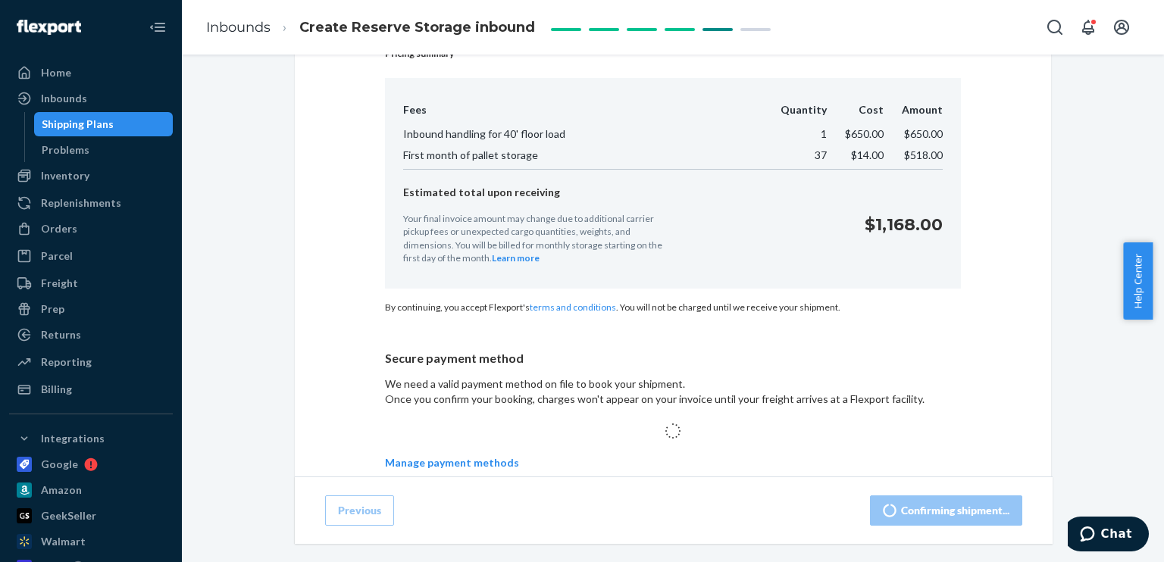
scroll to position [227, 0]
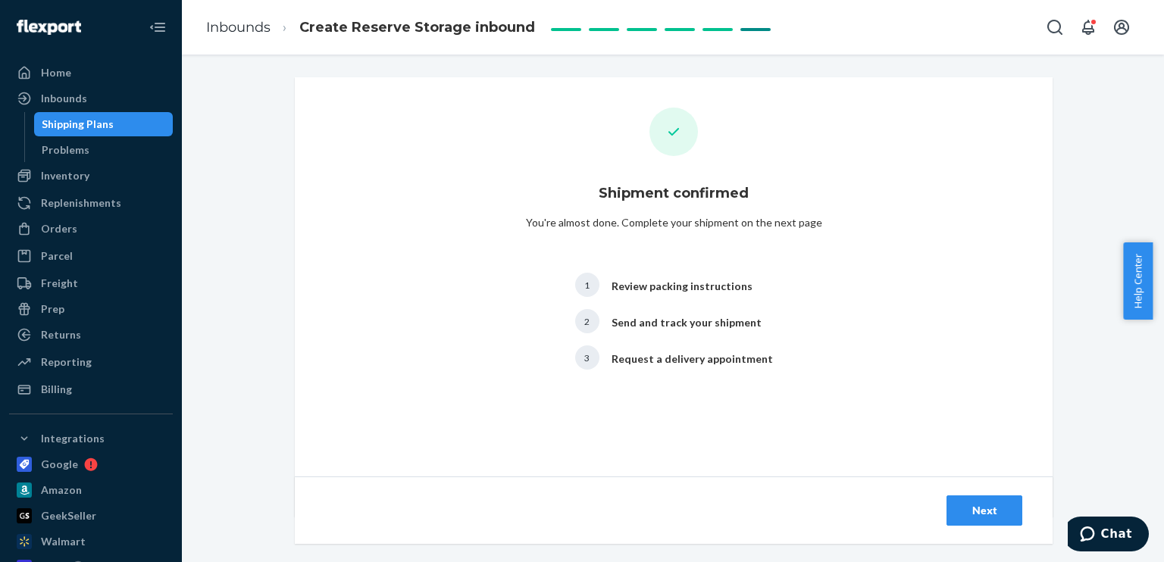
click at [1000, 507] on div "Next" at bounding box center [985, 510] width 50 height 15
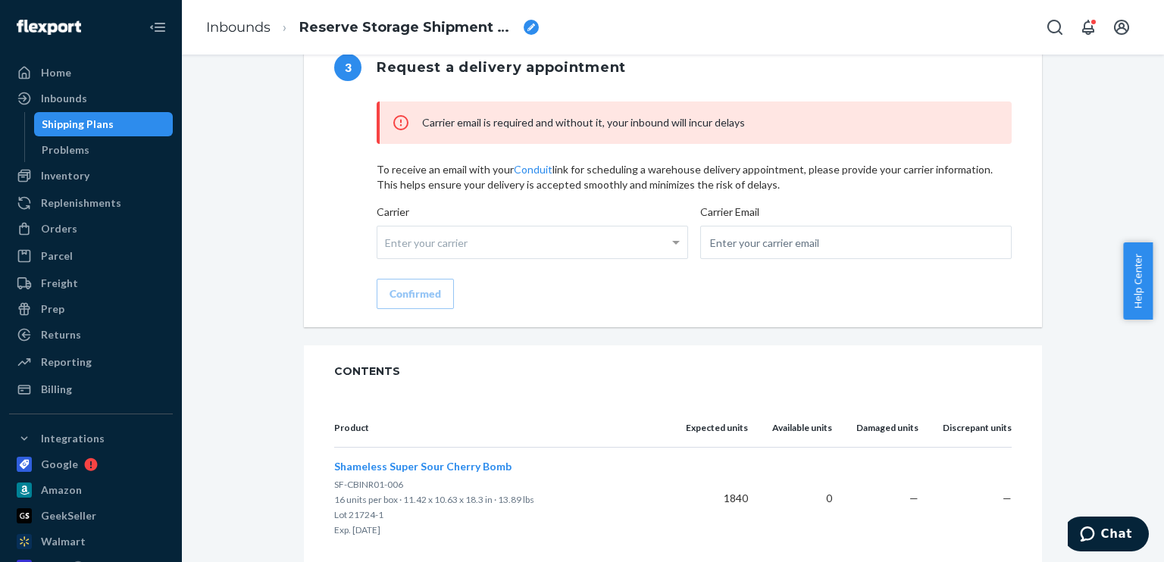
scroll to position [1289, 0]
paste input "[PERSON_NAME][EMAIL_ADDRESS][PERSON_NAME][DOMAIN_NAME]"
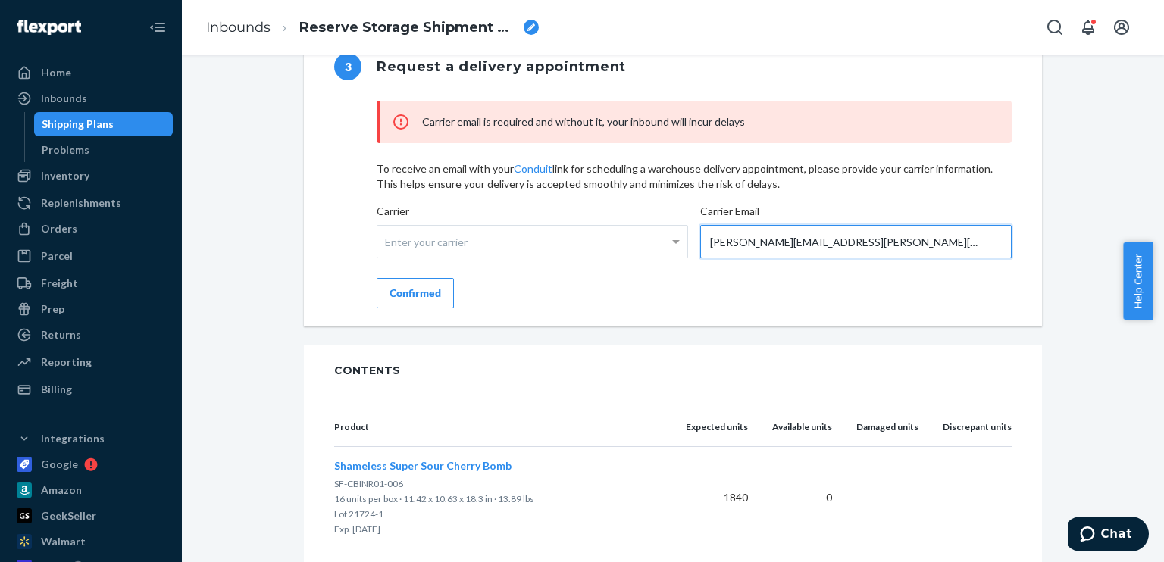
type input "[PERSON_NAME][EMAIL_ADDRESS][PERSON_NAME][DOMAIN_NAME]"
click at [390, 301] on div "Confirmed" at bounding box center [416, 293] width 52 height 15
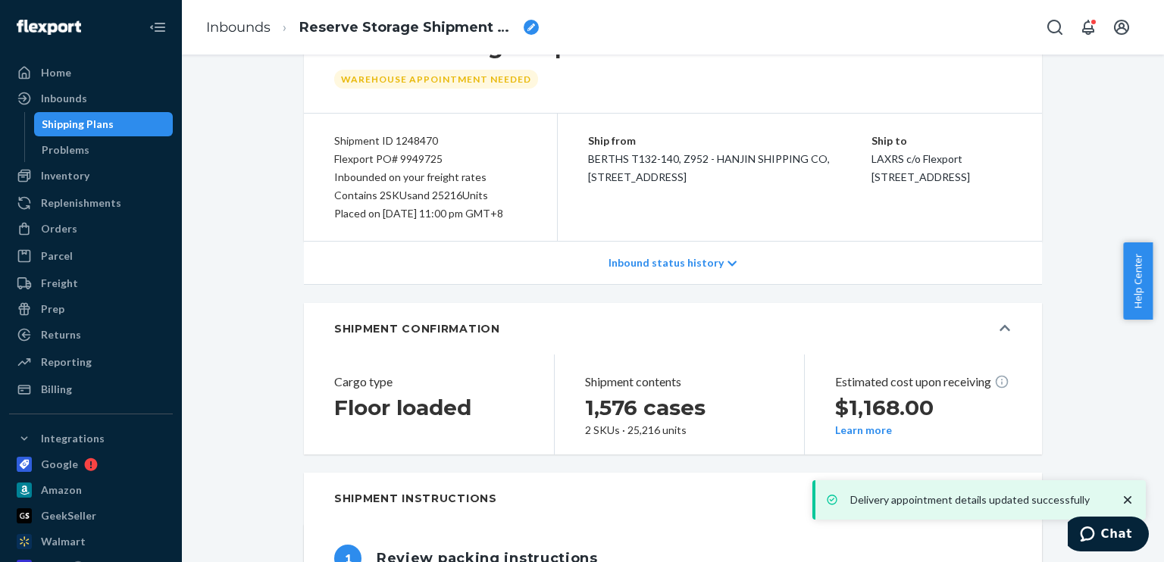
scroll to position [34, 0]
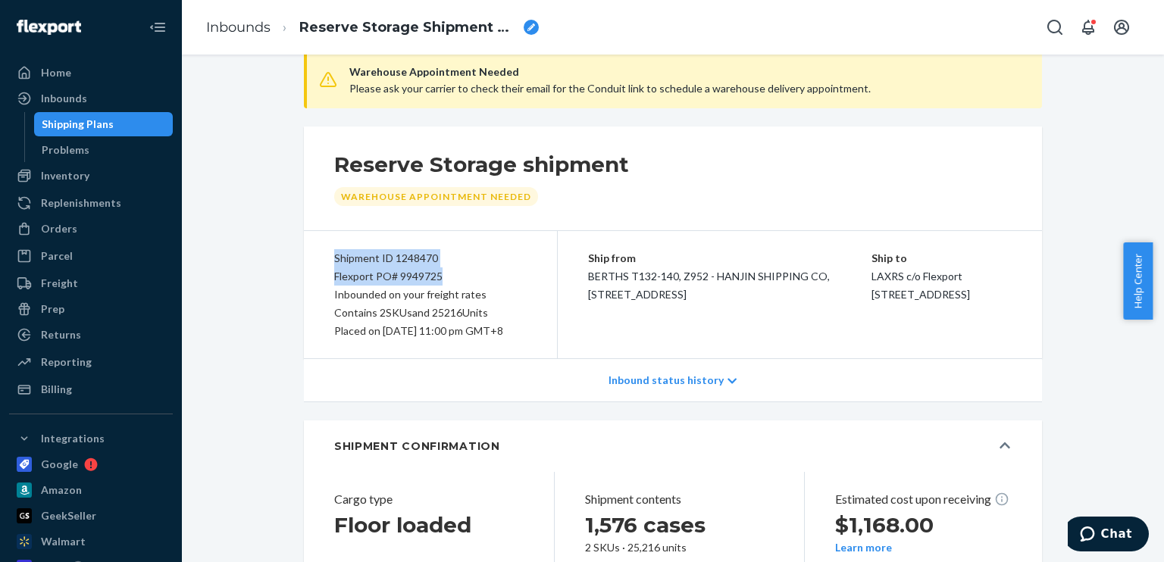
drag, startPoint x: 445, startPoint y: 274, endPoint x: 330, endPoint y: 258, distance: 115.5
click at [324, 259] on div "Shipment ID 1248470 Flexport PO# 9949725 Inbounded on your freight rates Contai…" at bounding box center [431, 294] width 254 height 127
copy div "Shipment ID 1248470 Flexport PO# 9949725"
